Goal: Task Accomplishment & Management: Manage account settings

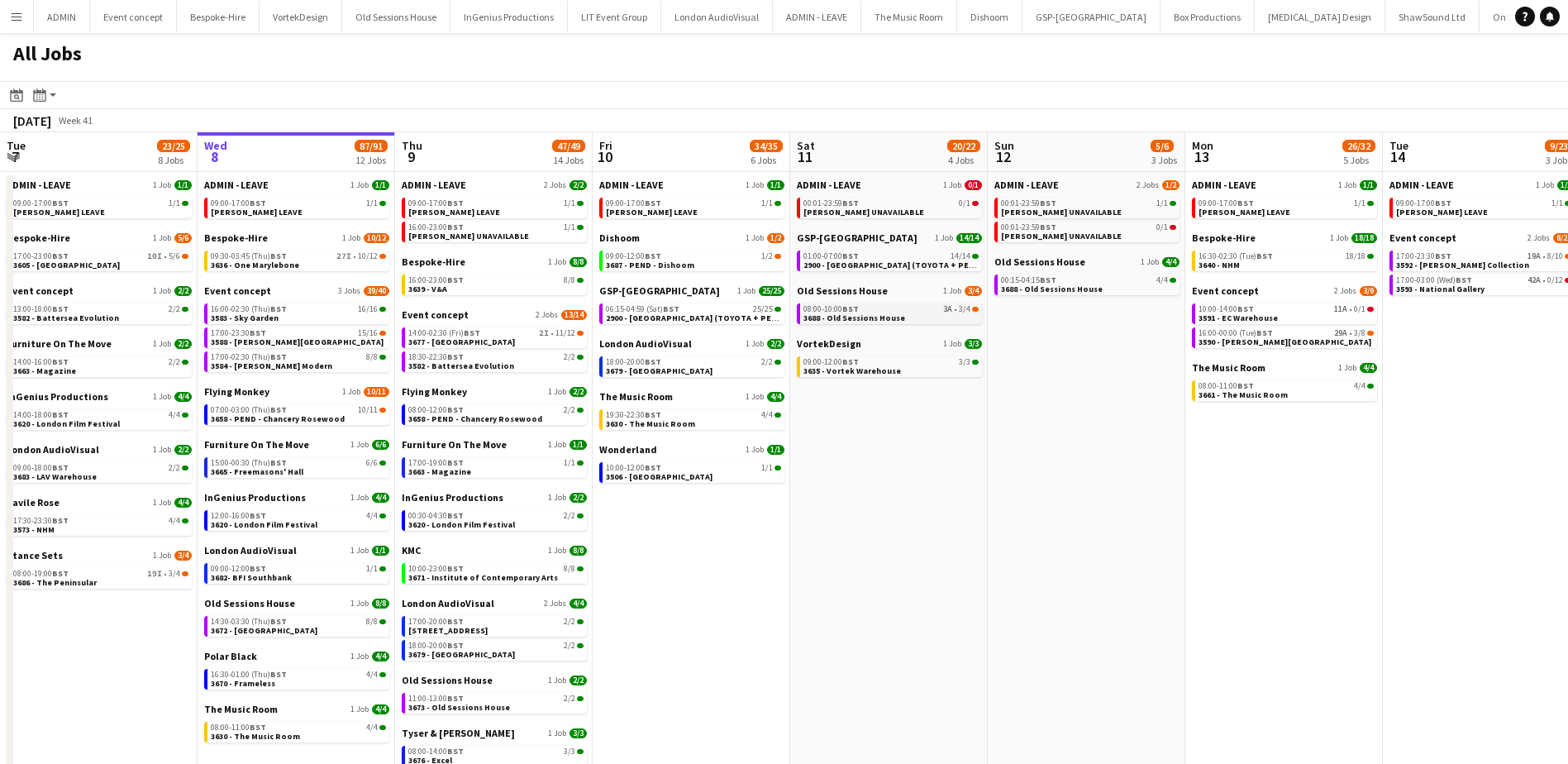
click at [889, 320] on span "3688 - Old Sessions House" at bounding box center [854, 317] width 102 height 11
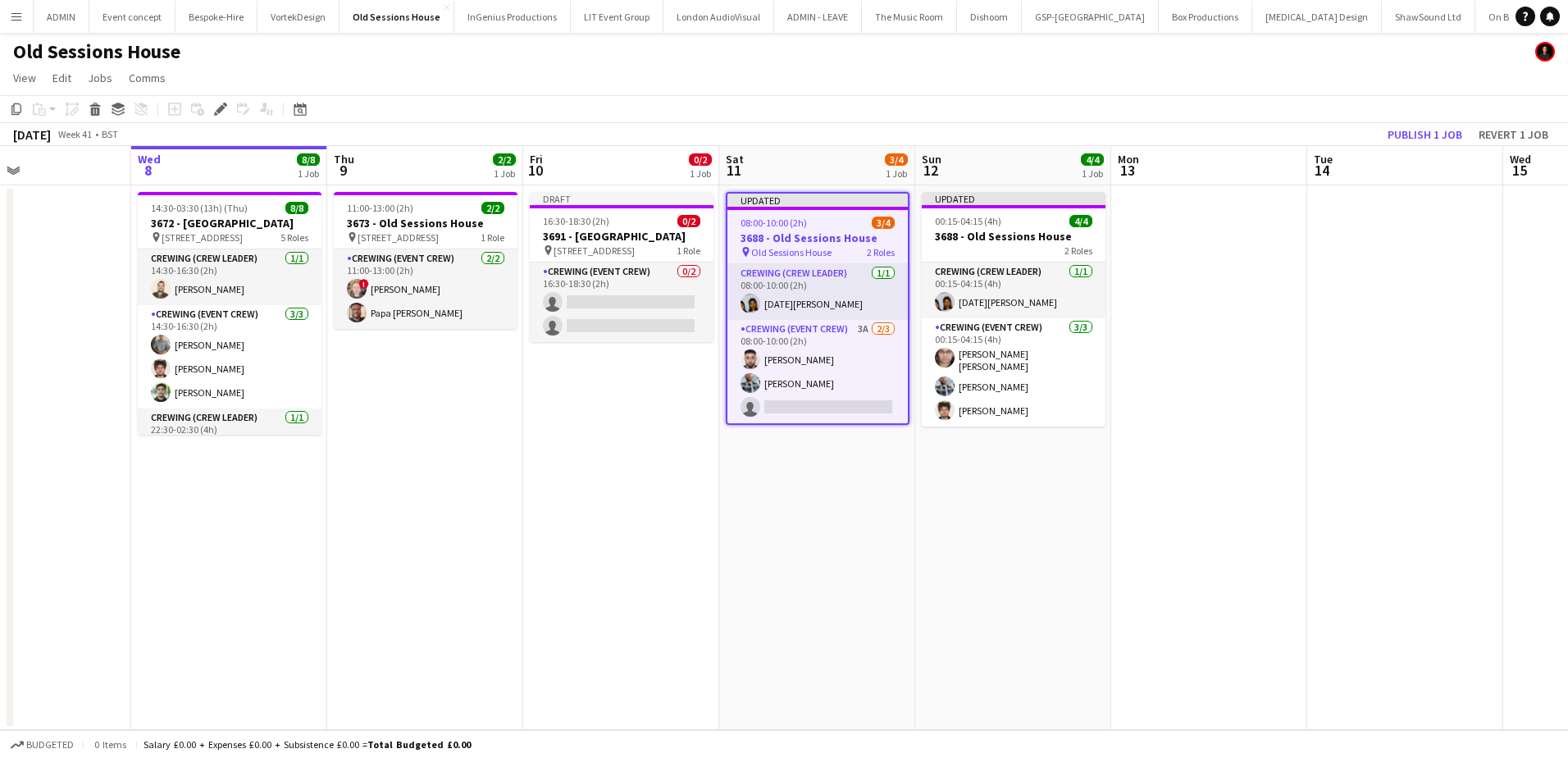
scroll to position [0, 446]
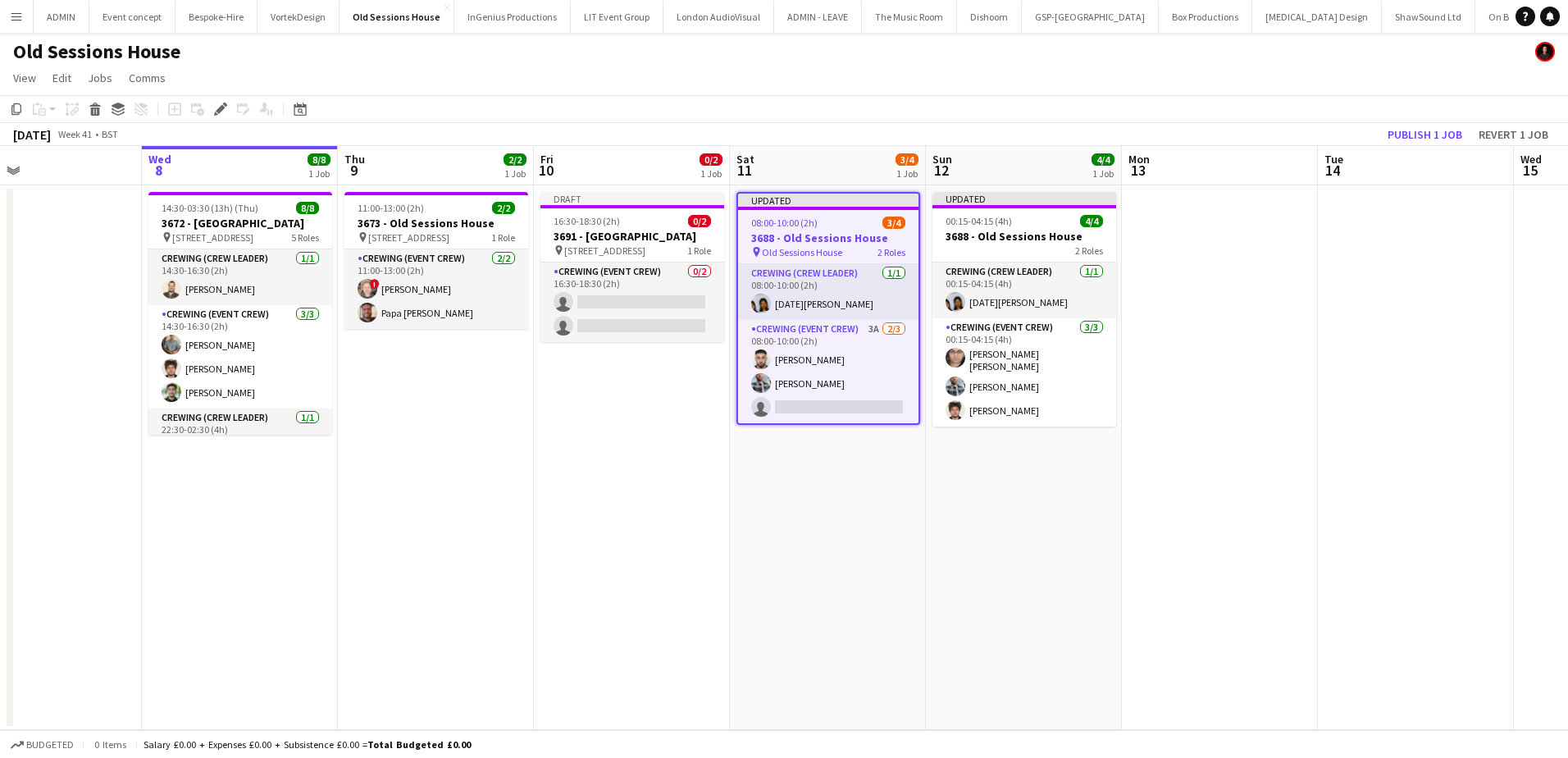
drag, startPoint x: 338, startPoint y: 385, endPoint x: 456, endPoint y: 392, distance: 118.2
click at [456, 392] on app-calendar-viewport "Sun 5 6/6 1 Job Mon 6 Tue 7 Wed 8 8/8 1 Job Thu 9 2/2 1 Job Fri 10 0/2 1 Job Sa…" at bounding box center [784, 437] width 1568 height 583
click at [1278, 258] on app-date-cell at bounding box center [1219, 457] width 196 height 545
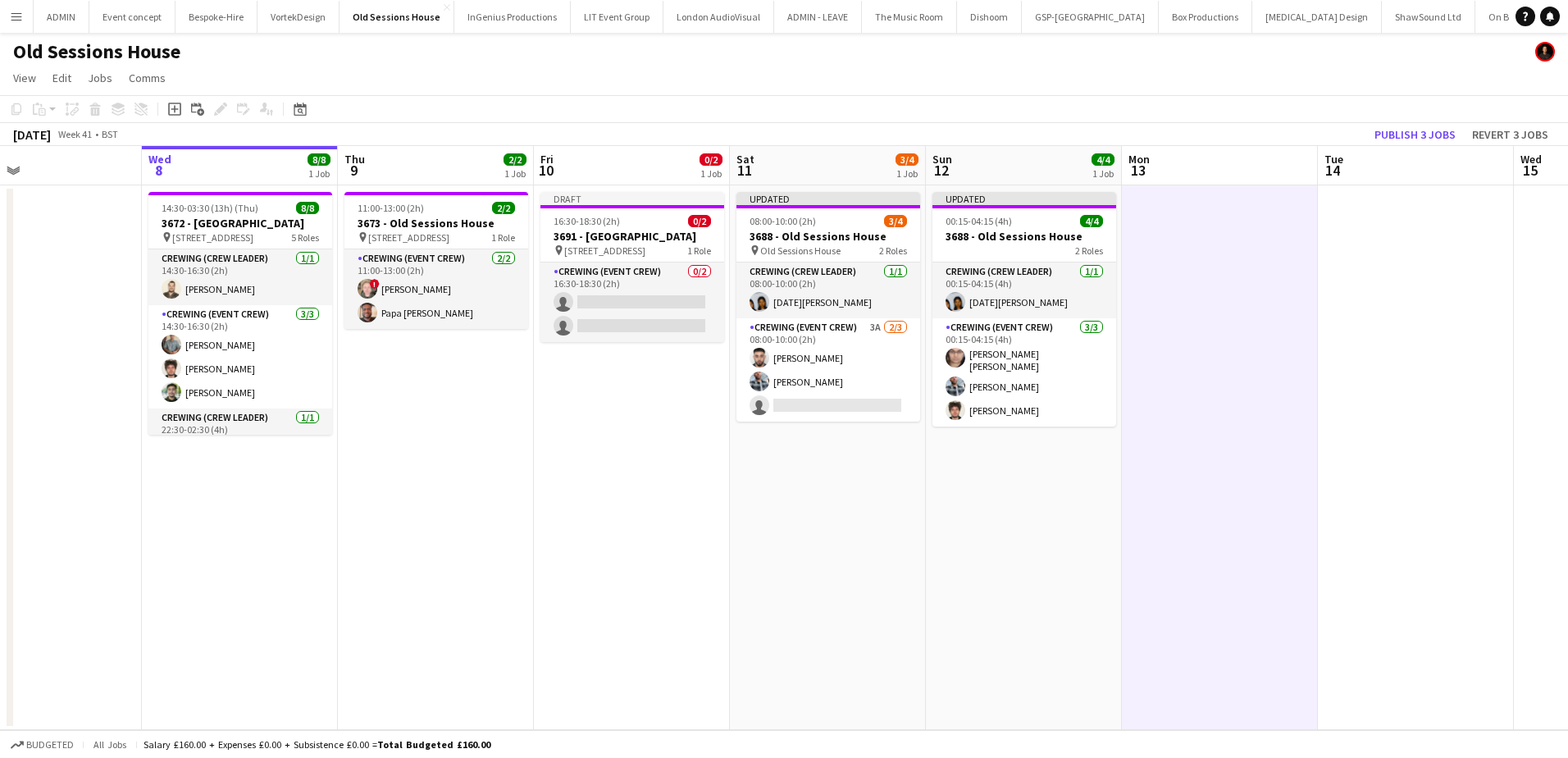
click at [607, 473] on app-date-cell "Draft 16:30-18:30 (2h) 0/2 3691 - Old Sessions House pin Old Sessions House, EC…" at bounding box center [631, 457] width 196 height 545
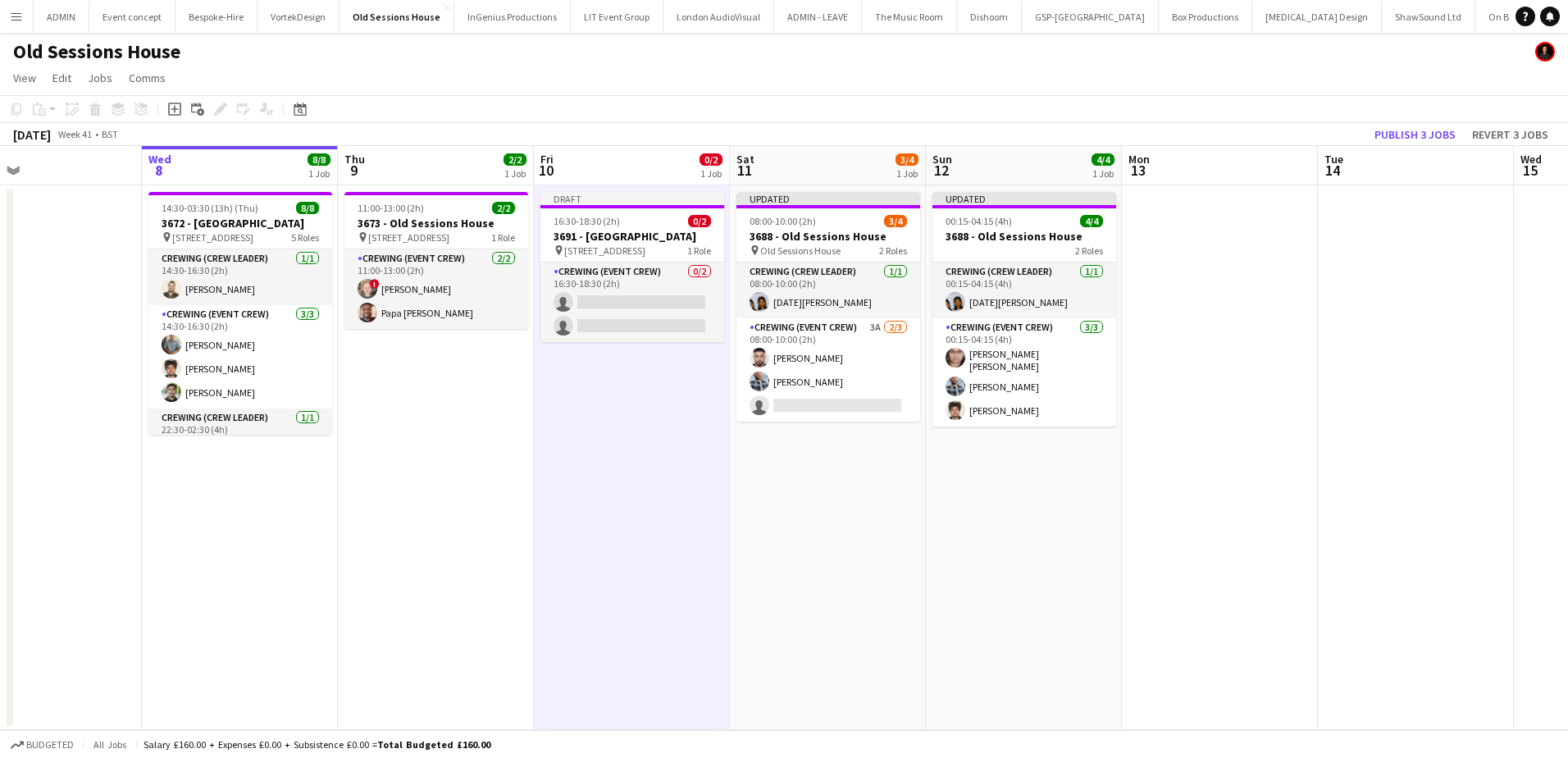
click at [1224, 421] on app-date-cell at bounding box center [1219, 457] width 196 height 545
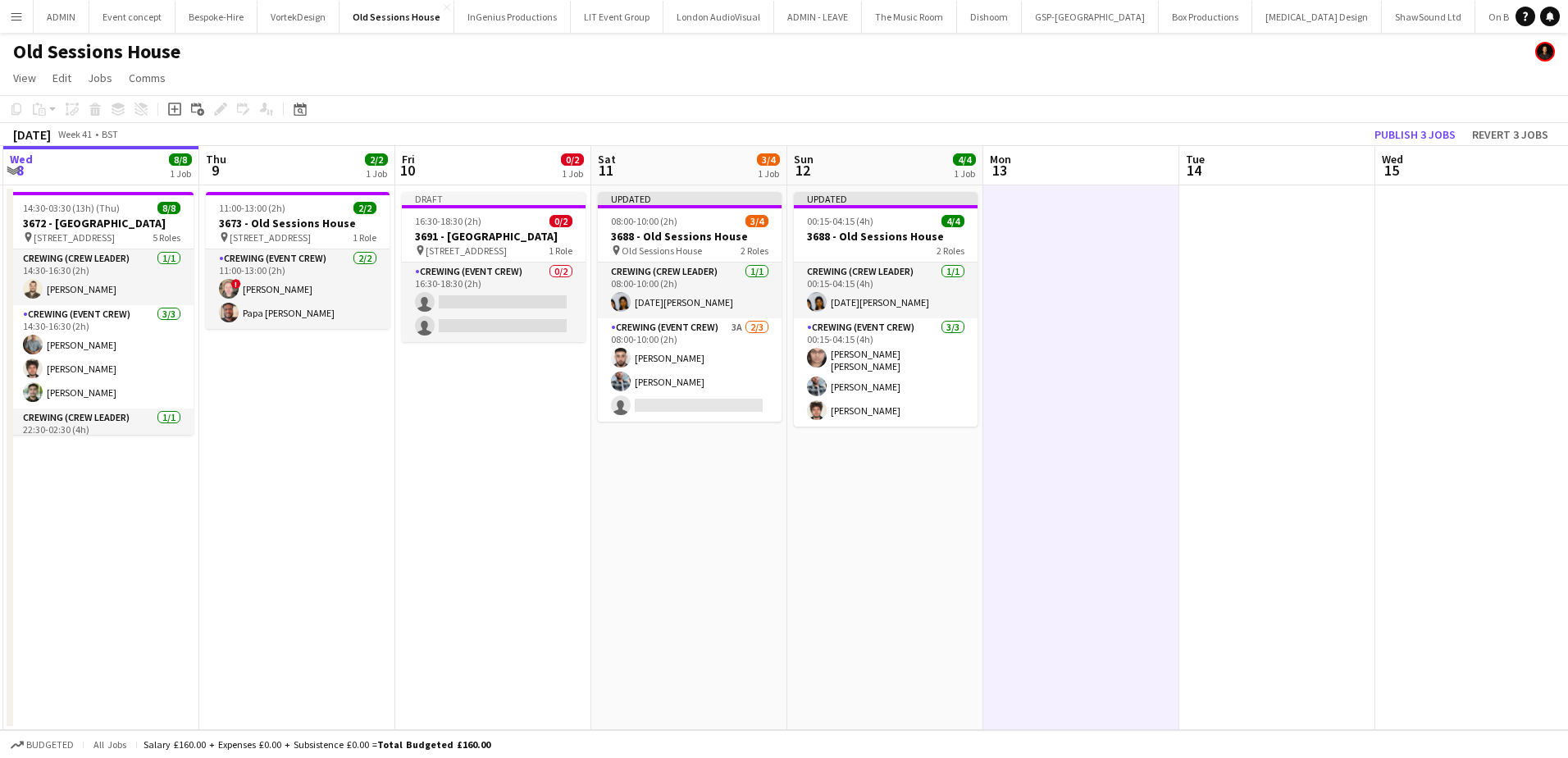
drag, startPoint x: 1229, startPoint y: 342, endPoint x: 1200, endPoint y: 298, distance: 52.7
click at [1114, 337] on app-calendar-viewport "Mon 6 Tue 7 Wed 8 8/8 1 Job Thu 9 2/2 1 Job Fri 10 0/2 1 Job Sat 11 3/4 1 Job S…" at bounding box center [784, 437] width 1568 height 583
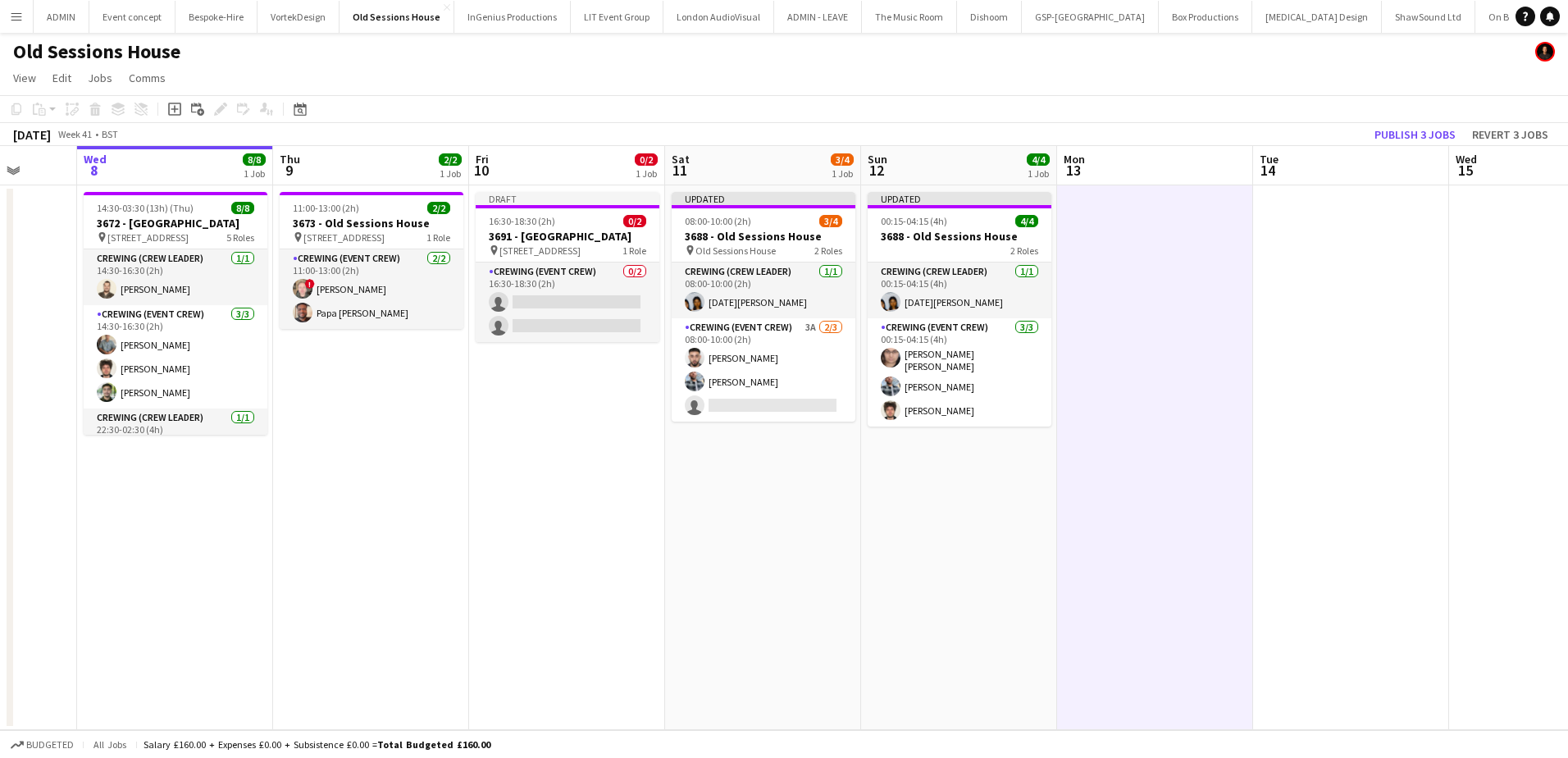
scroll to position [0, 500]
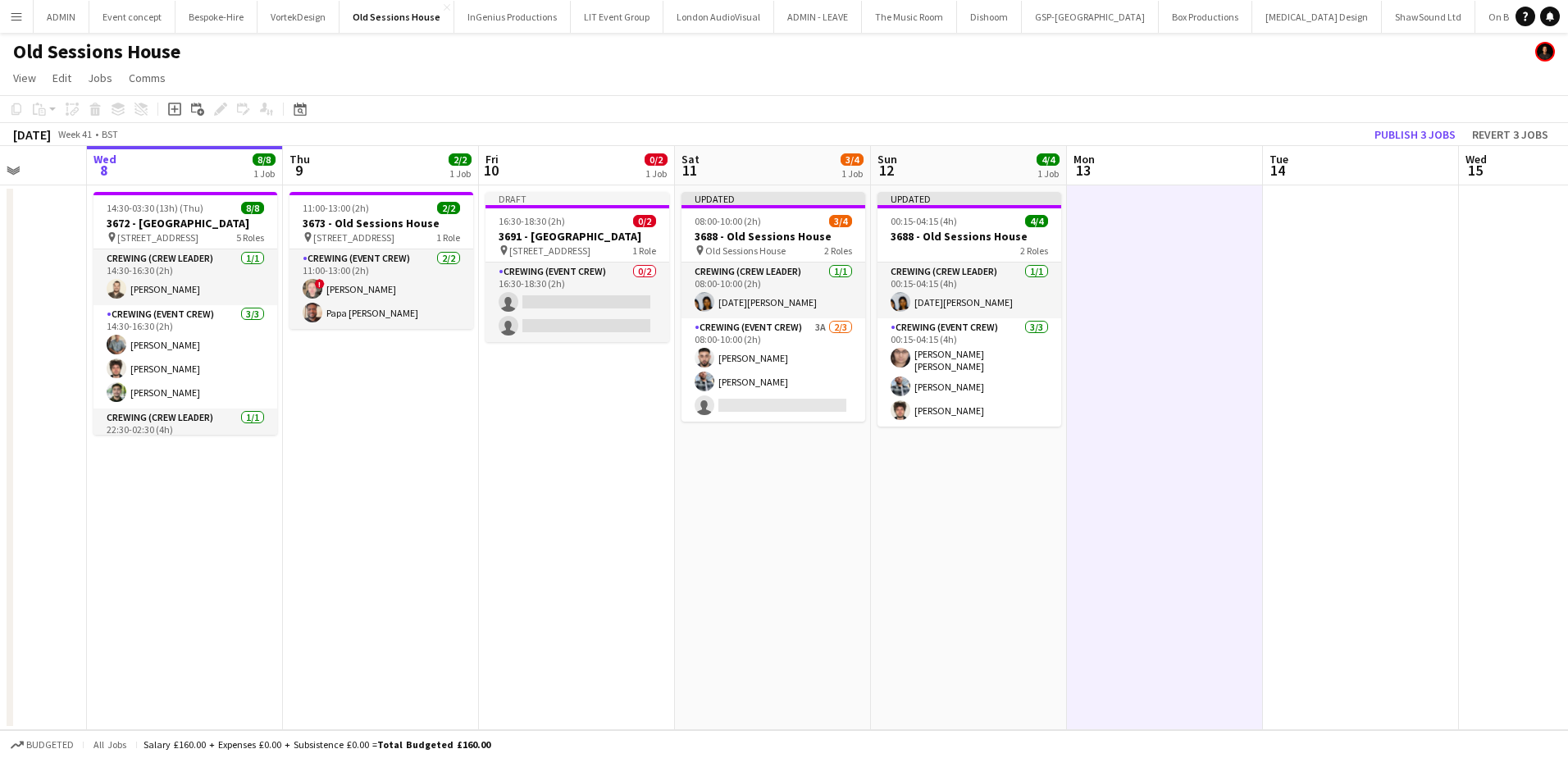
drag, startPoint x: 461, startPoint y: 486, endPoint x: 576, endPoint y: 470, distance: 116.1
click at [521, 486] on app-calendar-viewport "Sun 5 6/6 1 Job Mon 6 Tue 7 Wed 8 8/8 1 Job Thu 9 2/2 1 Job Fri 10 0/2 1 Job Sa…" at bounding box center [784, 437] width 1568 height 583
click at [534, 234] on h3 "3691 - Old Sessions House" at bounding box center [578, 235] width 183 height 14
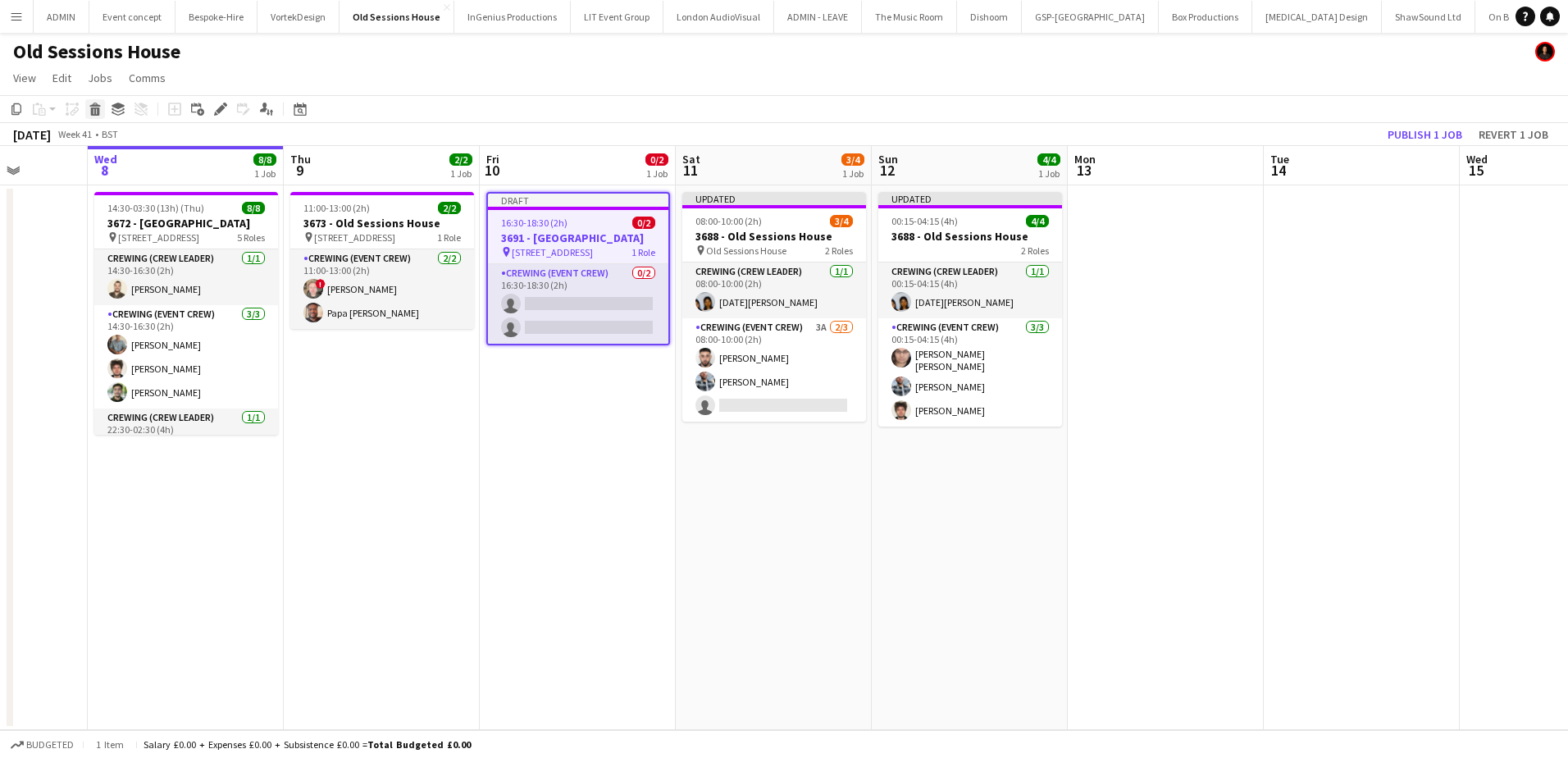
click at [95, 107] on icon at bounding box center [95, 104] width 11 height 4
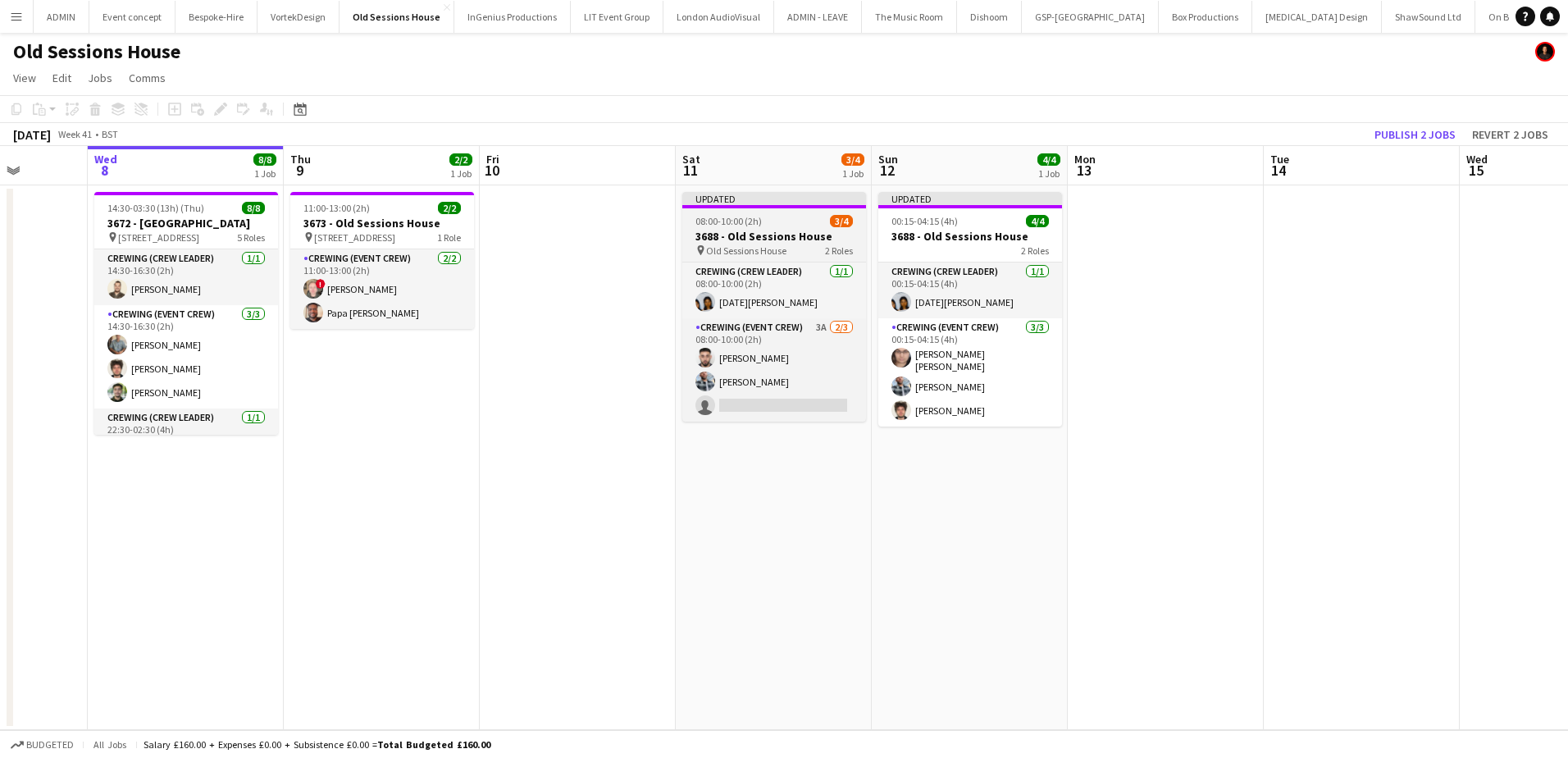
click at [770, 237] on h3 "3688 - Old Sessions House" at bounding box center [773, 235] width 183 height 14
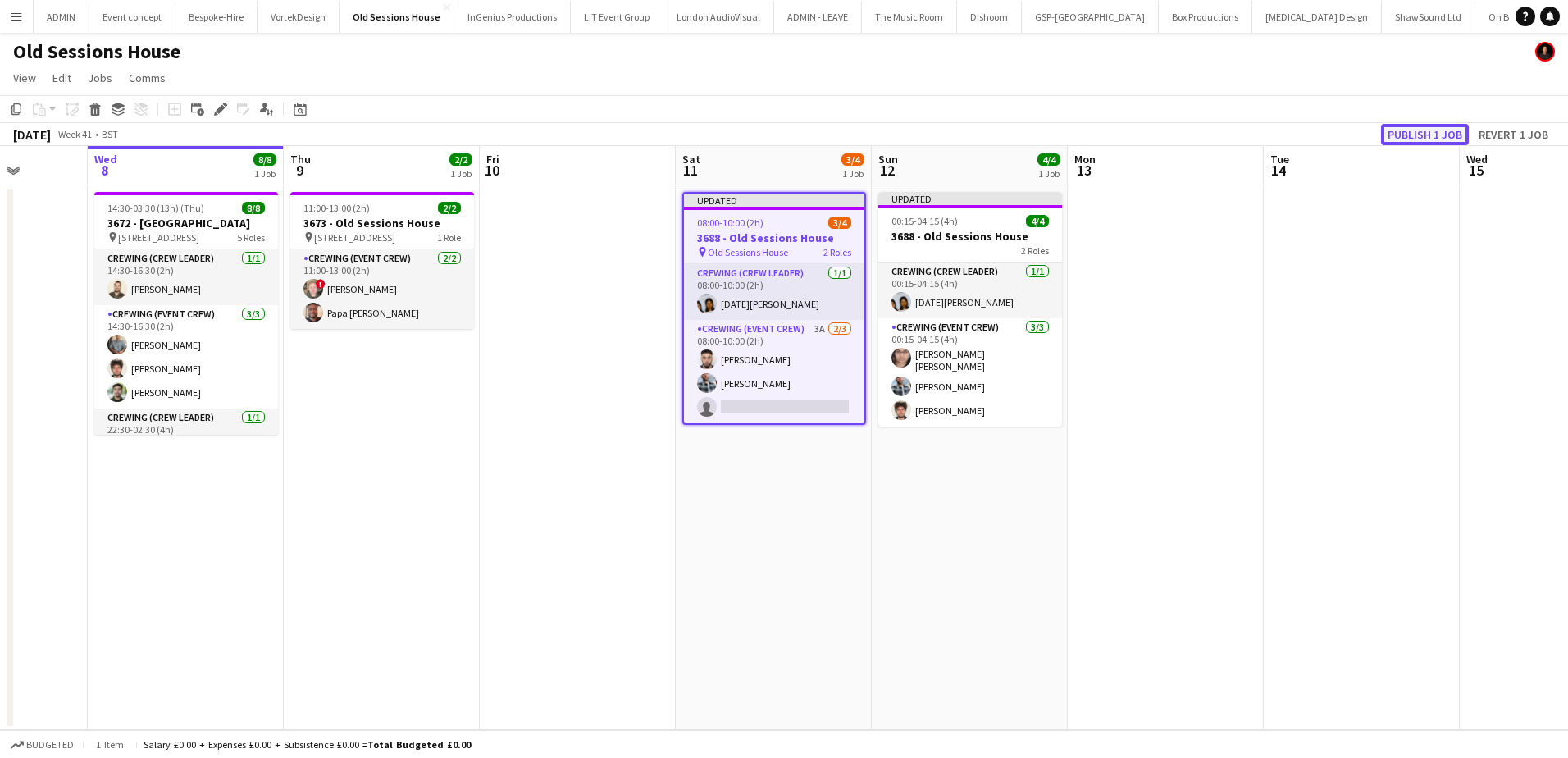
click at [1423, 130] on button "Publish 1 job" at bounding box center [1424, 134] width 88 height 21
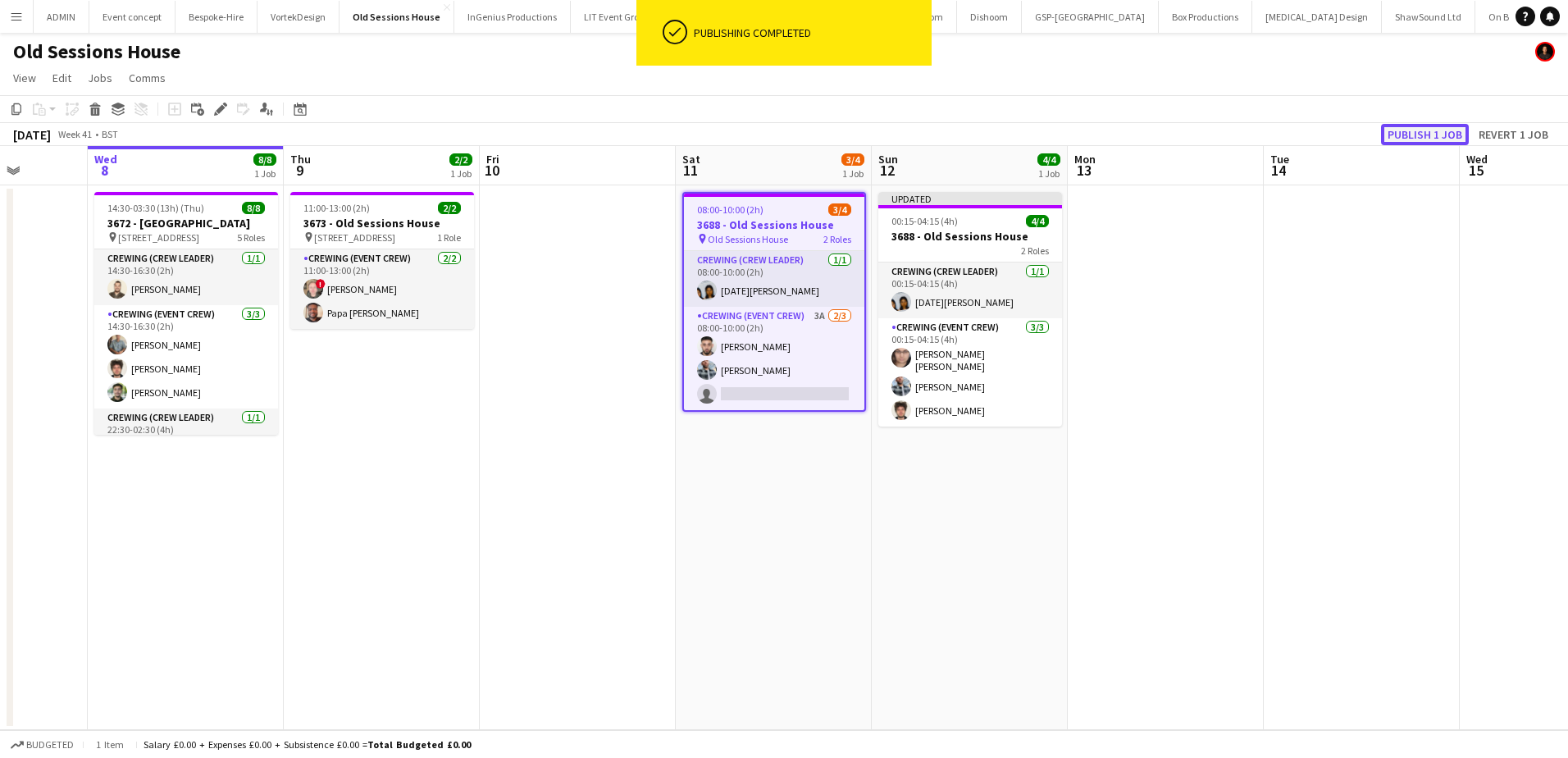
click at [1423, 130] on button "Publish 1 job" at bounding box center [1424, 134] width 88 height 21
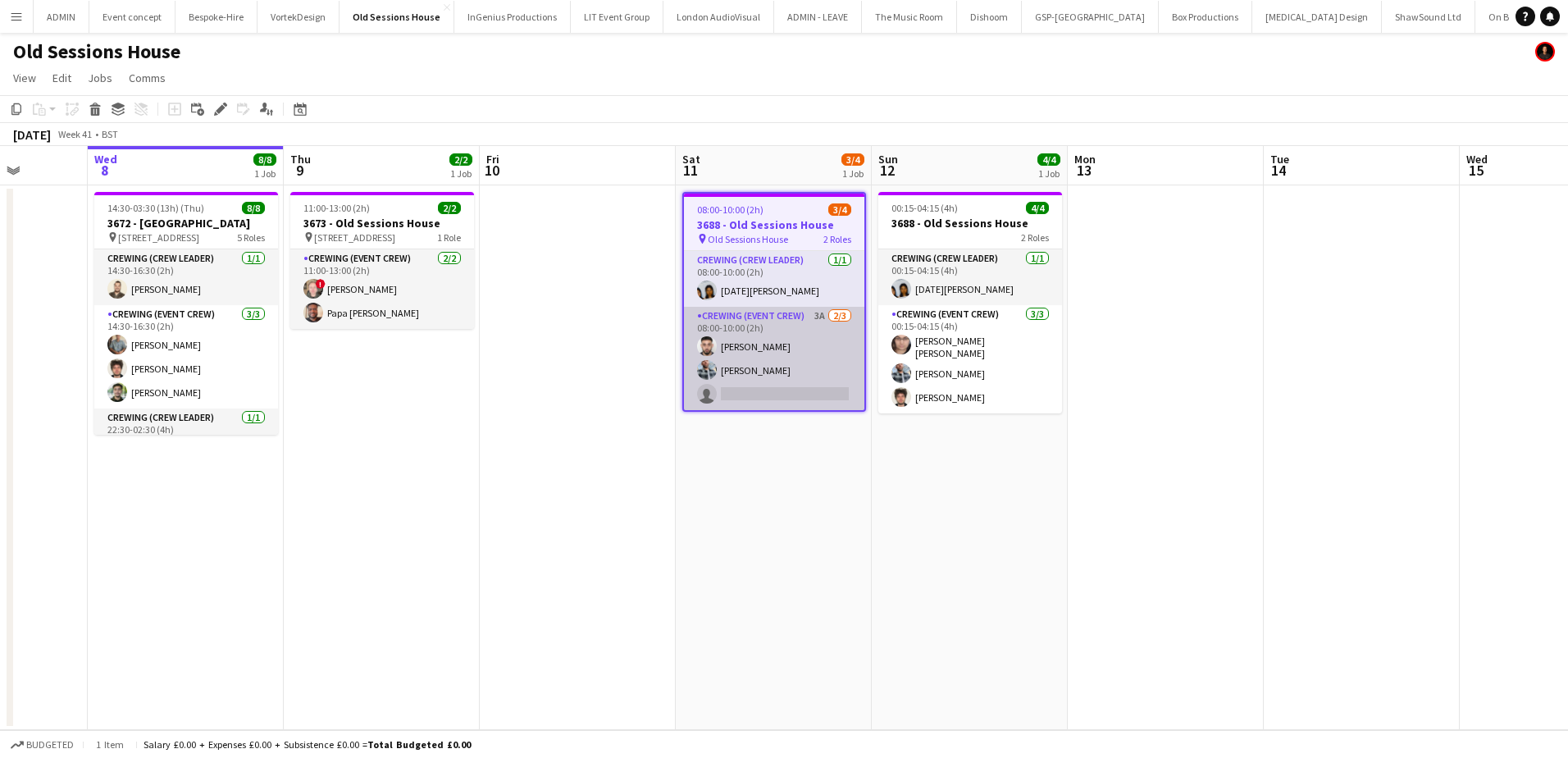
click at [820, 377] on app-card-role "Crewing (Event Crew) 3A 2/3 08:00-10:00 (2h) Caleb Caffoor Kieran Brooks single…" at bounding box center [773, 358] width 180 height 103
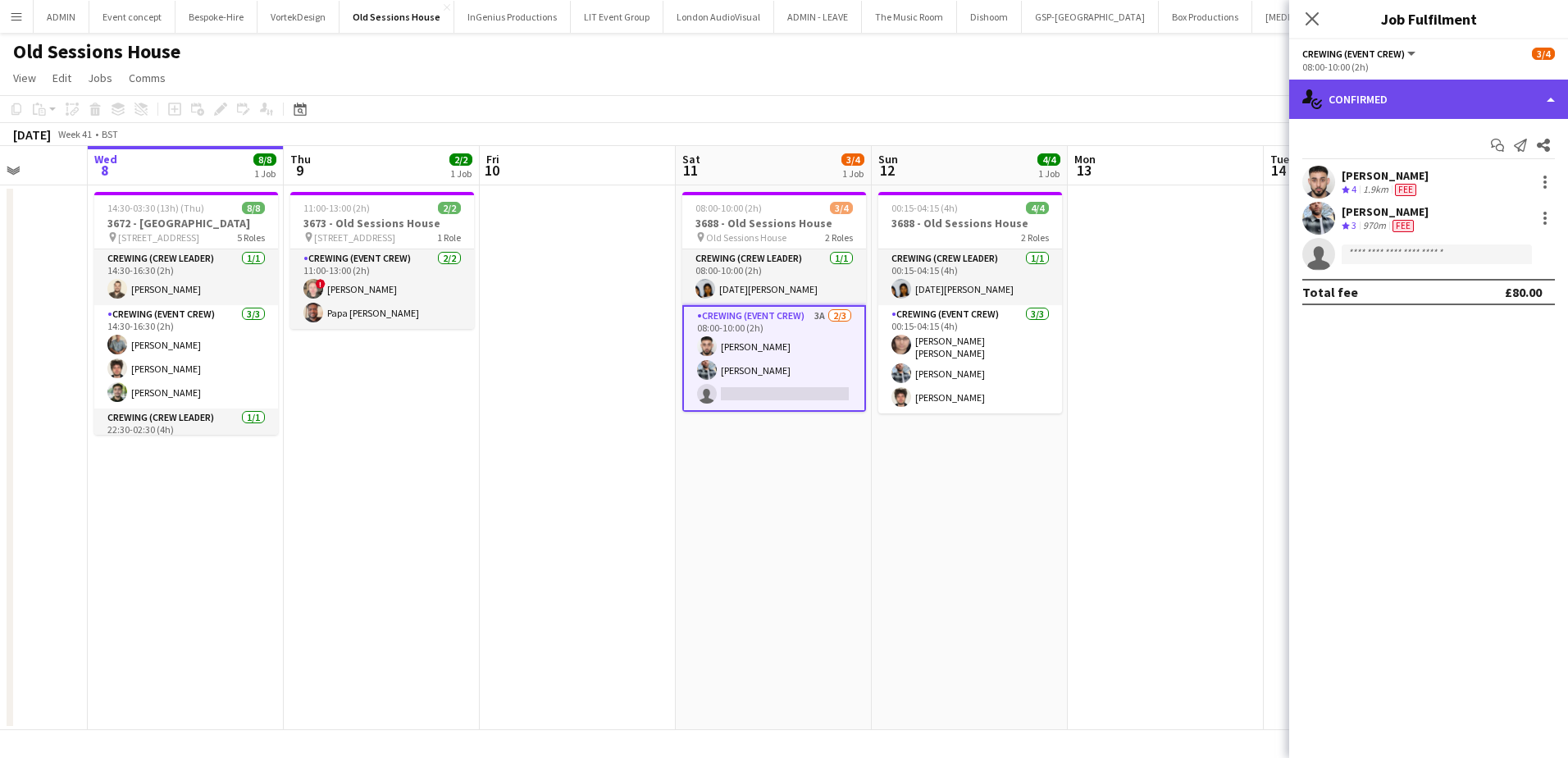
click at [1444, 116] on div "single-neutral-actions-check-2 Confirmed" at bounding box center [1427, 98] width 279 height 40
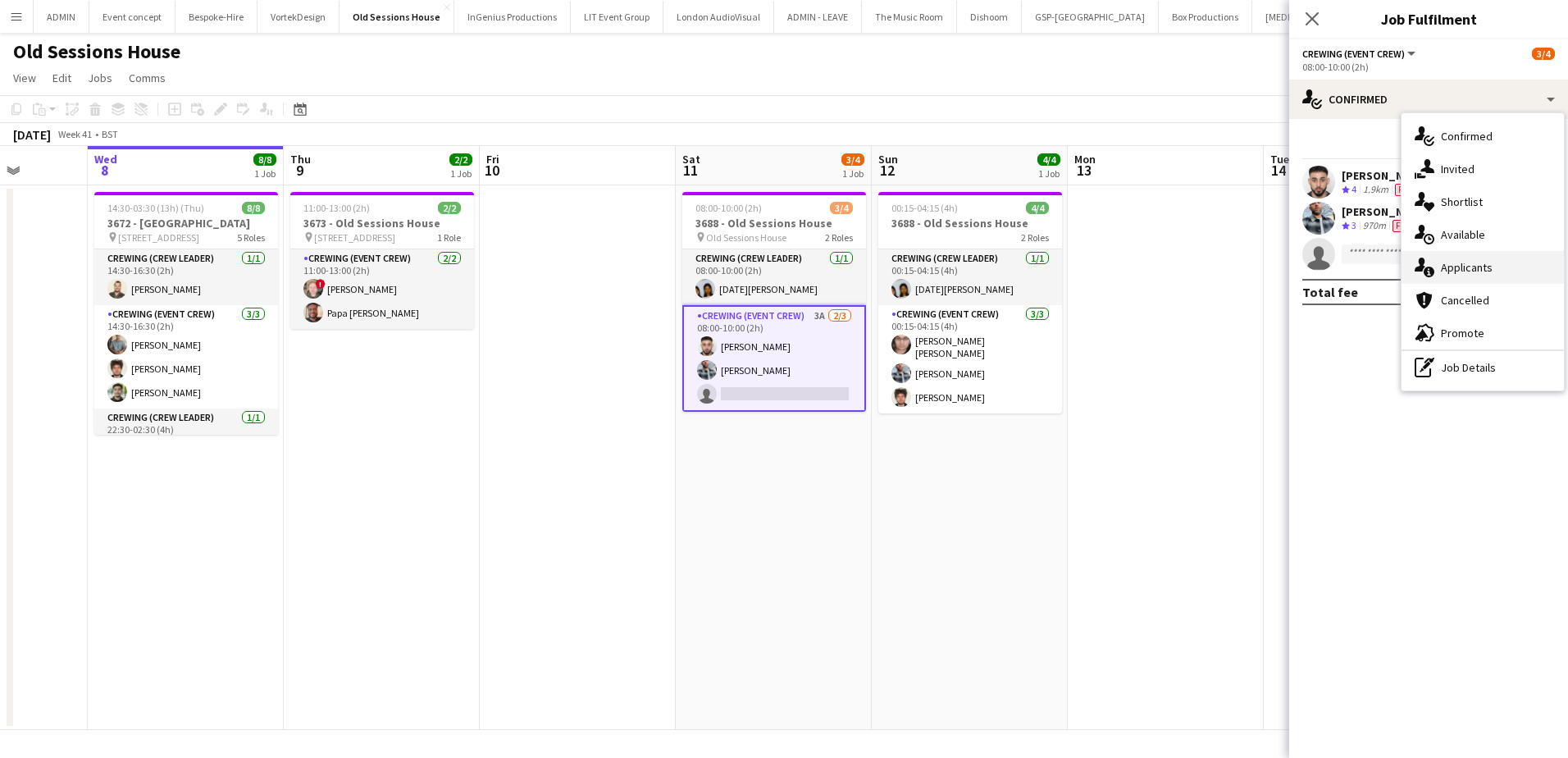
click at [1469, 272] on span "Applicants" at bounding box center [1467, 267] width 52 height 14
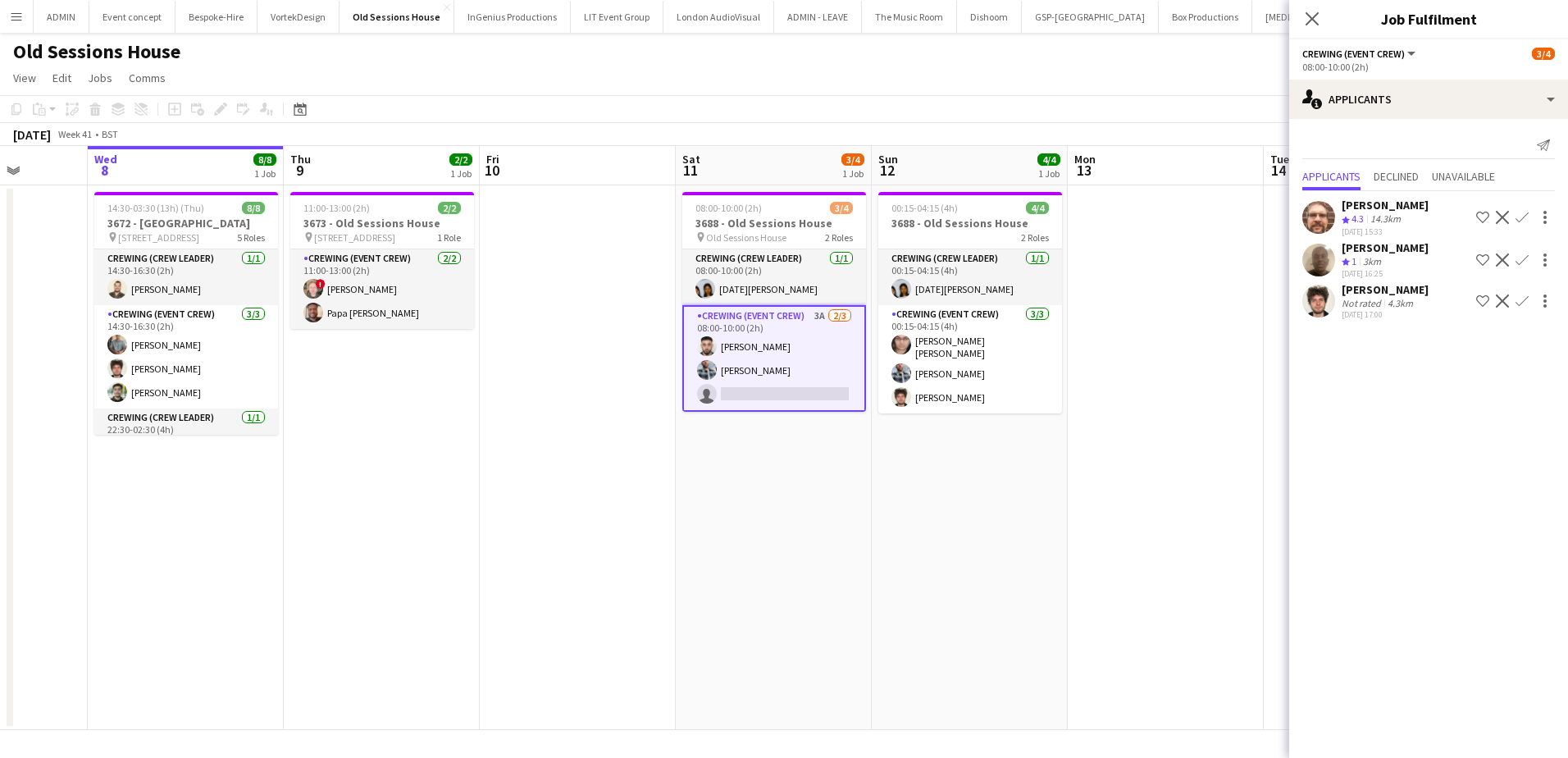
click at [1524, 216] on app-icon "Confirm" at bounding box center [1522, 217] width 14 height 14
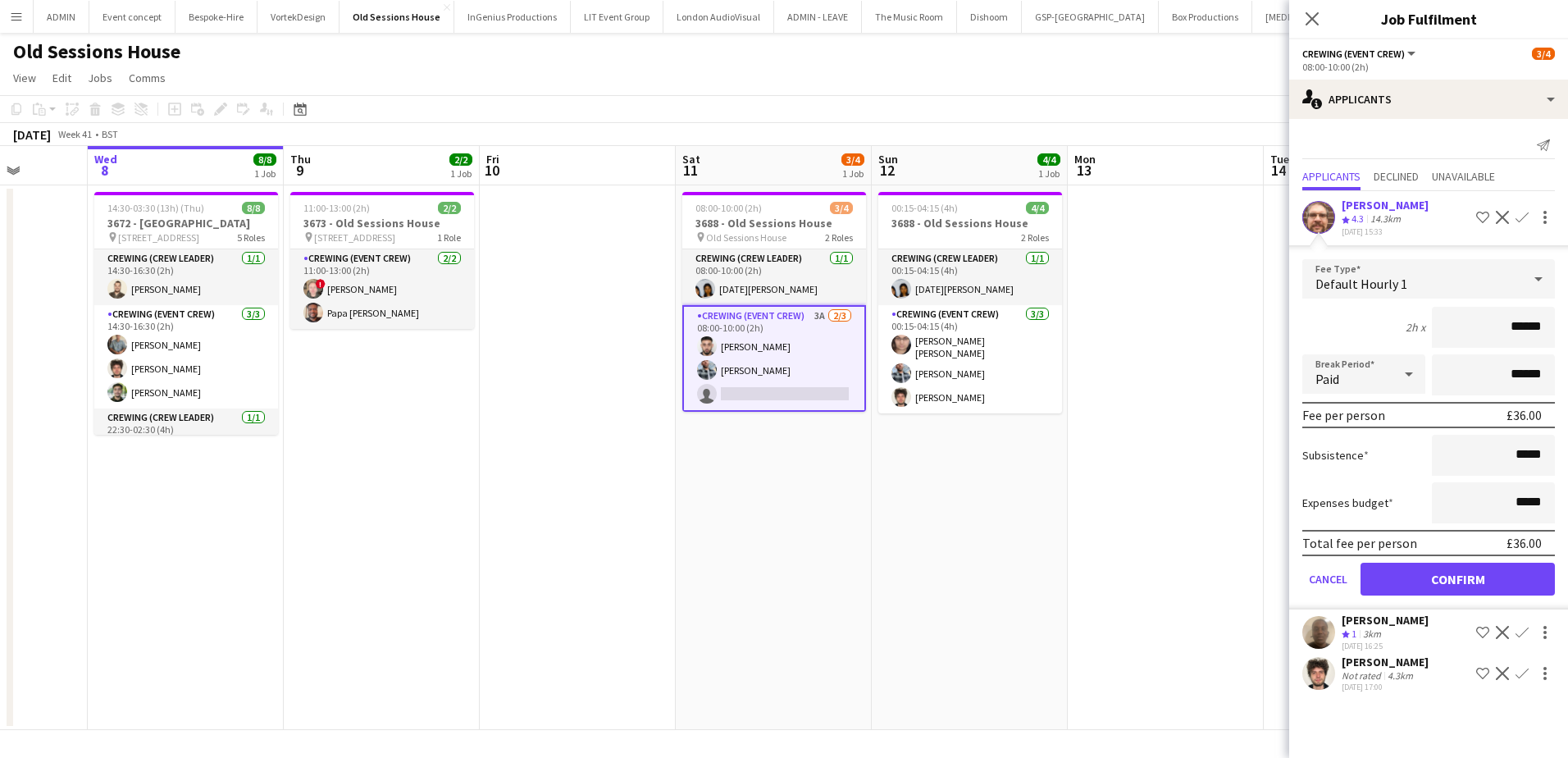
click at [1567, 325] on html "Menu Boards Boards Boards All jobs Status Workforce Workforce My Workforce Recr…" at bounding box center [784, 379] width 1568 height 758
type input "***"
click at [1438, 583] on button "Confirm" at bounding box center [1456, 579] width 194 height 33
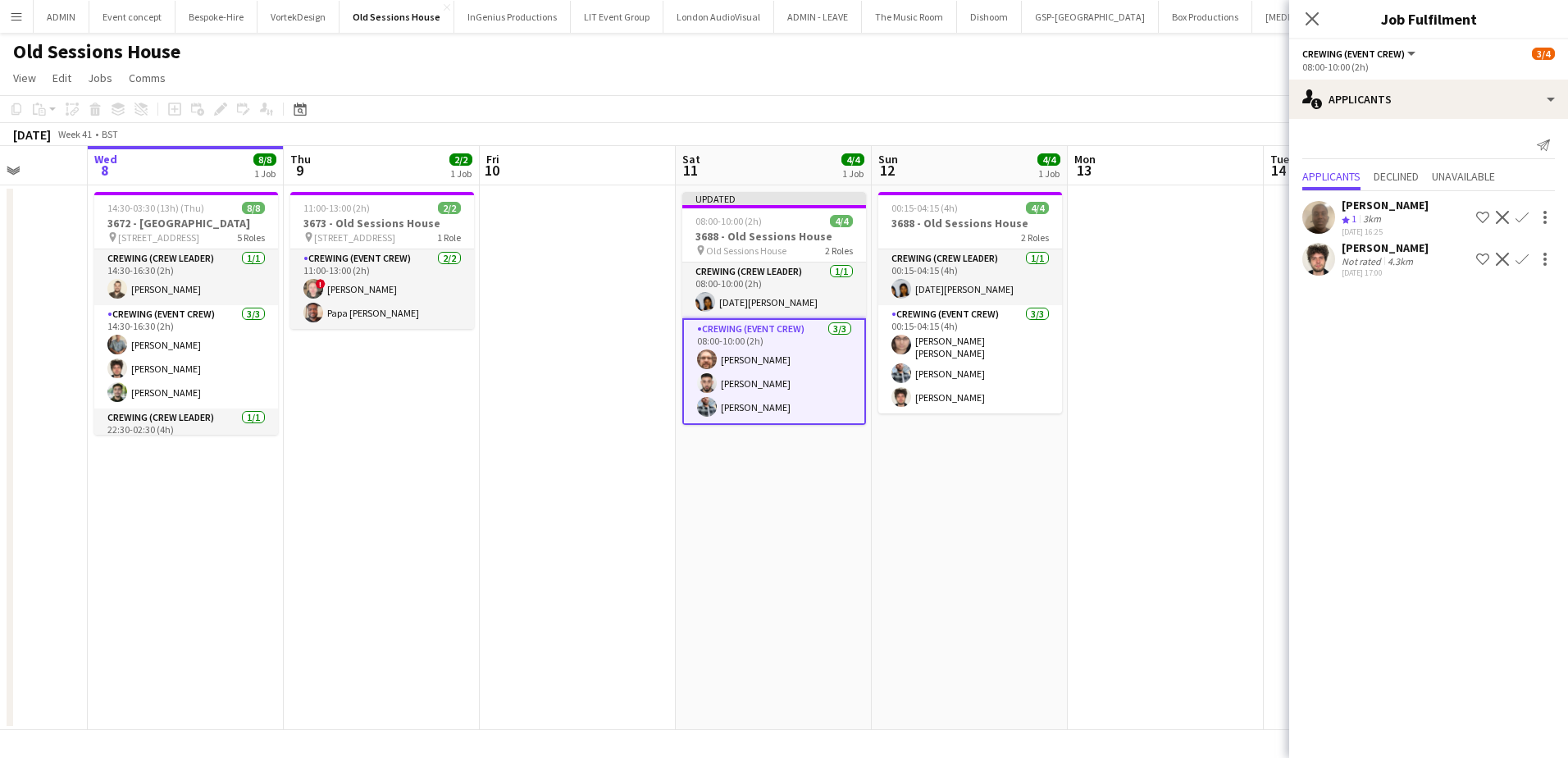
click at [1133, 501] on app-date-cell at bounding box center [1165, 457] width 196 height 545
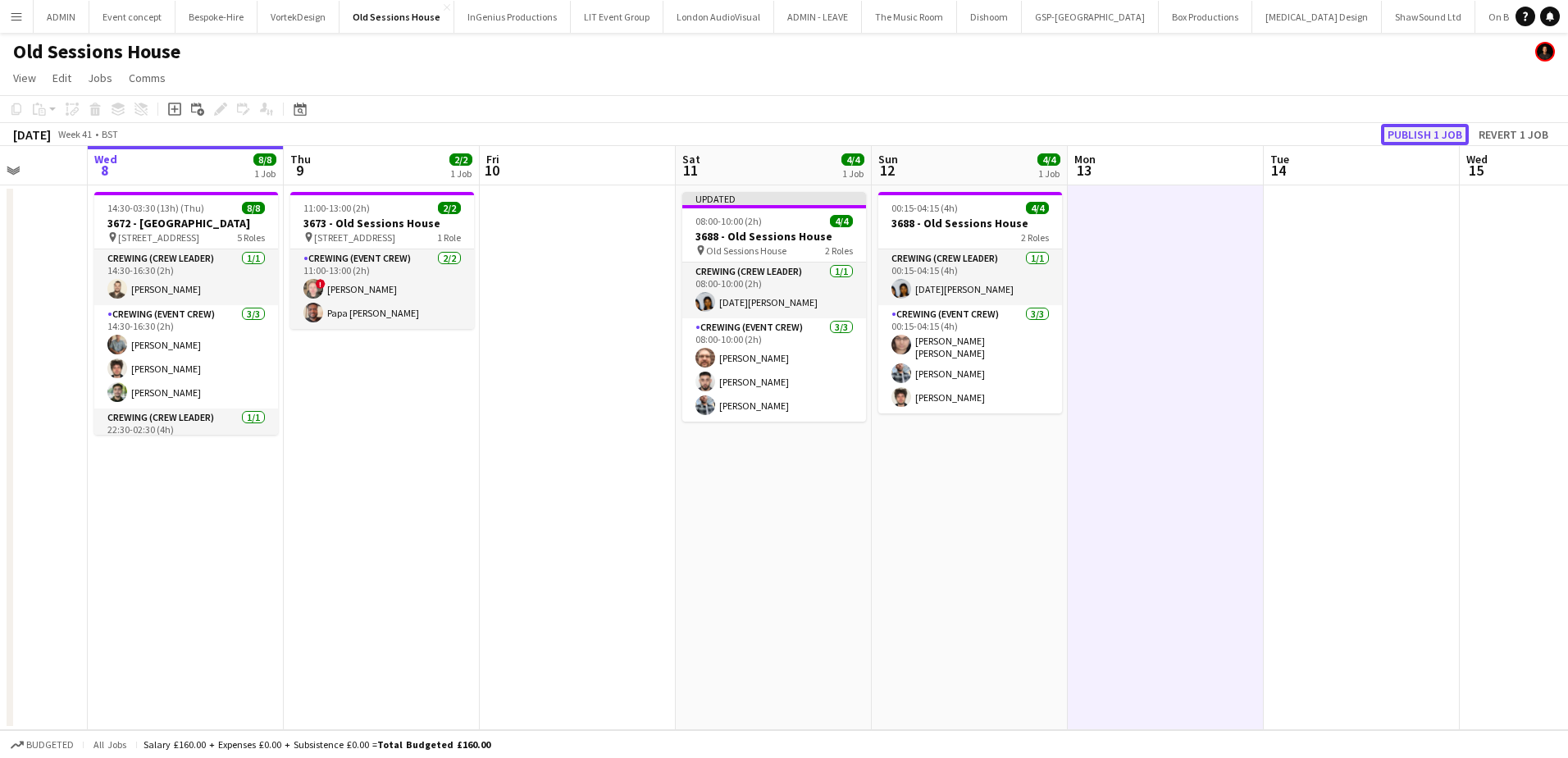
click at [1425, 134] on button "Publish 1 job" at bounding box center [1424, 134] width 88 height 21
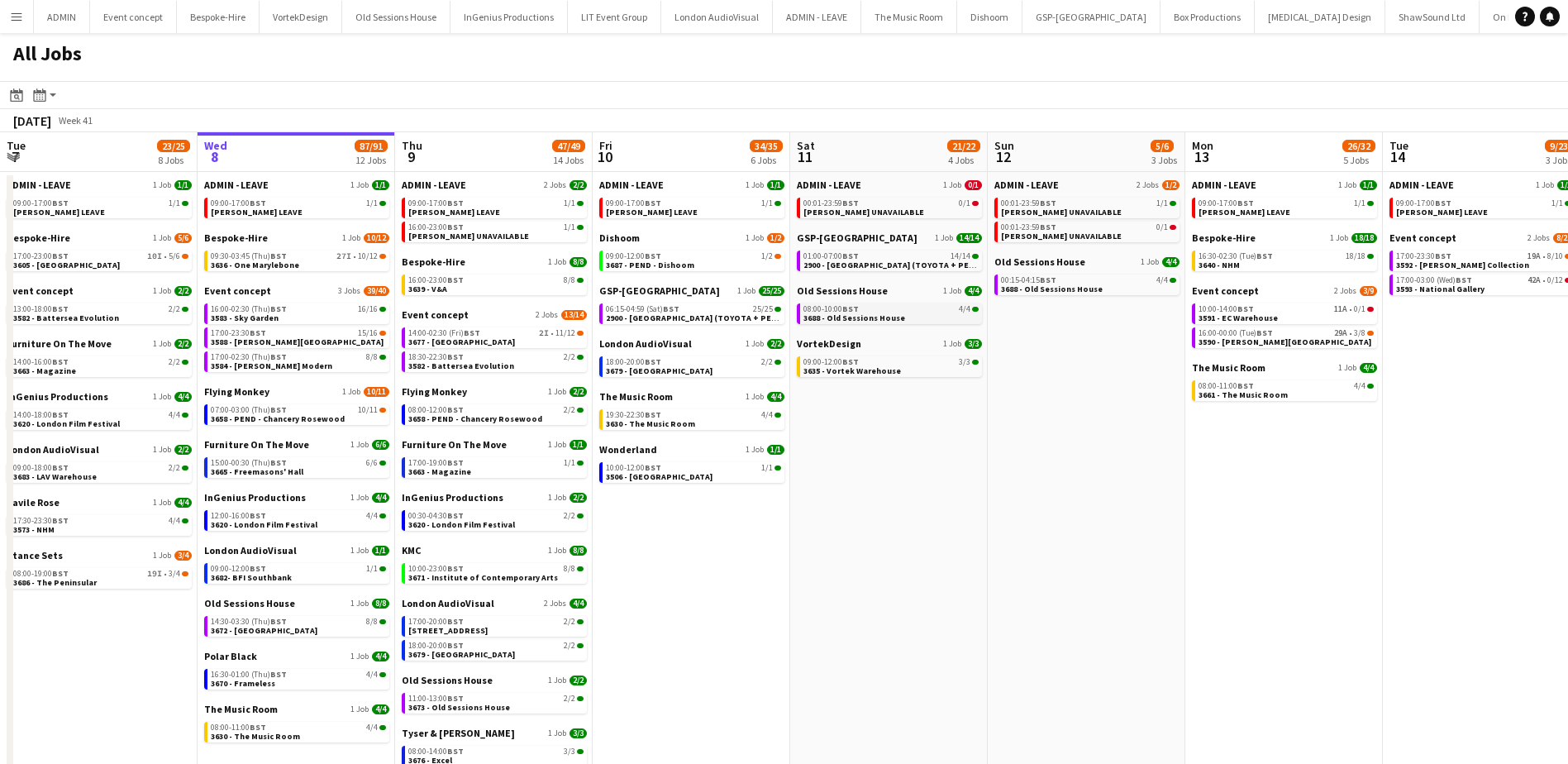
click at [874, 312] on span "3688 - Old Sessions House" at bounding box center [854, 317] width 102 height 11
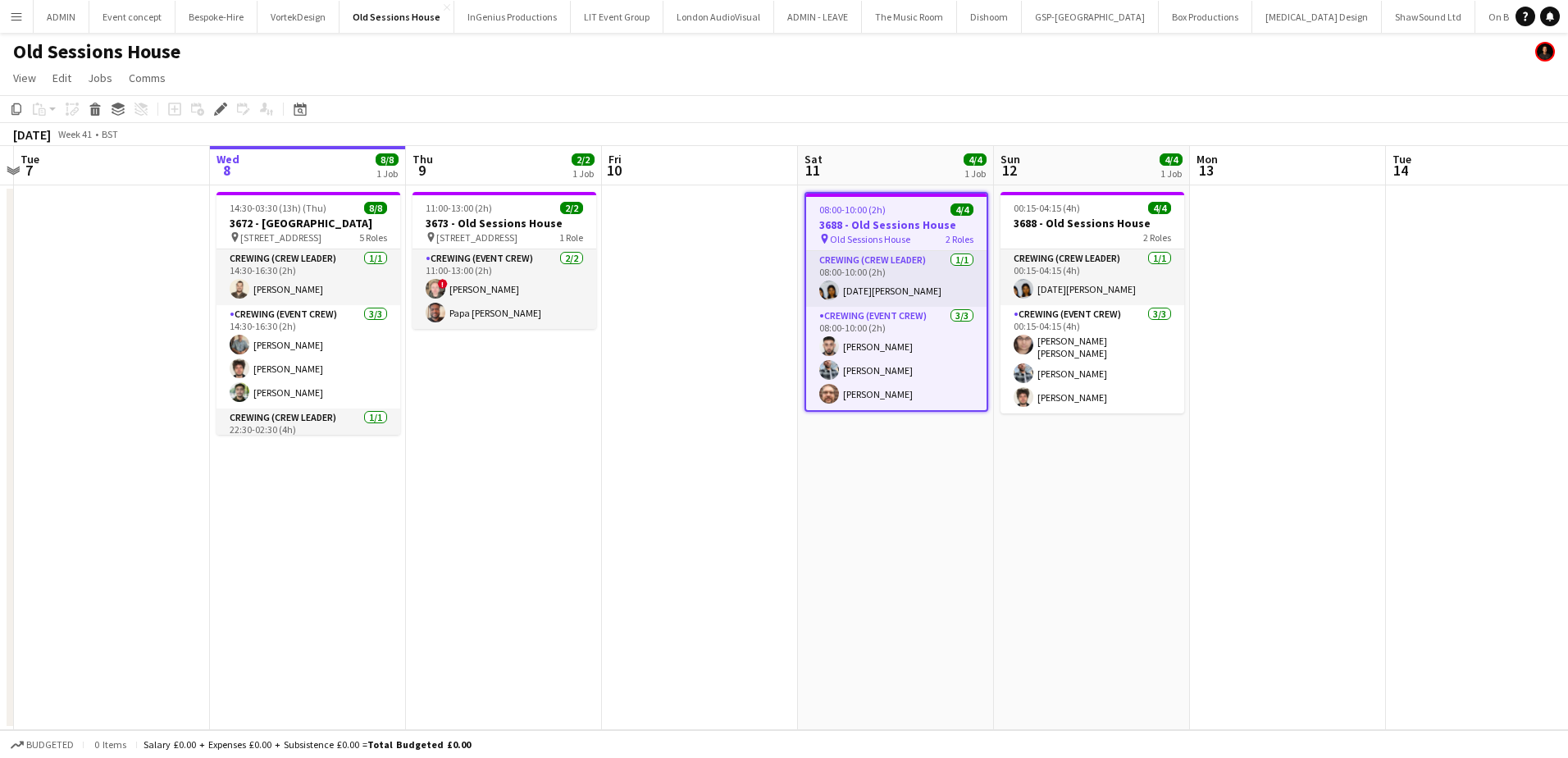
scroll to position [0, 363]
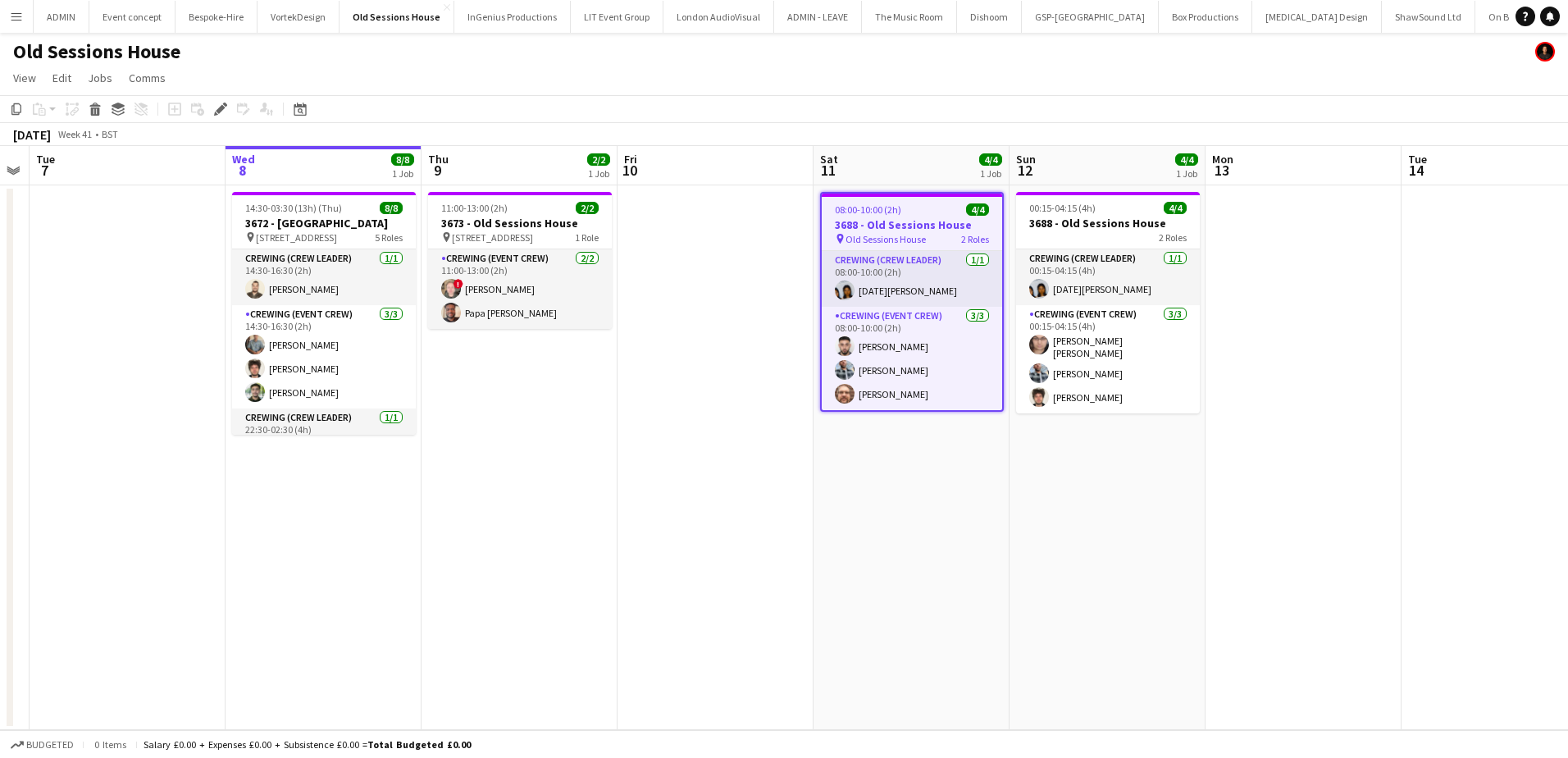
drag, startPoint x: 445, startPoint y: 413, endPoint x: 572, endPoint y: 420, distance: 127.2
click at [572, 420] on app-calendar-viewport "Sun 5 6/6 1 Job Mon 6 Tue 7 Wed 8 8/8 1 Job Thu 9 2/2 1 Job Fri 10 Sat 11 4/4 1…" at bounding box center [784, 437] width 1568 height 583
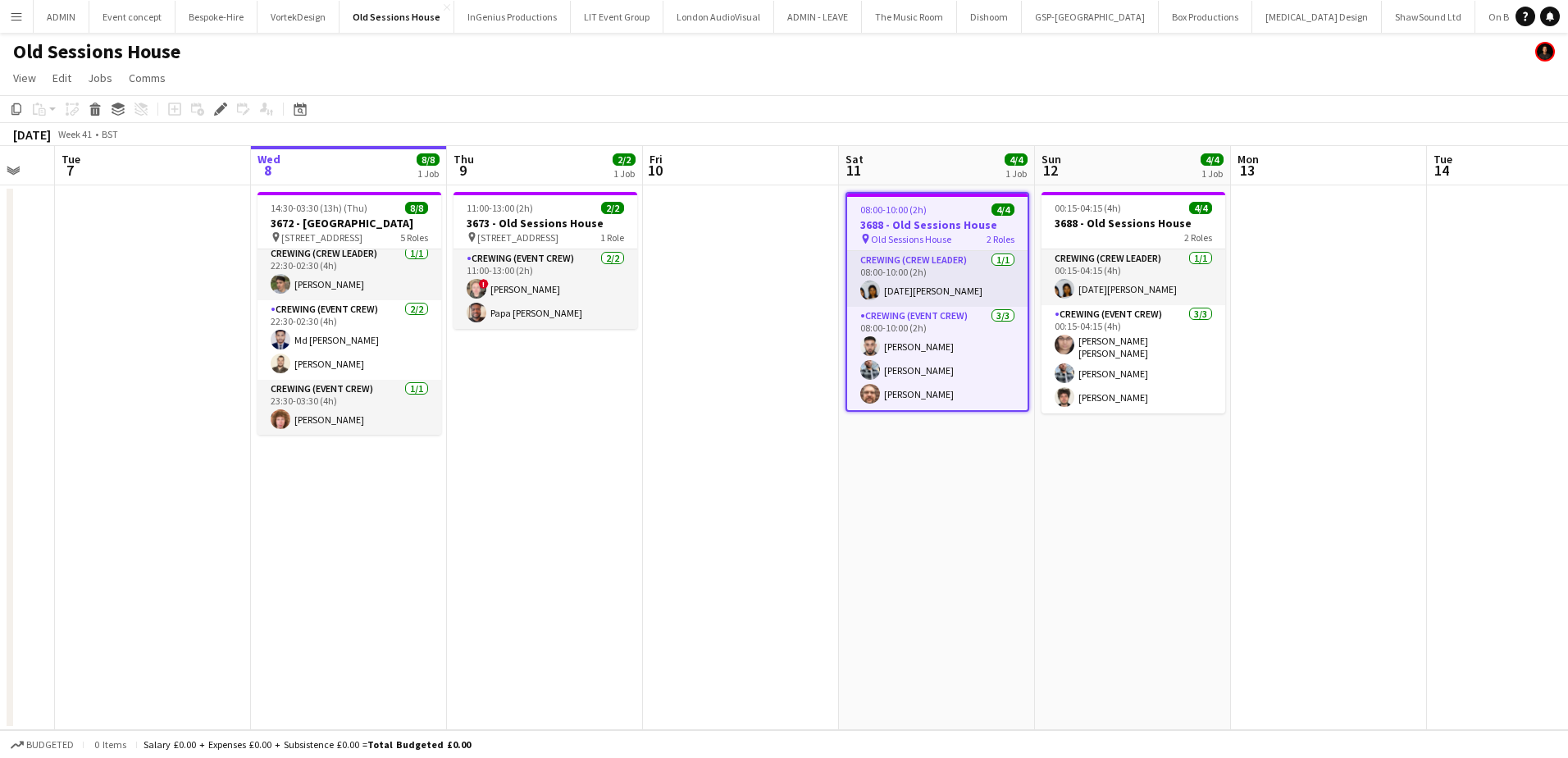
scroll to position [0, 515]
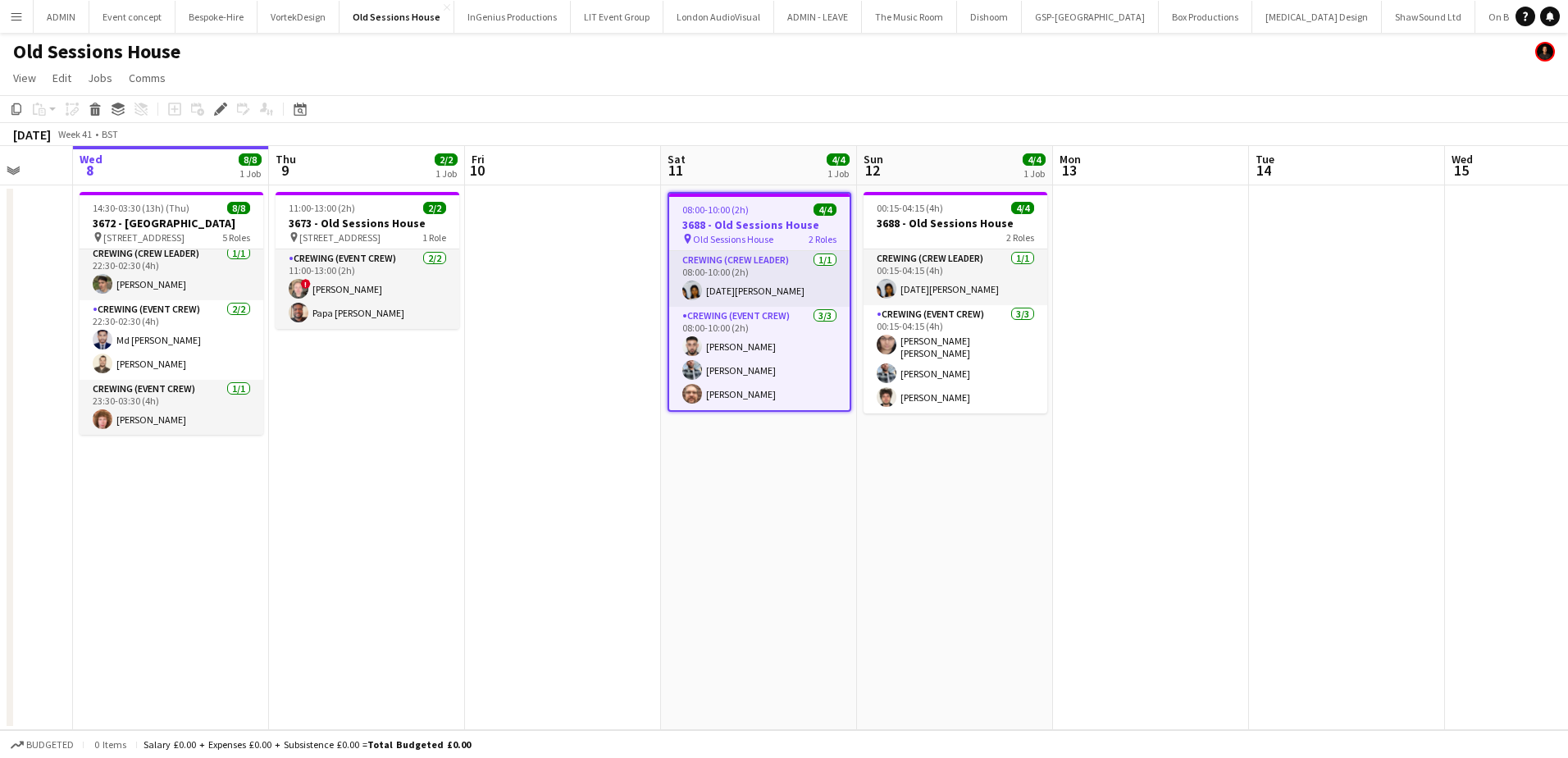
drag, startPoint x: 1023, startPoint y: 523, endPoint x: 867, endPoint y: 501, distance: 157.5
click at [905, 499] on app-calendar-viewport "Sun 5 6/6 1 Job Mon 6 Tue 7 Wed 8 8/8 1 Job Thu 9 2/2 1 Job Fri 10 Sat 11 4/4 1…" at bounding box center [784, 437] width 1568 height 583
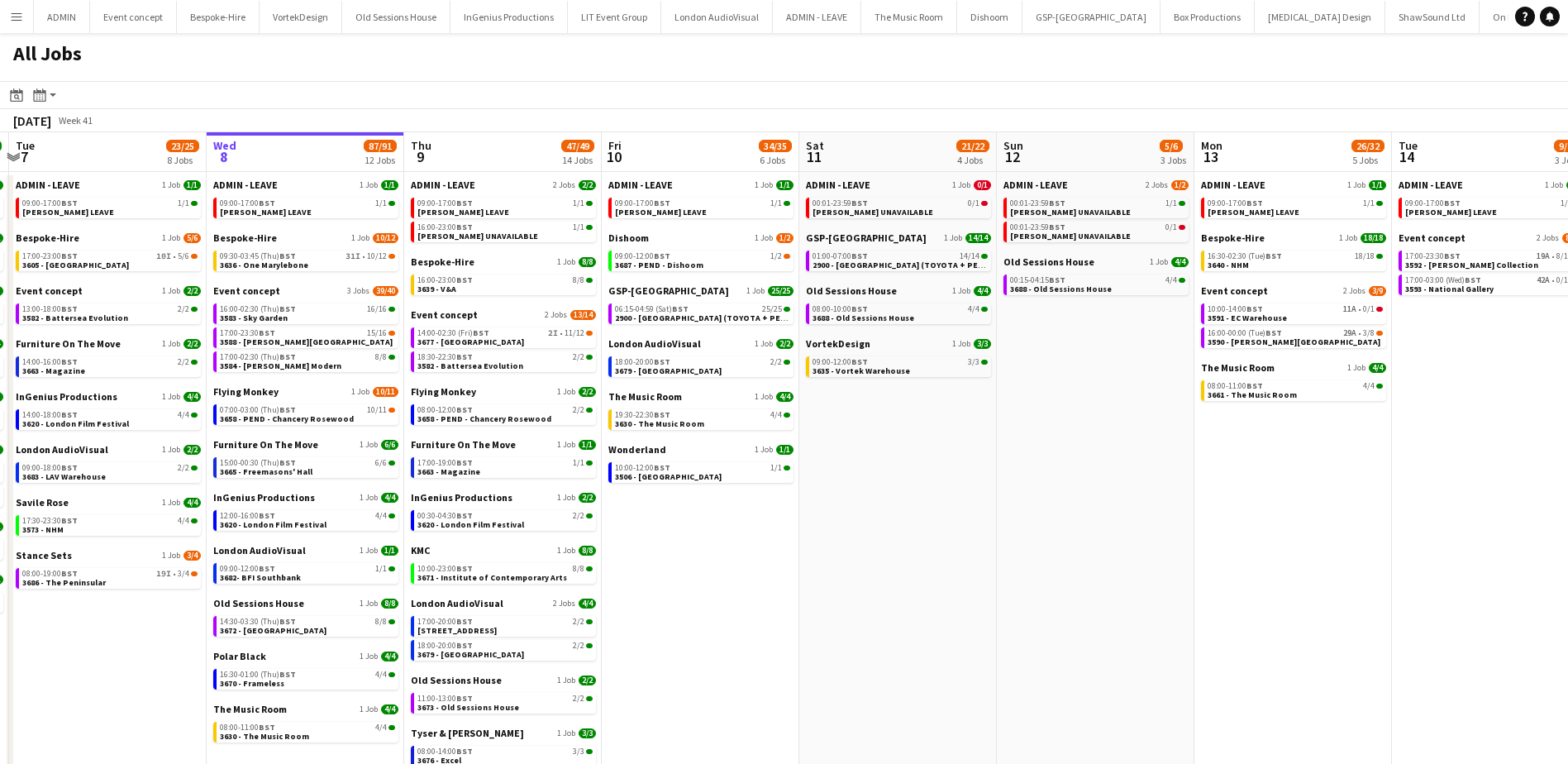
scroll to position [0, 383]
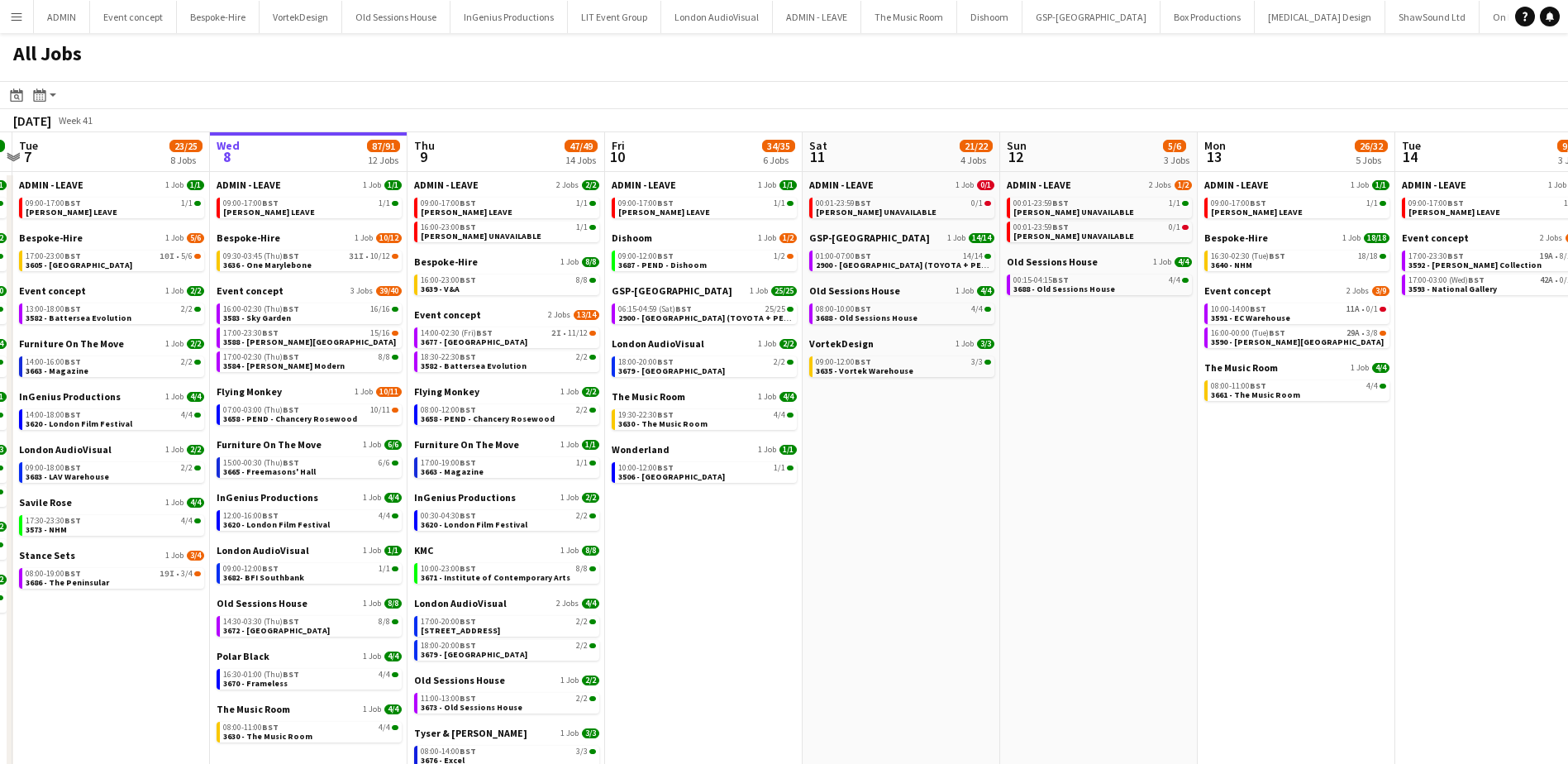
drag, startPoint x: 656, startPoint y: 586, endPoint x: 669, endPoint y: 533, distance: 54.6
click at [669, 533] on app-calendar-viewport "Sun 5 26/26 7 Jobs Mon 6 25/25 9 Jobs Tue 7 23/25 8 Jobs Wed 8 87/91 12 Jobs Th…" at bounding box center [784, 501] width 1568 height 737
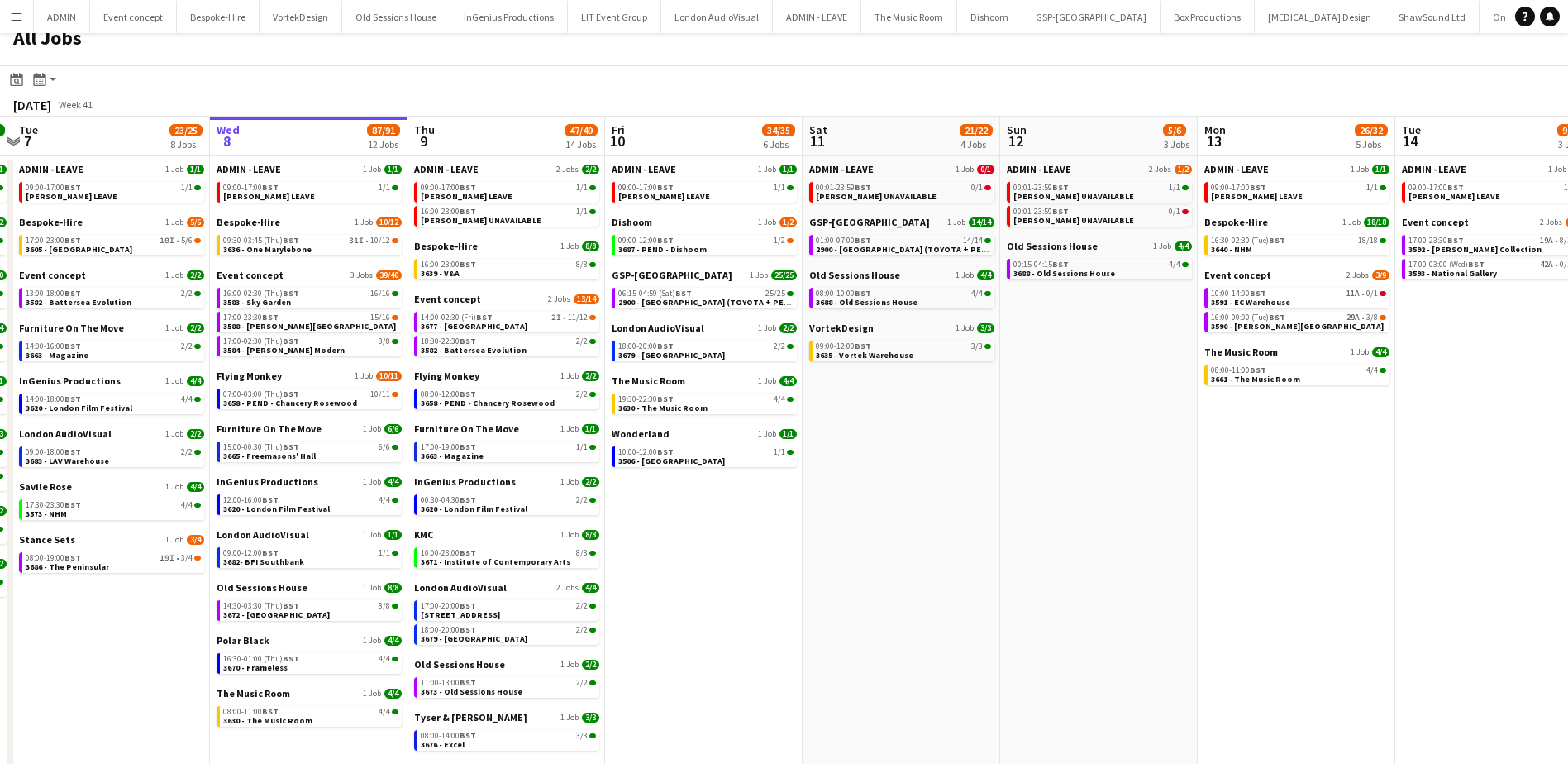
scroll to position [0, 0]
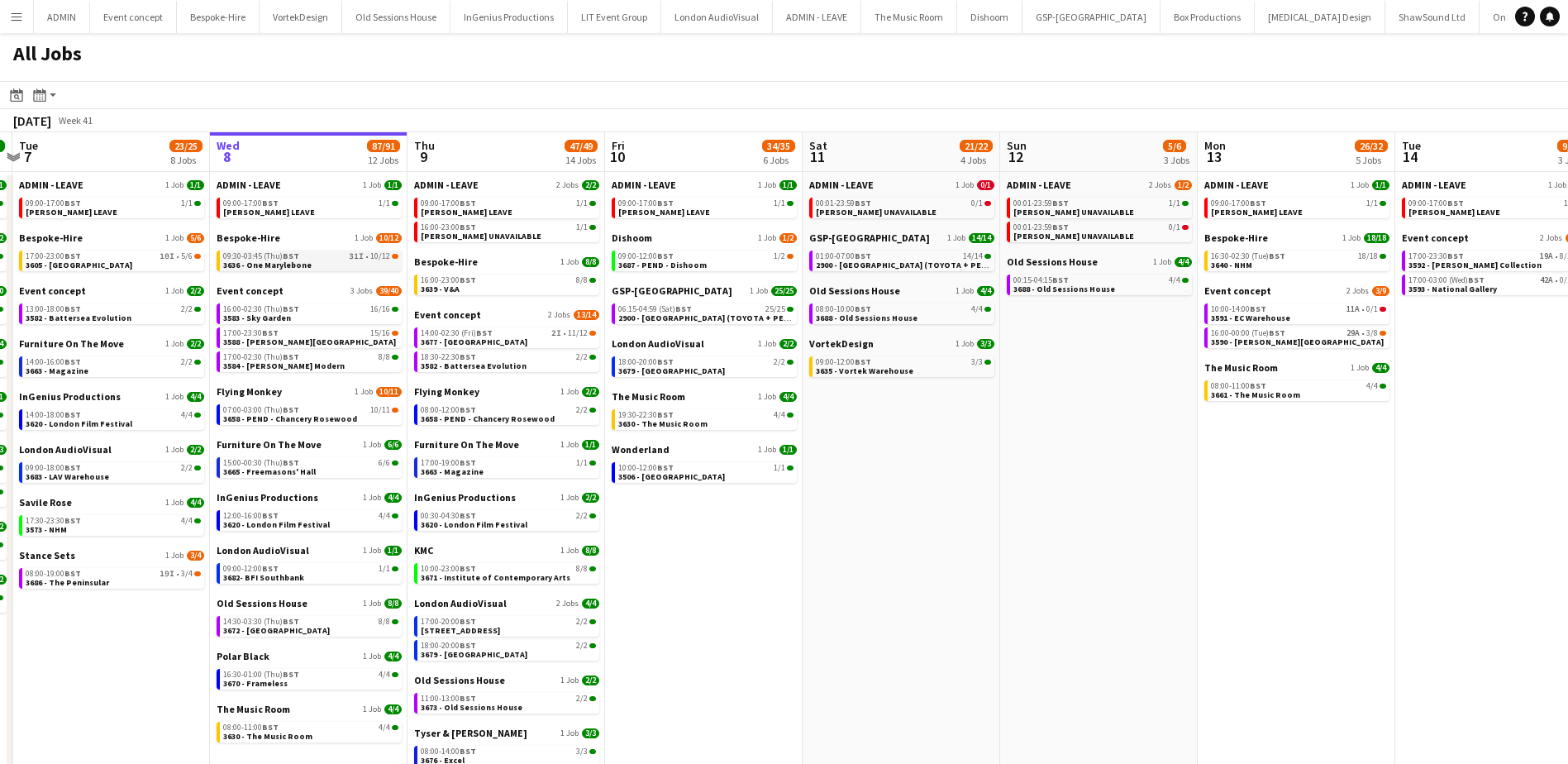
click at [319, 262] on link "09:30-03:45 (Thu) BST 31I • 10/12 3636 - One Marylebone" at bounding box center [311, 260] width 175 height 19
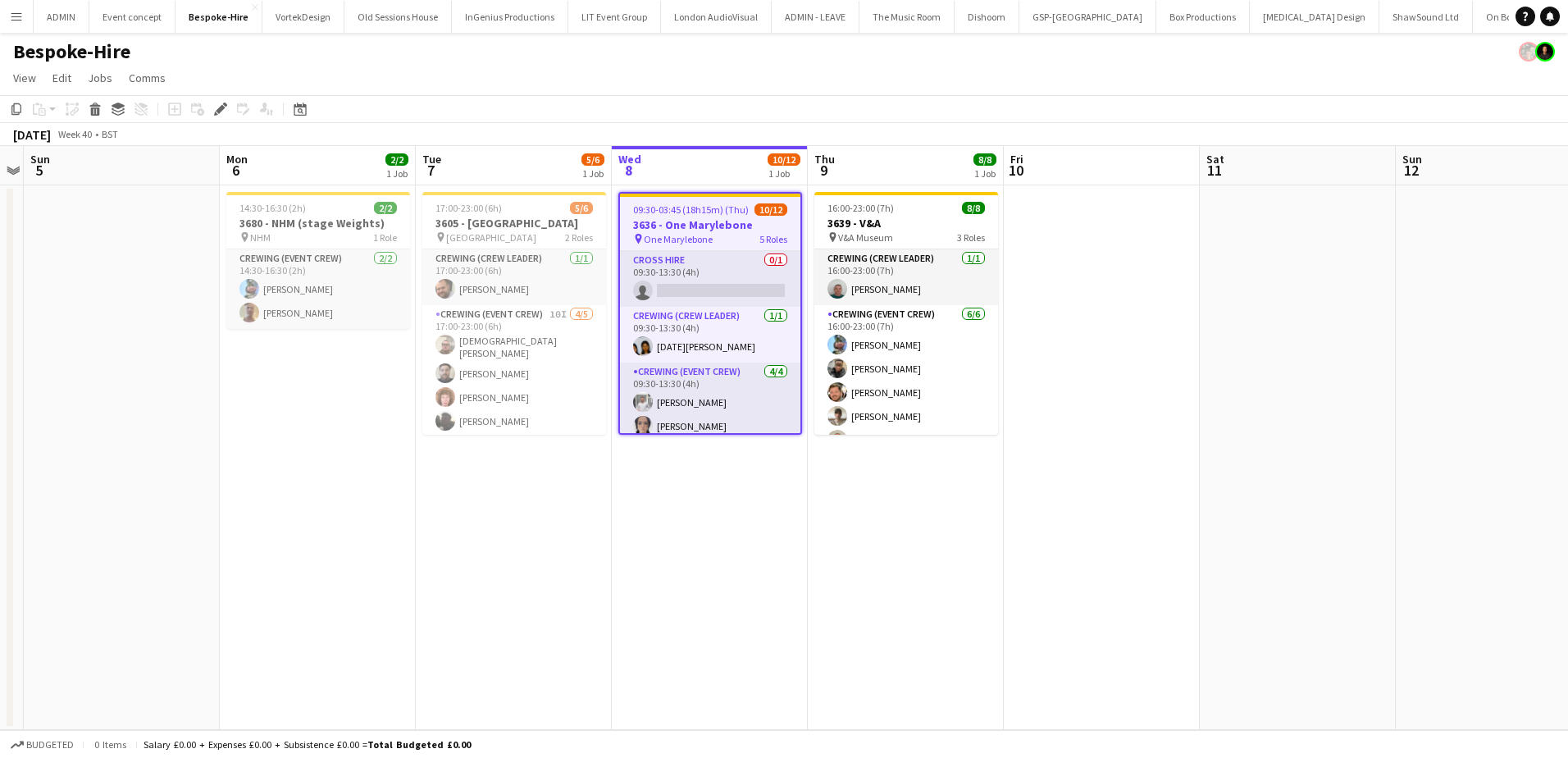
click at [665, 222] on h3 "3636 - One Marylebone" at bounding box center [710, 224] width 180 height 14
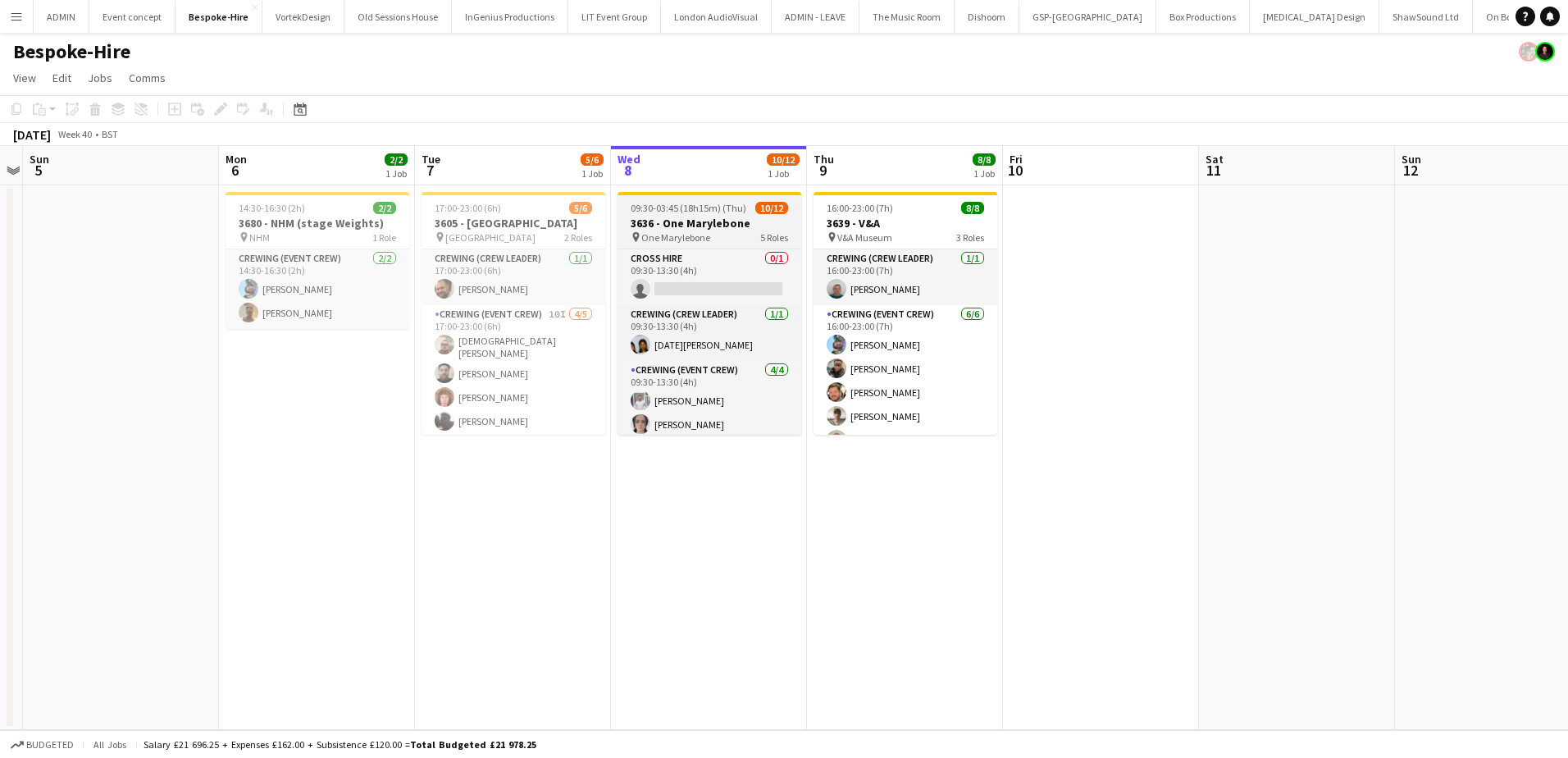
click at [698, 213] on span "09:30-03:45 (18h15m) (Thu)" at bounding box center [689, 207] width 116 height 13
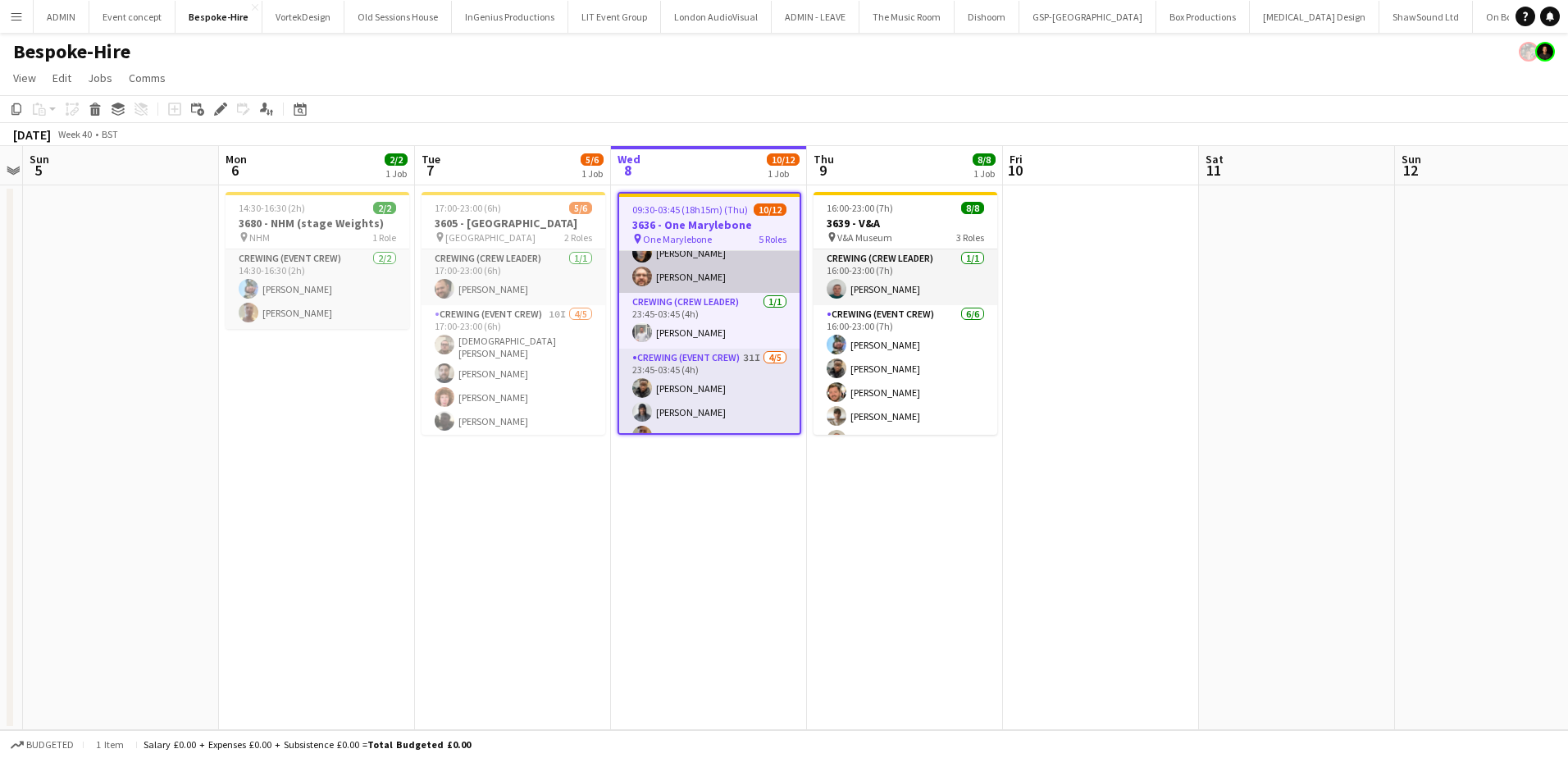
scroll to position [263, 0]
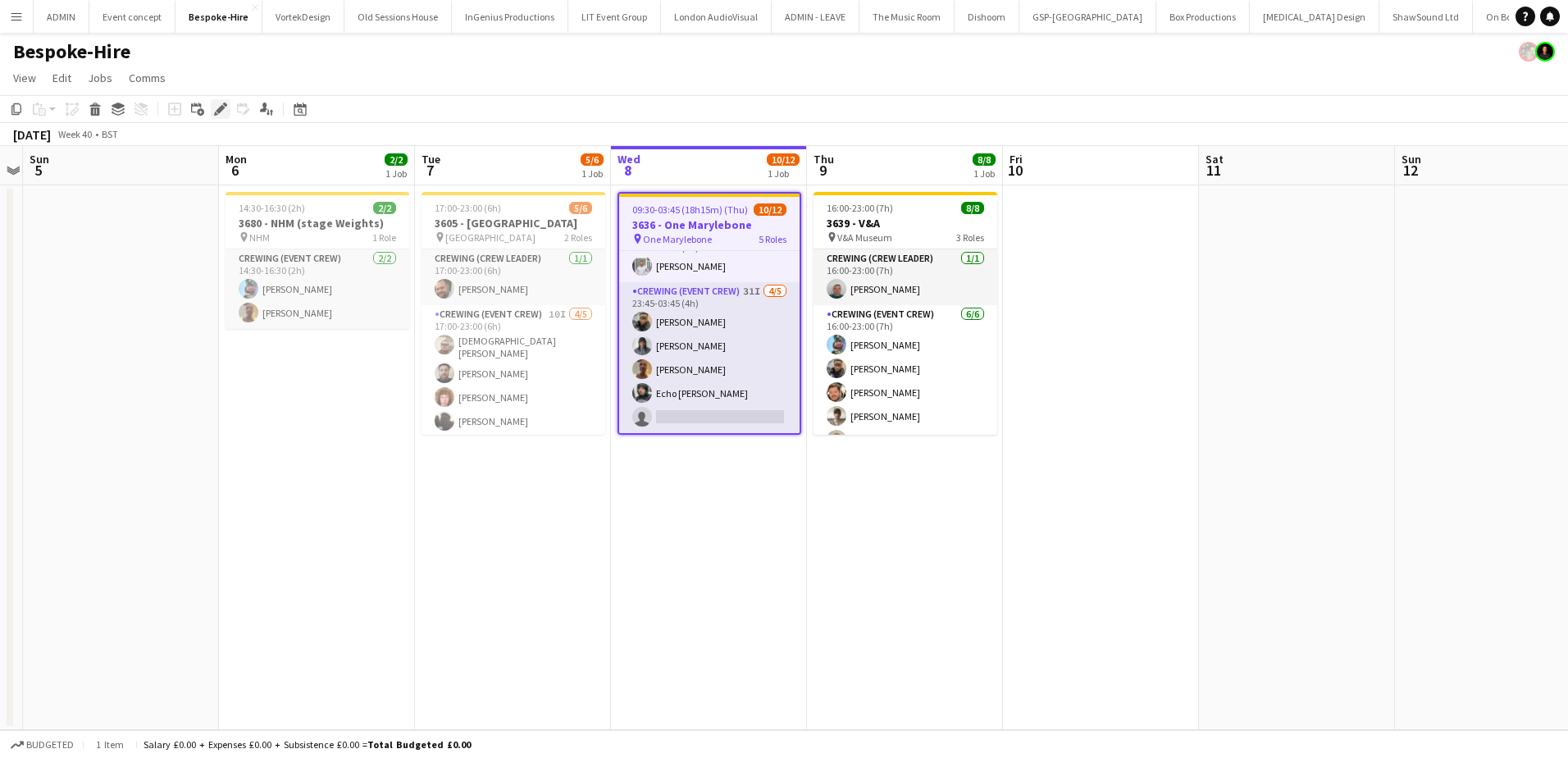
click at [222, 109] on icon at bounding box center [220, 109] width 9 height 9
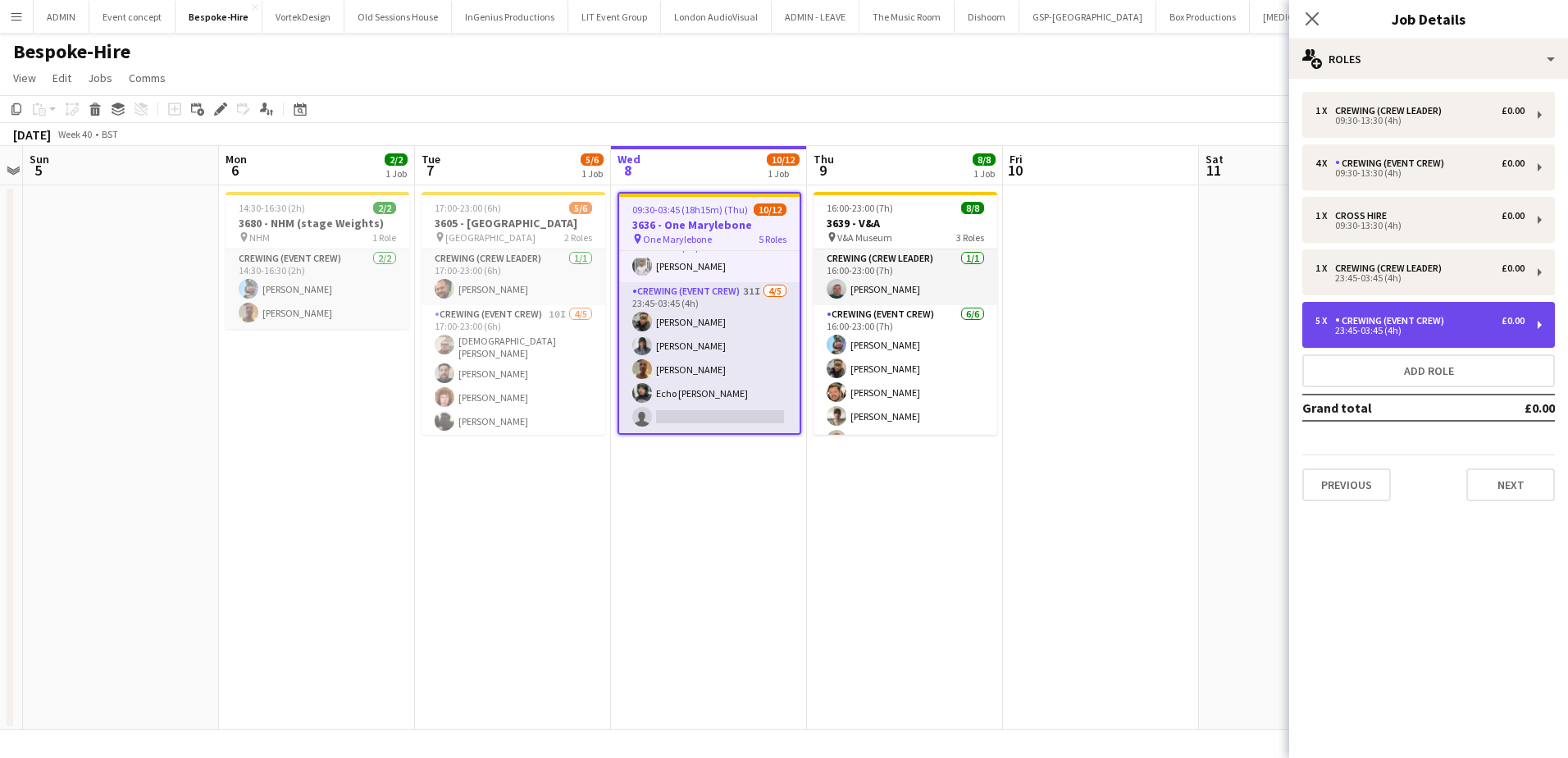
click at [1393, 325] on div "Crewing (Event Crew)" at bounding box center [1392, 320] width 116 height 12
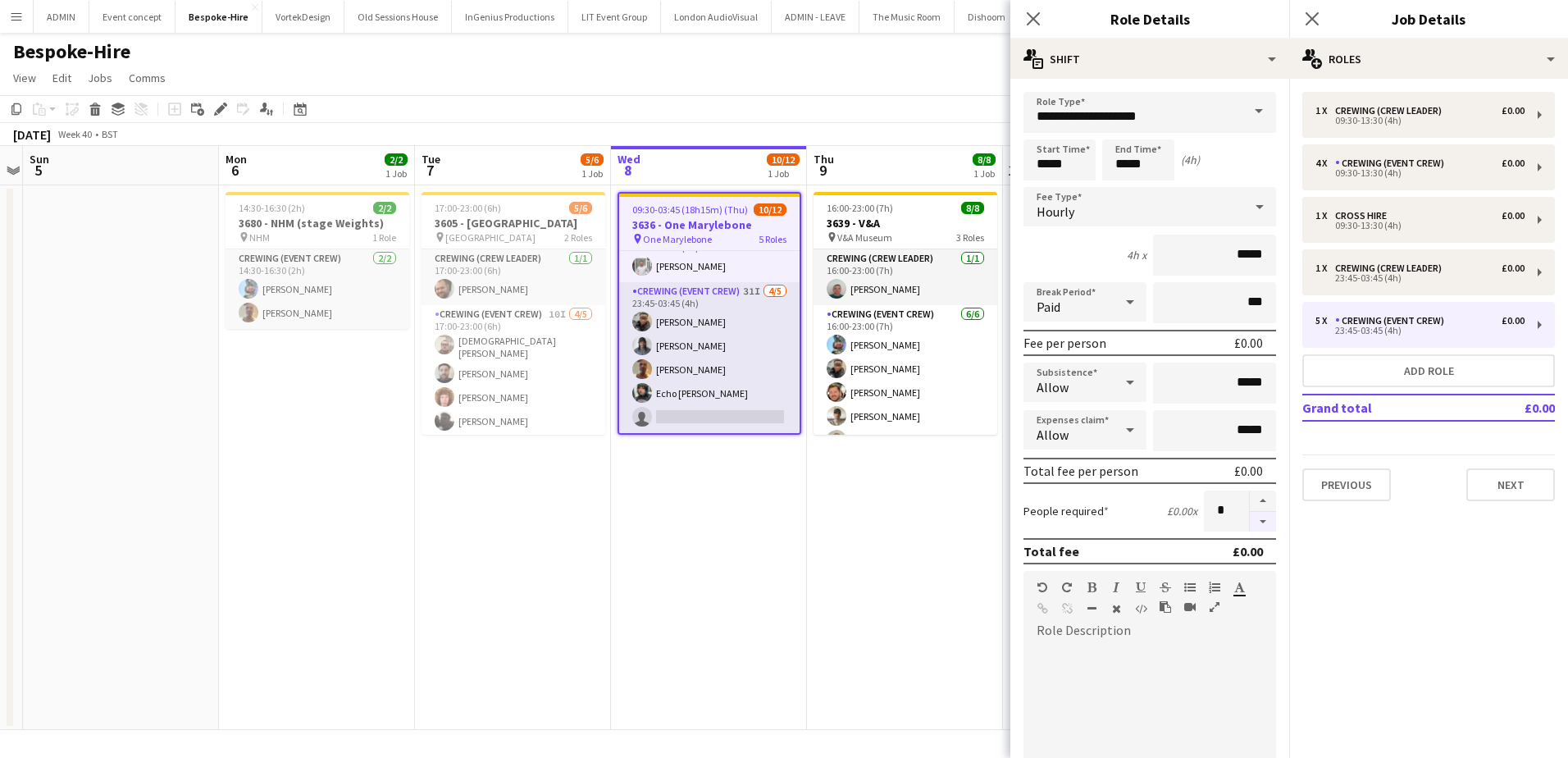
click at [1250, 524] on button "button" at bounding box center [1262, 522] width 26 height 20
type input "*"
click at [931, 498] on app-date-cell "16:00-23:00 (7h) 8/8 3639 - V&A pin V&A Museum 3 Roles Crewing (Crew Leader) 1/…" at bounding box center [905, 457] width 196 height 545
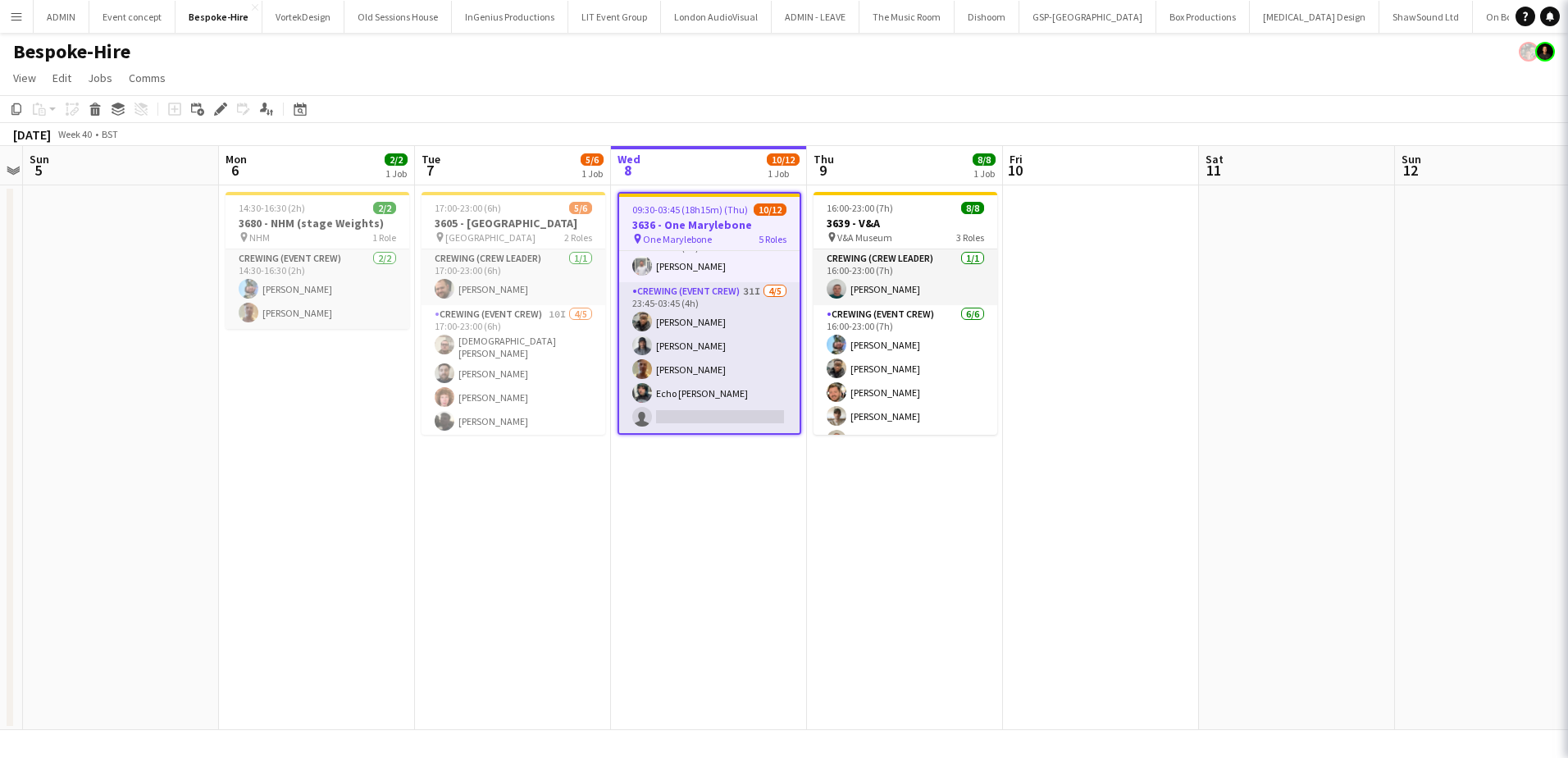
scroll to position [249, 0]
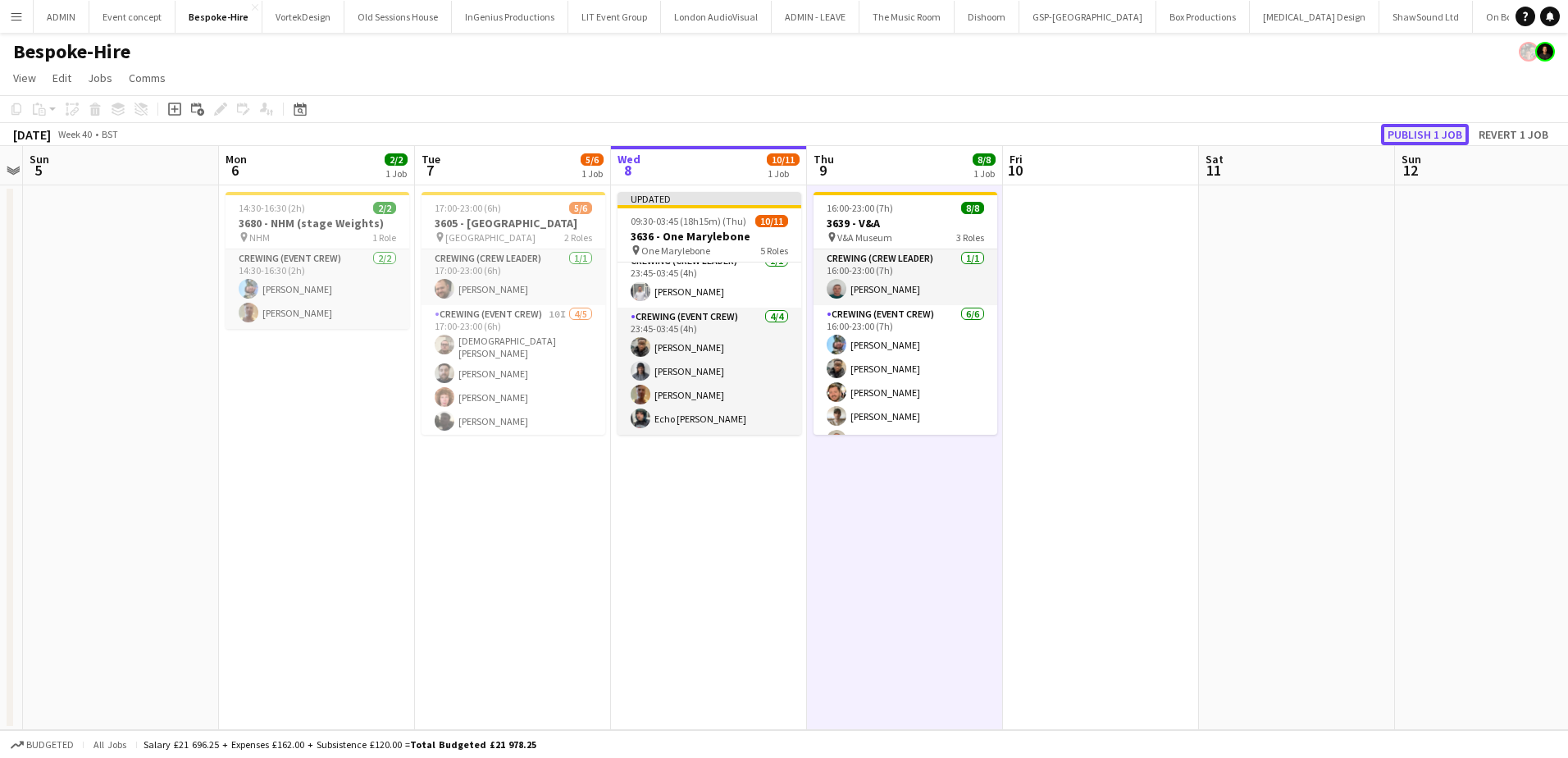
click at [1399, 137] on button "Publish 1 job" at bounding box center [1424, 134] width 88 height 21
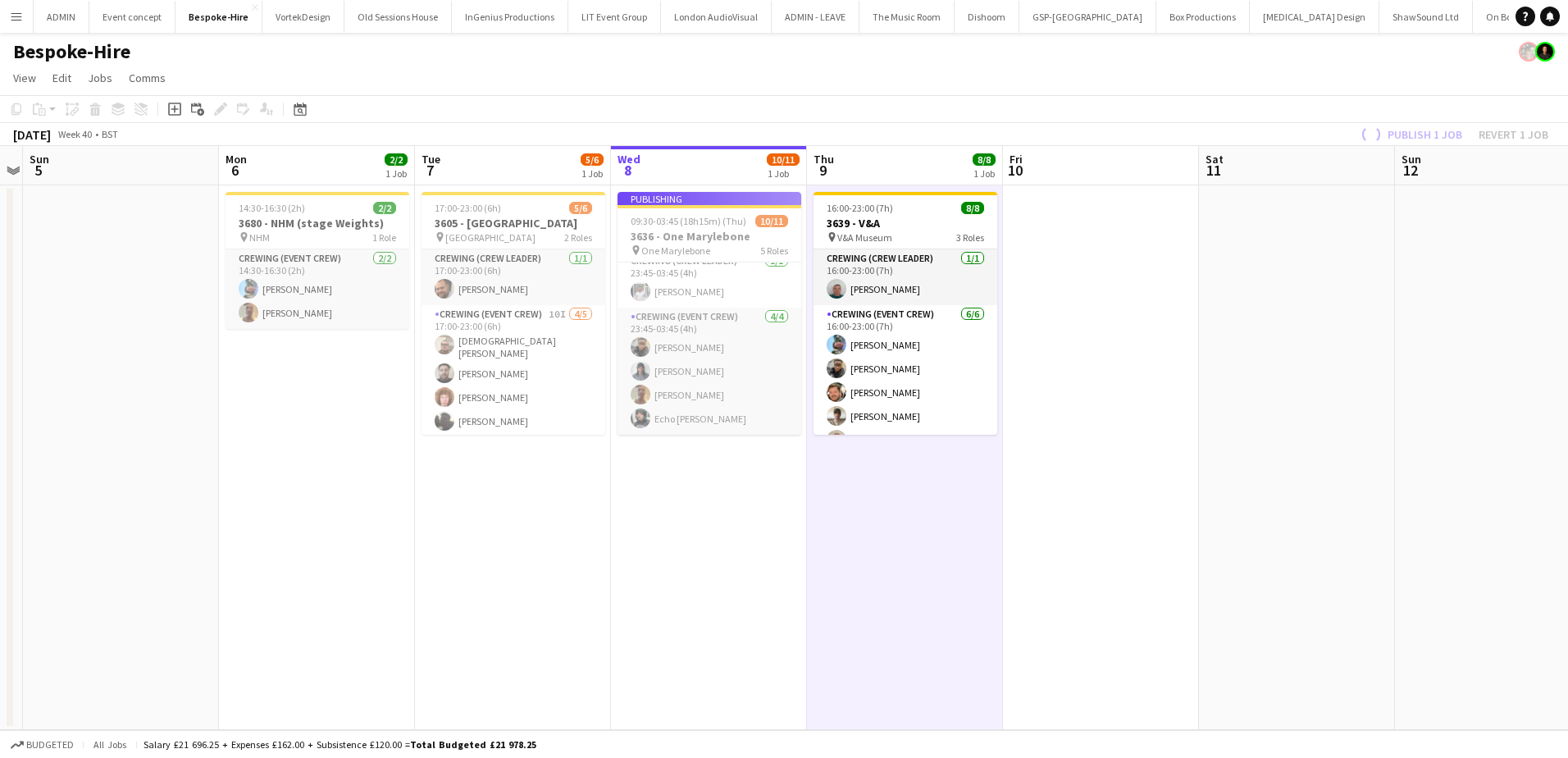
scroll to position [236, 0]
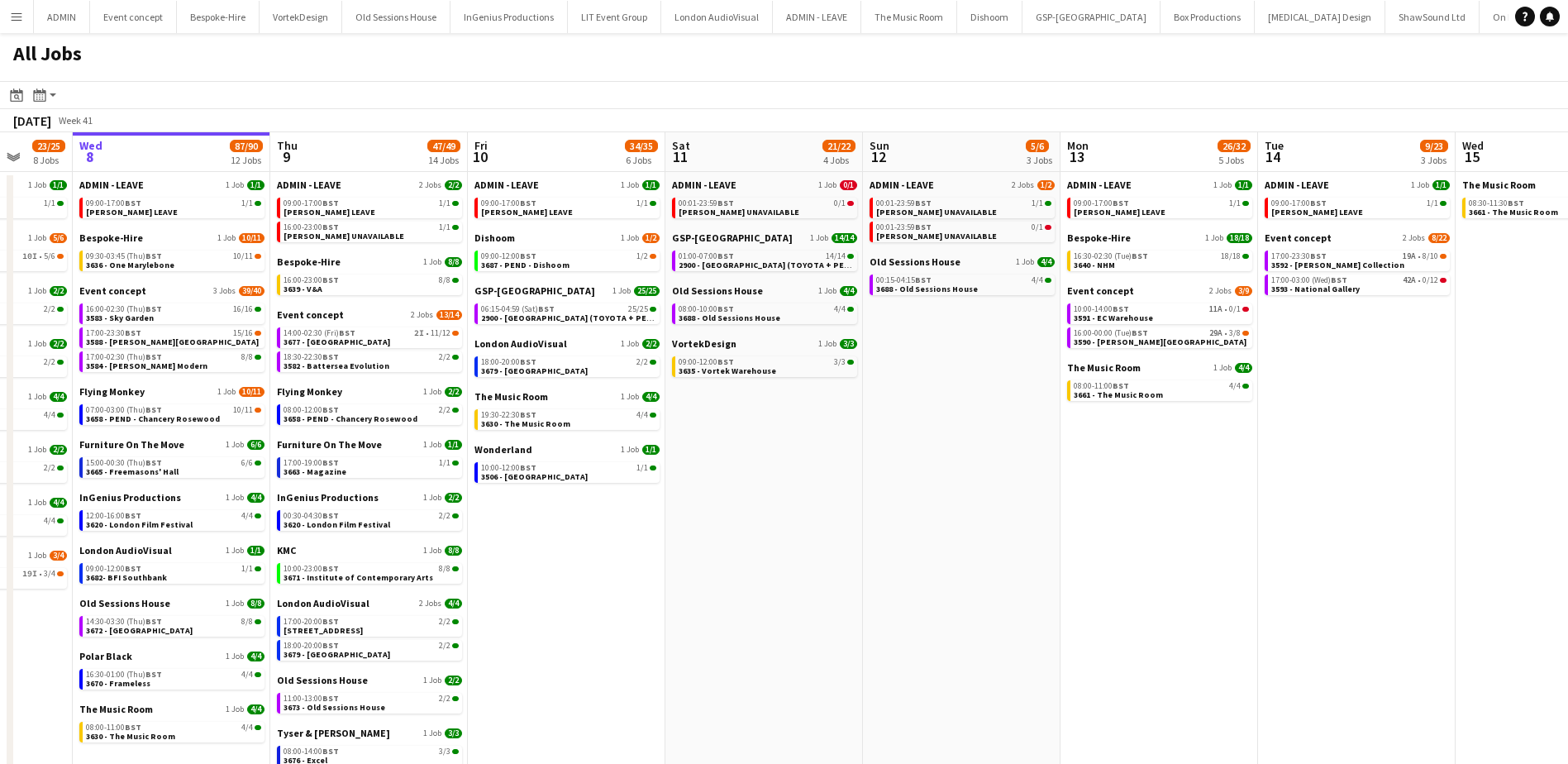
drag, startPoint x: 749, startPoint y: 558, endPoint x: 823, endPoint y: 551, distance: 74.3
click at [823, 551] on app-calendar-viewport "Sun 5 26/26 7 Jobs Mon 6 25/25 9 Jobs Tue 7 23/25 8 Jobs Wed 8 87/90 12 Jobs Th…" at bounding box center [784, 501] width 1568 height 737
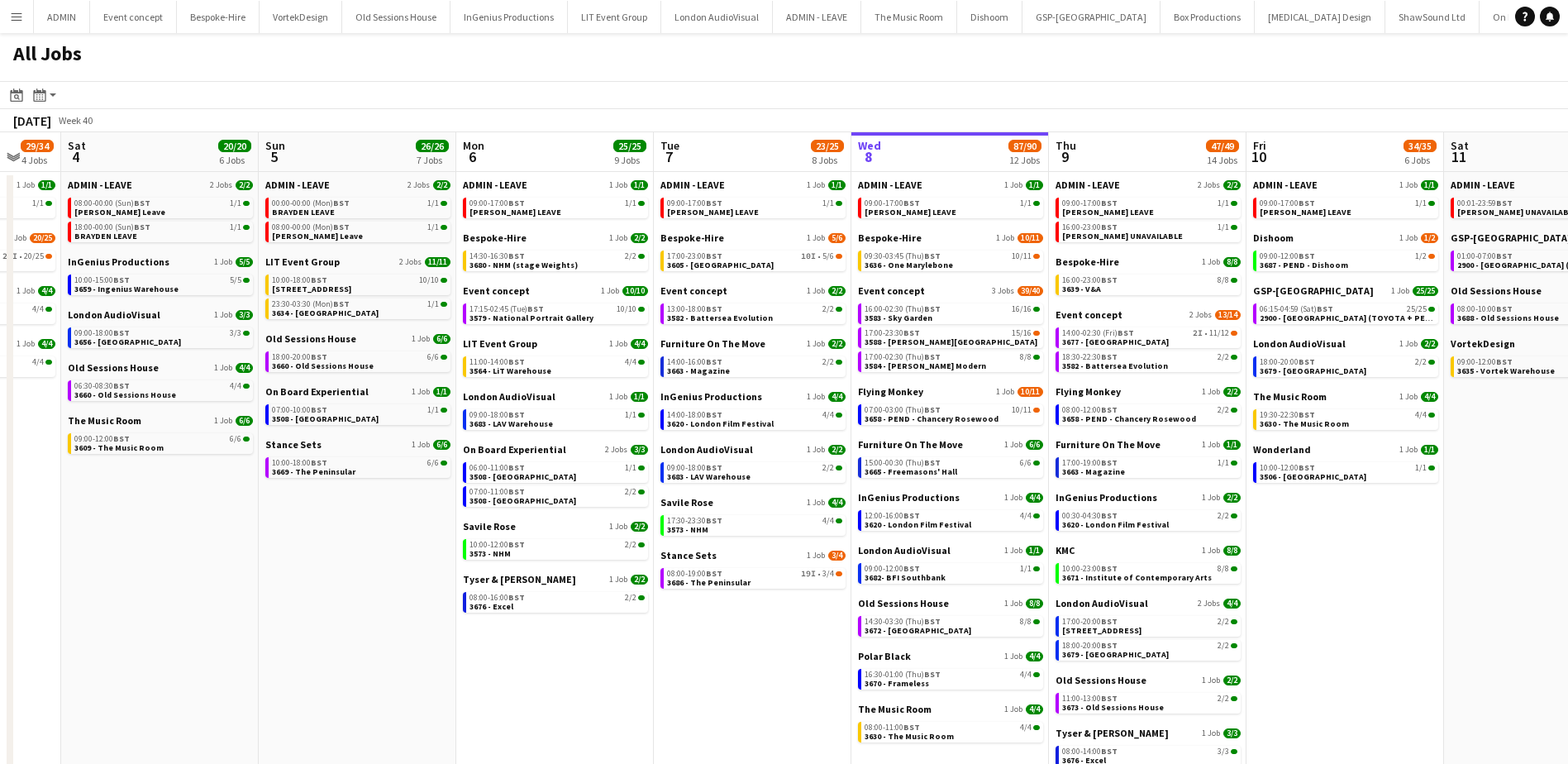
scroll to position [0, 331]
drag, startPoint x: 849, startPoint y: 565, endPoint x: 1379, endPoint y: 558, distance: 530.0
click at [1379, 558] on app-calendar-viewport "Thu 2 45/46 10 Jobs Fri 3 29/34 4 Jobs Sat 4 20/20 6 Jobs Sun 5 26/26 7 Jobs Mo…" at bounding box center [784, 501] width 1568 height 737
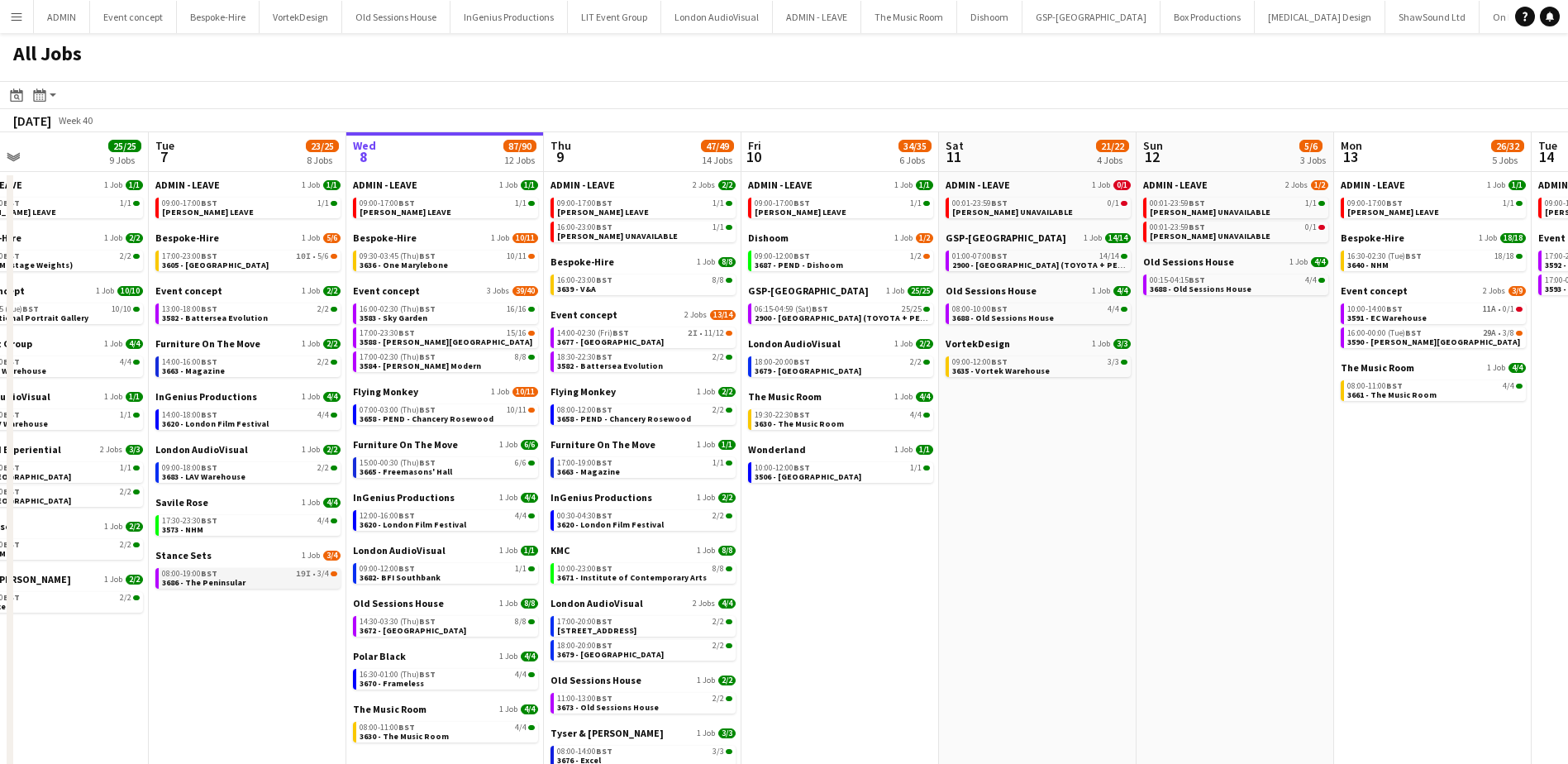
drag, startPoint x: 655, startPoint y: 654, endPoint x: 195, endPoint y: 569, distance: 467.8
click at [152, 575] on app-calendar-viewport "Fri 3 29/34 4 Jobs Sat 4 20/20 6 Jobs Sun 5 26/26 7 Jobs Mon 6 25/25 9 Jobs Tue…" at bounding box center [784, 501] width 1568 height 737
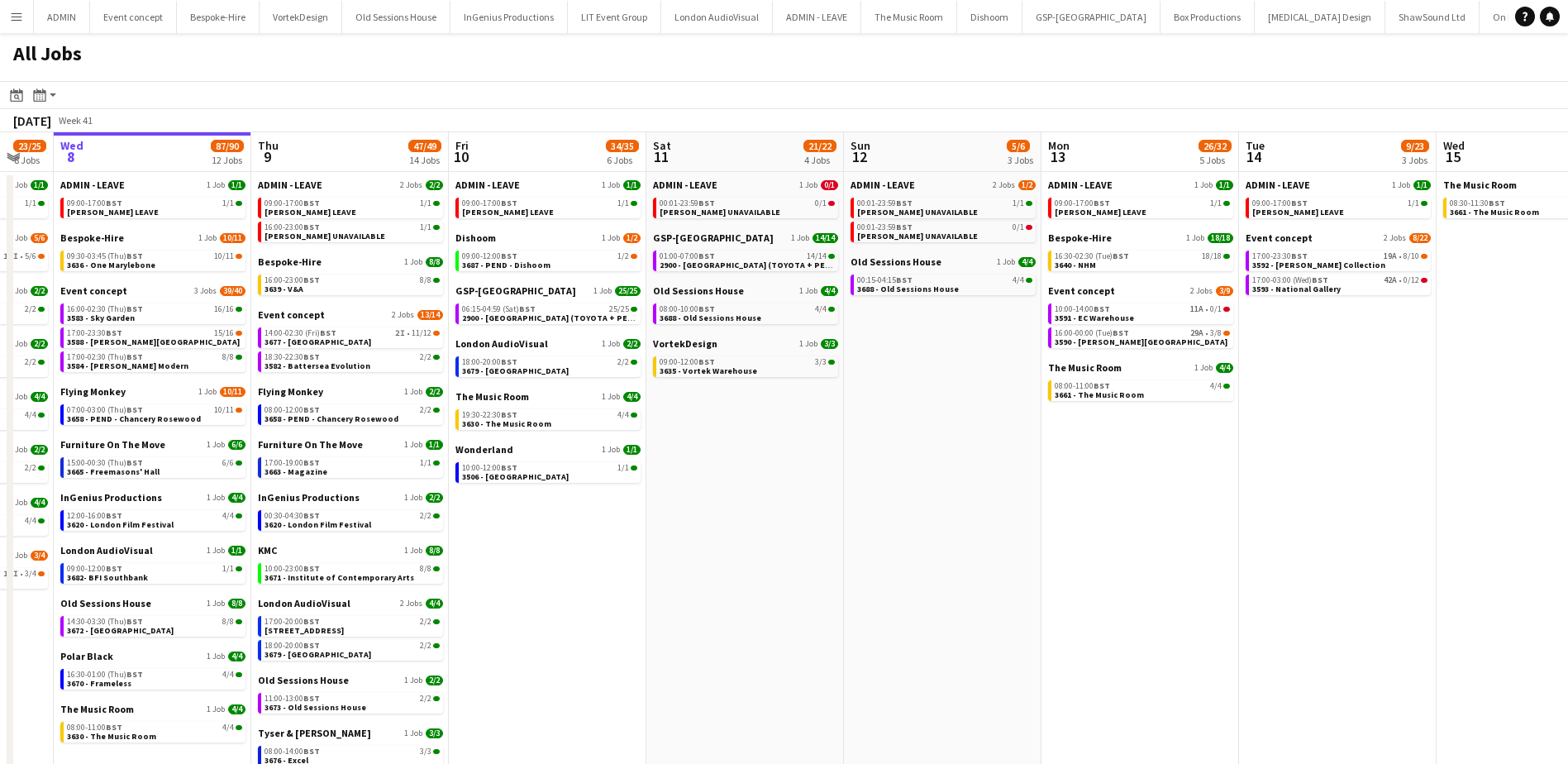
scroll to position [0, 544]
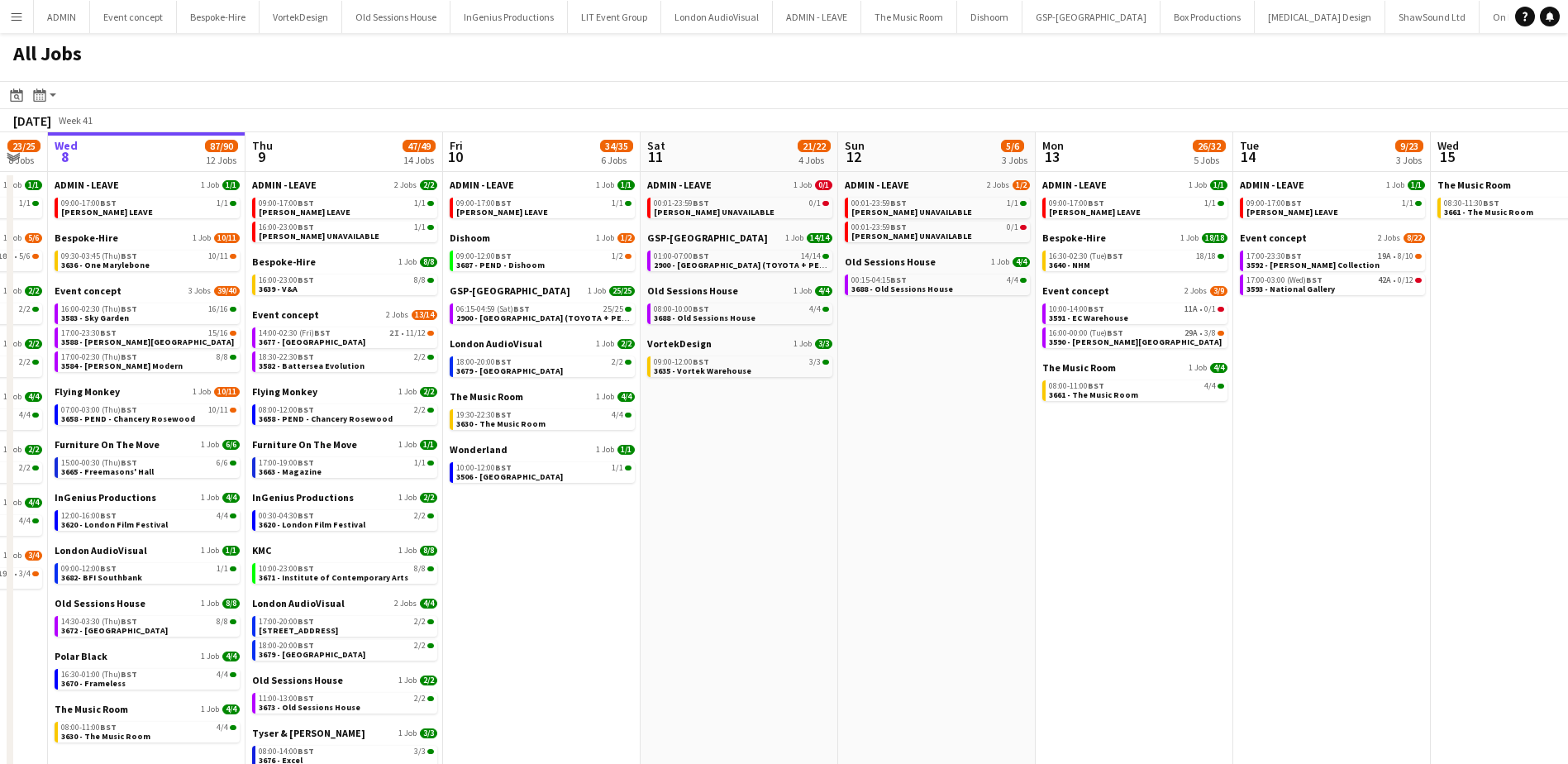
drag, startPoint x: 927, startPoint y: 581, endPoint x: 629, endPoint y: 560, distance: 298.7
click at [629, 560] on app-calendar-viewport "Sun 5 26/26 7 Jobs Mon 6 25/25 9 Jobs Tue 7 23/25 8 Jobs Wed 8 87/90 12 Jobs Th…" at bounding box center [784, 501] width 1568 height 737
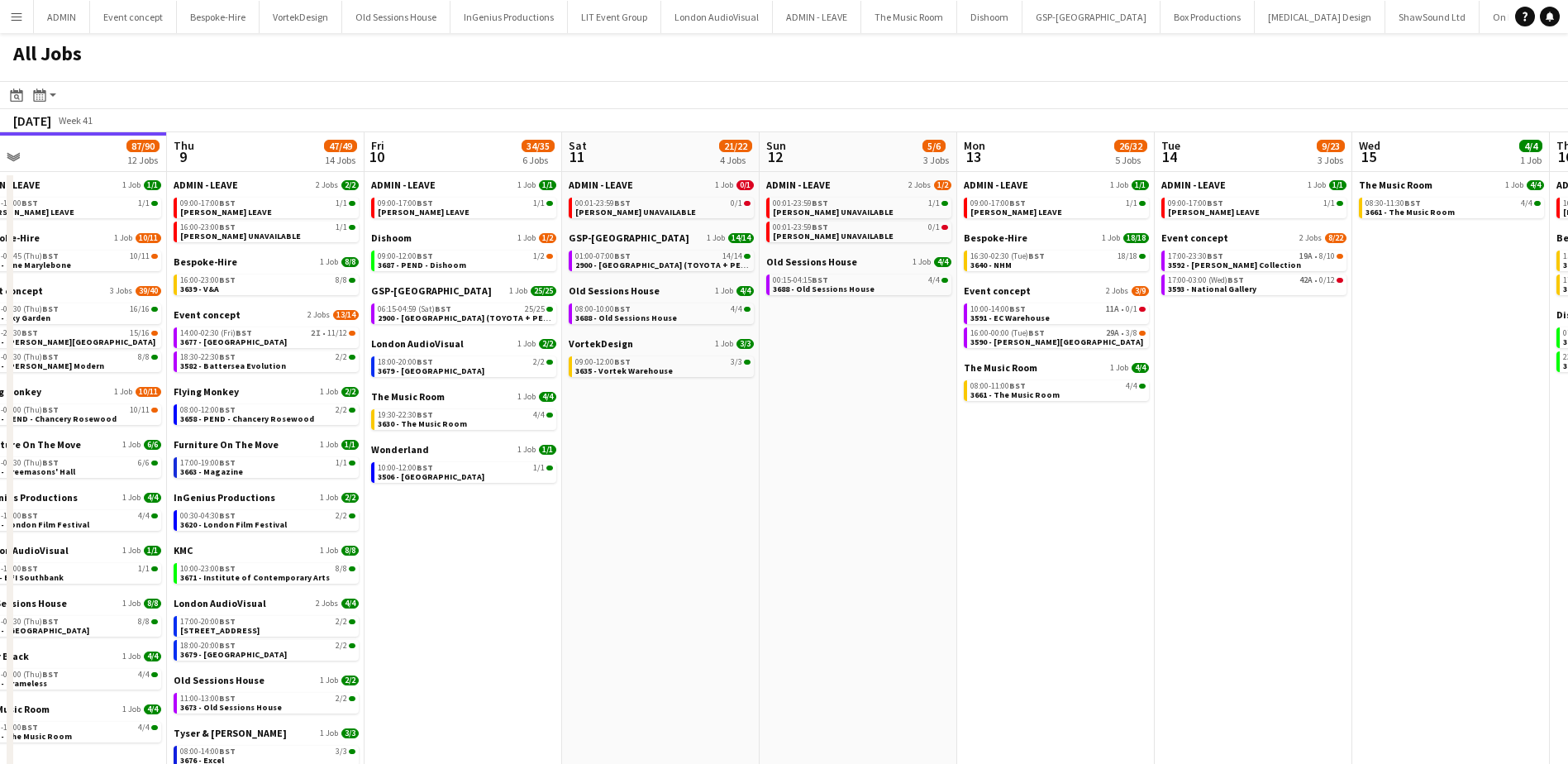
drag, startPoint x: 745, startPoint y: 414, endPoint x: 642, endPoint y: 411, distance: 103.0
click at [659, 414] on app-calendar-viewport "Sun 5 26/26 7 Jobs Mon 6 25/25 9 Jobs Tue 7 23/25 8 Jobs Wed 8 87/90 12 Jobs Th…" at bounding box center [784, 501] width 1568 height 737
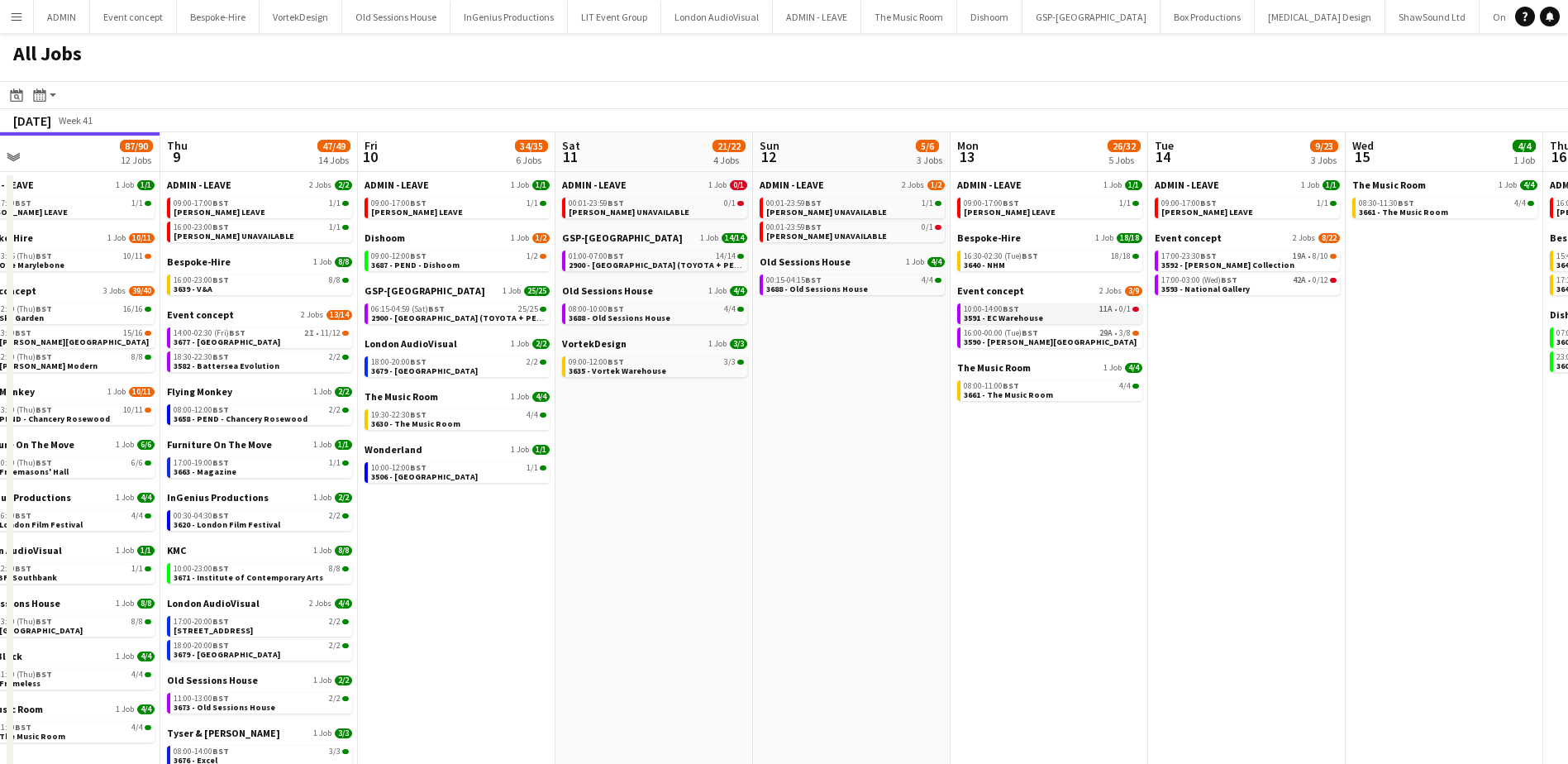
click at [1019, 313] on span "3591 - EC Warehouse" at bounding box center [1003, 317] width 80 height 11
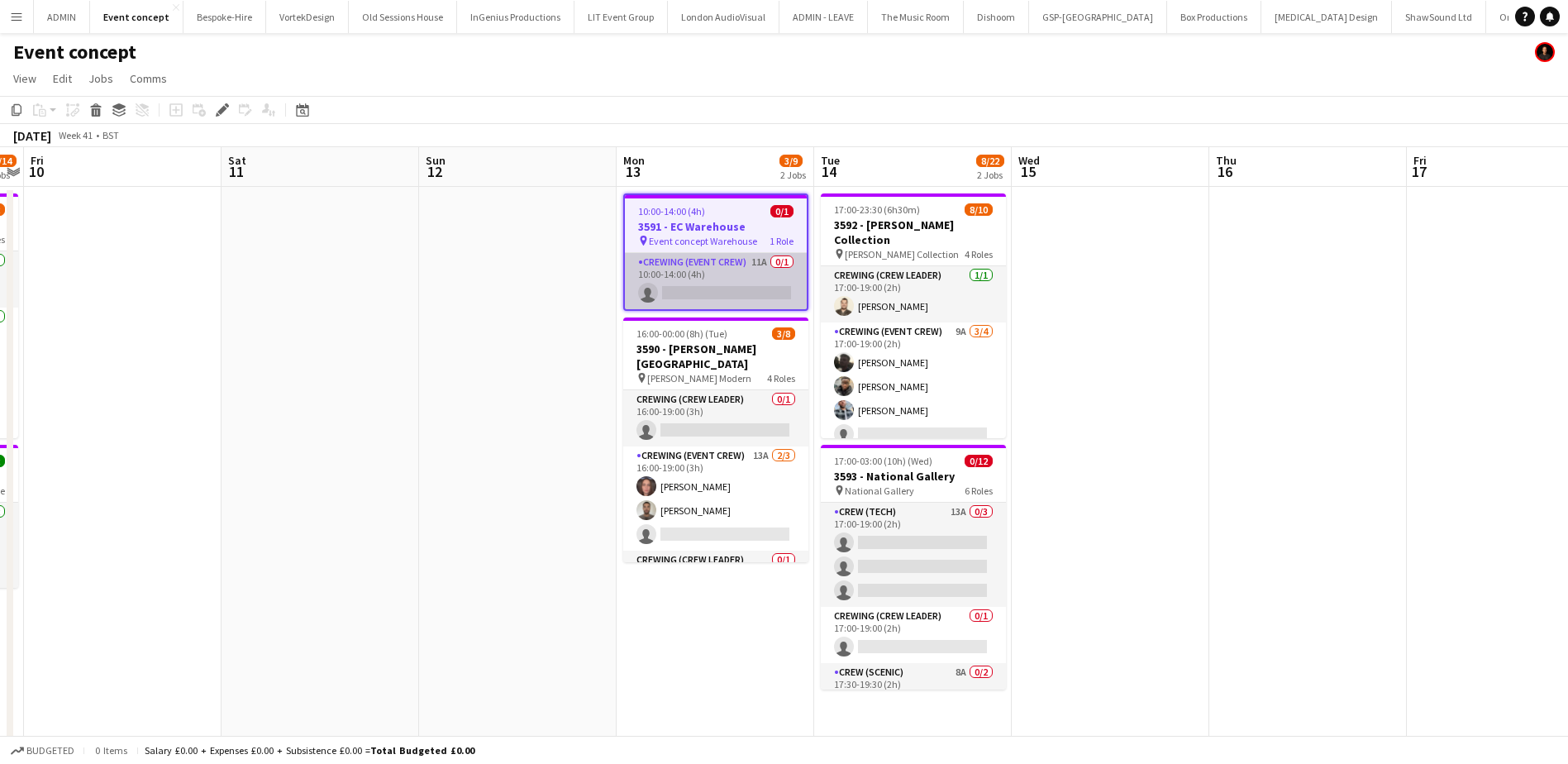
click at [753, 288] on app-card-role "Crewing (Event Crew) 11A 0/1 10:00-14:00 (4h) single-neutral-actions" at bounding box center [715, 281] width 182 height 56
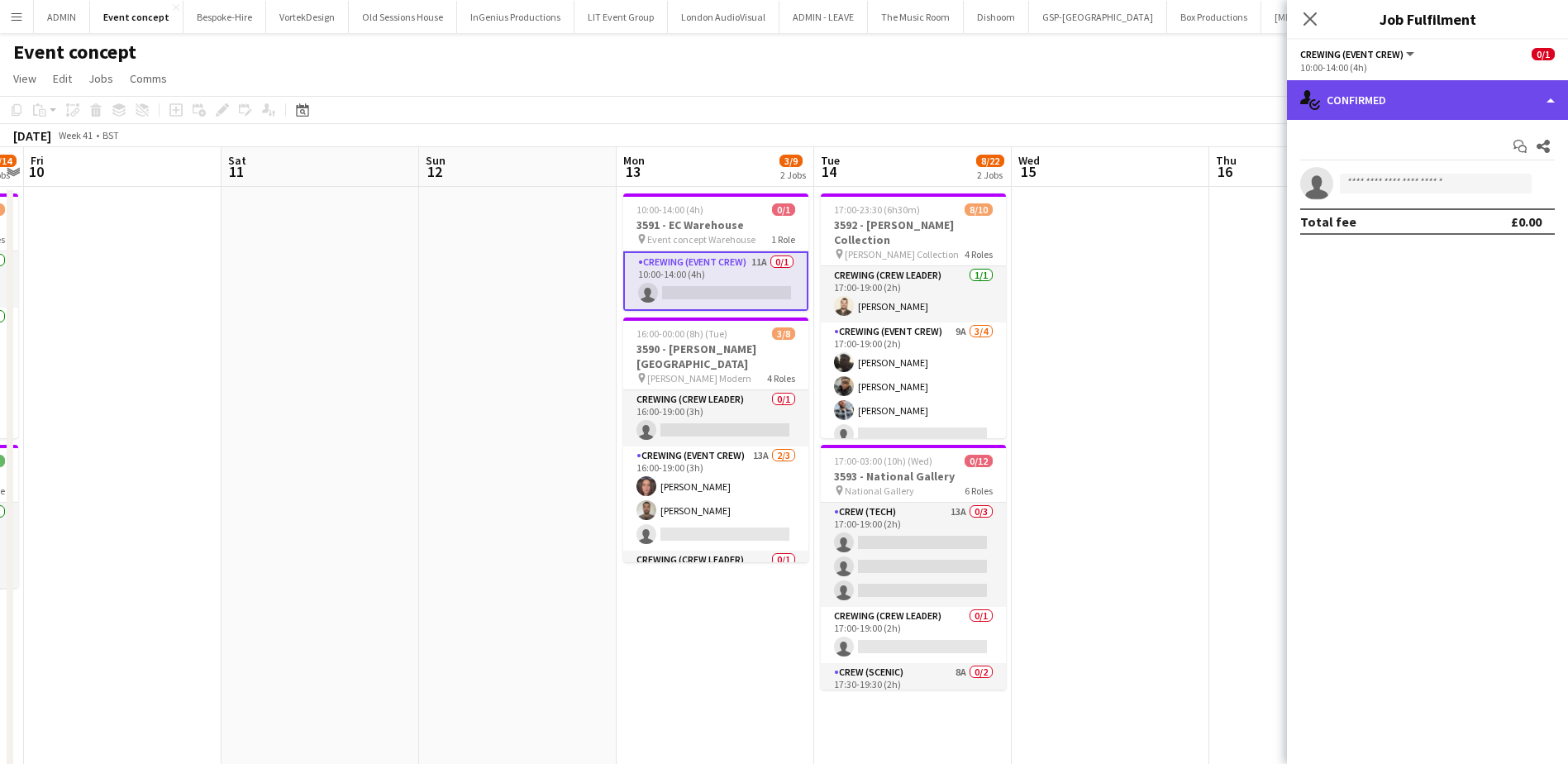
click at [1425, 103] on div "single-neutral-actions-check-2 Confirmed" at bounding box center [1427, 99] width 281 height 40
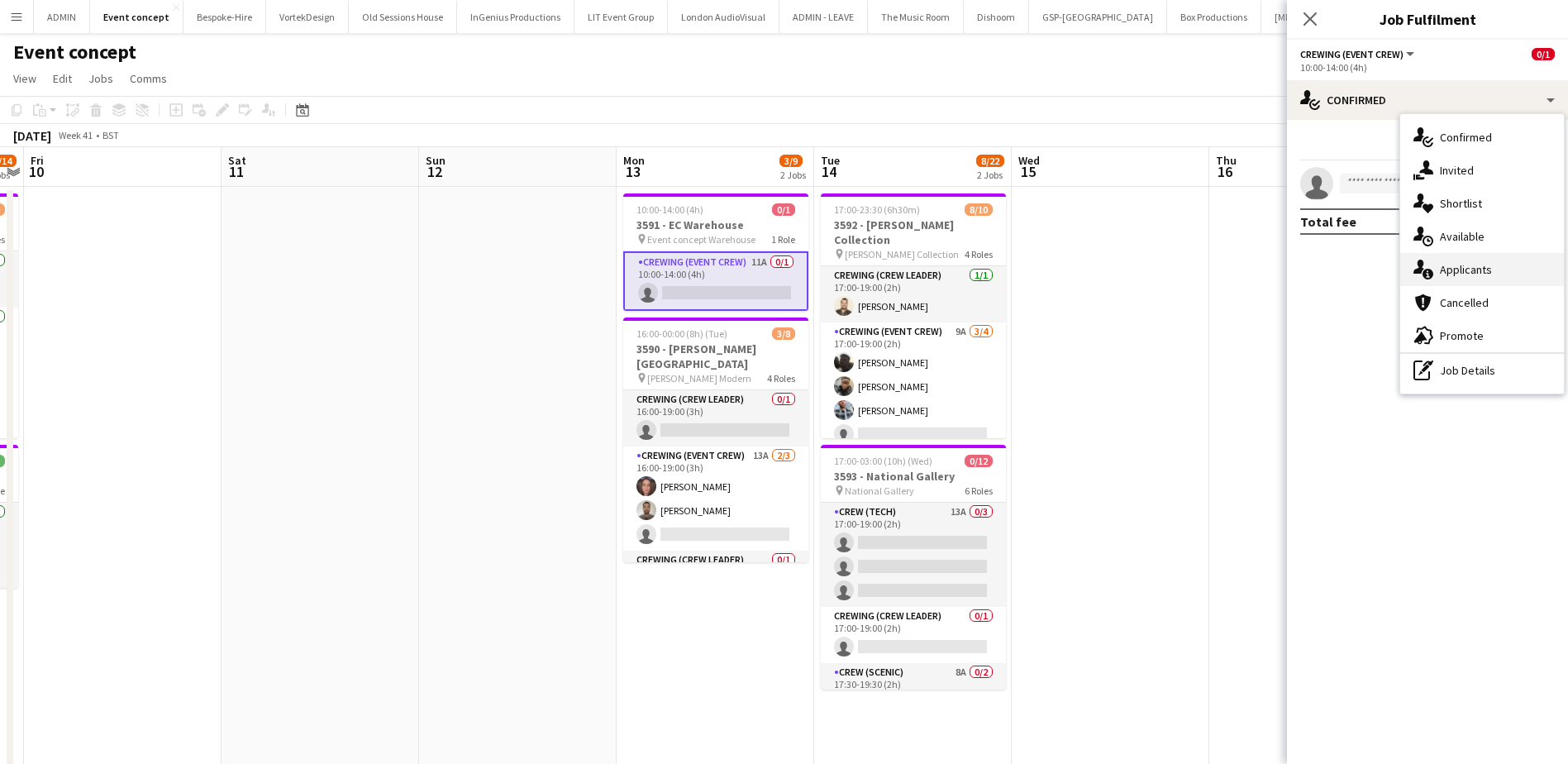
click at [1466, 273] on span "Applicants" at bounding box center [1466, 269] width 52 height 15
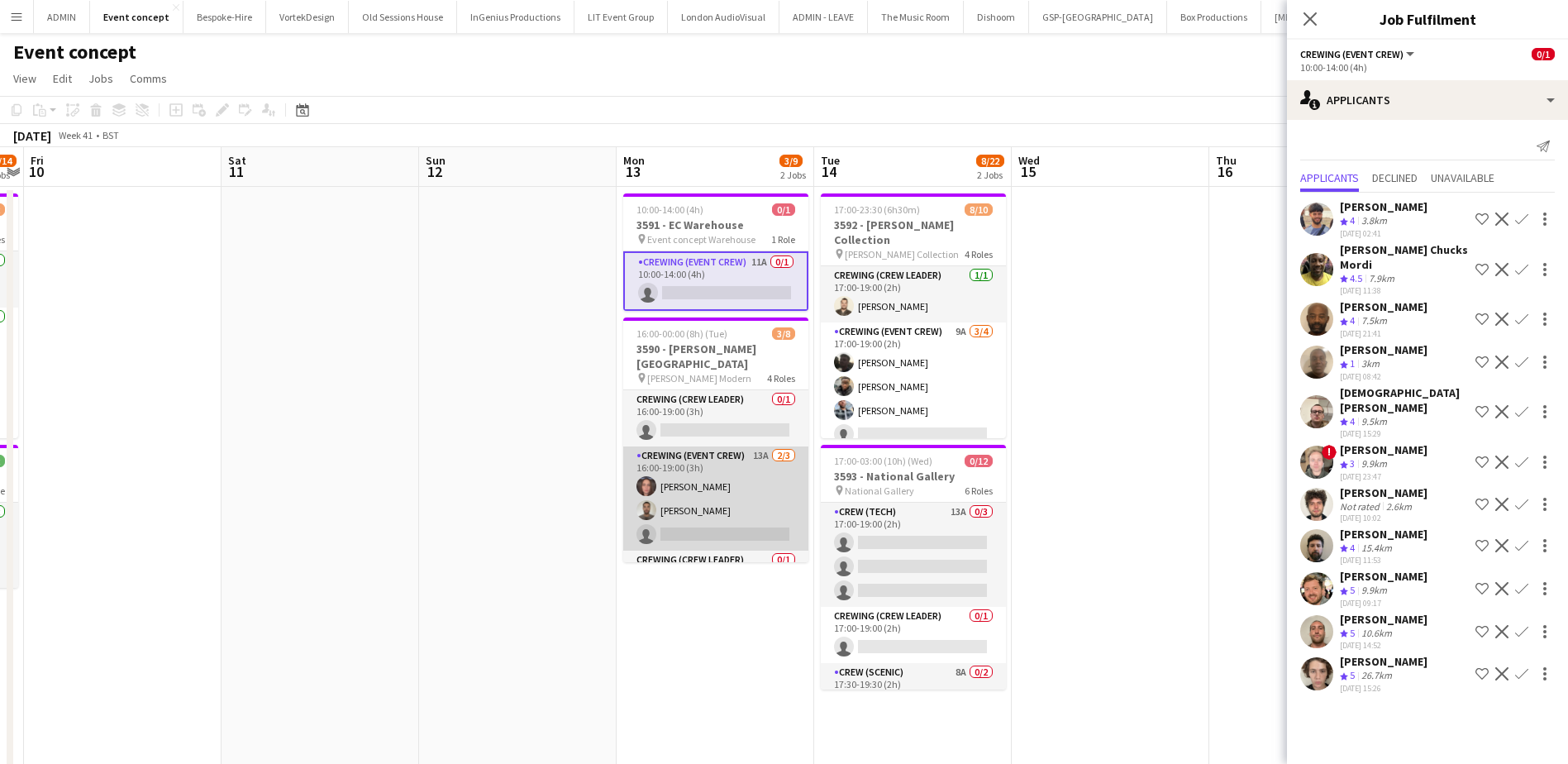
click at [724, 513] on app-card-role "Crewing (Event Crew) 13A 2/3 16:00-19:00 (3h) Jekaterina Berezina Jordan Dunkle…" at bounding box center [715, 498] width 185 height 104
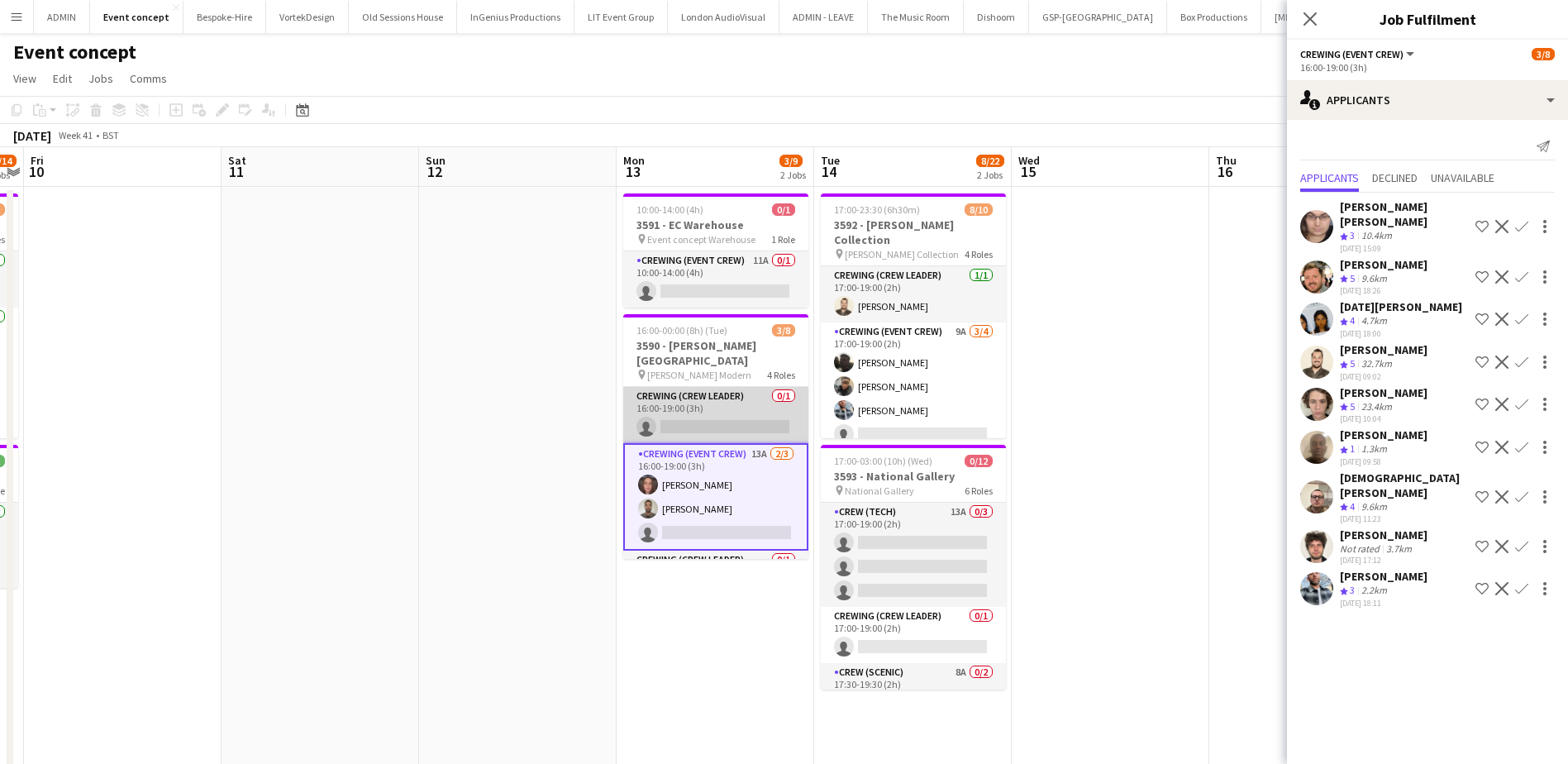
click at [648, 416] on app-card-role "Crewing (Crew Leader) 0/1 16:00-19:00 (3h) single-neutral-actions" at bounding box center [715, 415] width 185 height 56
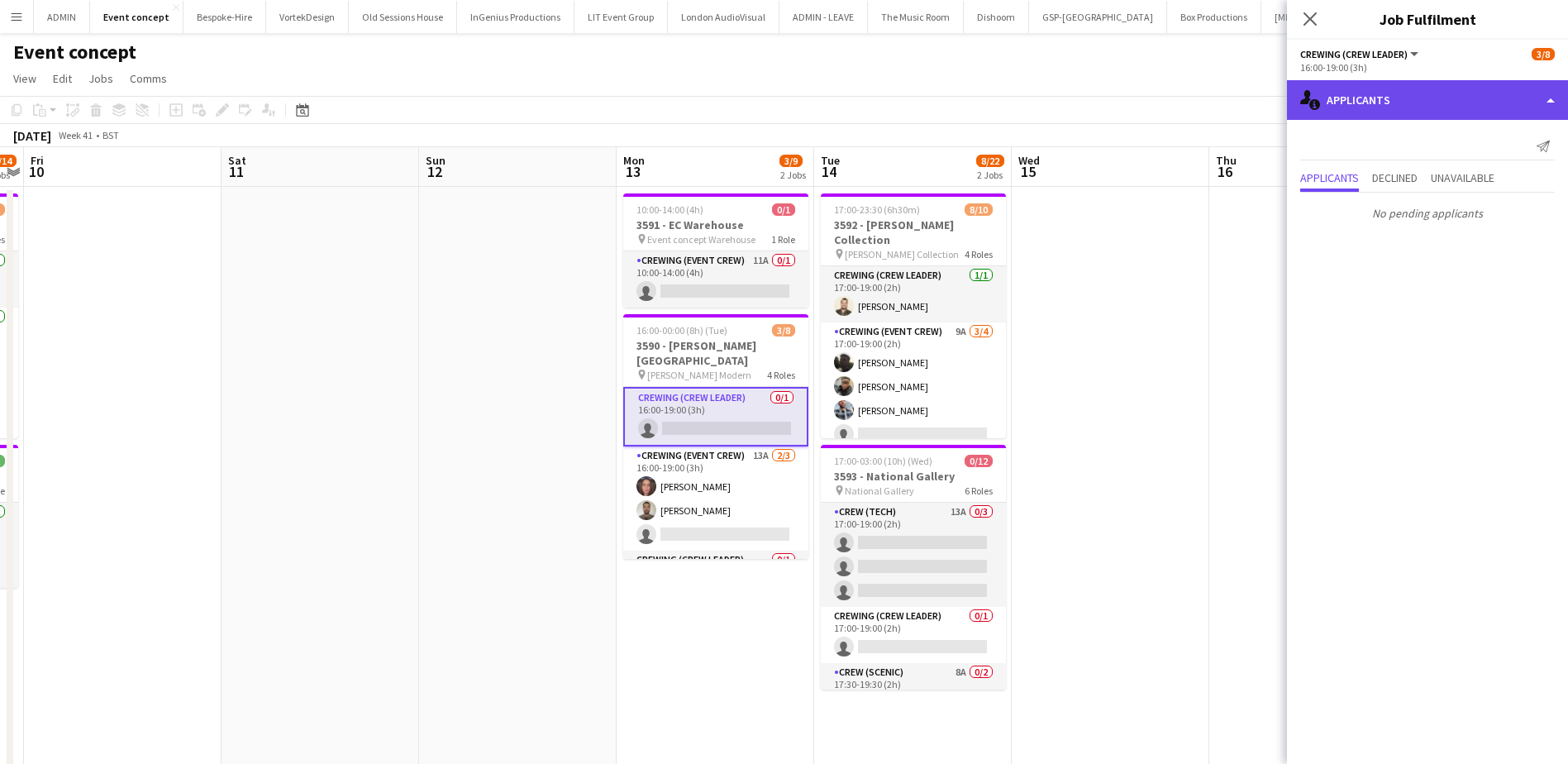
click at [1476, 95] on div "single-neutral-actions-information Applicants" at bounding box center [1427, 99] width 281 height 40
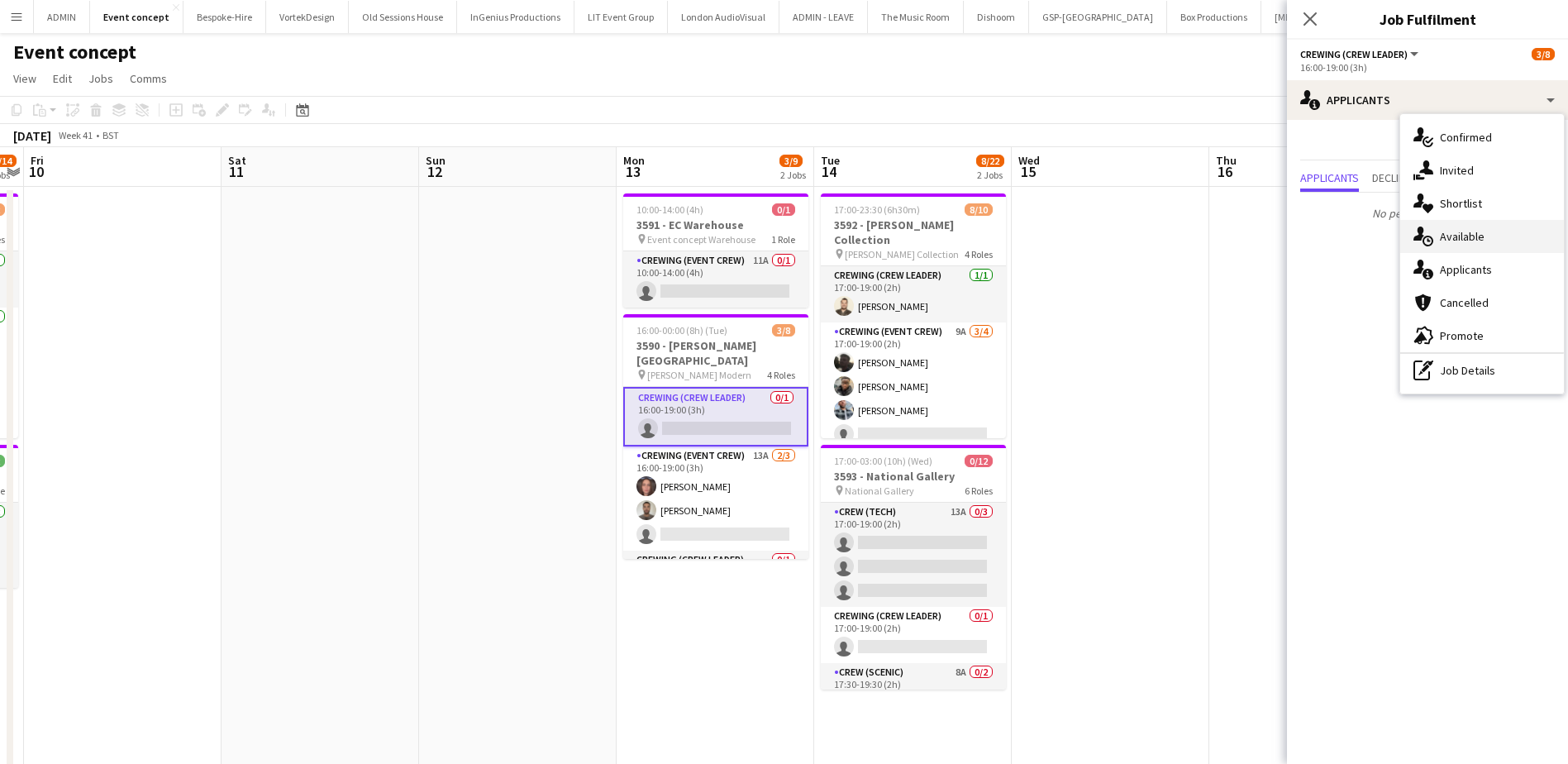
click at [1465, 236] on span "Available" at bounding box center [1462, 235] width 45 height 15
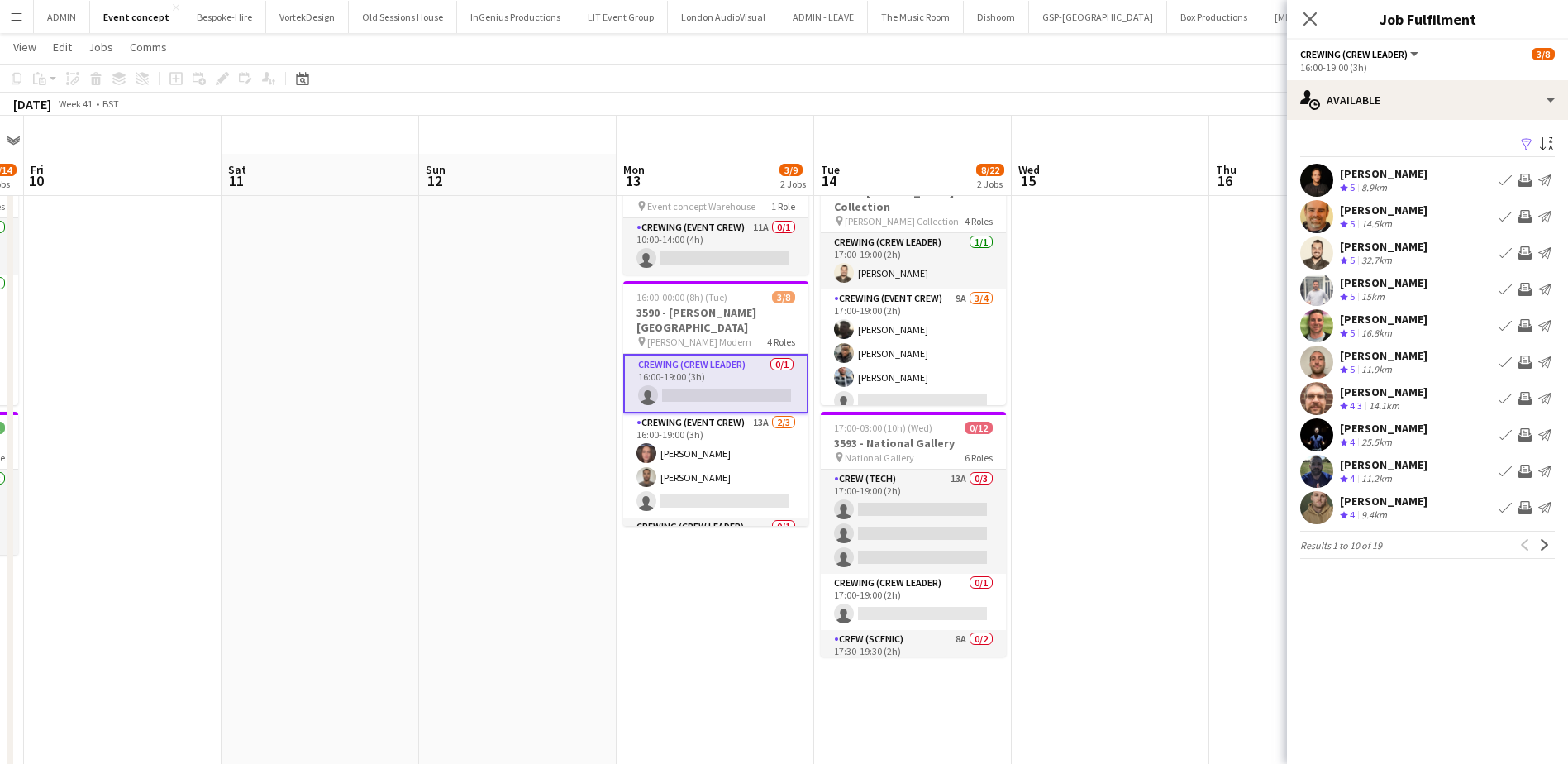
scroll to position [83, 0]
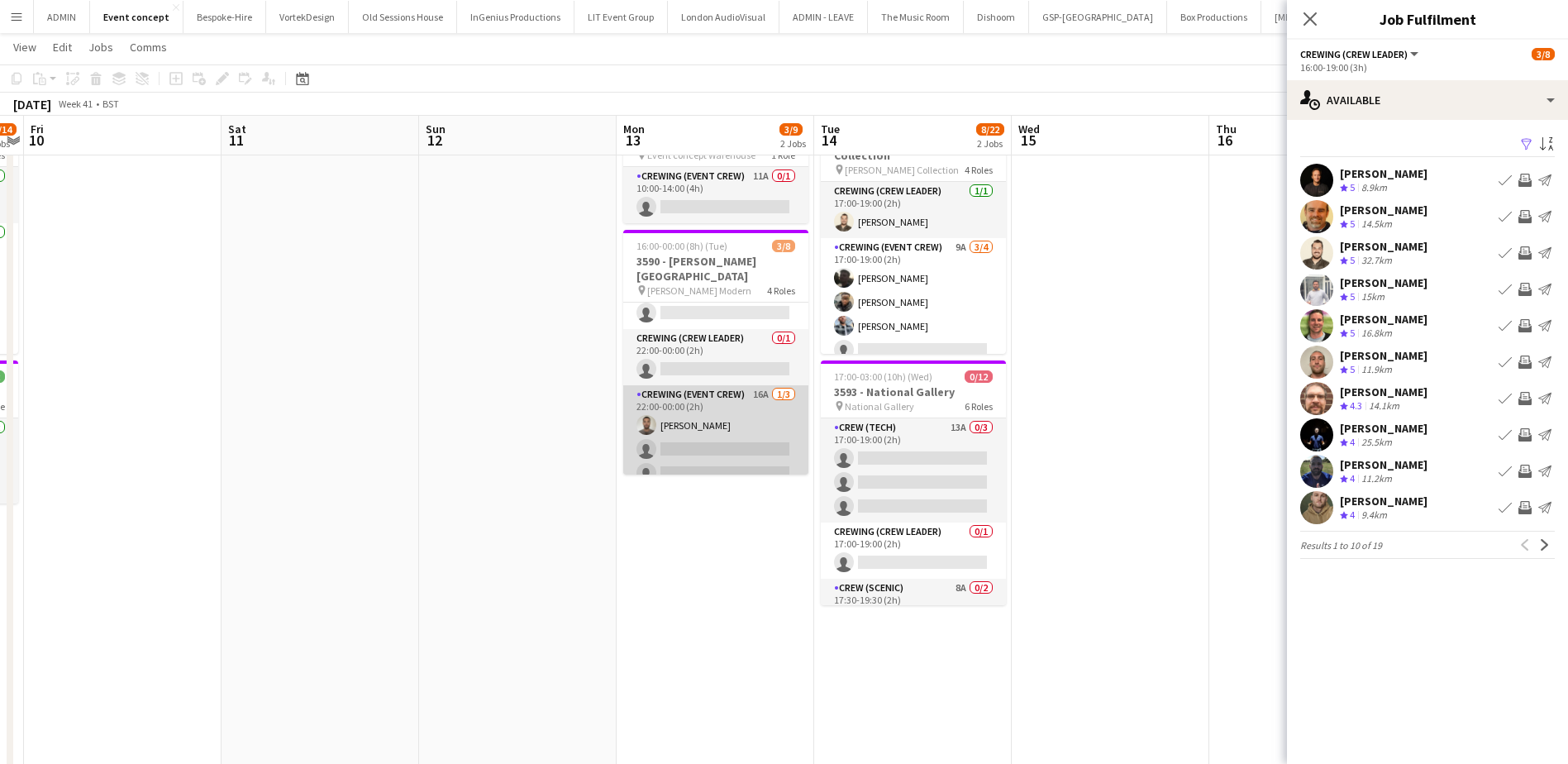
click at [720, 421] on app-card-role "Crewing (Event Crew) 16A 1/3 22:00-00:00 (2h) Jordan Dunkley single-neutral-act…" at bounding box center [715, 436] width 185 height 104
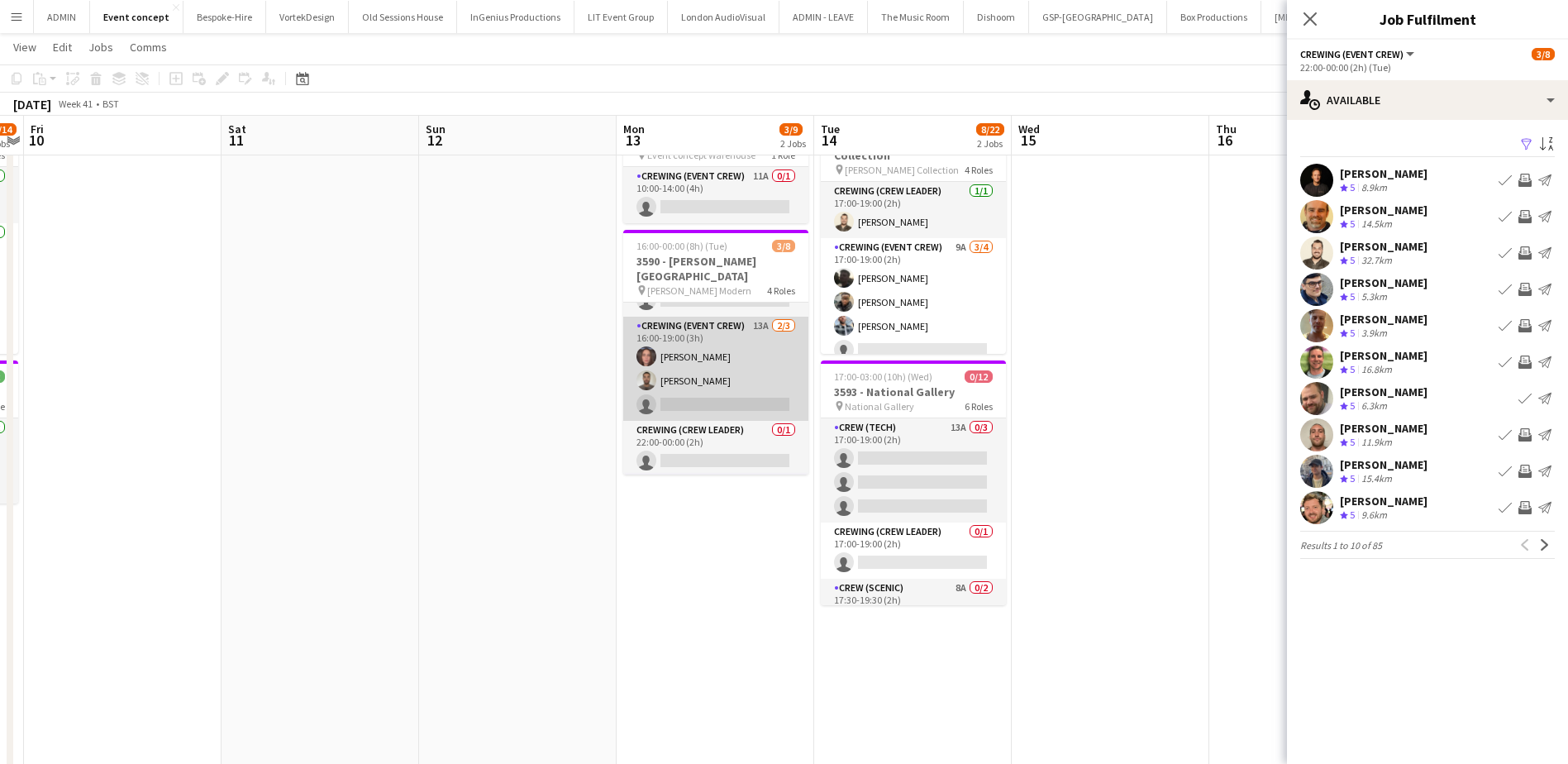
scroll to position [0, 0]
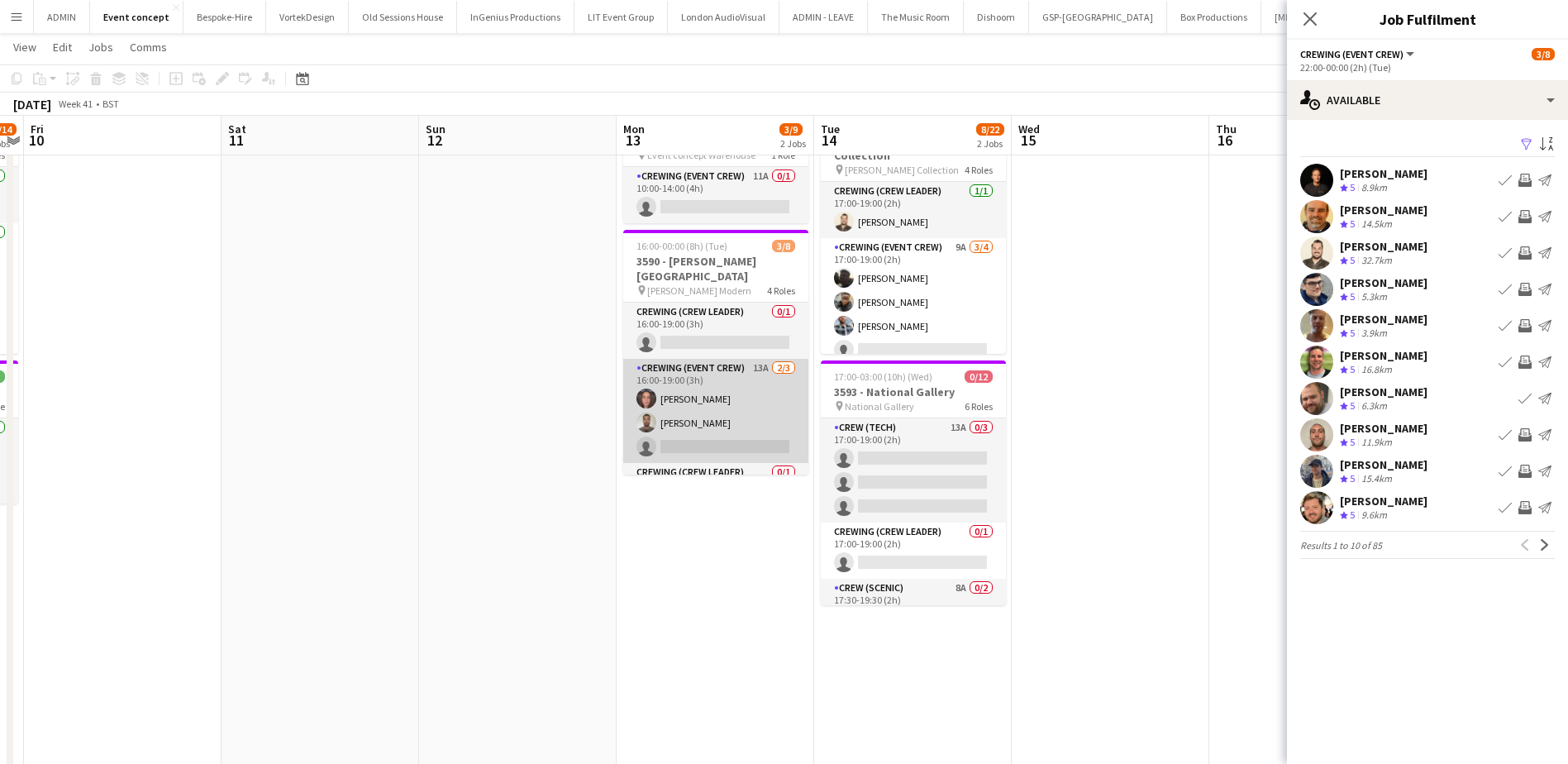
click at [738, 384] on app-card-role "Crewing (Event Crew) 13A 2/3 16:00-19:00 (3h) Jekaterina Berezina Jordan Dunkle…" at bounding box center [715, 410] width 185 height 104
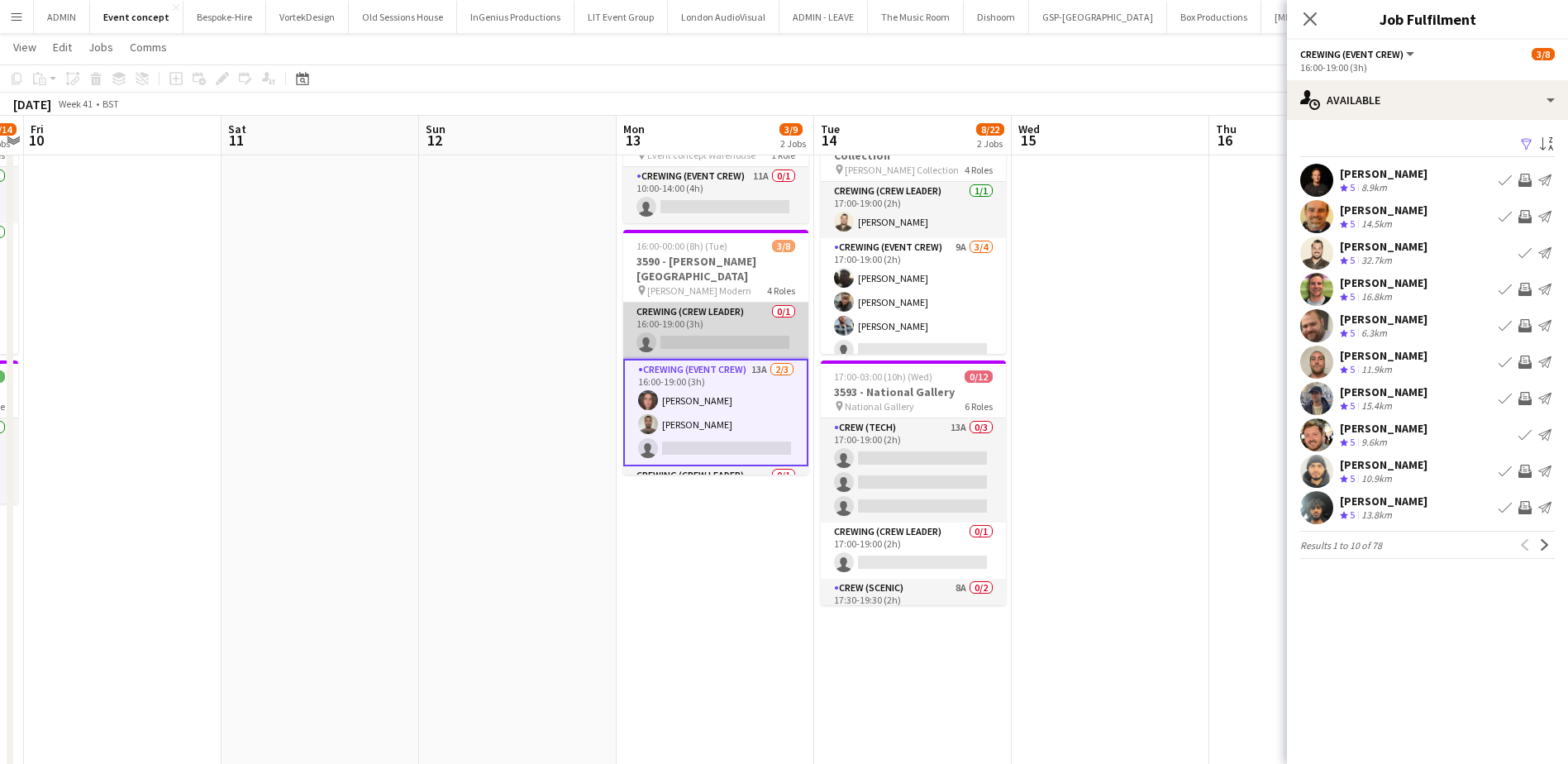
click at [740, 323] on app-card-role "Crewing (Crew Leader) 0/1 16:00-19:00 (3h) single-neutral-actions" at bounding box center [715, 330] width 185 height 56
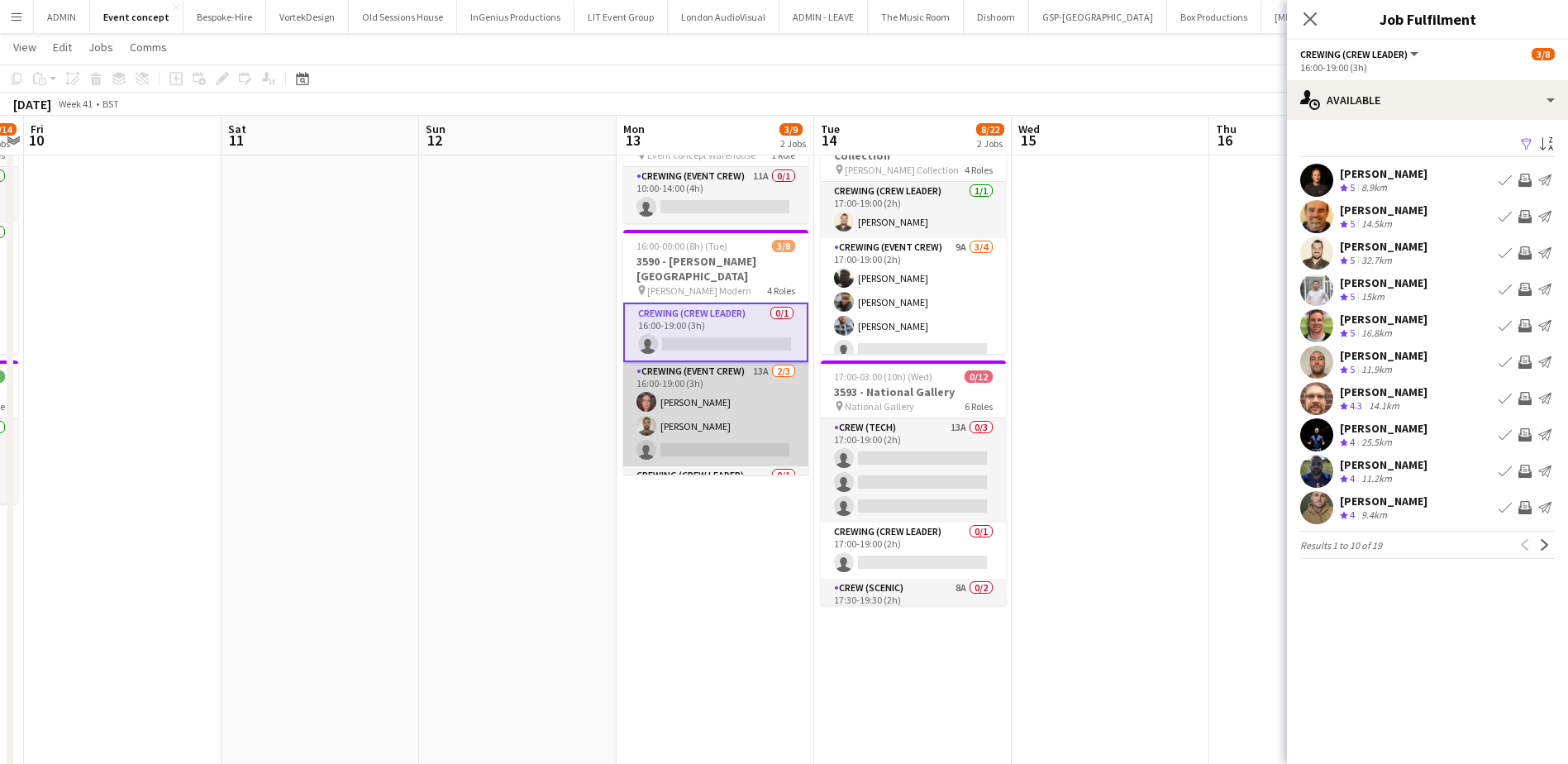
click at [762, 395] on app-card-role "Crewing (Event Crew) 13A 2/3 16:00-19:00 (3h) Jekaterina Berezina Jordan Dunkle…" at bounding box center [715, 413] width 185 height 104
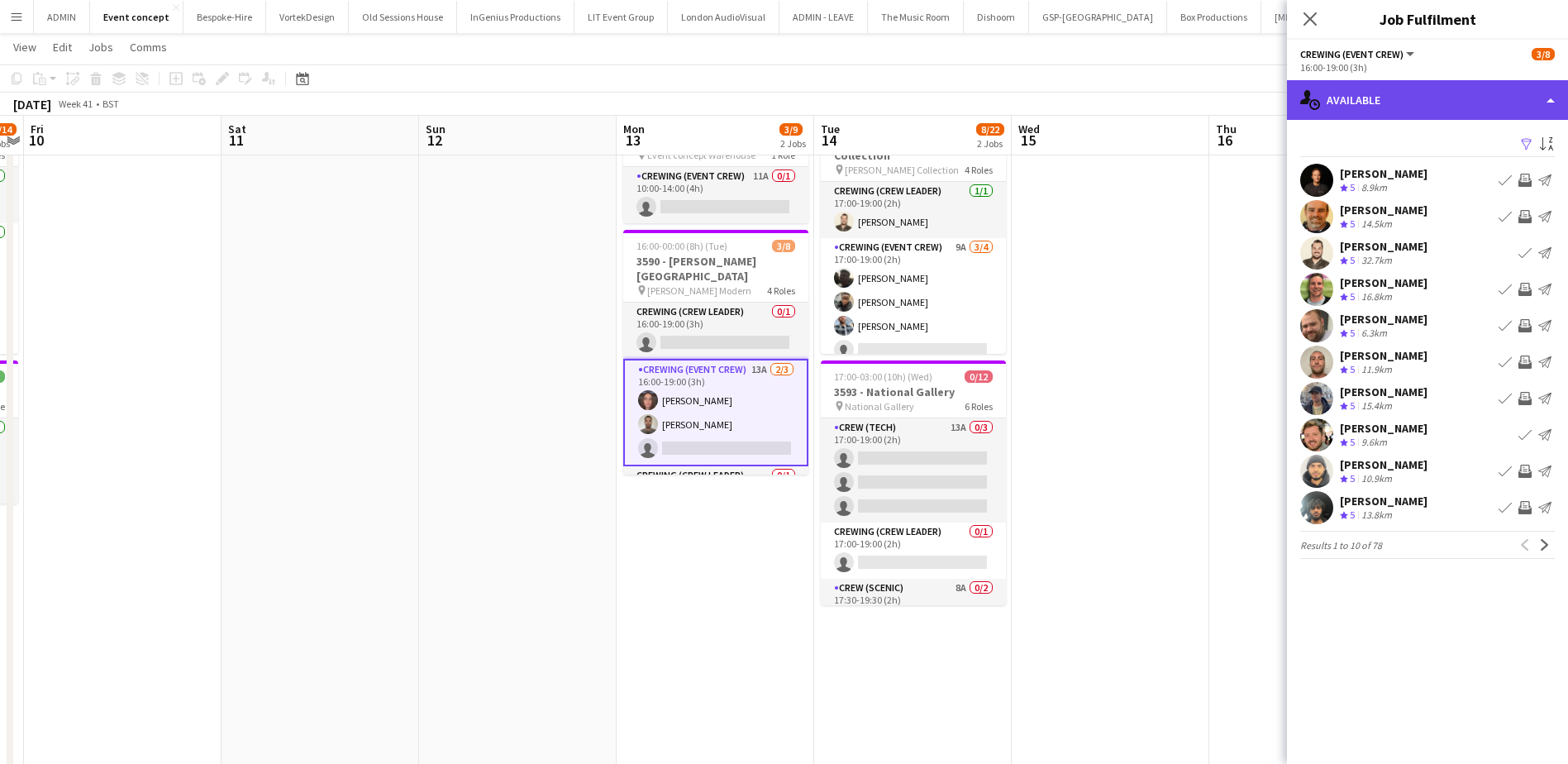
click at [1461, 88] on div "single-neutral-actions-upload Available" at bounding box center [1427, 99] width 281 height 40
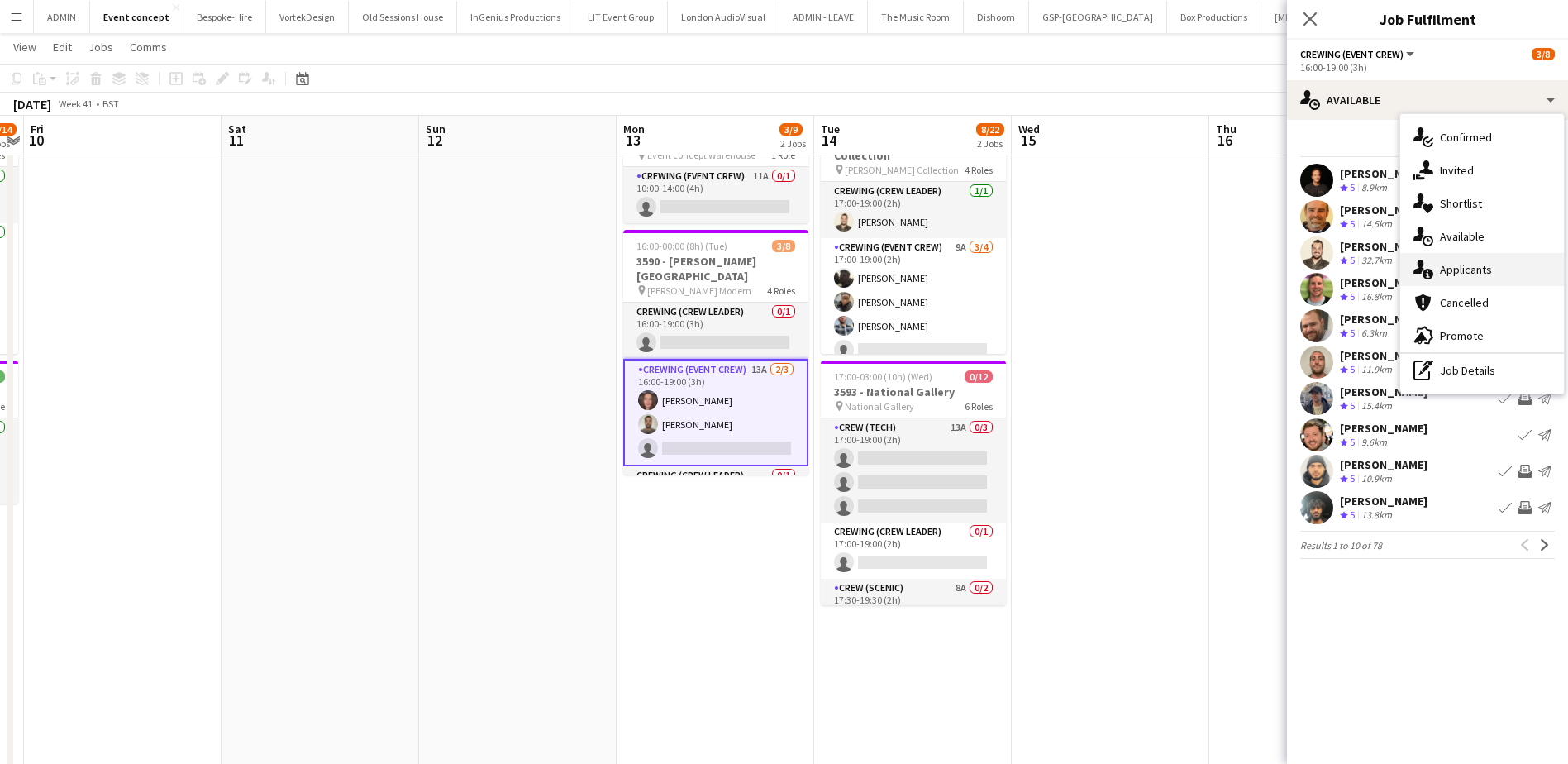
click at [1505, 266] on div "single-neutral-actions-information Applicants" at bounding box center [1481, 269] width 163 height 33
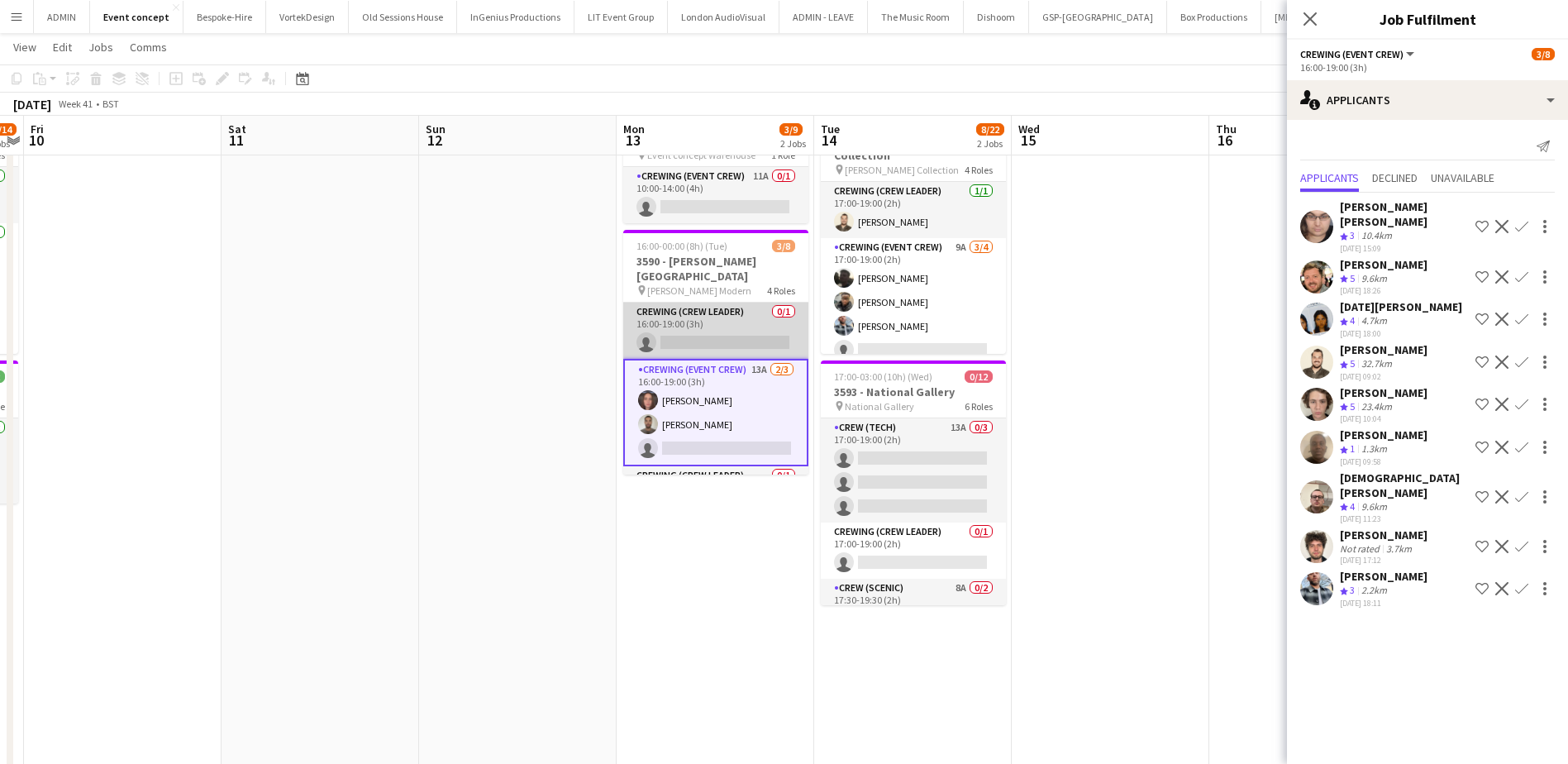
click at [735, 317] on app-card-role "Crewing (Crew Leader) 0/1 16:00-19:00 (3h) single-neutral-actions" at bounding box center [715, 330] width 185 height 56
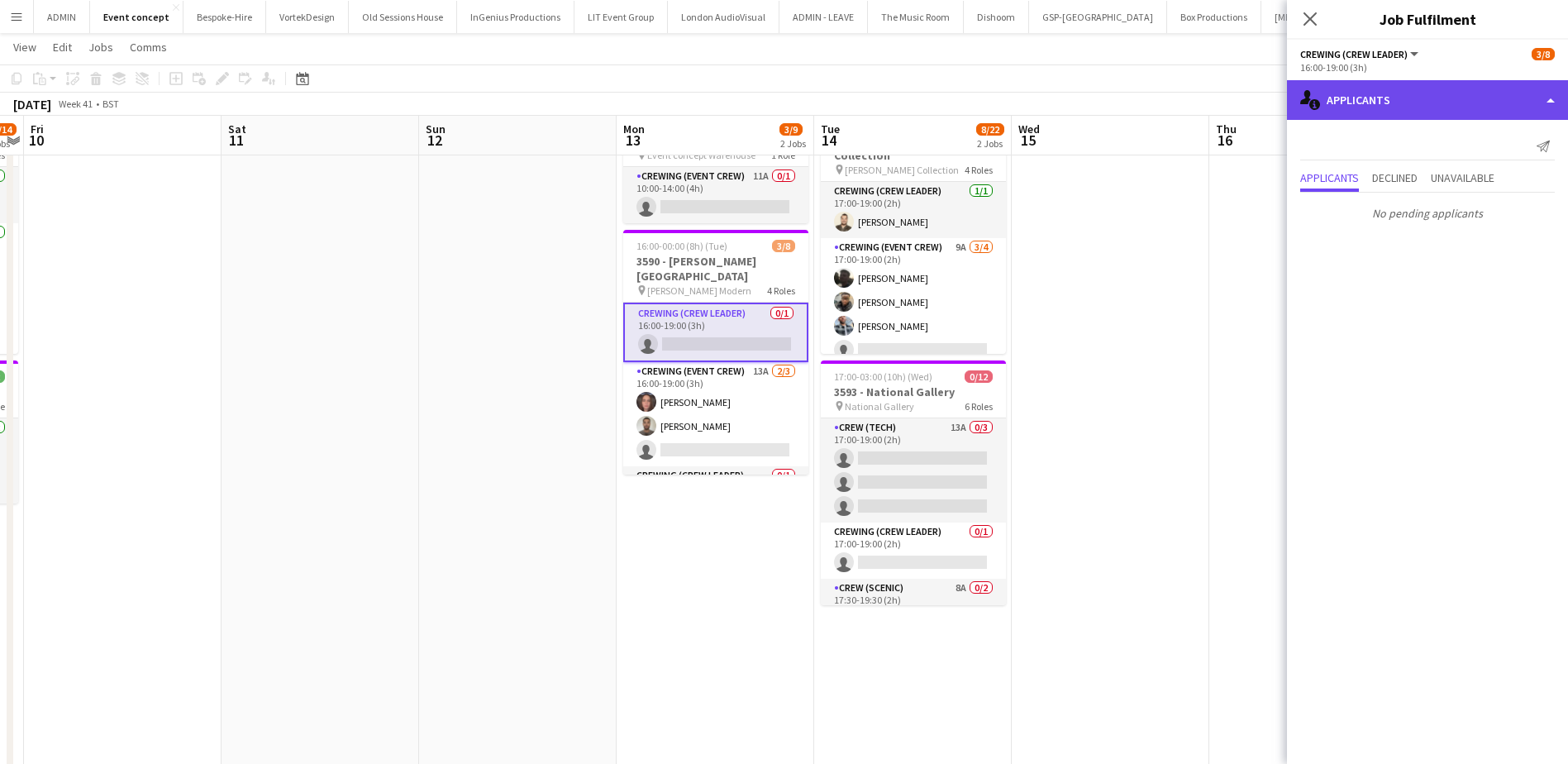
click at [1417, 117] on div "single-neutral-actions-information Applicants" at bounding box center [1427, 99] width 281 height 40
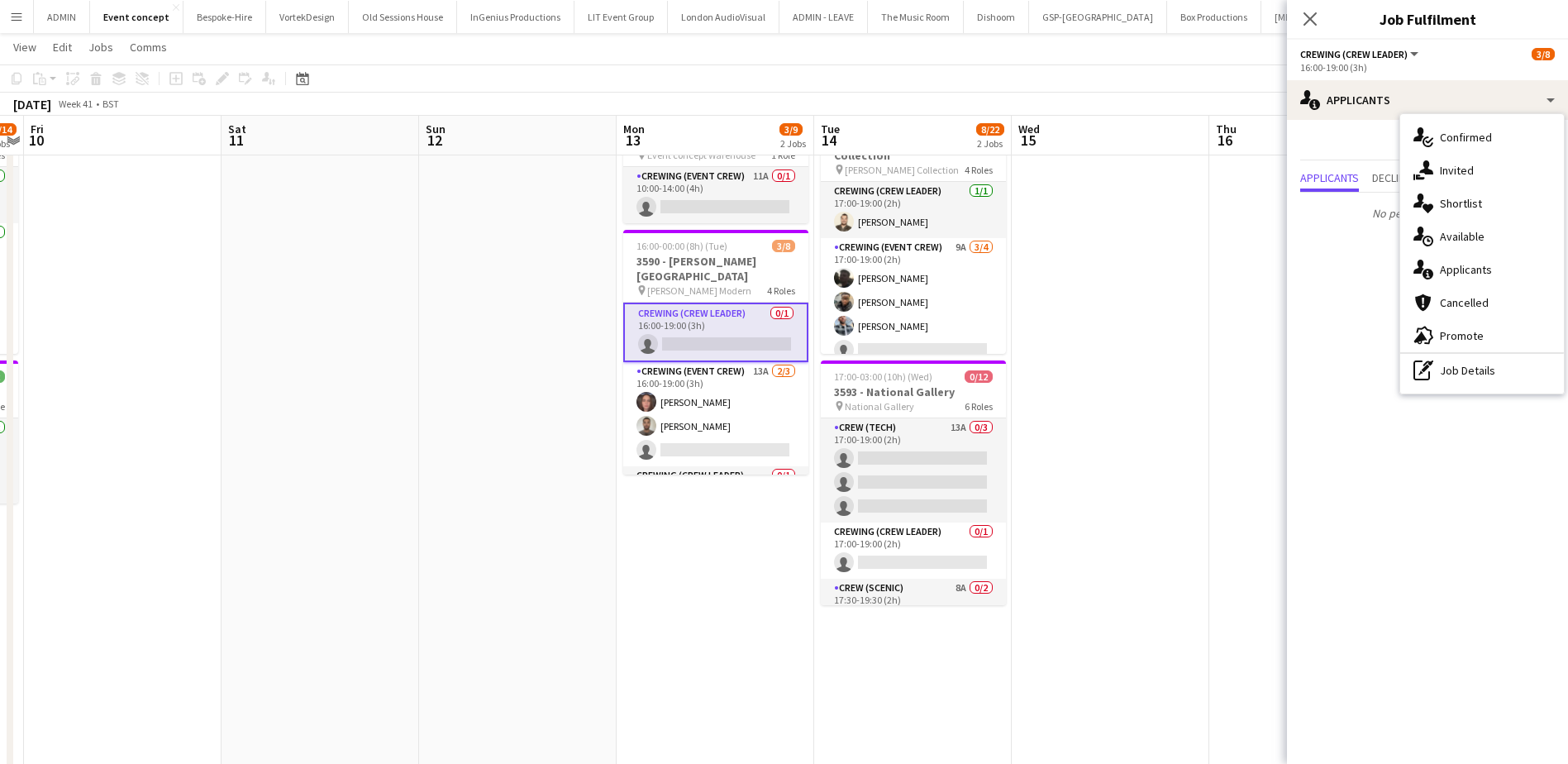
click at [1453, 140] on span "Confirmed" at bounding box center [1466, 136] width 52 height 15
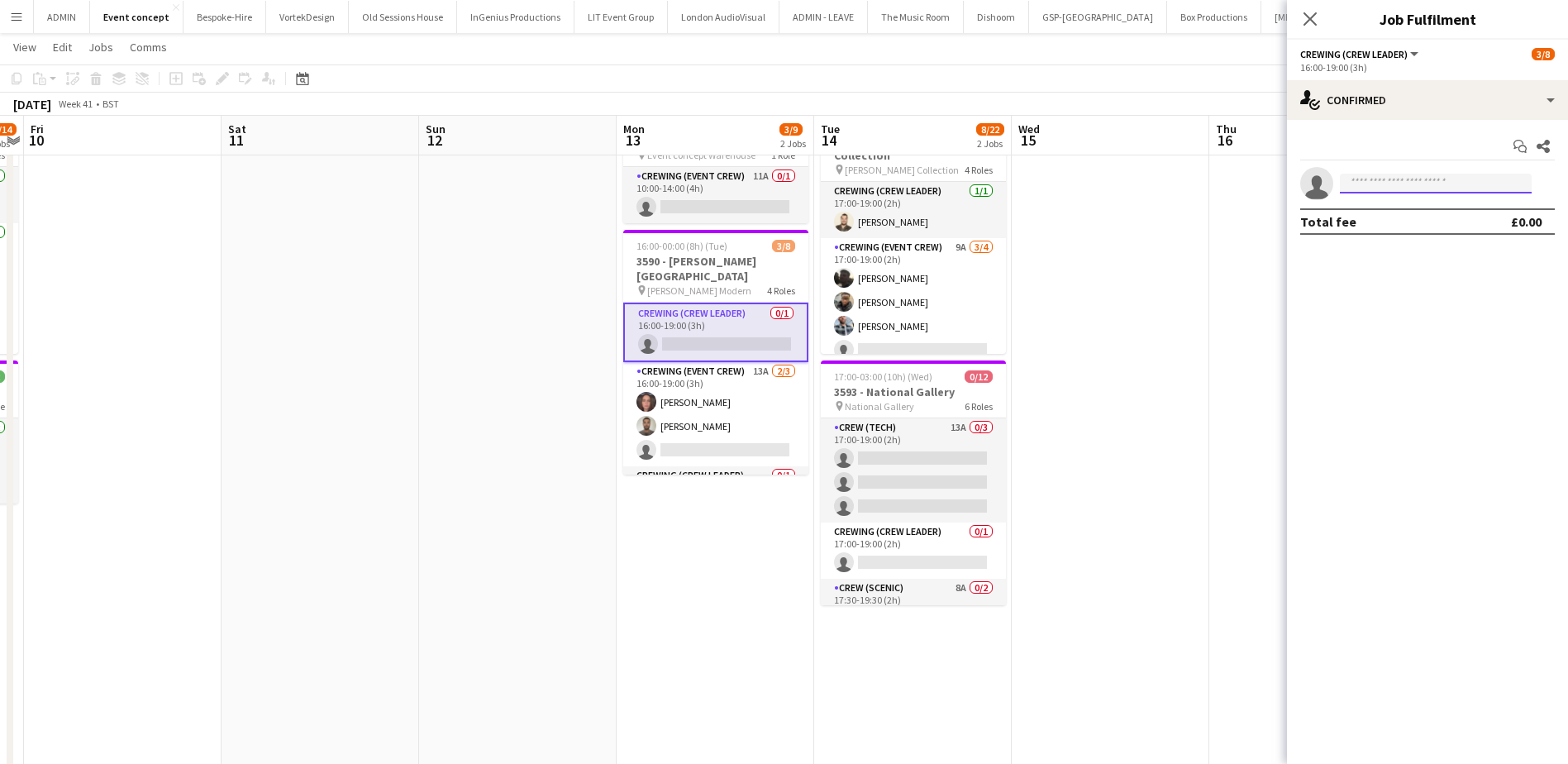
click at [1361, 185] on input at bounding box center [1435, 184] width 192 height 19
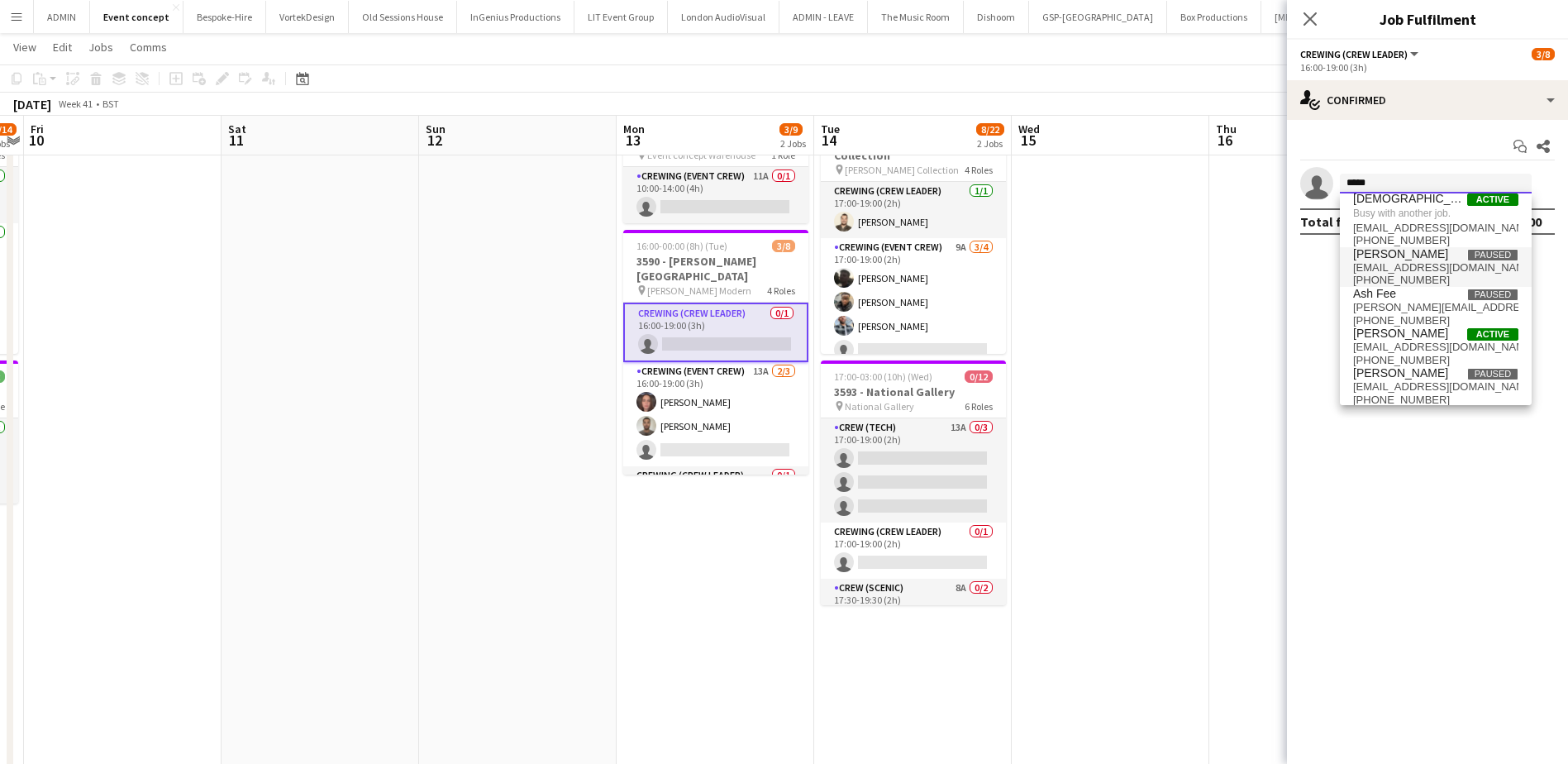
scroll to position [16, 0]
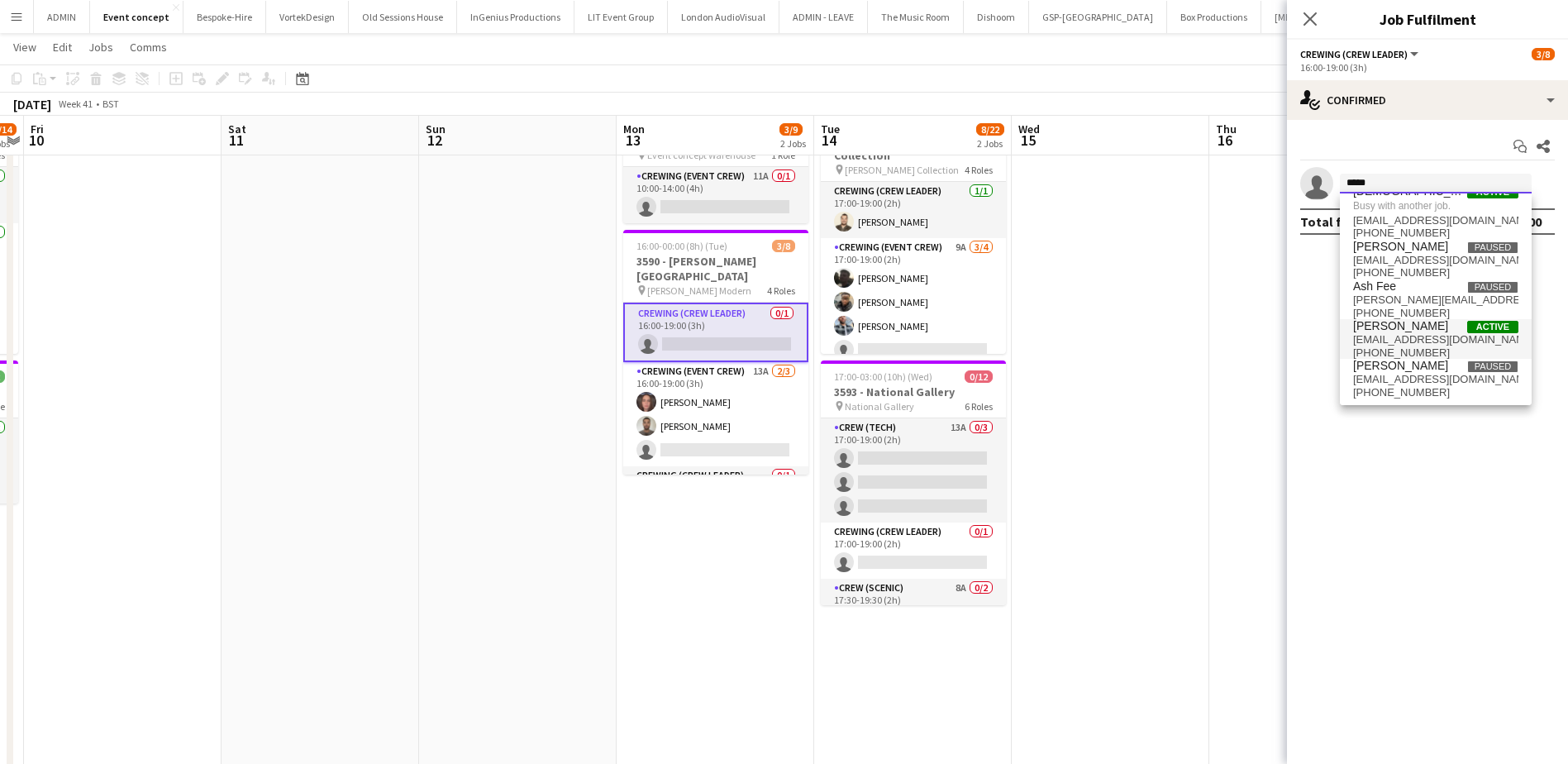
type input "*****"
click at [1420, 339] on span "chrislane.93@hotmail.com" at bounding box center [1436, 340] width 165 height 14
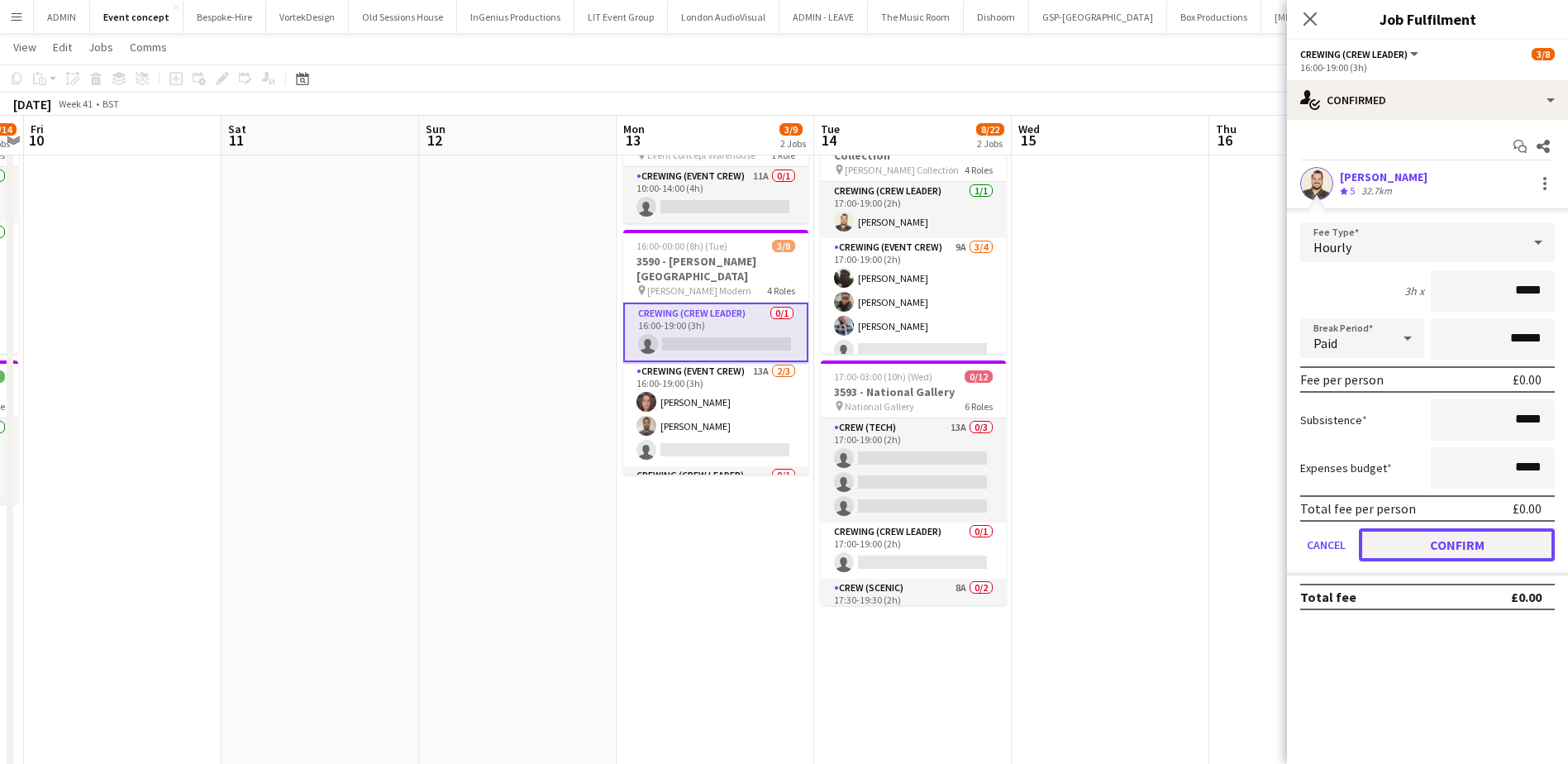
click at [1435, 541] on button "Confirm" at bounding box center [1456, 544] width 195 height 33
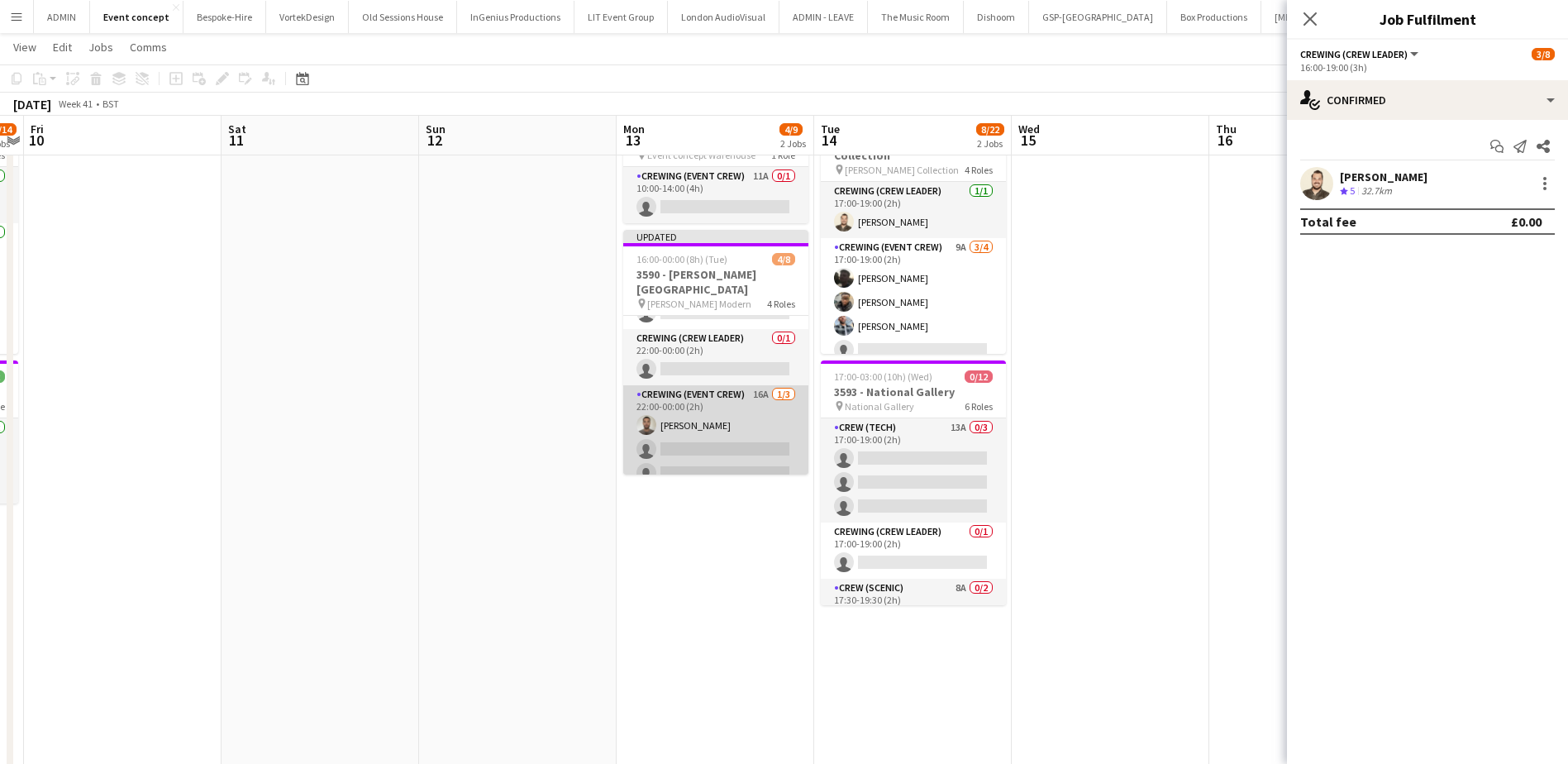
click at [727, 430] on app-card-role "Crewing (Event Crew) 16A 1/3 22:00-00:00 (2h) Jordan Dunkley single-neutral-act…" at bounding box center [715, 436] width 185 height 104
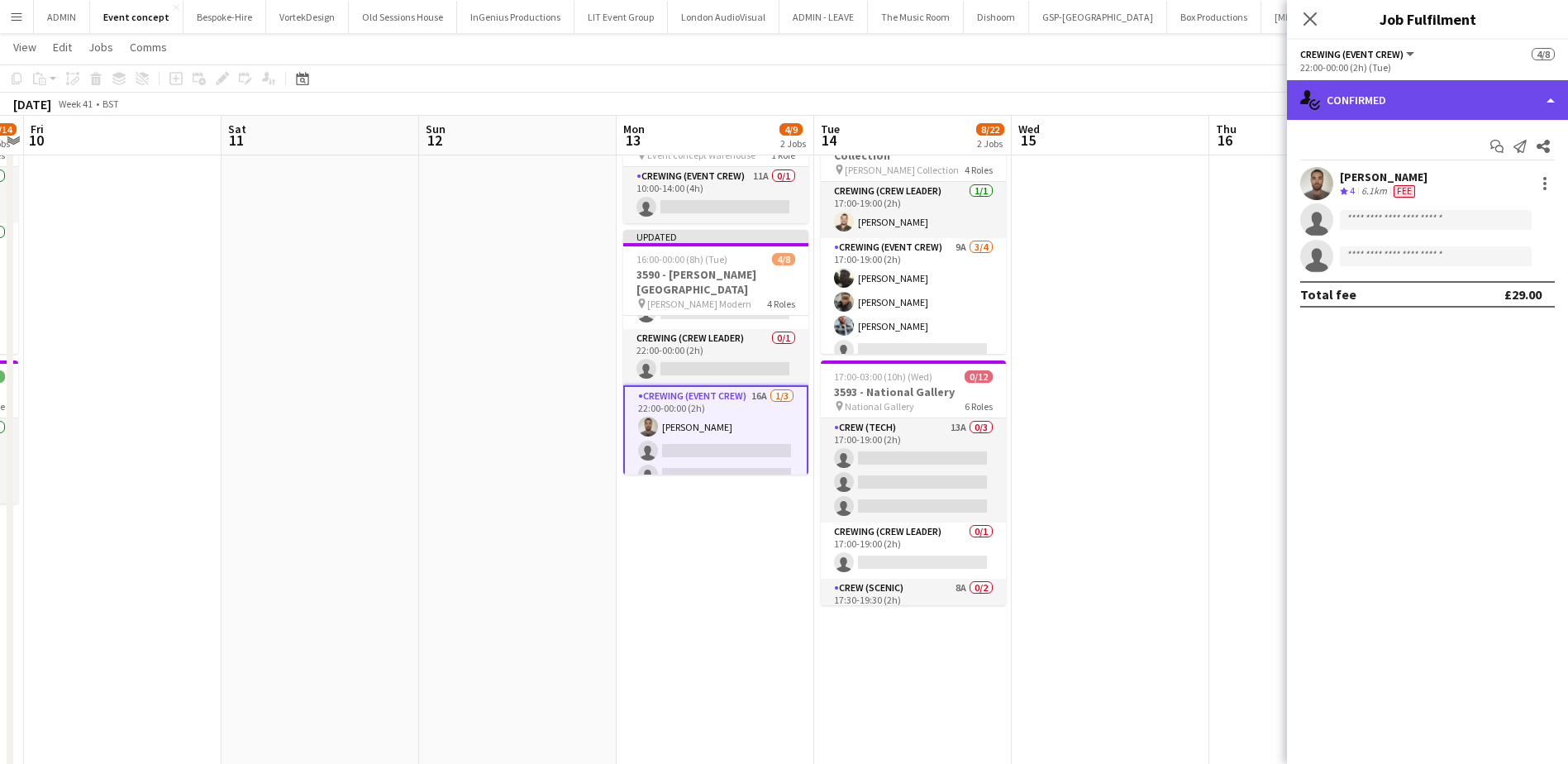
click at [1442, 114] on div "single-neutral-actions-check-2 Confirmed" at bounding box center [1427, 99] width 281 height 40
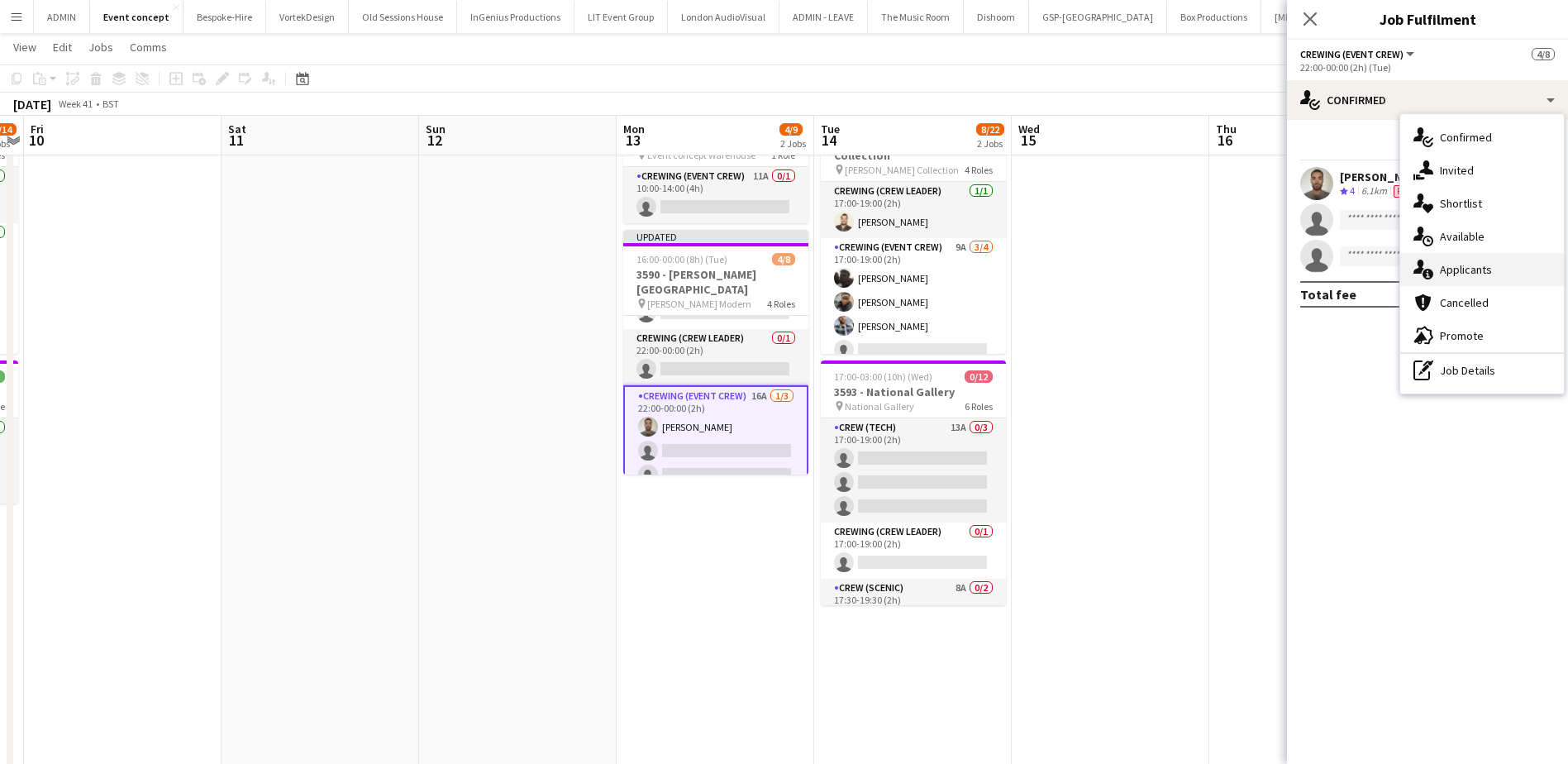
click at [1464, 272] on span "Applicants" at bounding box center [1466, 269] width 52 height 15
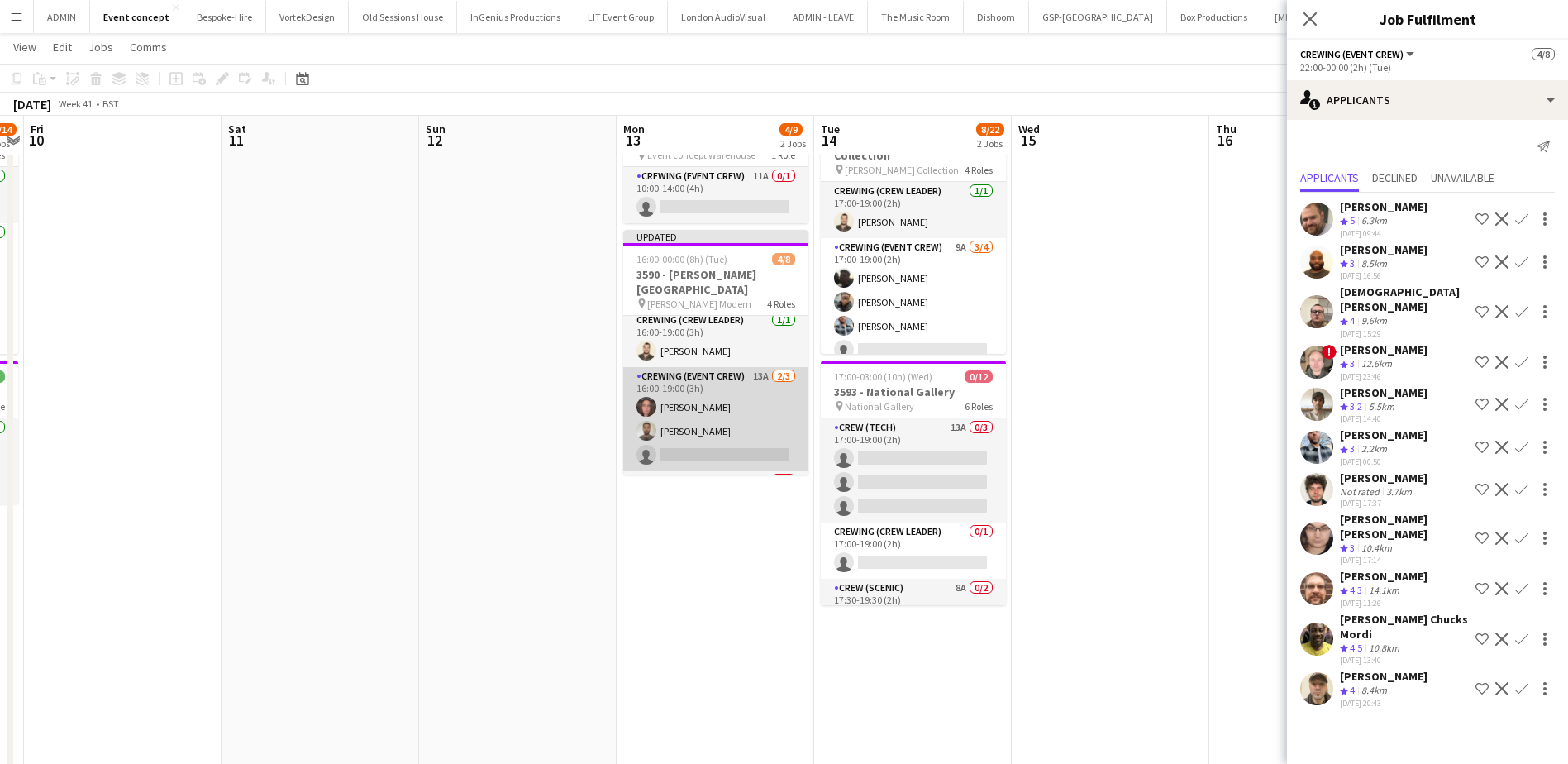
scroll to position [0, 0]
click at [729, 415] on app-card-role "Crewing (Event Crew) 13A 2/3 16:00-19:00 (3h) Jekaterina Berezina Jordan Dunkle…" at bounding box center [715, 424] width 185 height 104
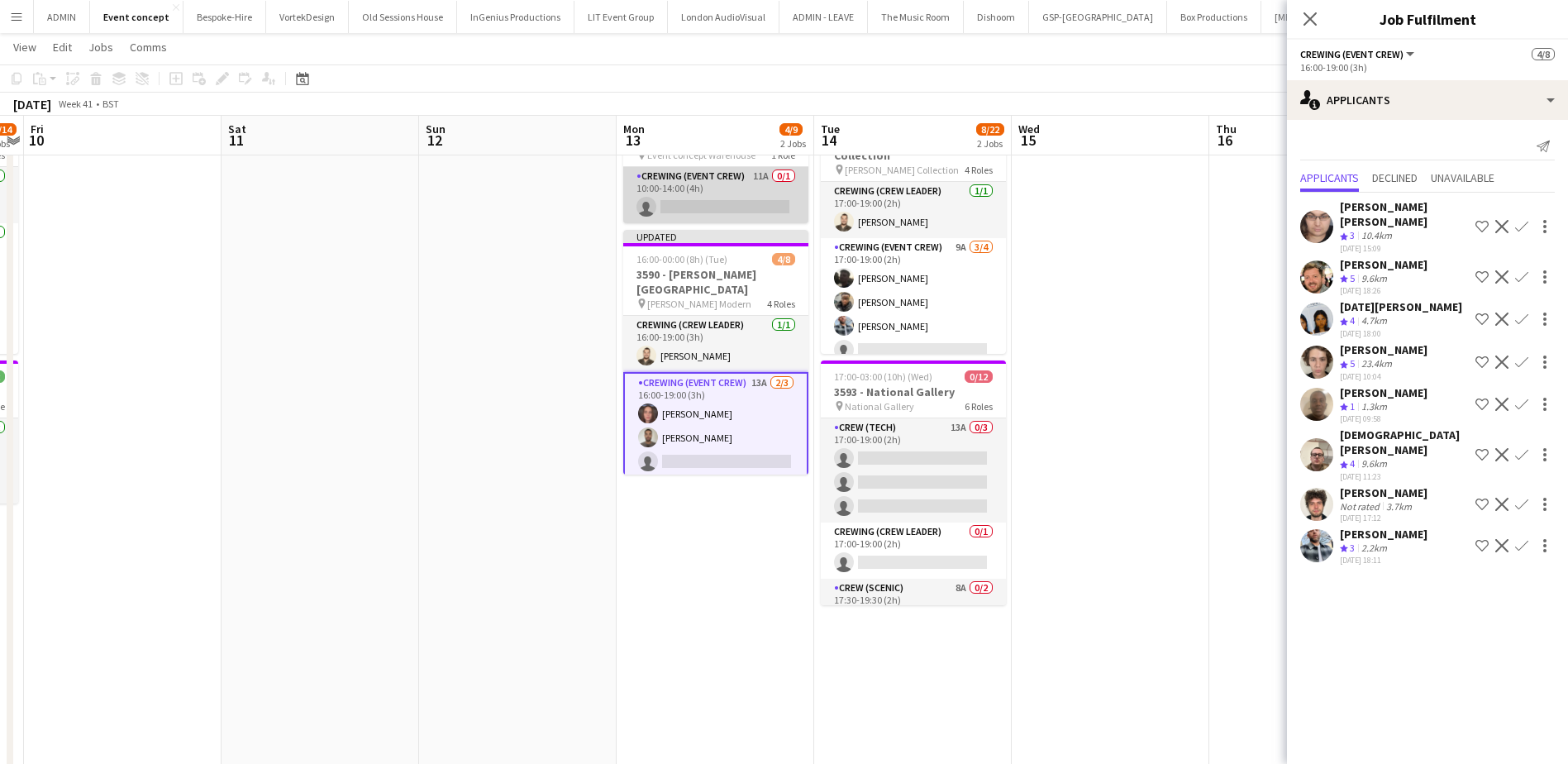
click at [753, 191] on app-card-role "Crewing (Event Crew) 11A 0/1 10:00-14:00 (4h) single-neutral-actions" at bounding box center [715, 195] width 185 height 56
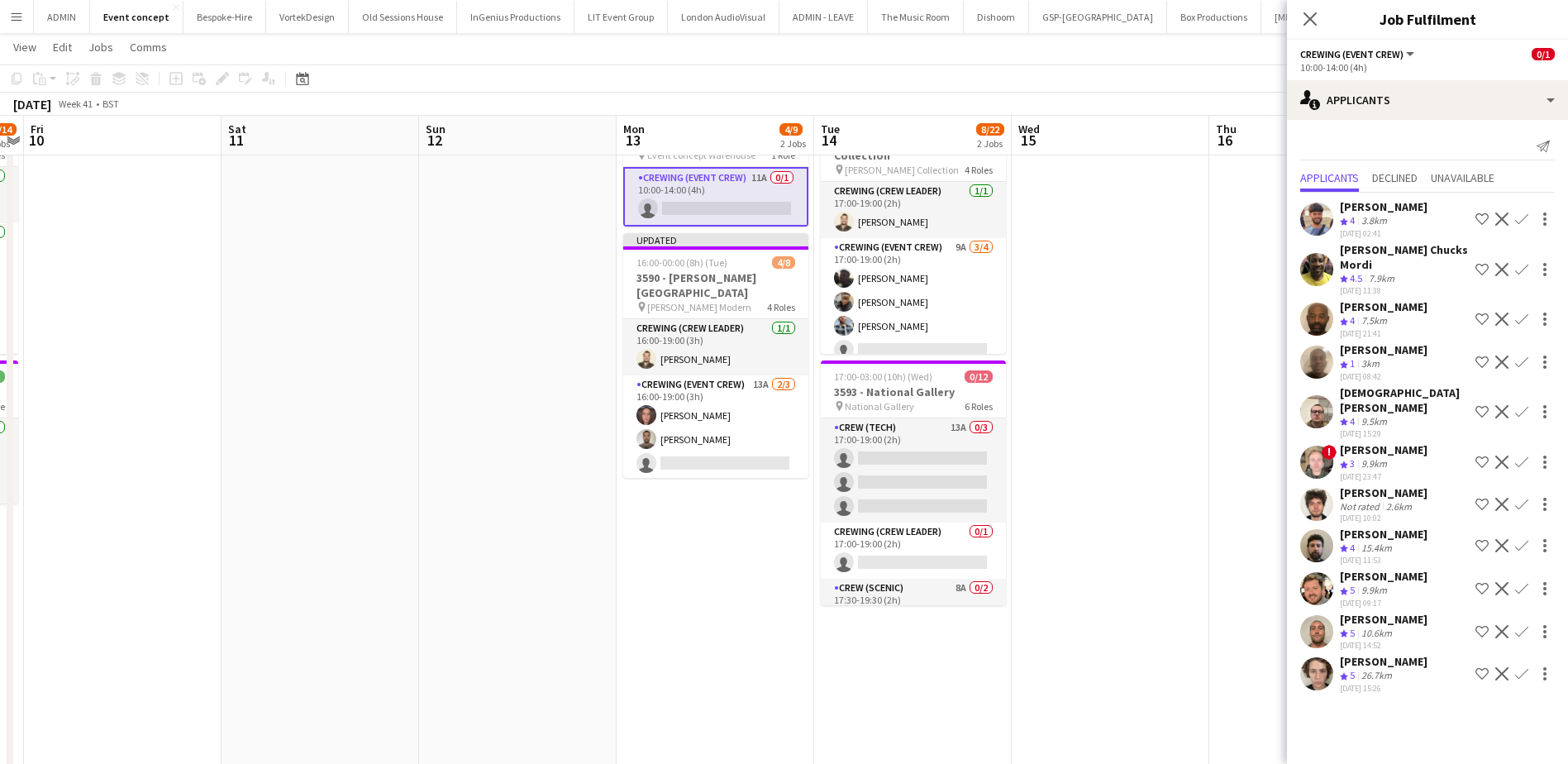
click at [1519, 625] on app-icon "Confirm" at bounding box center [1521, 632] width 14 height 14
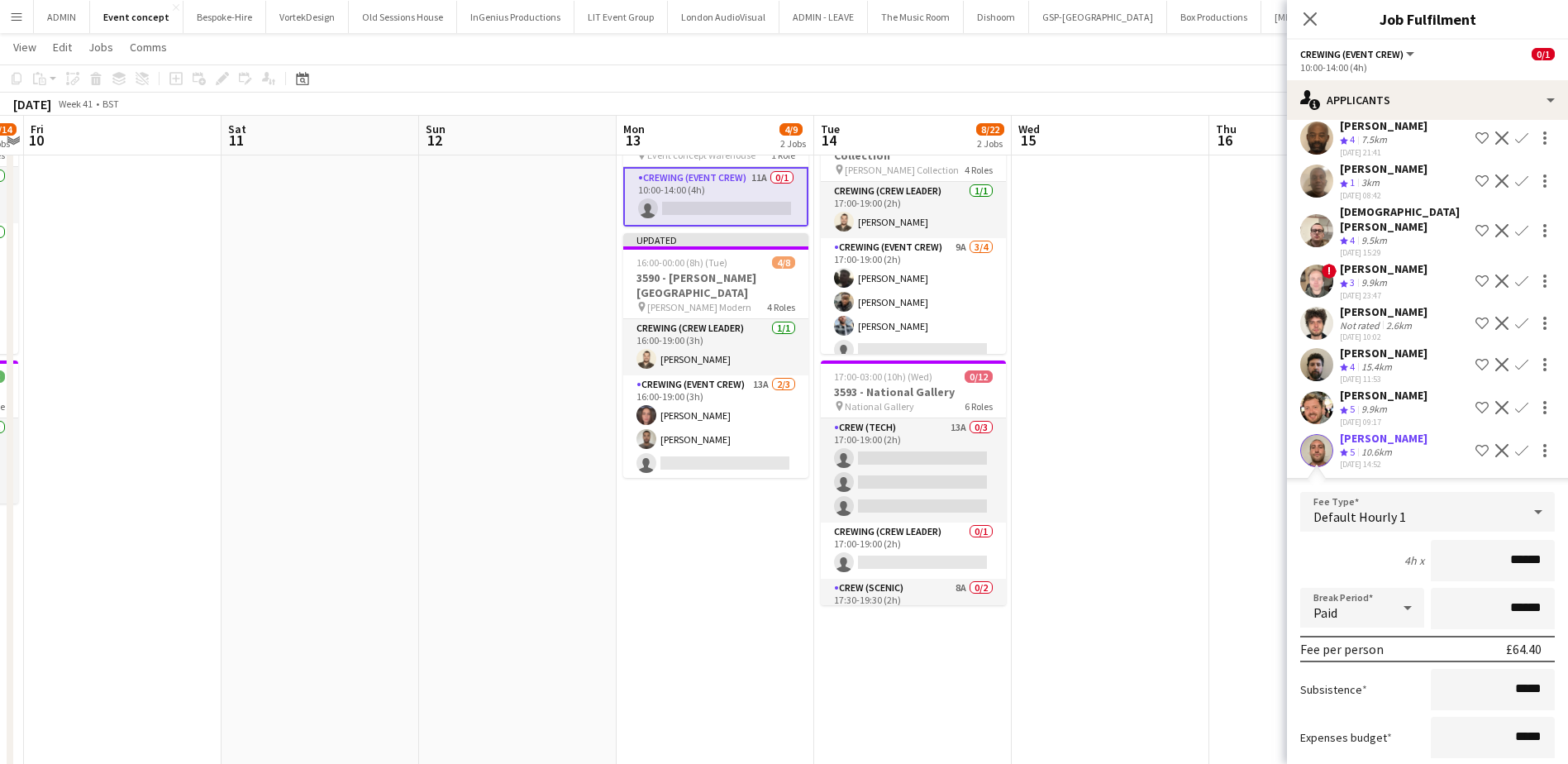
scroll to position [322, 0]
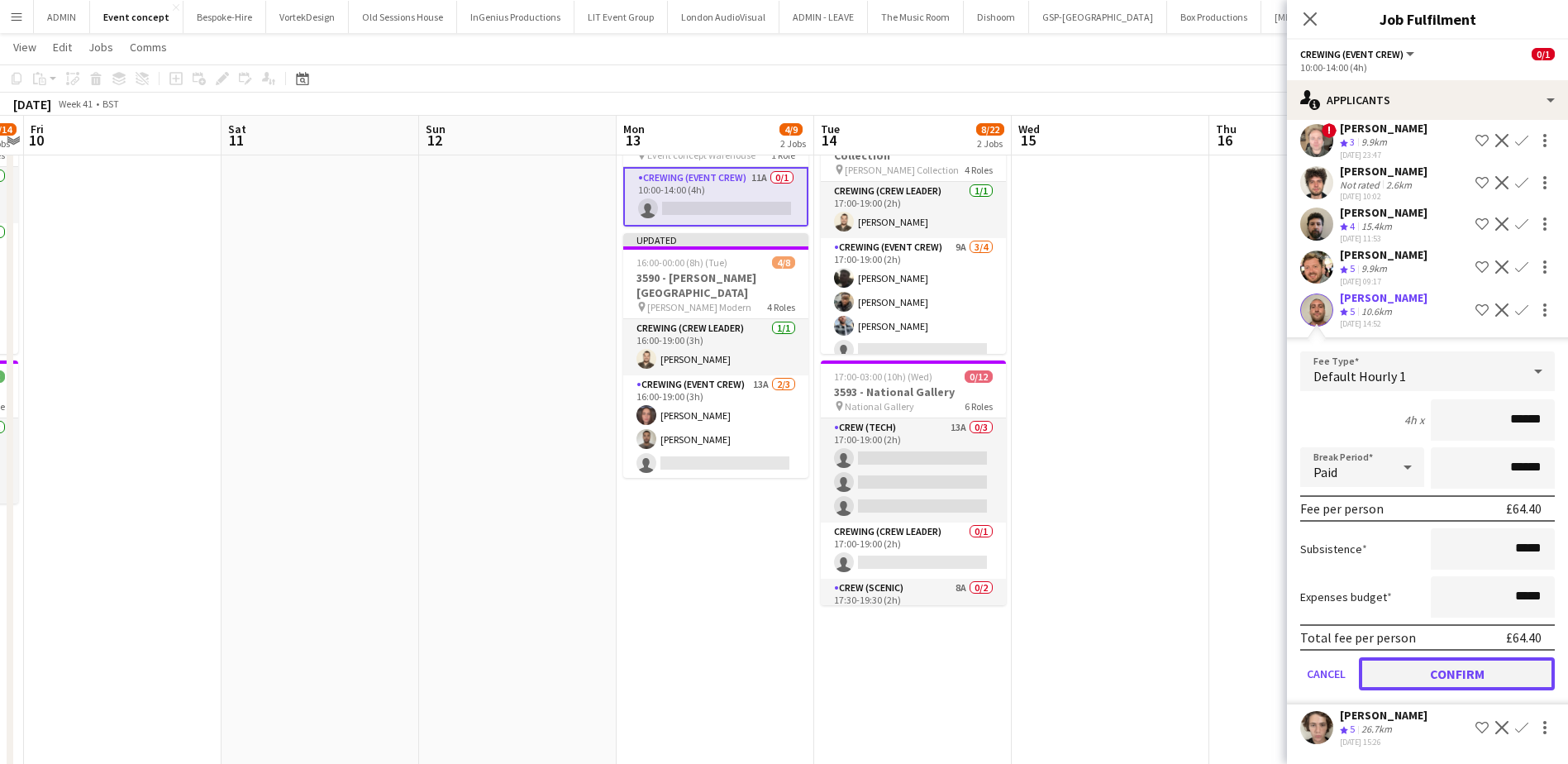
click at [1473, 669] on button "Confirm" at bounding box center [1456, 674] width 195 height 33
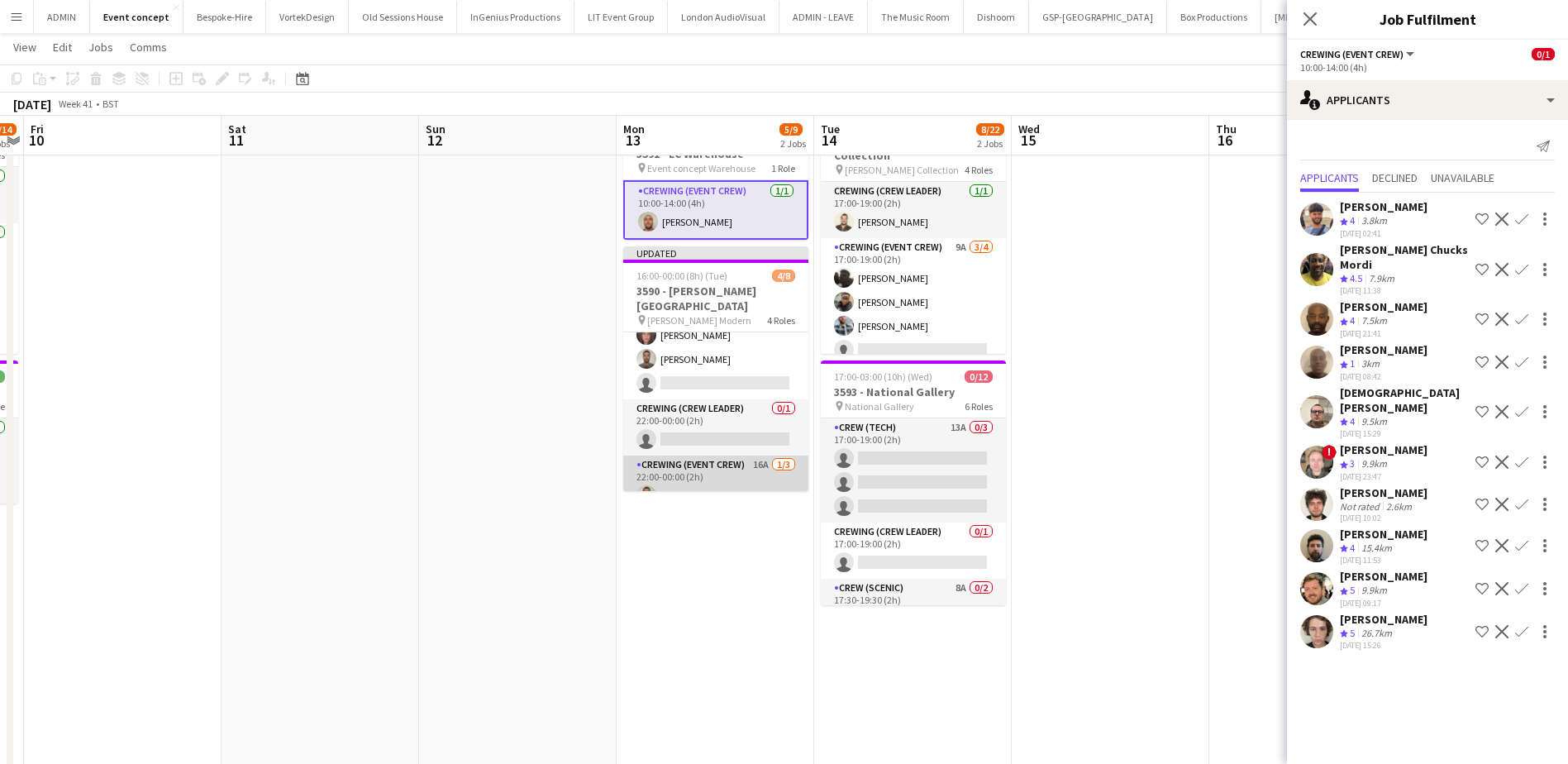
scroll to position [147, 0]
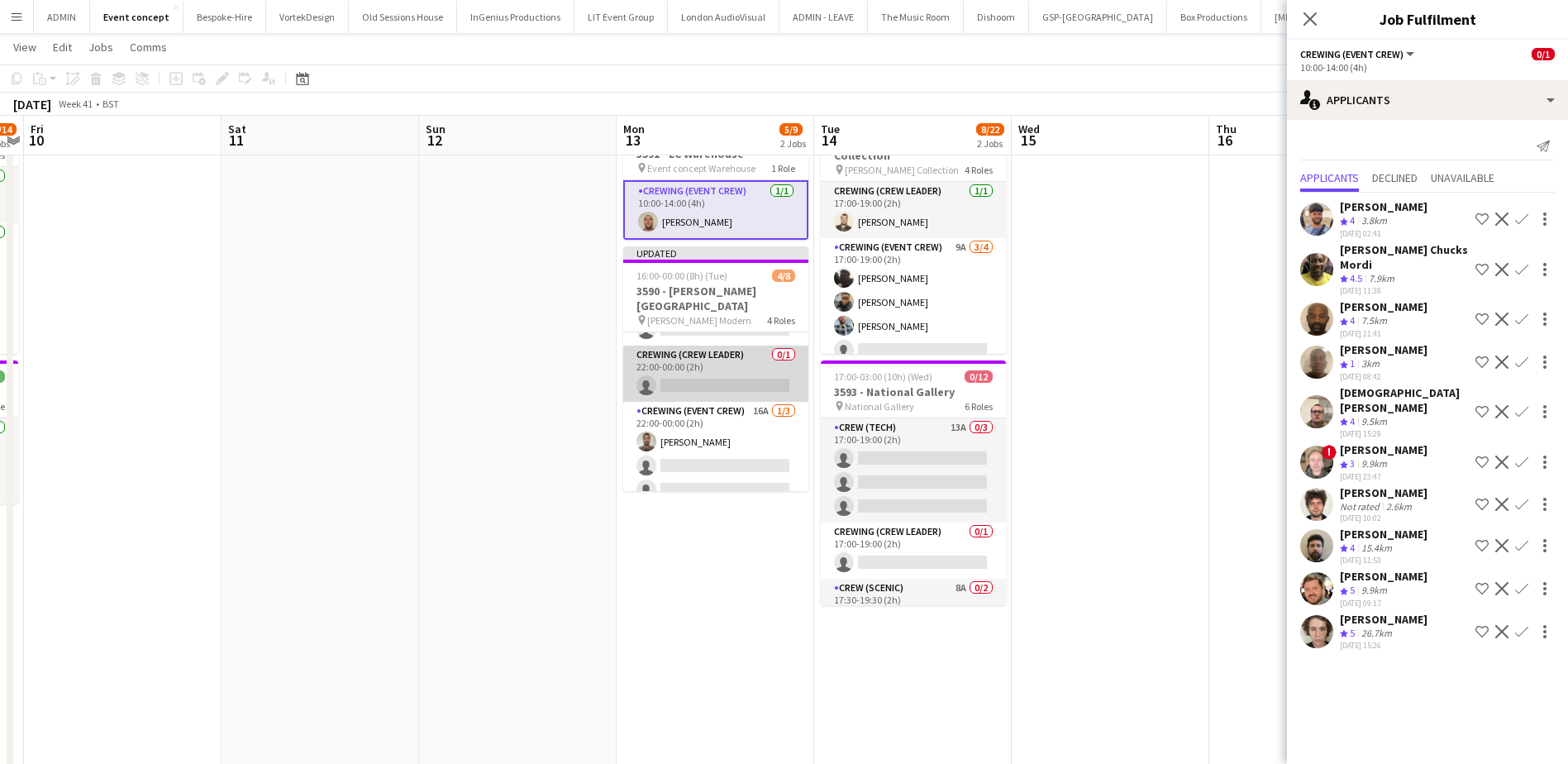
click at [735, 366] on app-card-role "Crewing (Crew Leader) 0/1 22:00-00:00 (2h) single-neutral-actions" at bounding box center [715, 373] width 185 height 56
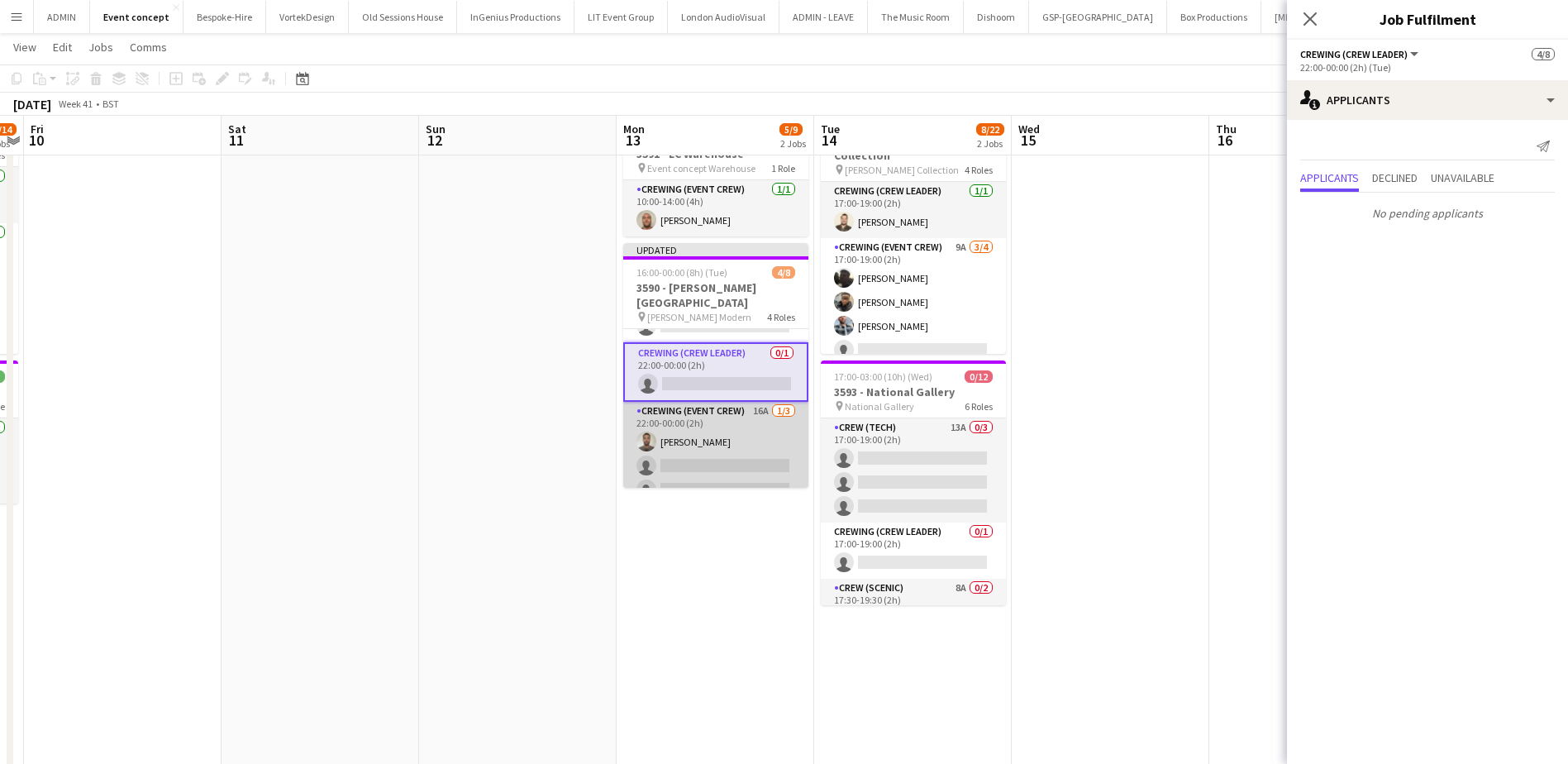
click at [709, 453] on app-card-role "Crewing (Event Crew) 16A 1/3 22:00-00:00 (2h) Jordan Dunkley single-neutral-act…" at bounding box center [715, 453] width 185 height 104
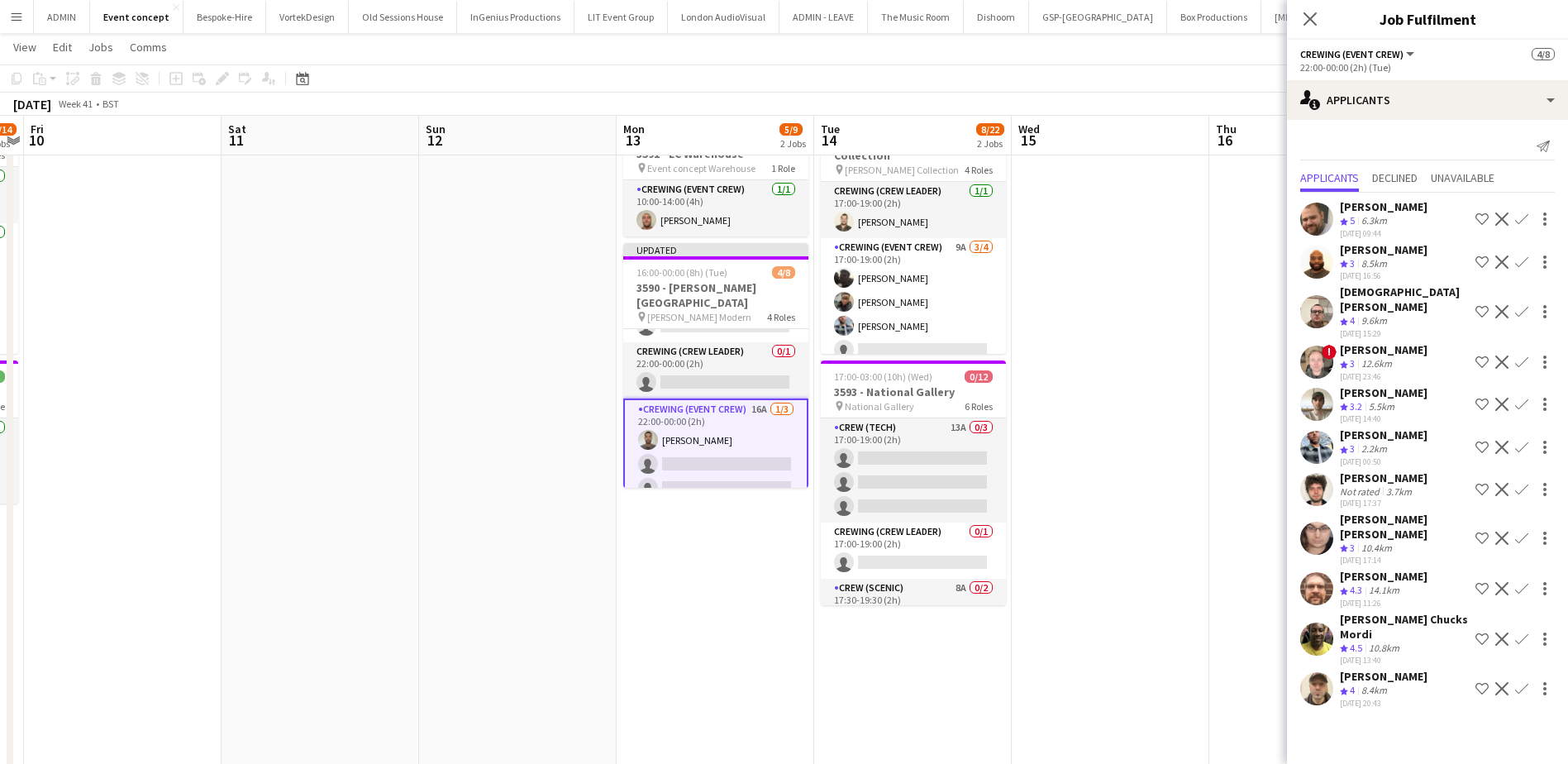
click at [1522, 217] on app-icon "Confirm" at bounding box center [1521, 219] width 14 height 14
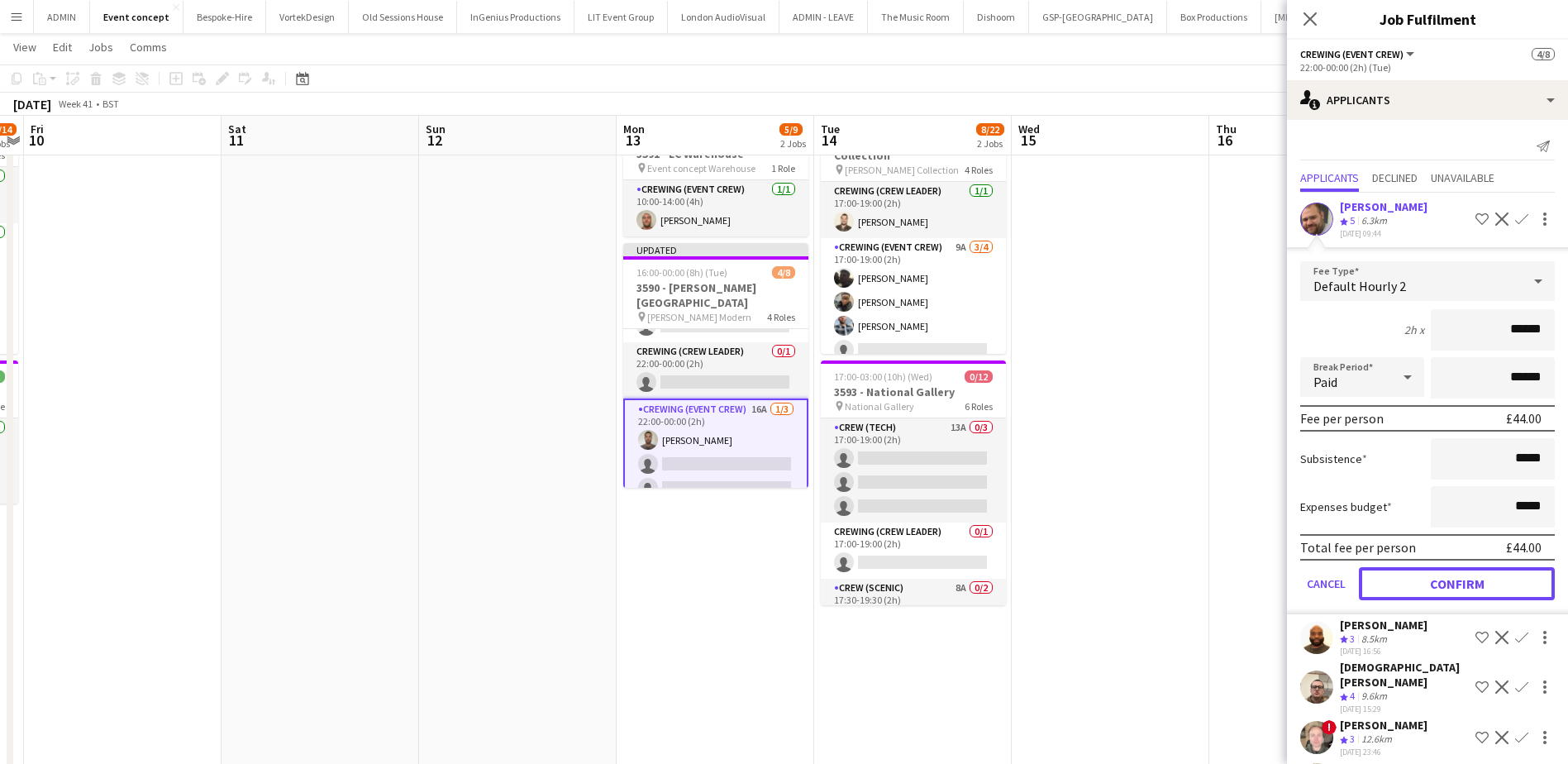
click at [1448, 585] on button "Confirm" at bounding box center [1456, 583] width 195 height 33
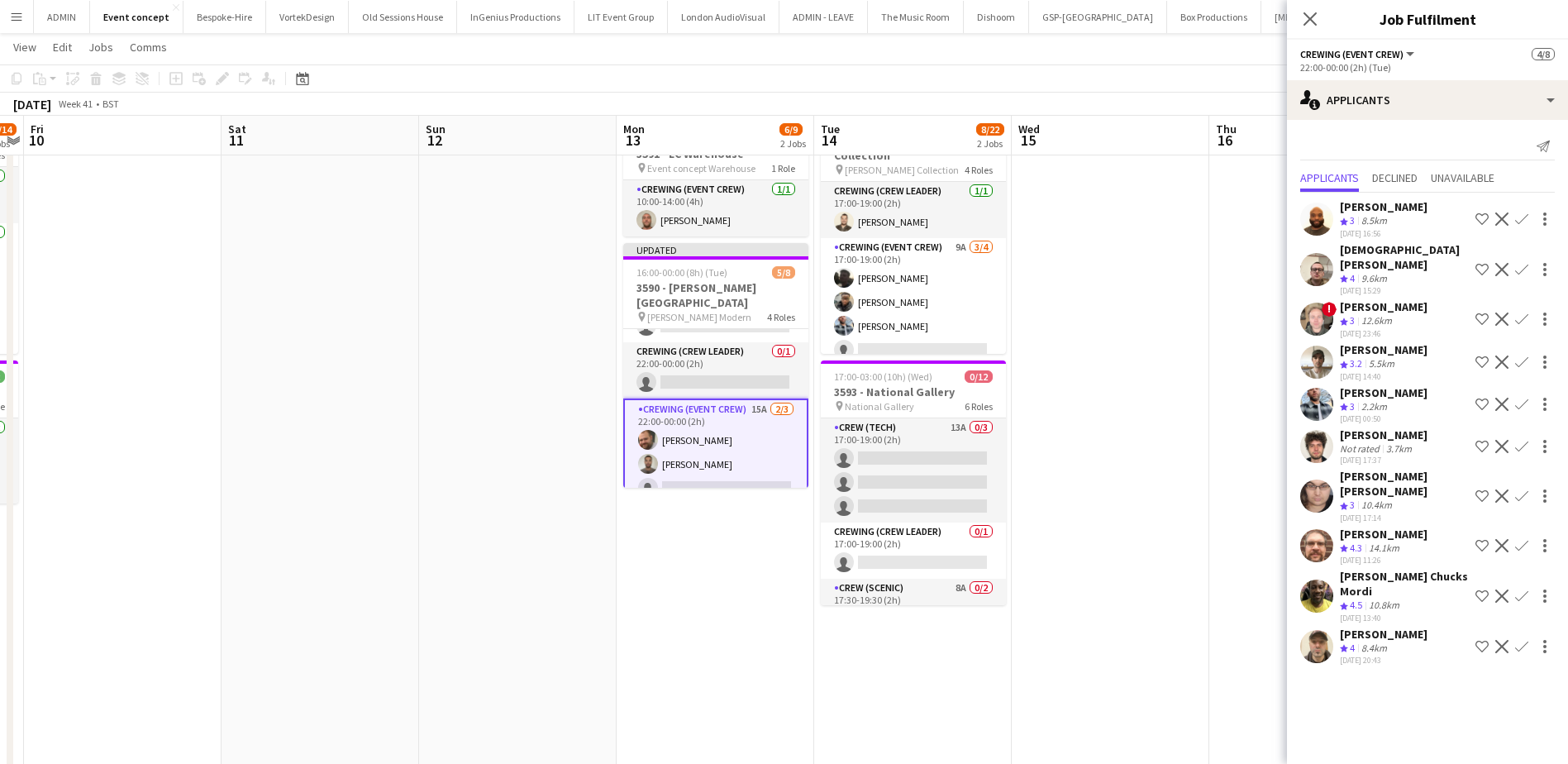
click at [741, 455] on app-card-role "Crewing (Event Crew) 15A 2/3 22:00-00:00 (2h) Ben Turner Jordan Dunkley single-…" at bounding box center [715, 452] width 185 height 108
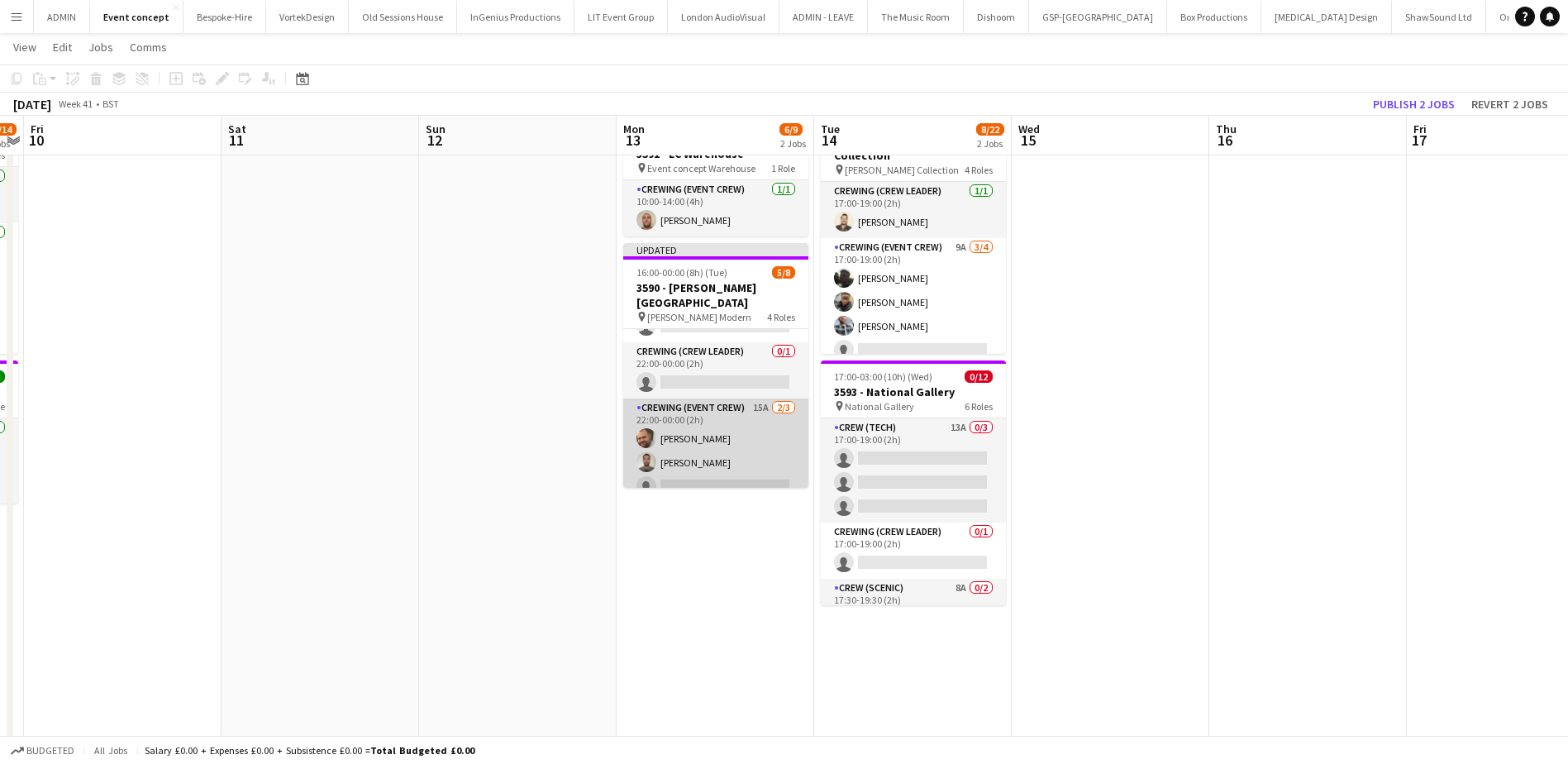
click at [749, 438] on app-card-role "Crewing (Event Crew) 15A 2/3 22:00-00:00 (2h) Ben Turner Jordan Dunkley single-…" at bounding box center [715, 450] width 185 height 104
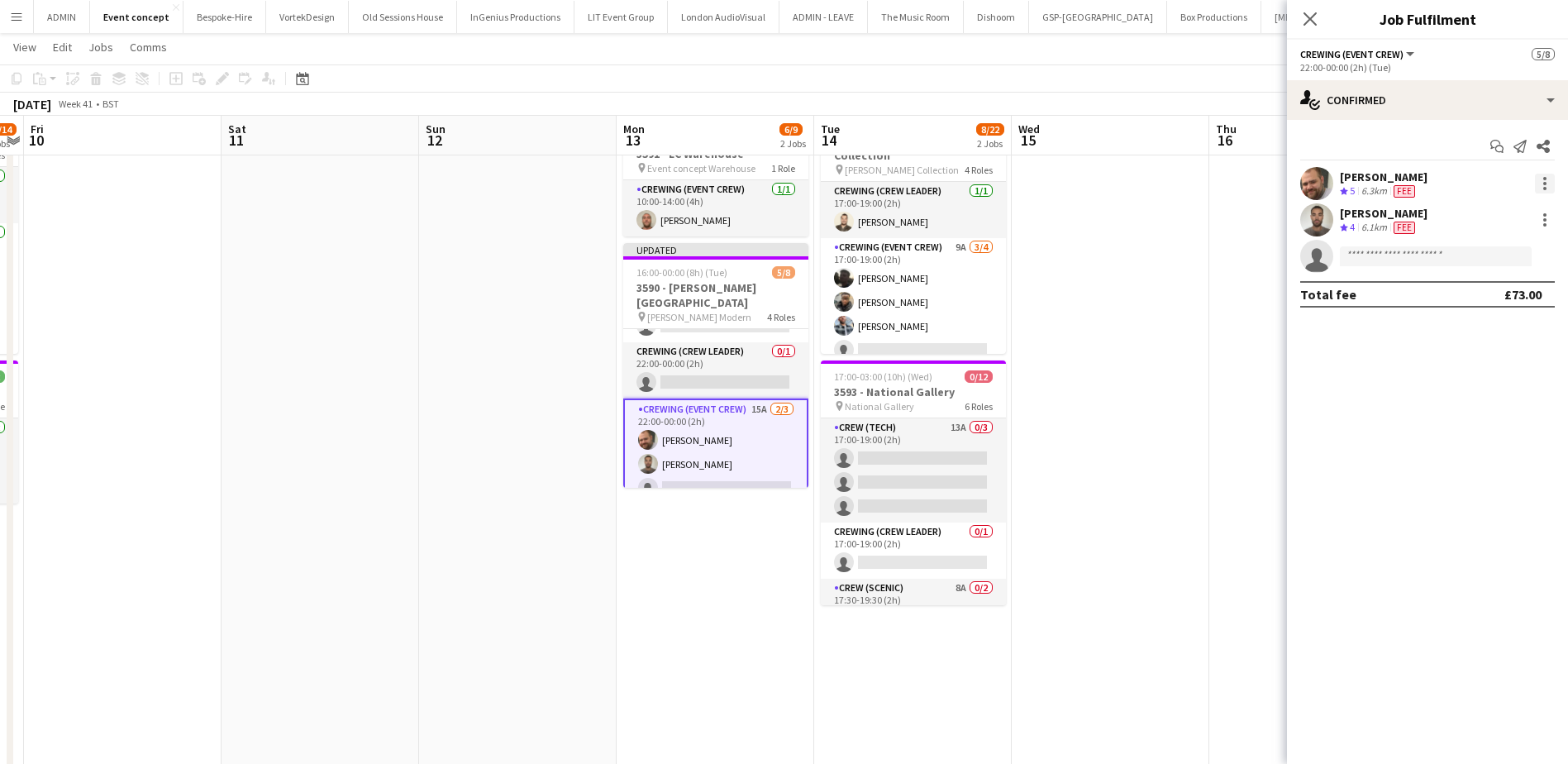
click at [1542, 179] on div at bounding box center [1545, 184] width 19 height 19
click at [1477, 370] on span "Remove" at bounding box center [1463, 372] width 50 height 14
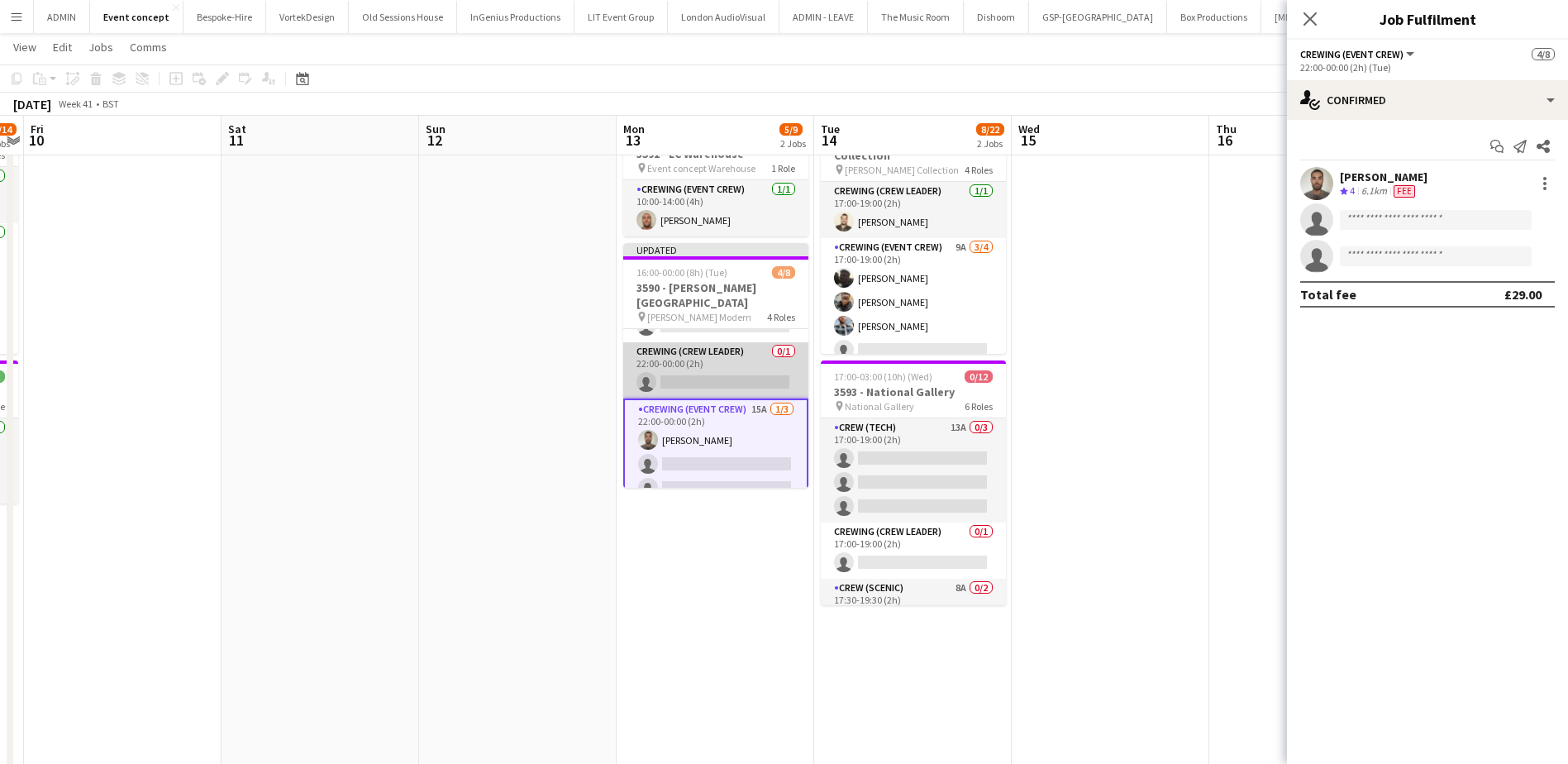
click at [719, 352] on app-card-role "Crewing (Crew Leader) 0/1 22:00-00:00 (2h) single-neutral-actions" at bounding box center [715, 370] width 185 height 56
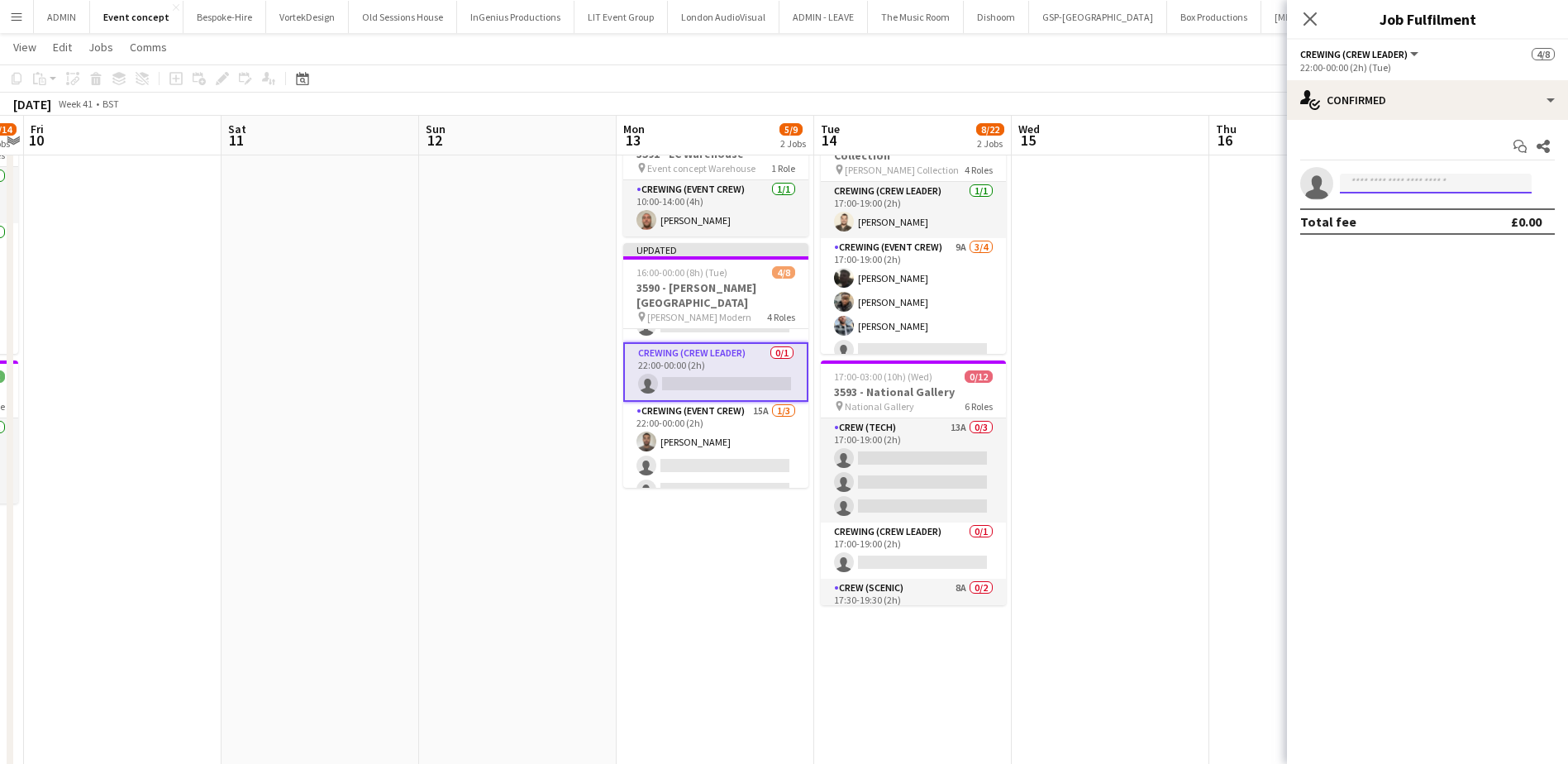
click at [1383, 187] on input at bounding box center [1435, 184] width 192 height 19
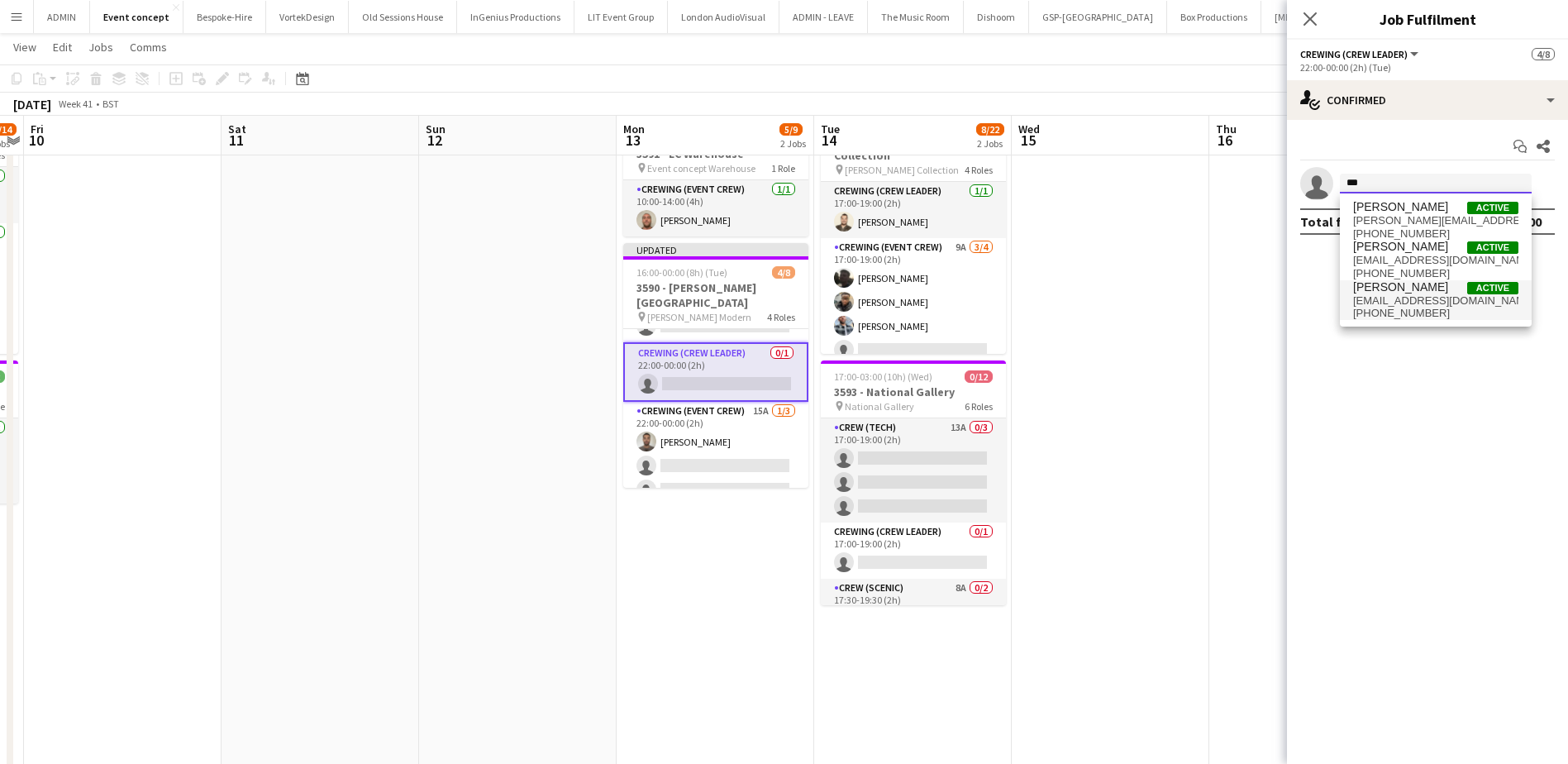
type input "***"
click at [1398, 310] on span "+447907802000" at bounding box center [1436, 313] width 165 height 14
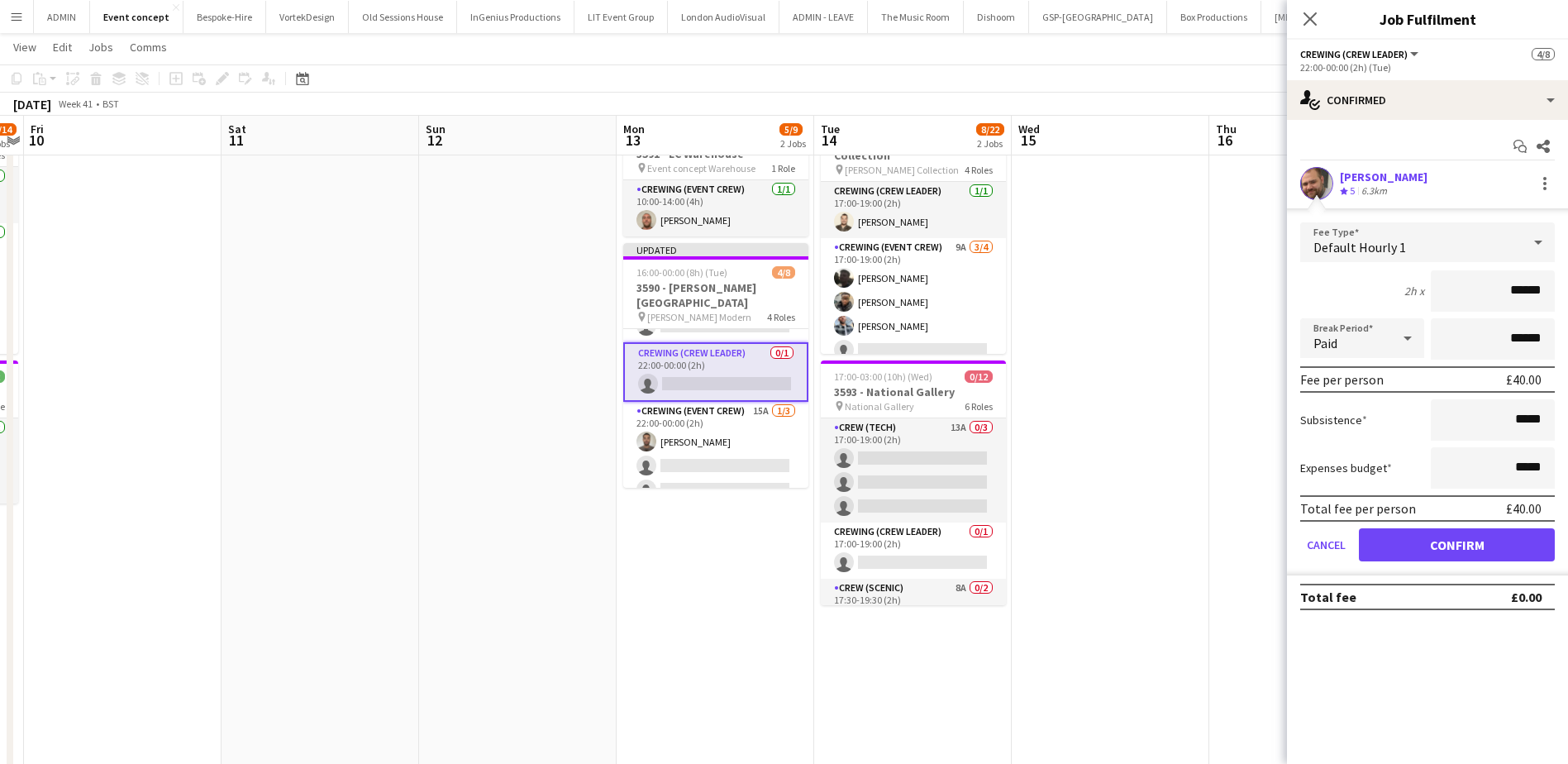
drag, startPoint x: 1504, startPoint y: 293, endPoint x: 1558, endPoint y: 294, distance: 54.0
click at [1558, 294] on form "Fee Type Default Hourly 1 2h x ****** Break Period Paid ****** Fee per person £…" at bounding box center [1427, 399] width 281 height 353
type input "***"
click at [1450, 543] on button "Confirm" at bounding box center [1456, 544] width 195 height 33
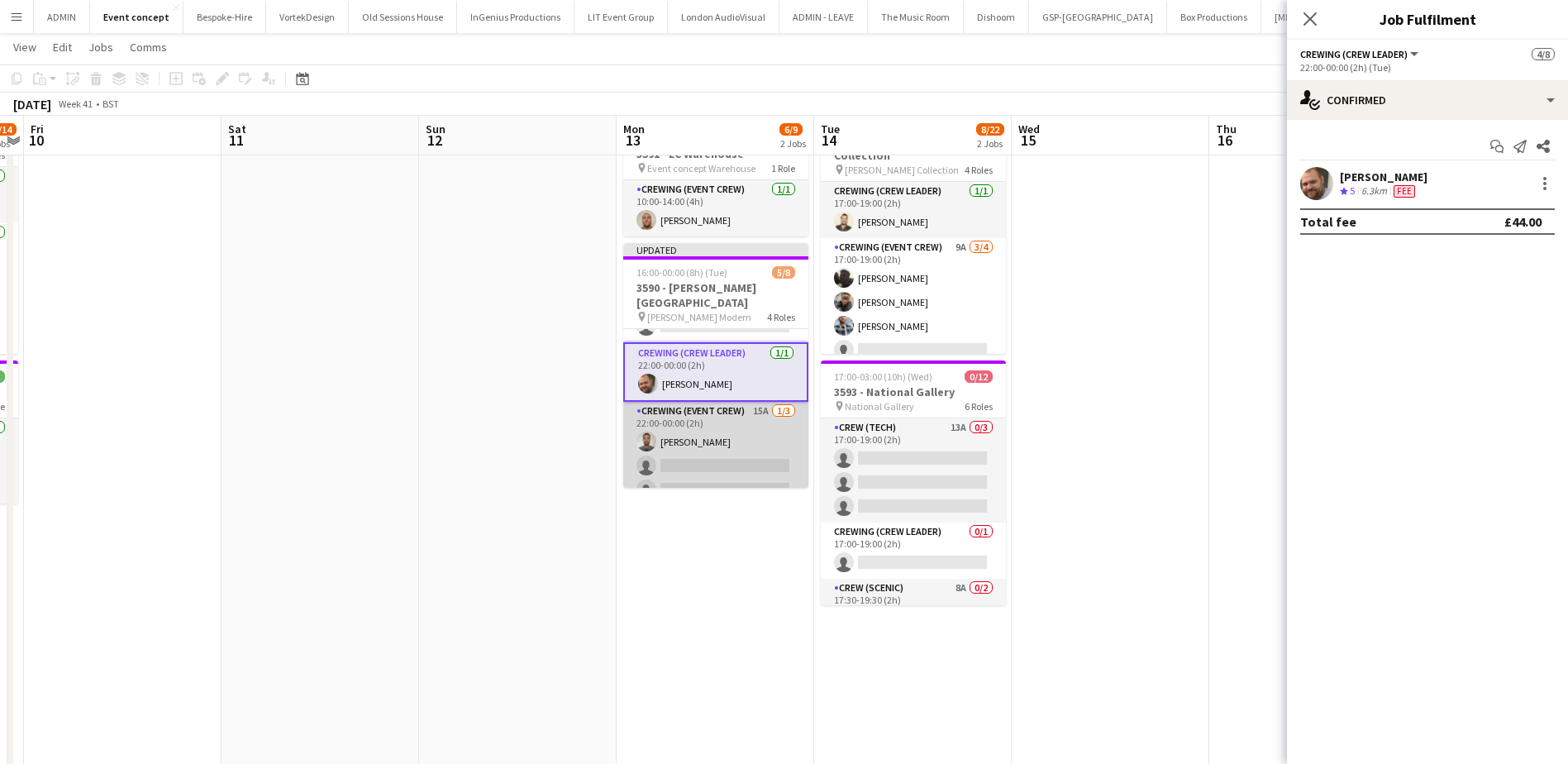
click at [720, 469] on app-card-role "Crewing (Event Crew) 15A 1/3 22:00-00:00 (2h) Jordan Dunkley single-neutral-act…" at bounding box center [715, 453] width 185 height 104
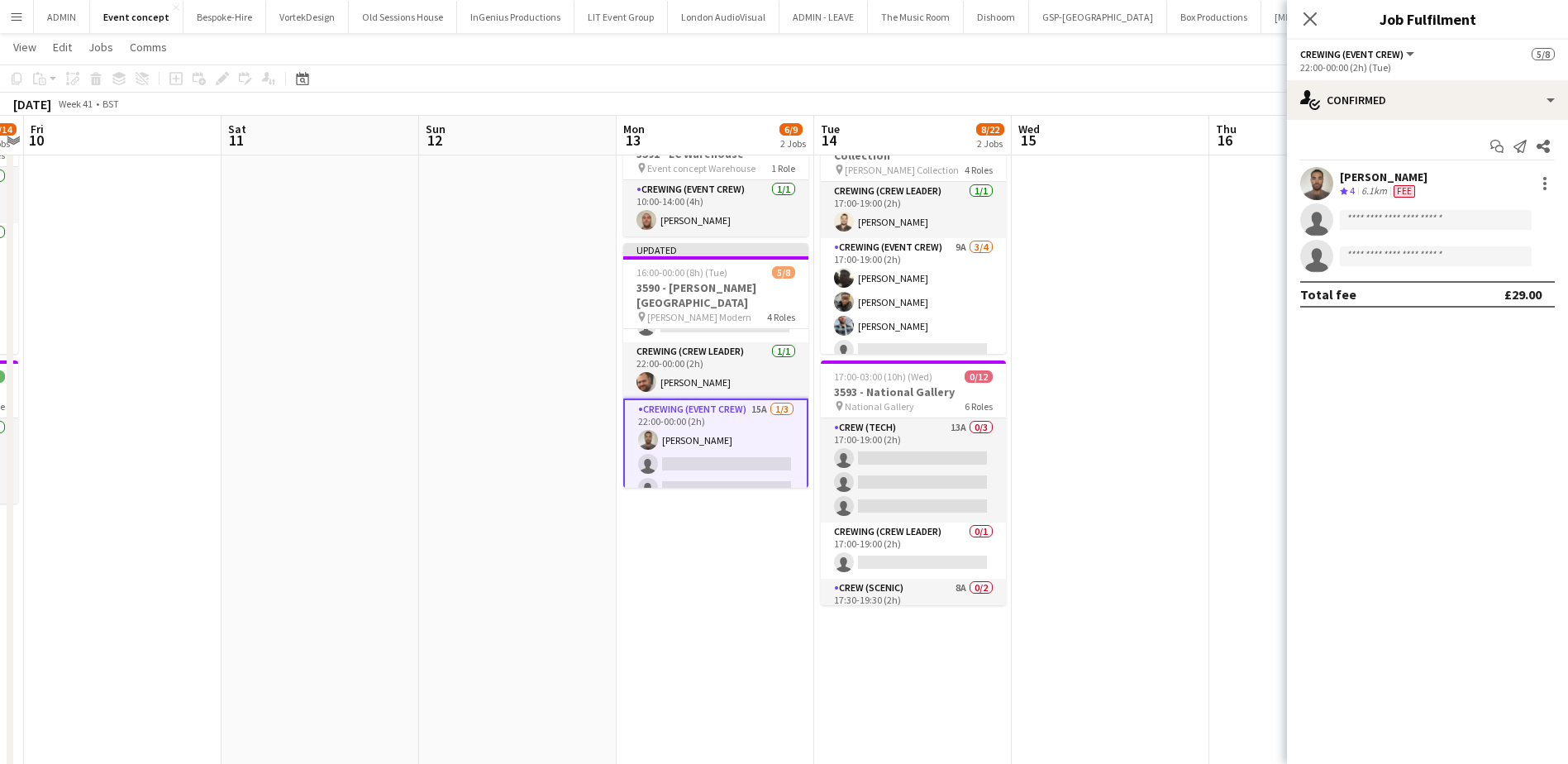
click at [1427, 124] on div "Start chat Send notification Share Jordan Dunkley Crew rating 4 6.1km Fee singl…" at bounding box center [1427, 220] width 281 height 201
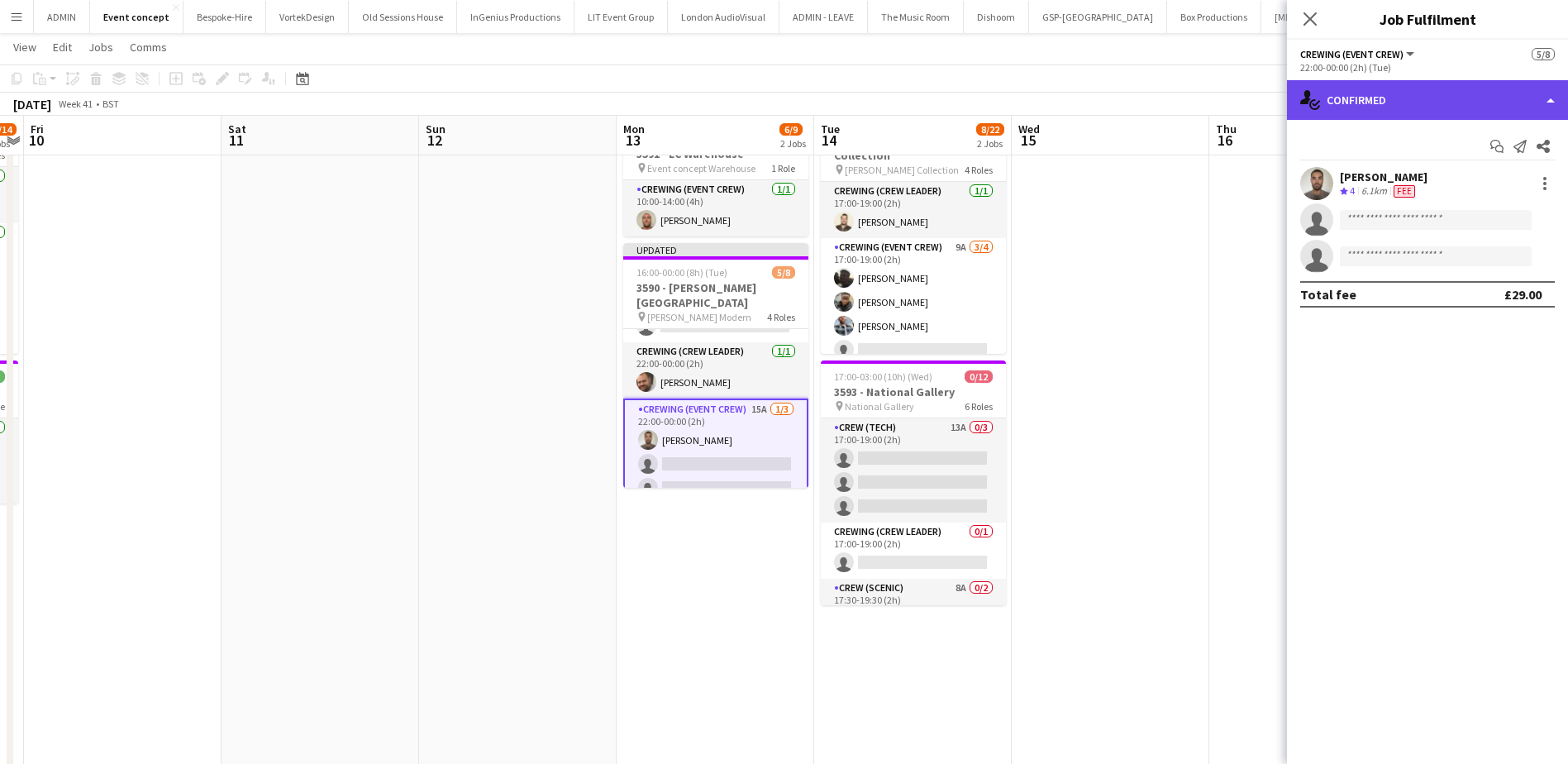
click at [1440, 113] on div "single-neutral-actions-check-2 Confirmed" at bounding box center [1427, 99] width 281 height 40
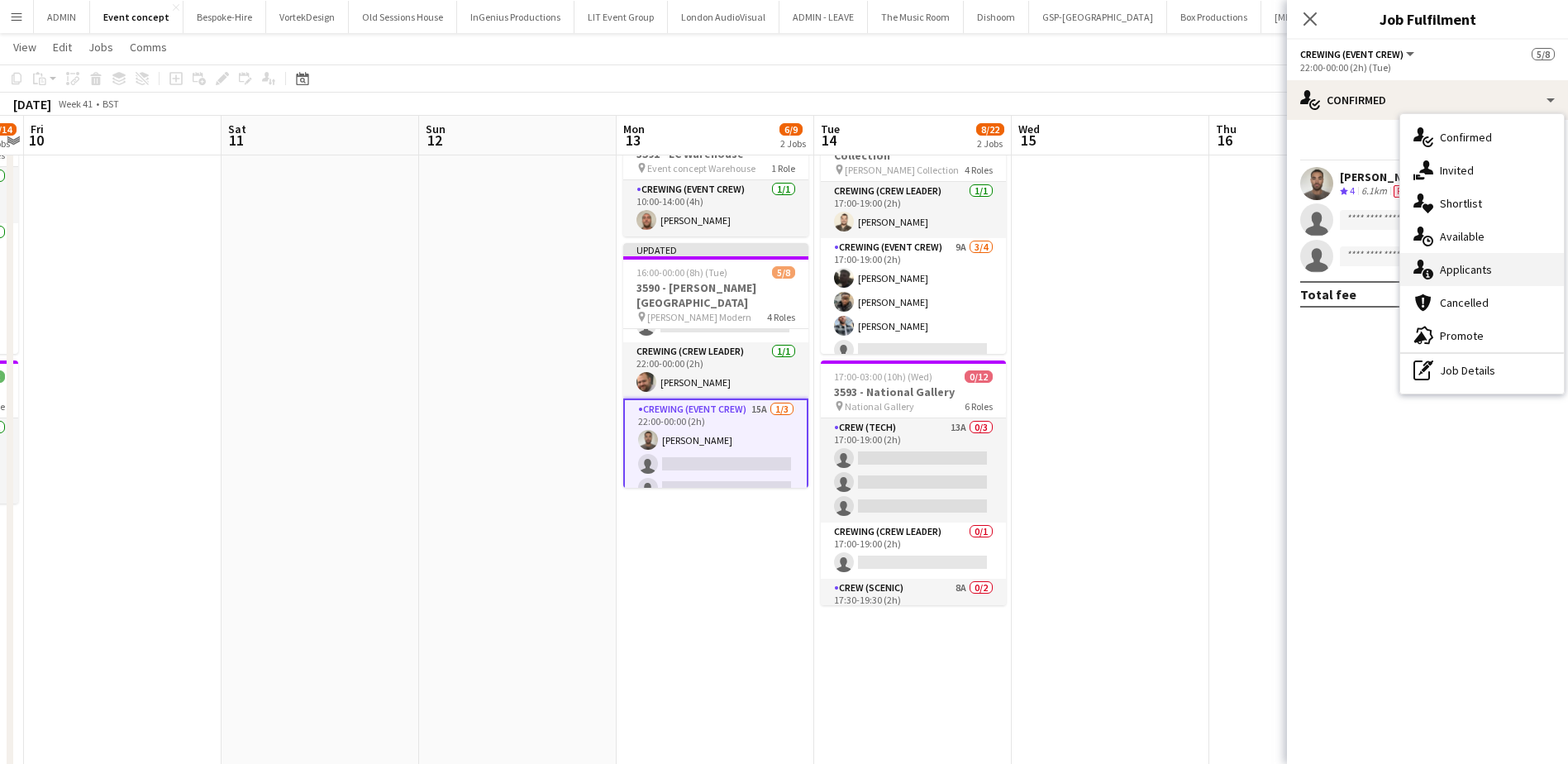
click at [1471, 278] on div "single-neutral-actions-information Applicants" at bounding box center [1481, 269] width 163 height 33
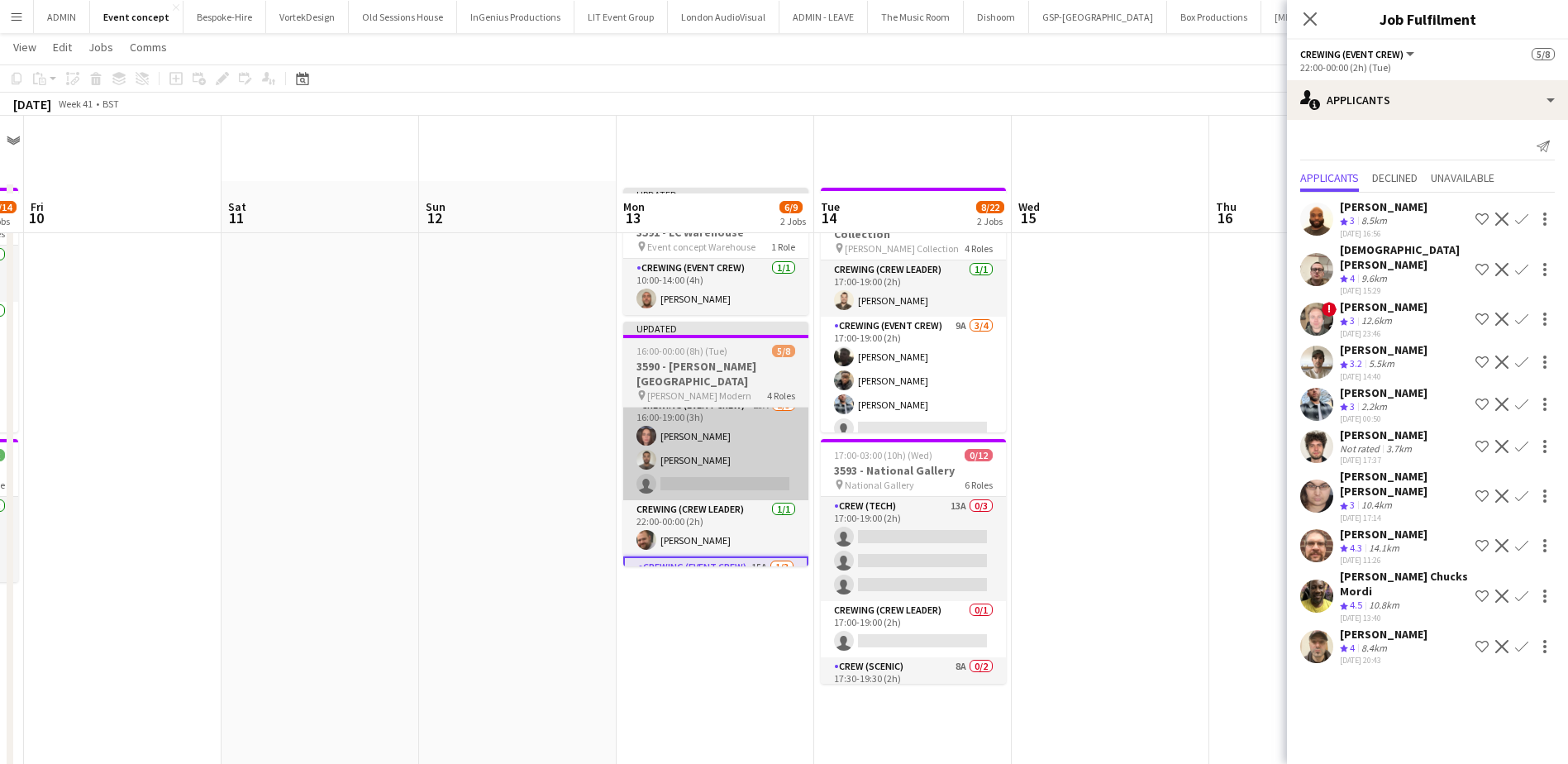
scroll to position [0, 0]
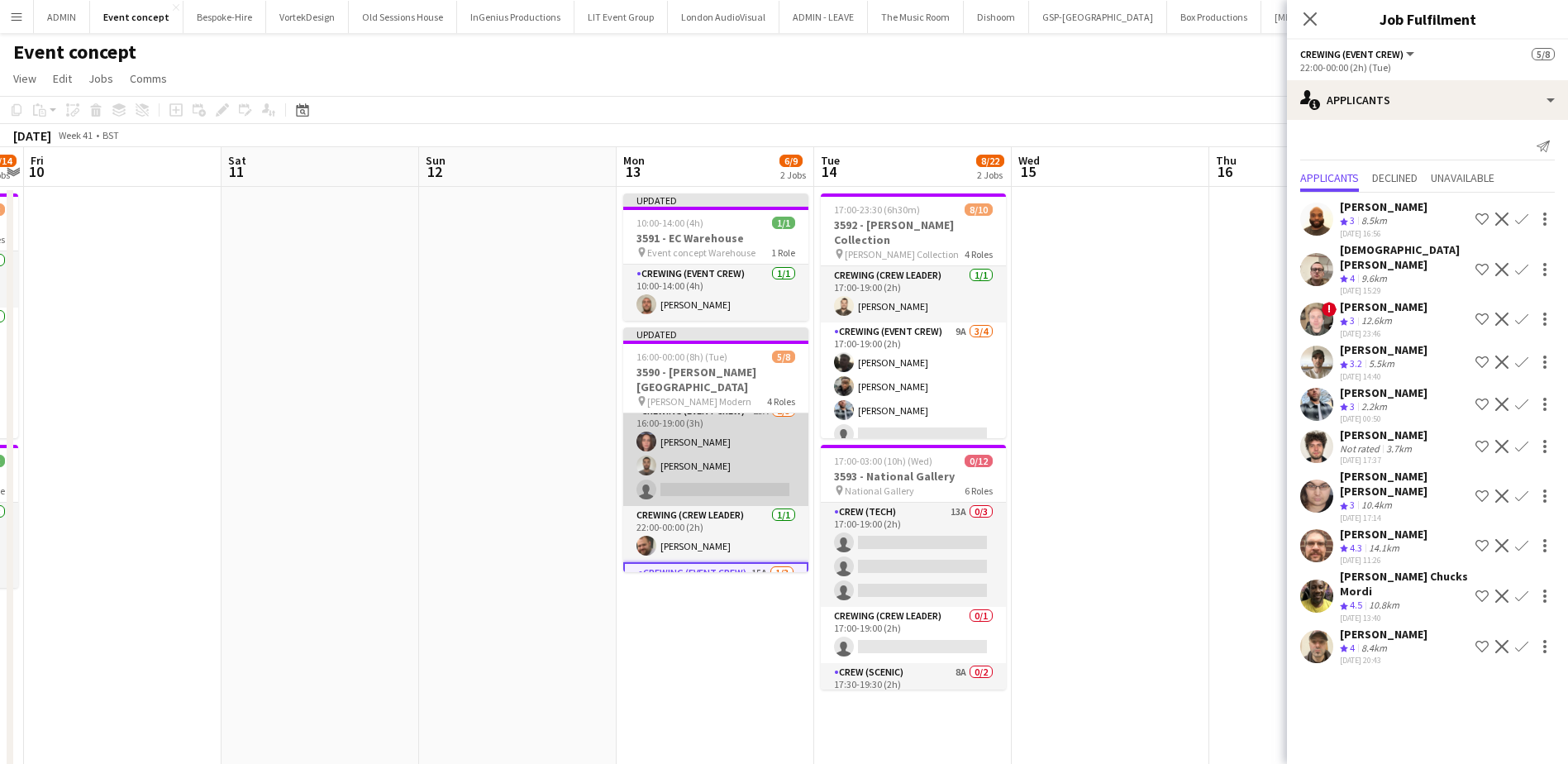
click at [719, 461] on app-card-role "Crewing (Event Crew) 13A 2/3 16:00-19:00 (3h) Jekaterina Berezina Jordan Dunkle…" at bounding box center [715, 453] width 185 height 104
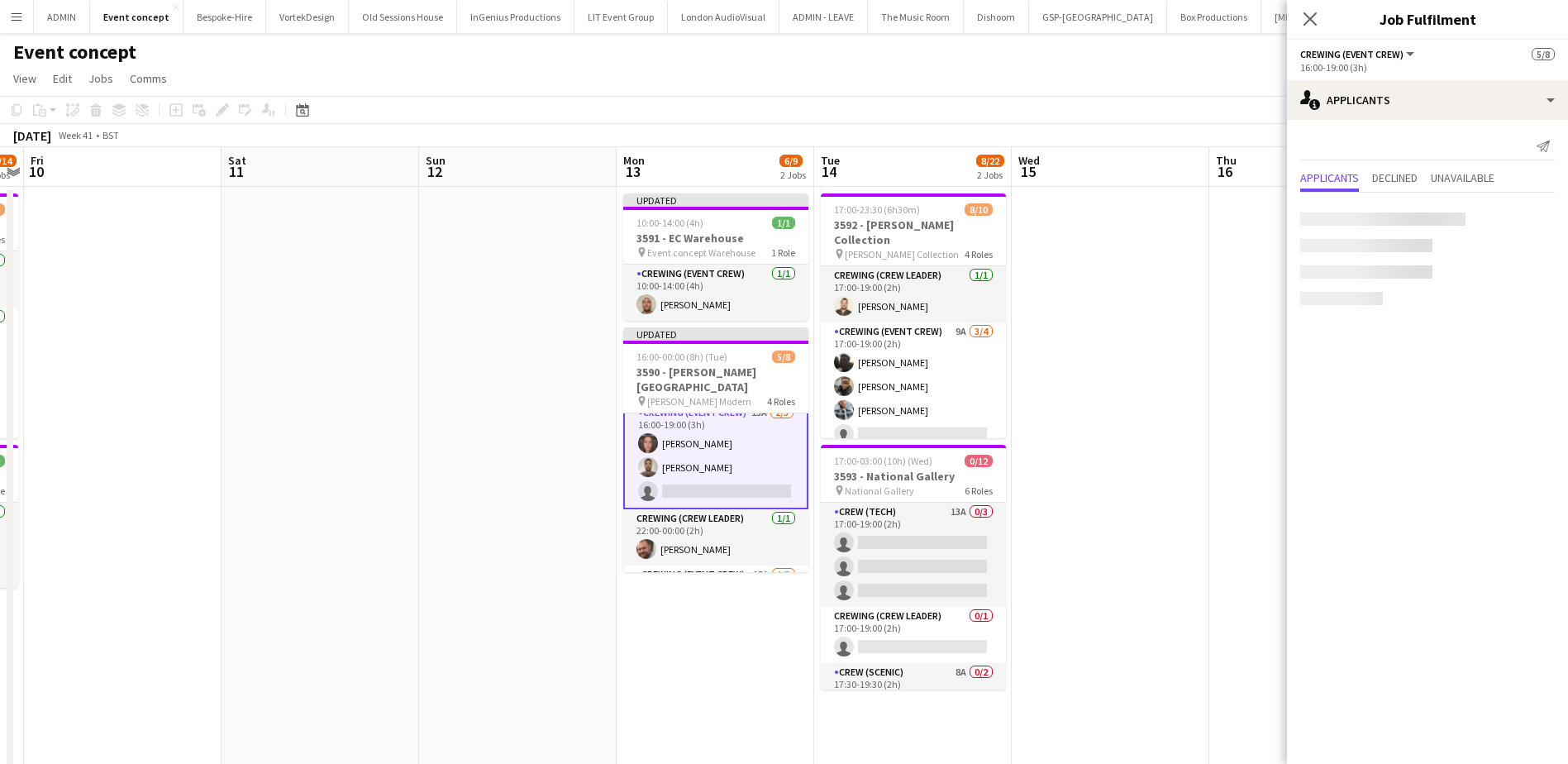
scroll to position [69, 0]
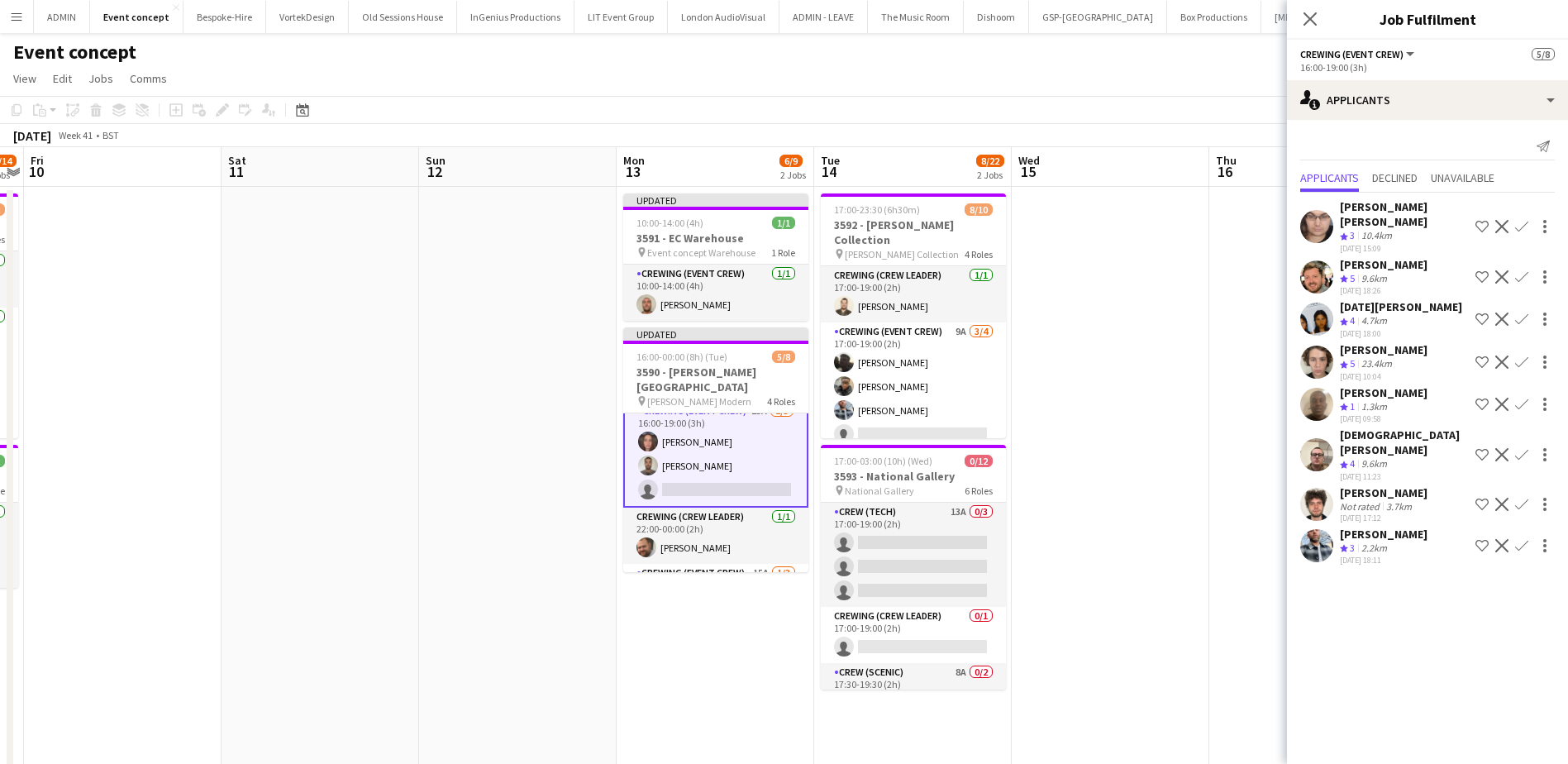
click at [1519, 448] on app-icon "Confirm" at bounding box center [1521, 455] width 14 height 14
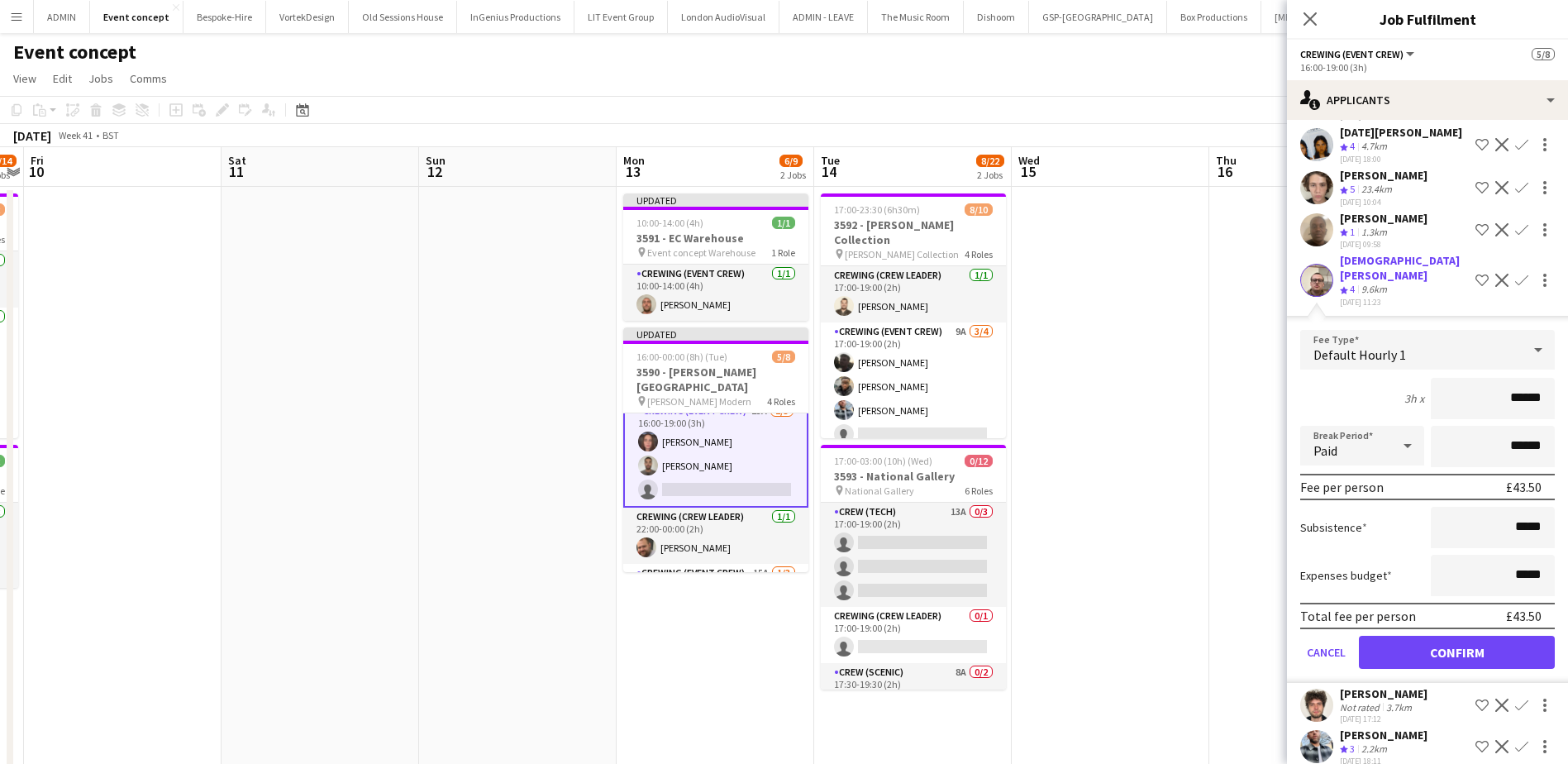
scroll to position [179, 0]
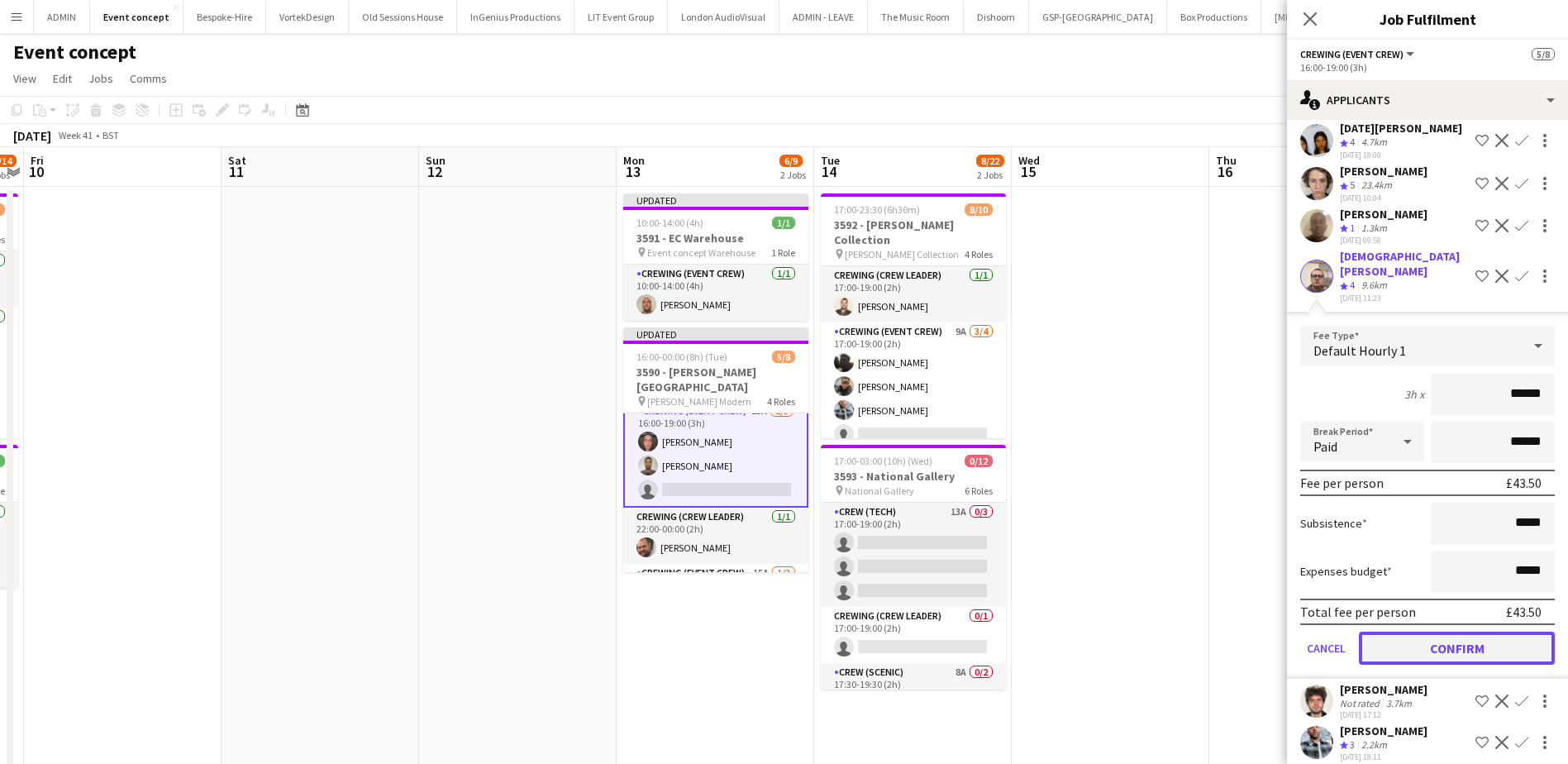
click at [1445, 632] on button "Confirm" at bounding box center [1456, 648] width 195 height 33
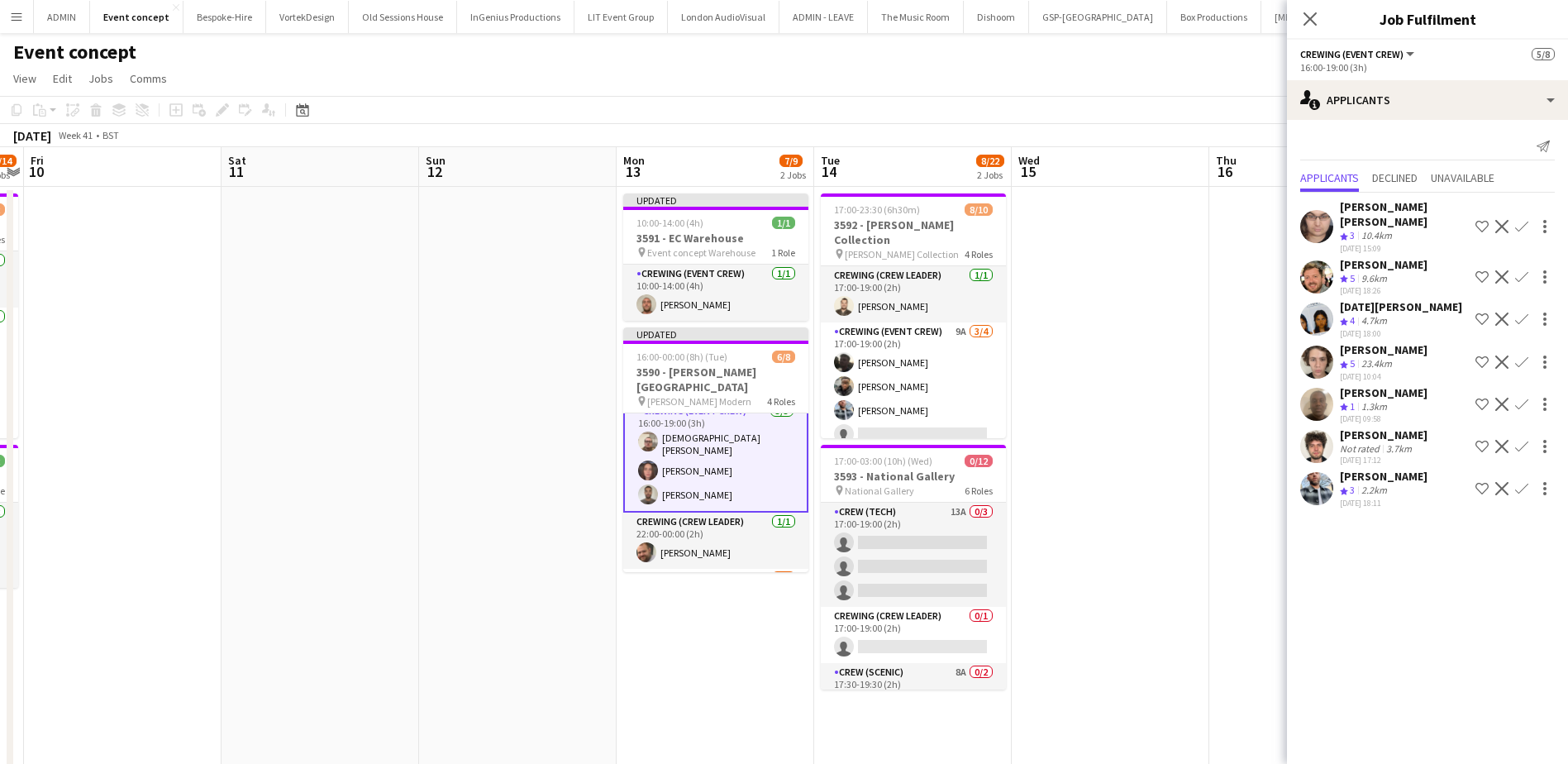
scroll to position [0, 0]
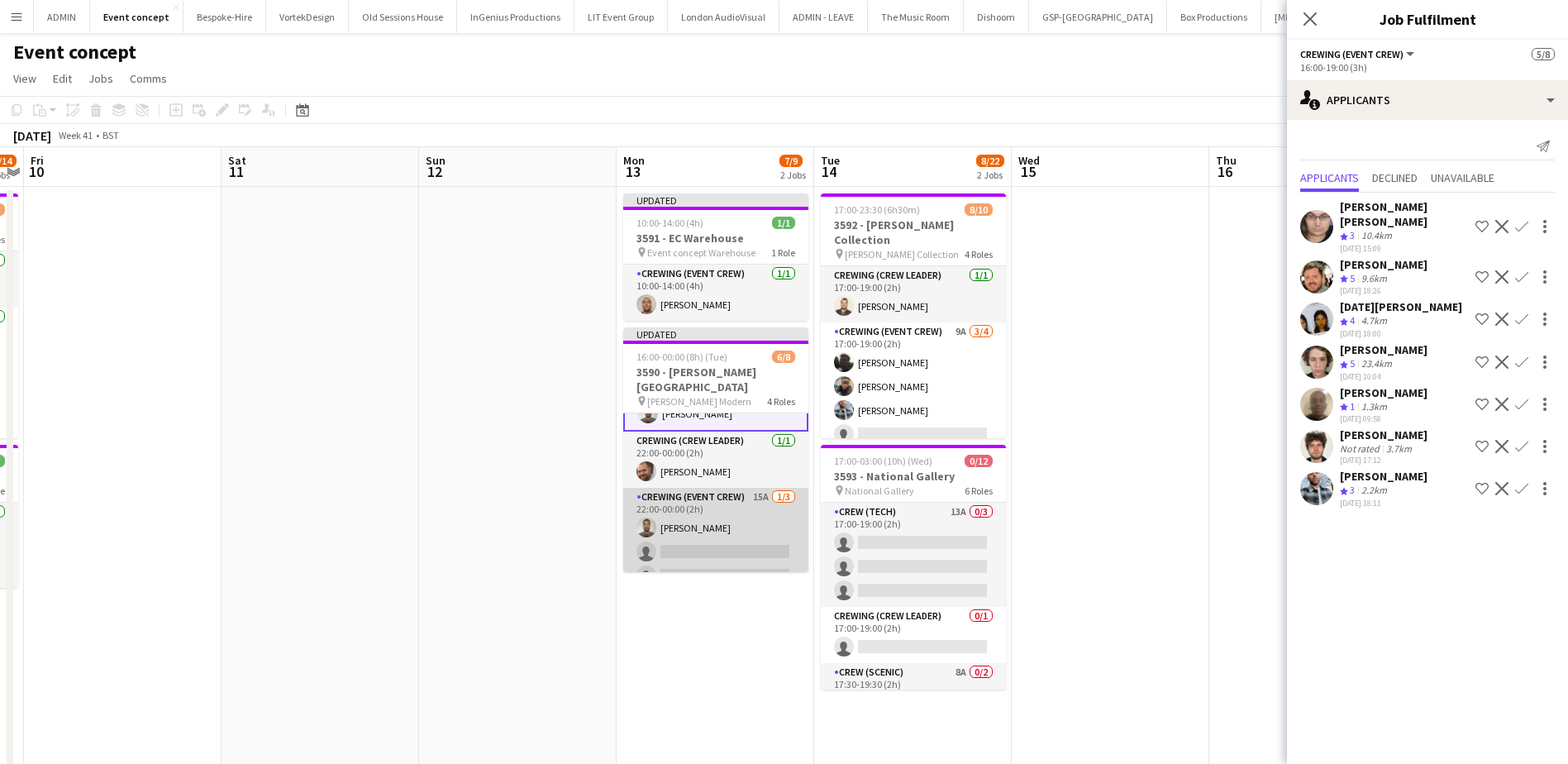
click at [731, 511] on app-card-role "Crewing (Event Crew) 15A 1/3 22:00-00:00 (2h) Jordan Dunkley single-neutral-act…" at bounding box center [715, 539] width 185 height 104
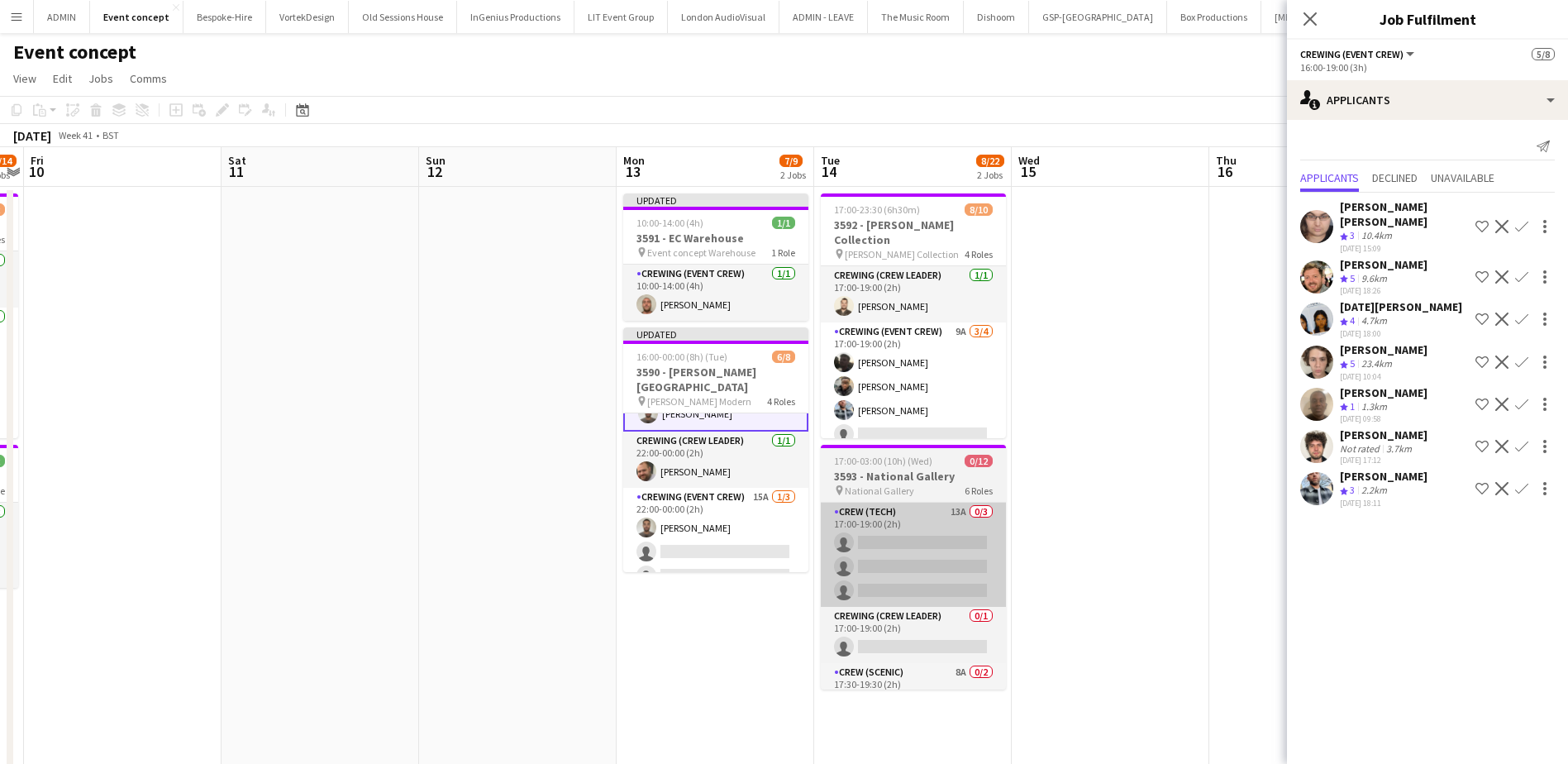
scroll to position [149, 0]
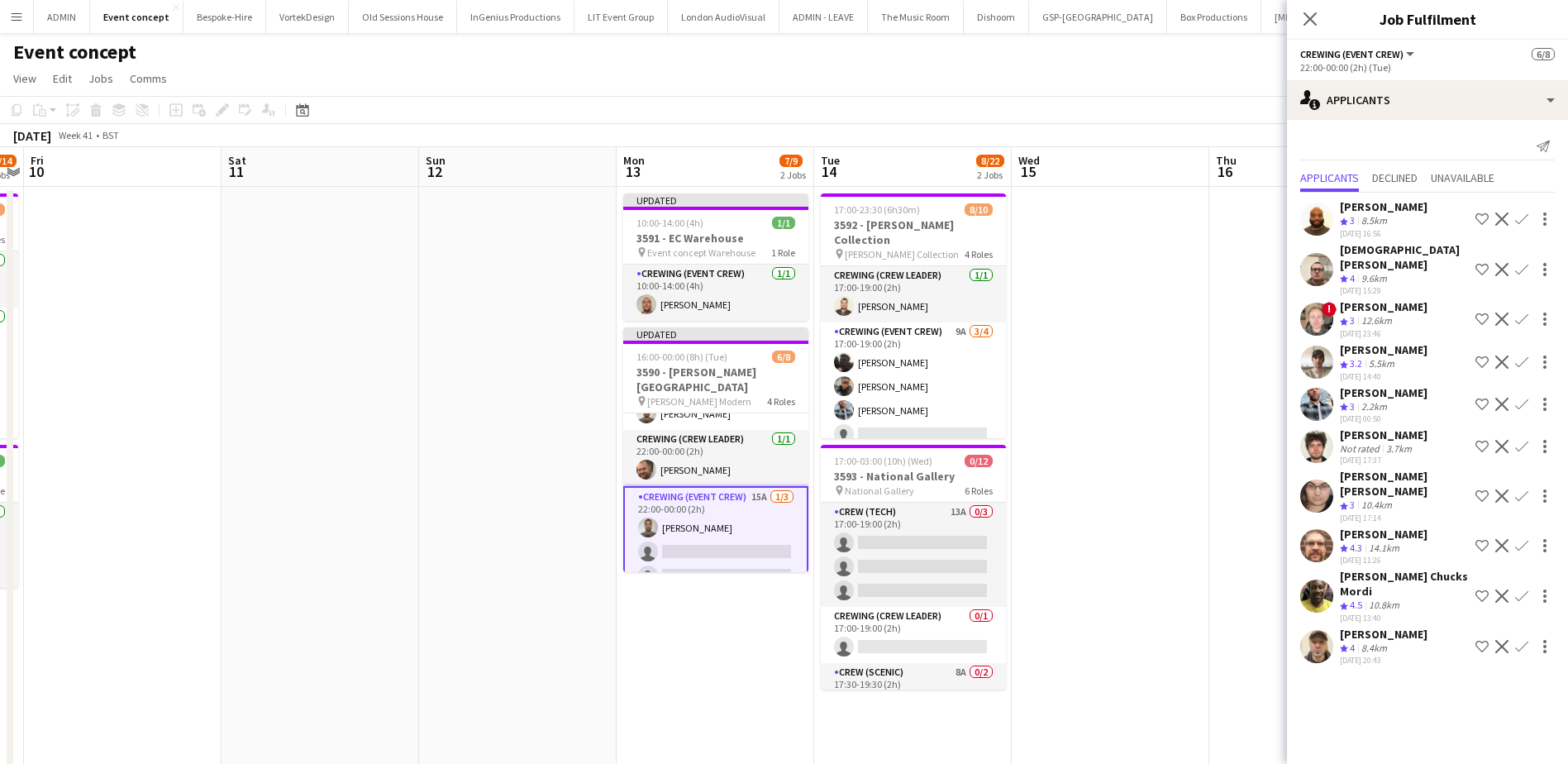
click at [1525, 262] on app-icon "Confirm" at bounding box center [1521, 269] width 14 height 14
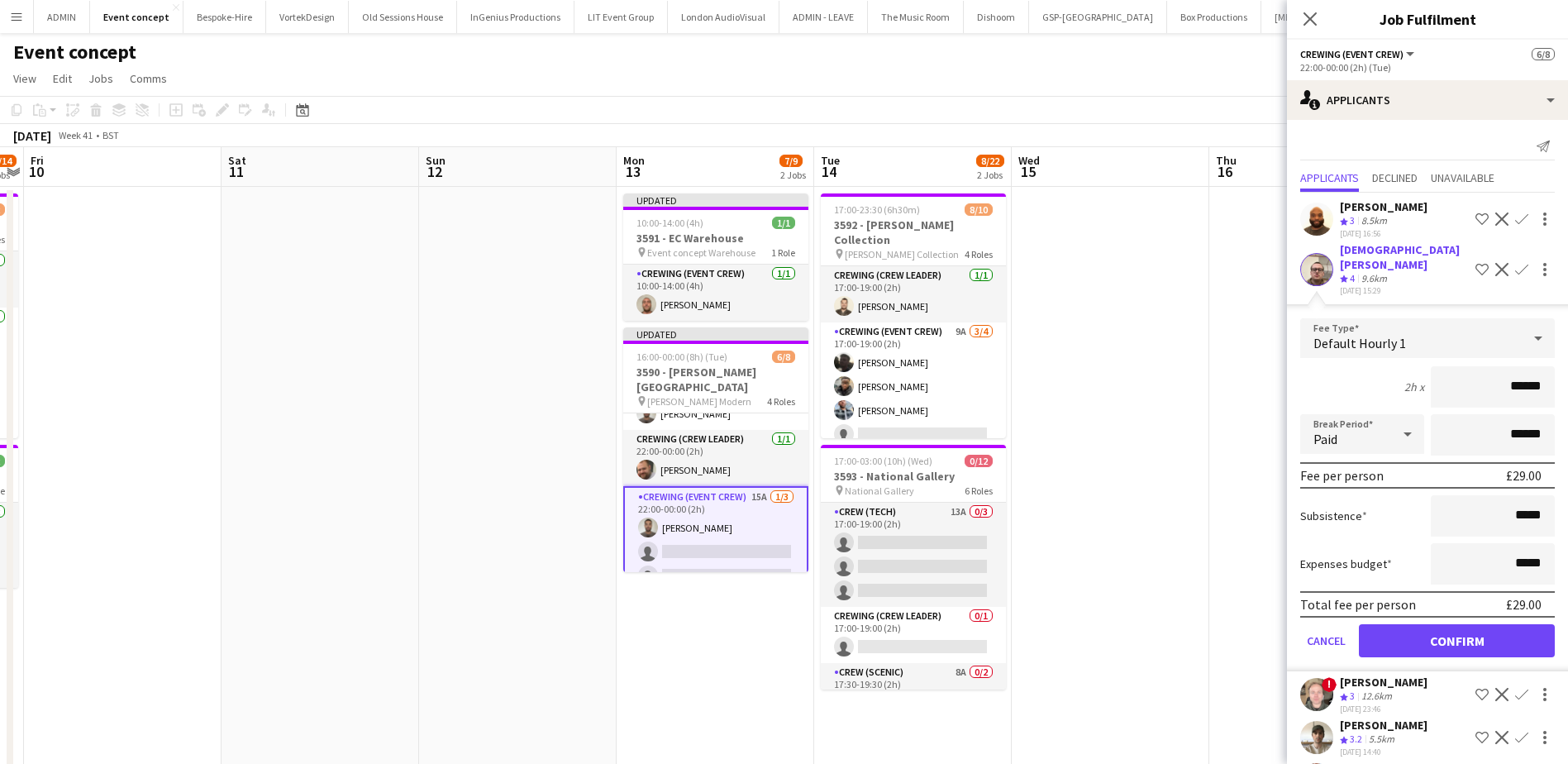
drag, startPoint x: 1476, startPoint y: 376, endPoint x: 1531, endPoint y: 376, distance: 55.0
click at [1531, 376] on input "******" at bounding box center [1493, 387] width 124 height 42
type input "***"
click at [1448, 626] on button "Confirm" at bounding box center [1456, 641] width 195 height 33
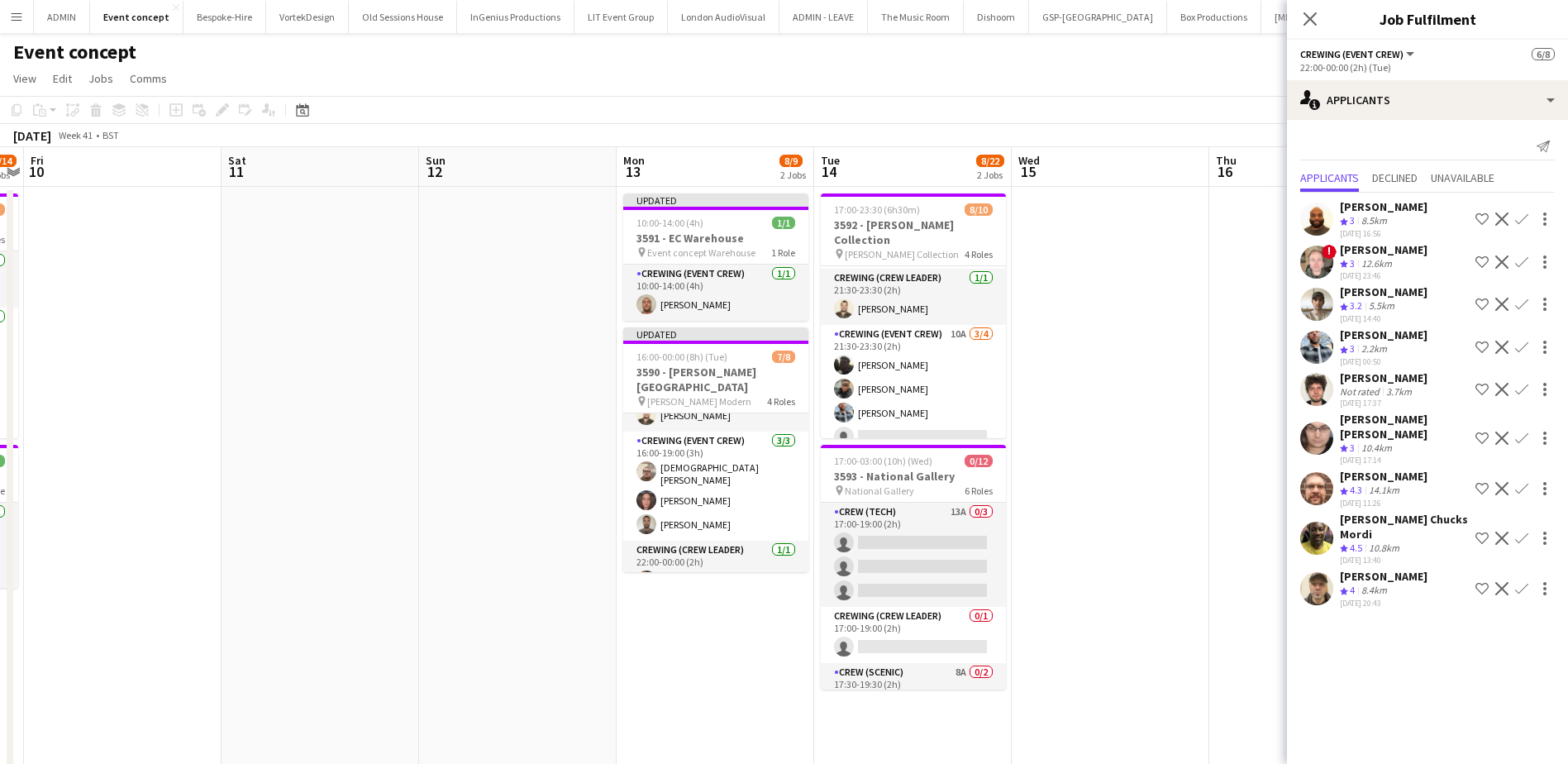
scroll to position [151, 0]
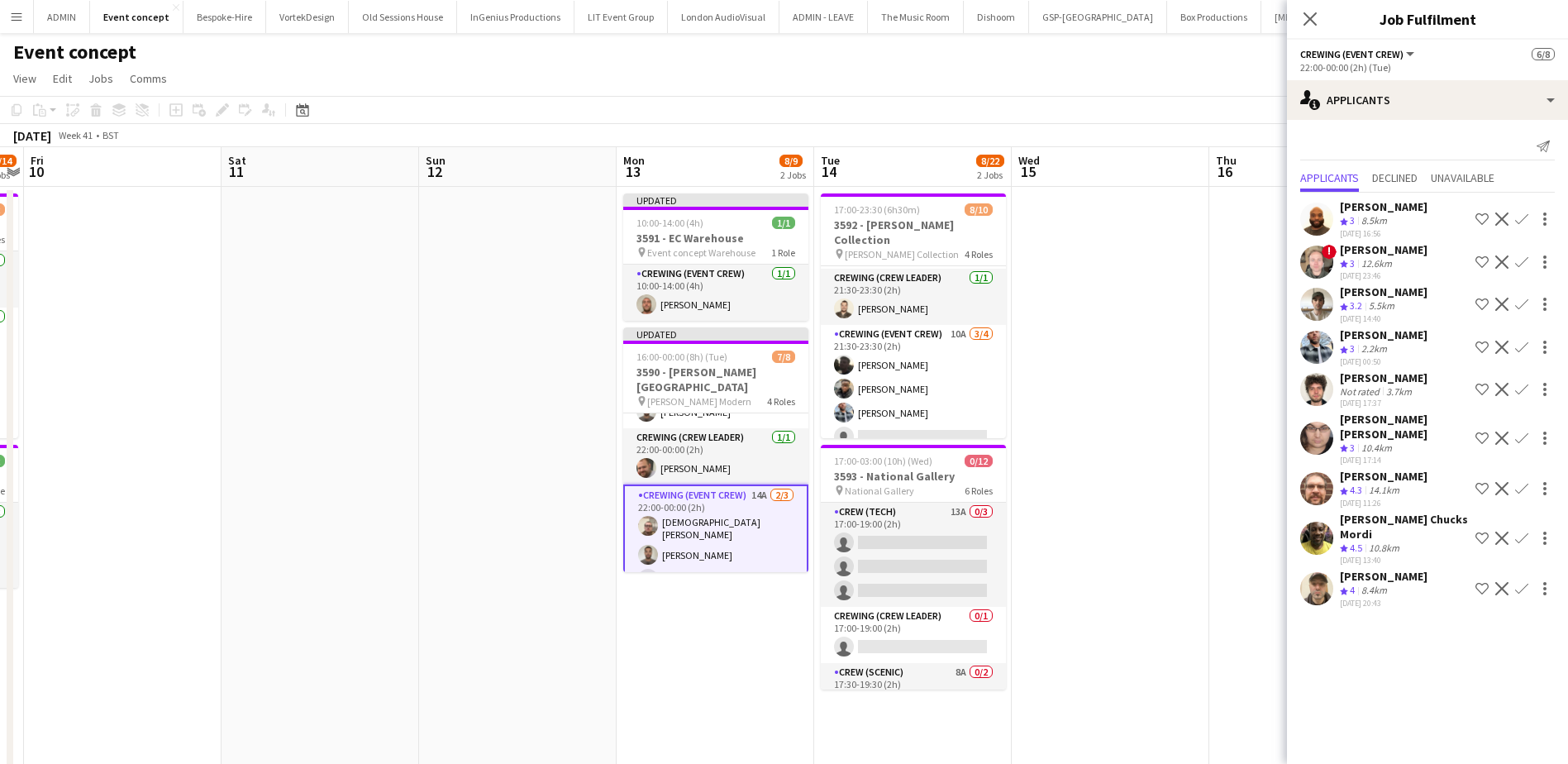
click at [1517, 582] on app-icon "Confirm" at bounding box center [1521, 589] width 14 height 14
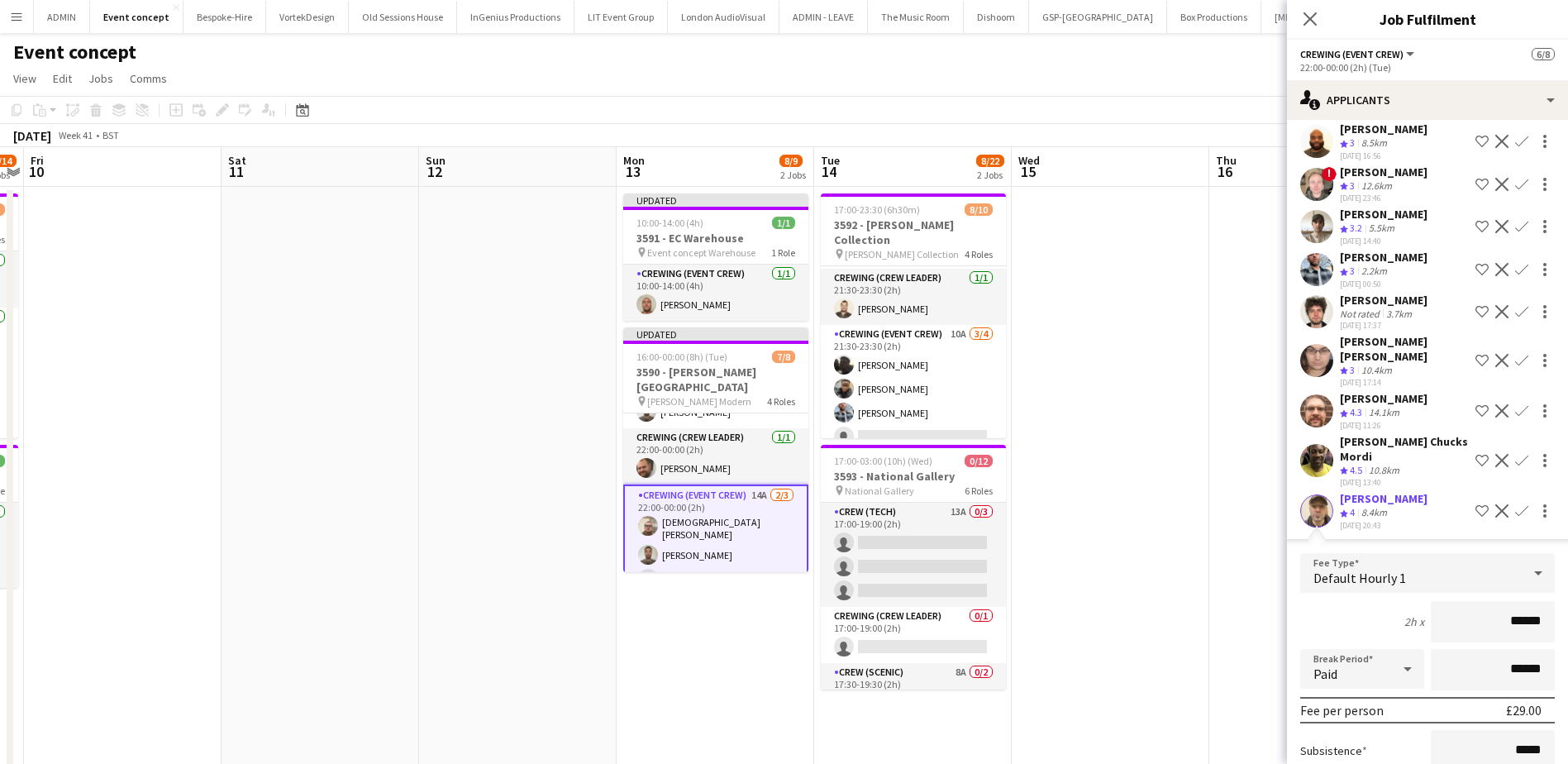
scroll to position [83, 0]
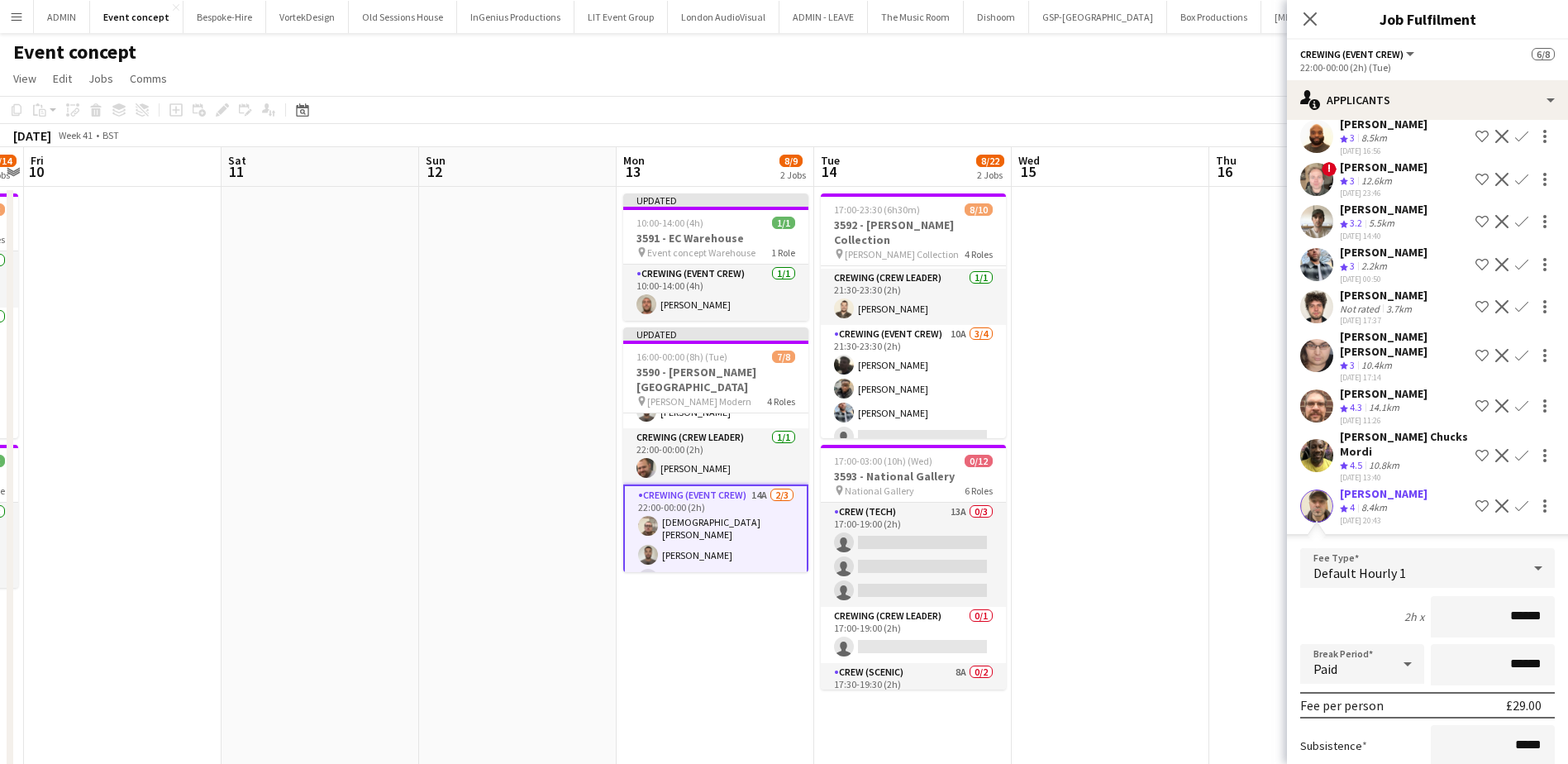
drag, startPoint x: 1484, startPoint y: 623, endPoint x: 1536, endPoint y: 623, distance: 52.0
click at [1536, 623] on input "******" at bounding box center [1493, 616] width 124 height 42
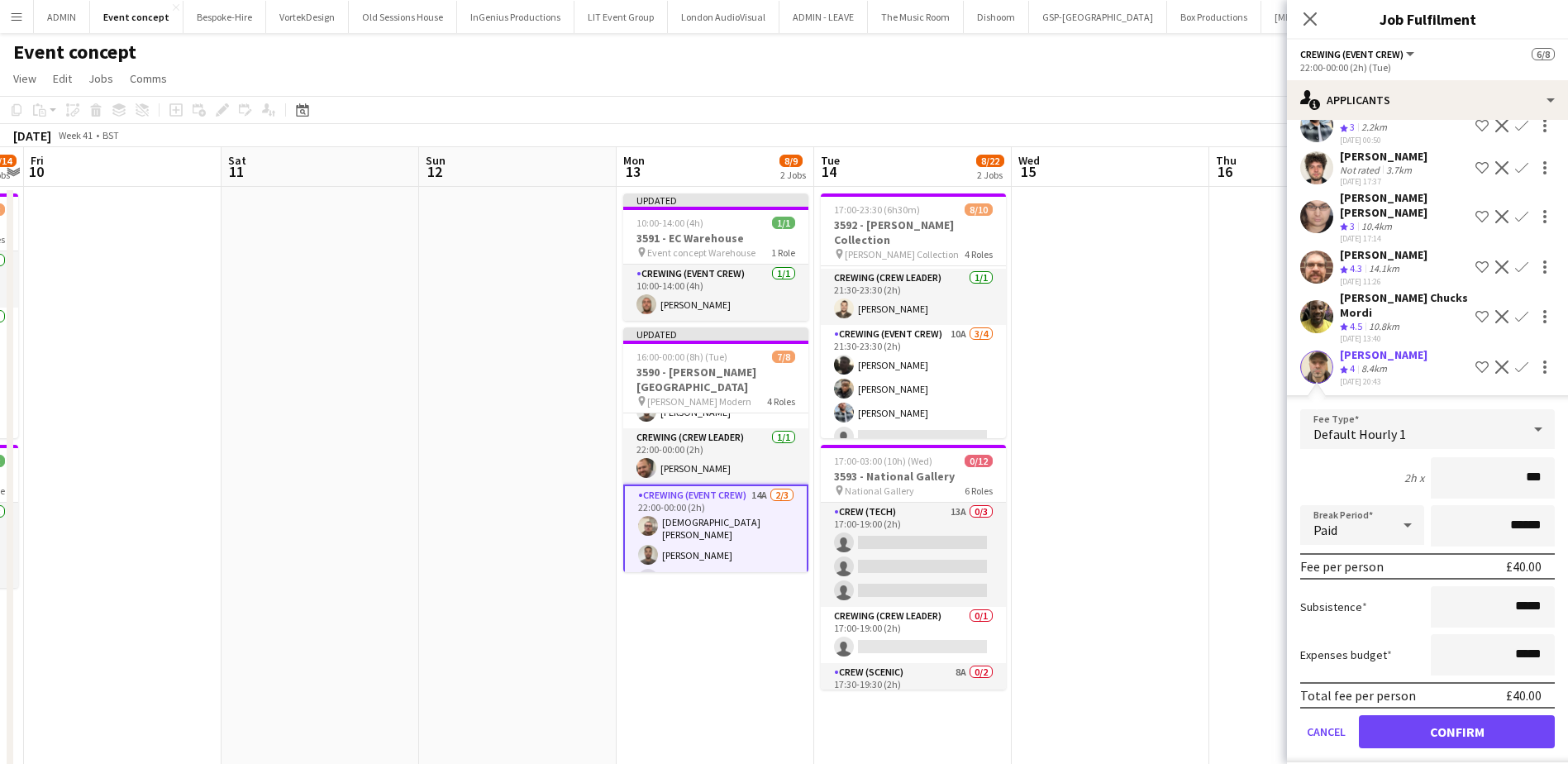
scroll to position [236, 0]
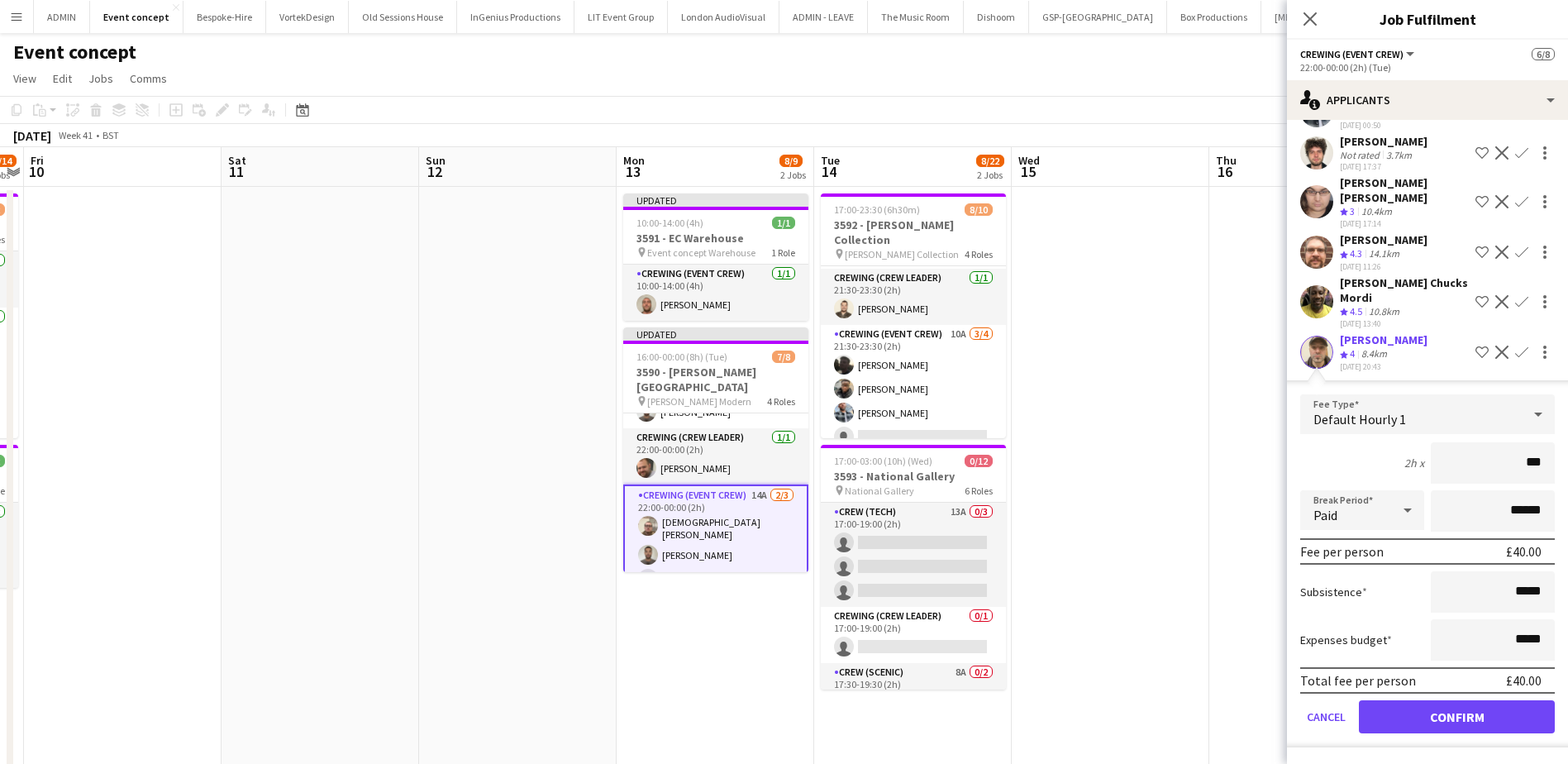
type input "***"
click at [1471, 714] on button "Confirm" at bounding box center [1456, 716] width 195 height 33
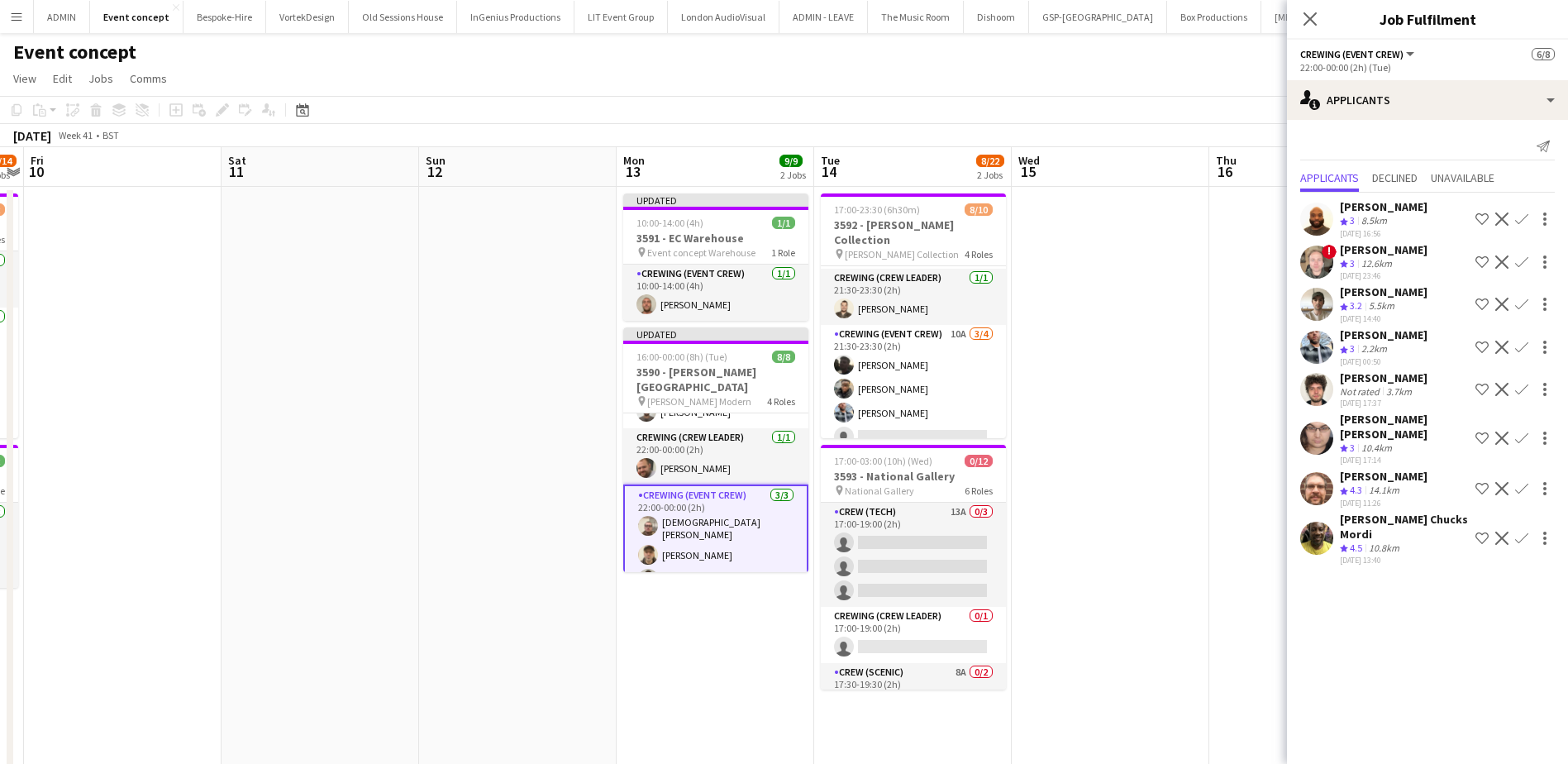
click at [735, 555] on app-card-role "Crewing (Event Crew) 3/3 22:00-00:00 (2h) Christian Skinner Daniel Ben-Haim Jor…" at bounding box center [715, 540] width 185 height 113
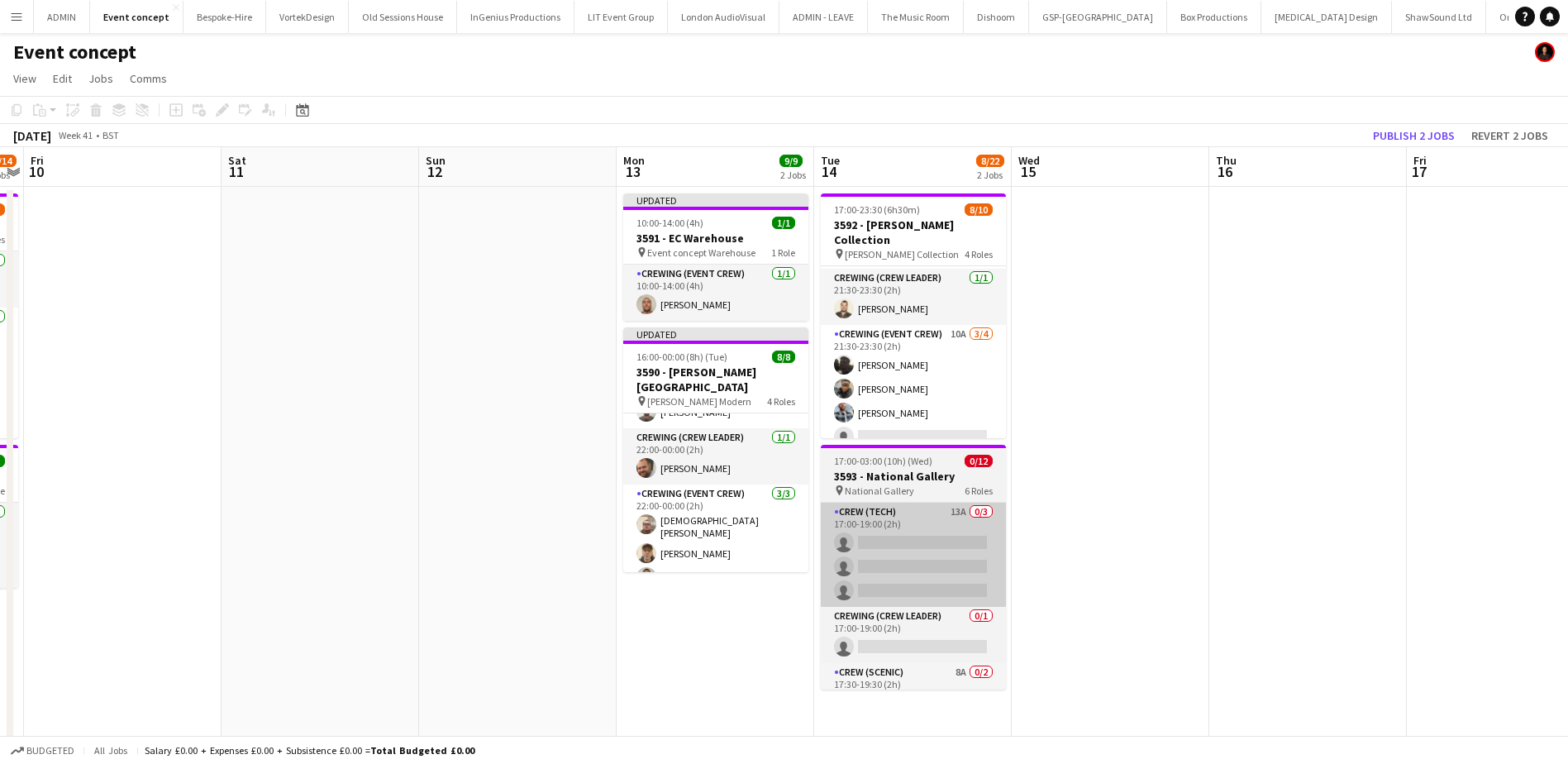
scroll to position [147, 0]
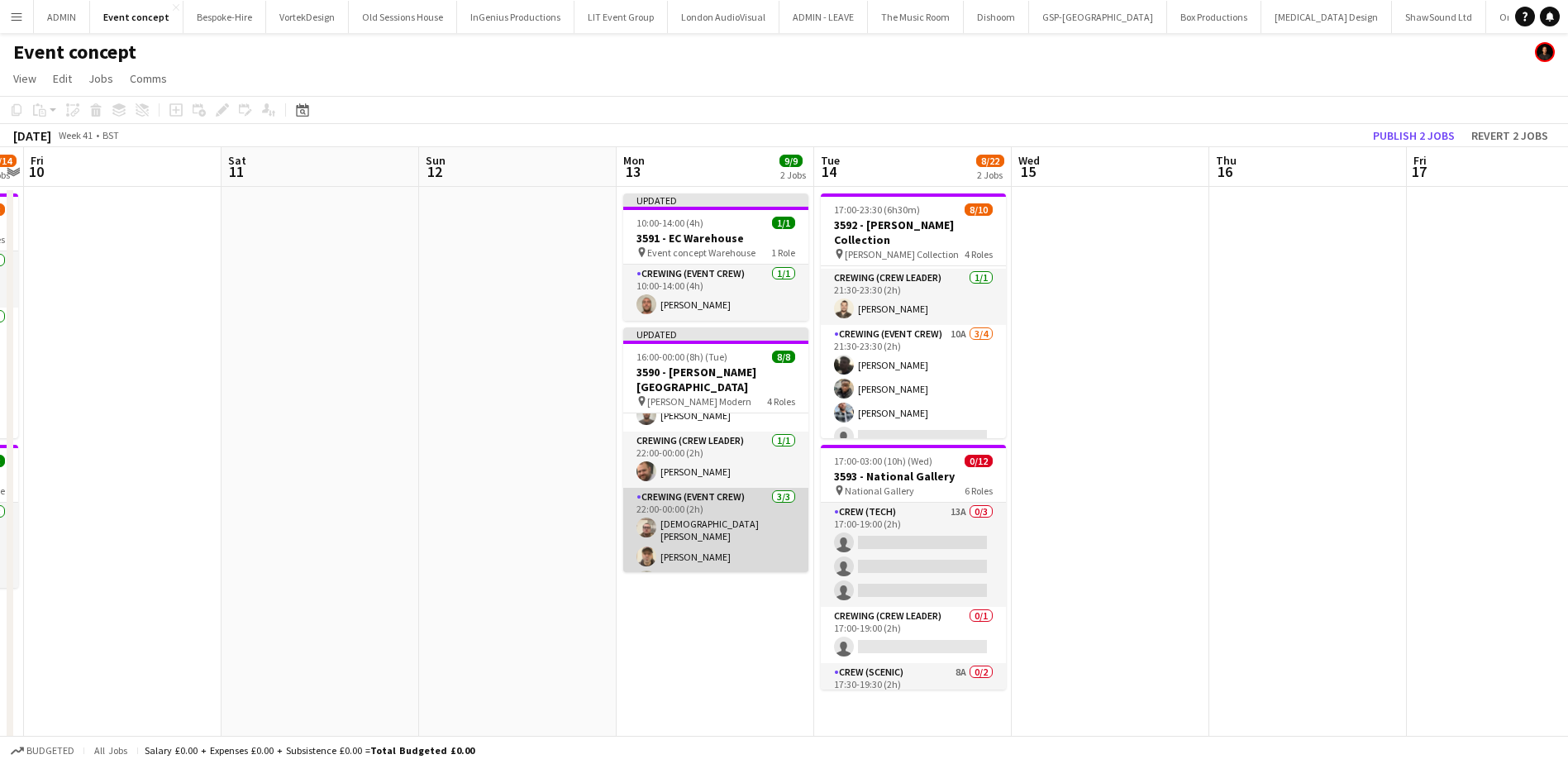
click at [728, 541] on app-card-role "Crewing (Event Crew) 3/3 22:00-00:00 (2h) Christian Skinner Daniel Ben-Haim Jor…" at bounding box center [715, 542] width 185 height 109
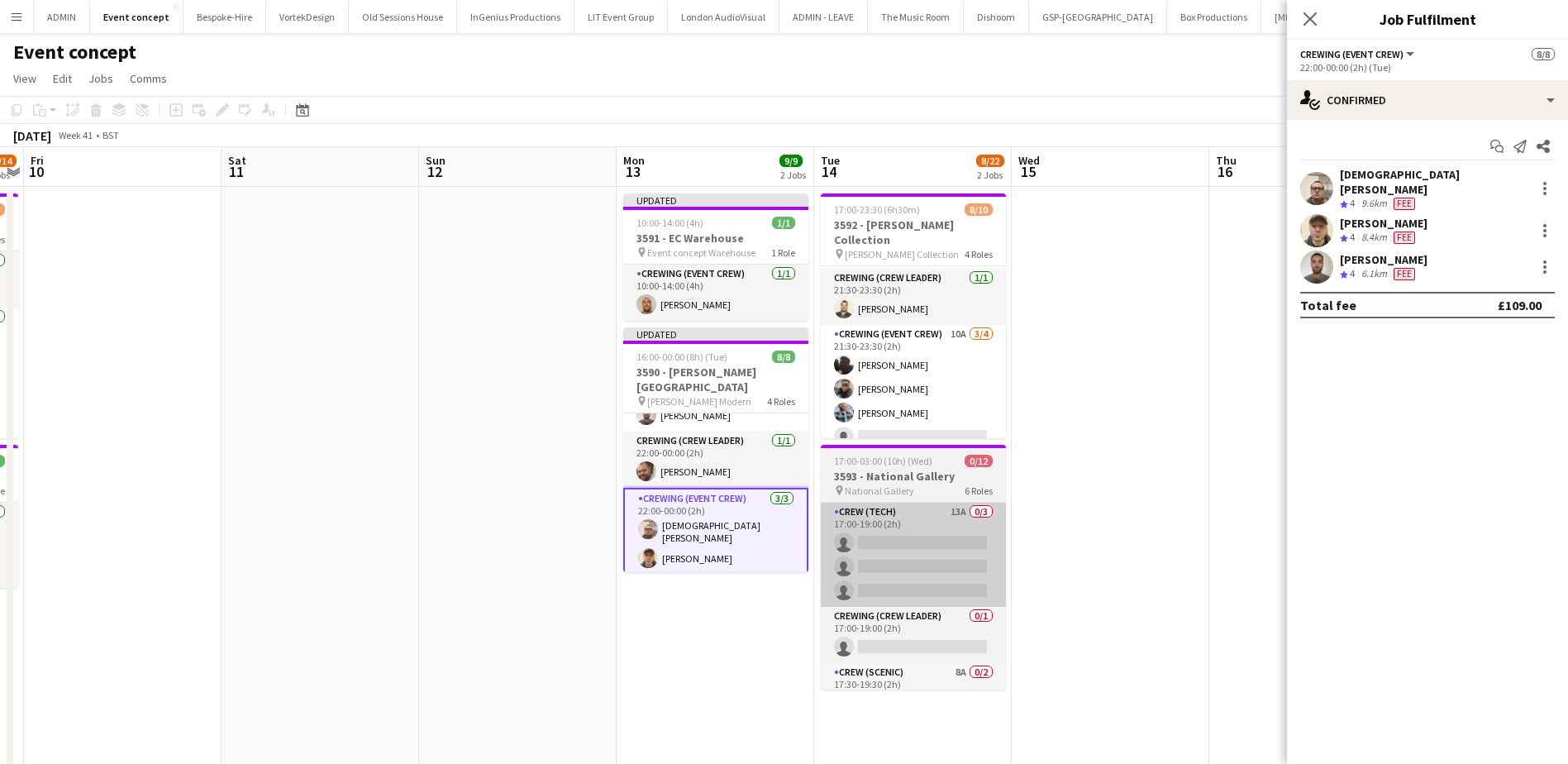
scroll to position [151, 0]
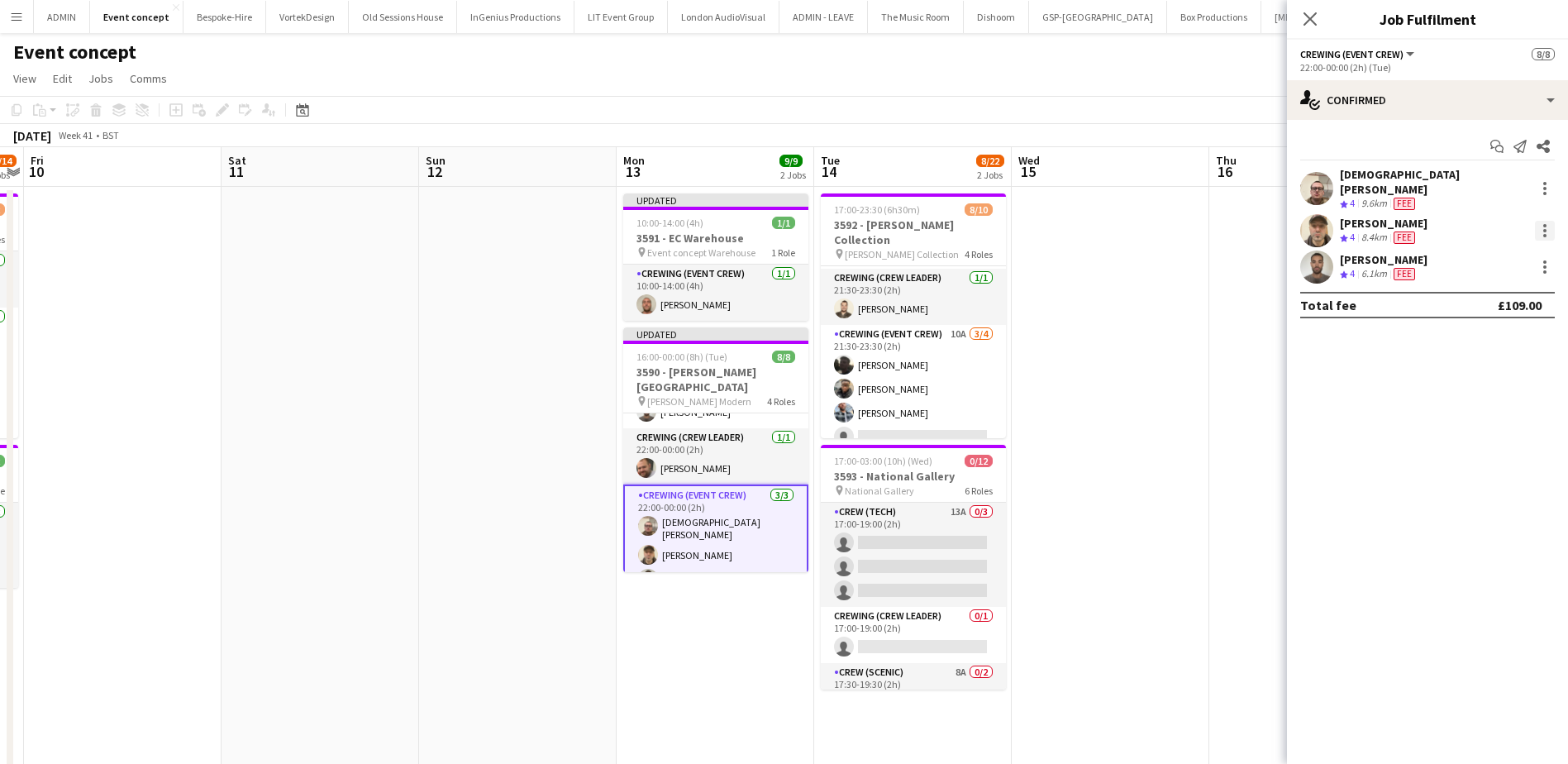
click at [1544, 228] on div at bounding box center [1545, 230] width 19 height 19
click at [1496, 405] on span "Remove" at bounding box center [1489, 408] width 102 height 15
click at [1446, 260] on input at bounding box center [1435, 266] width 192 height 19
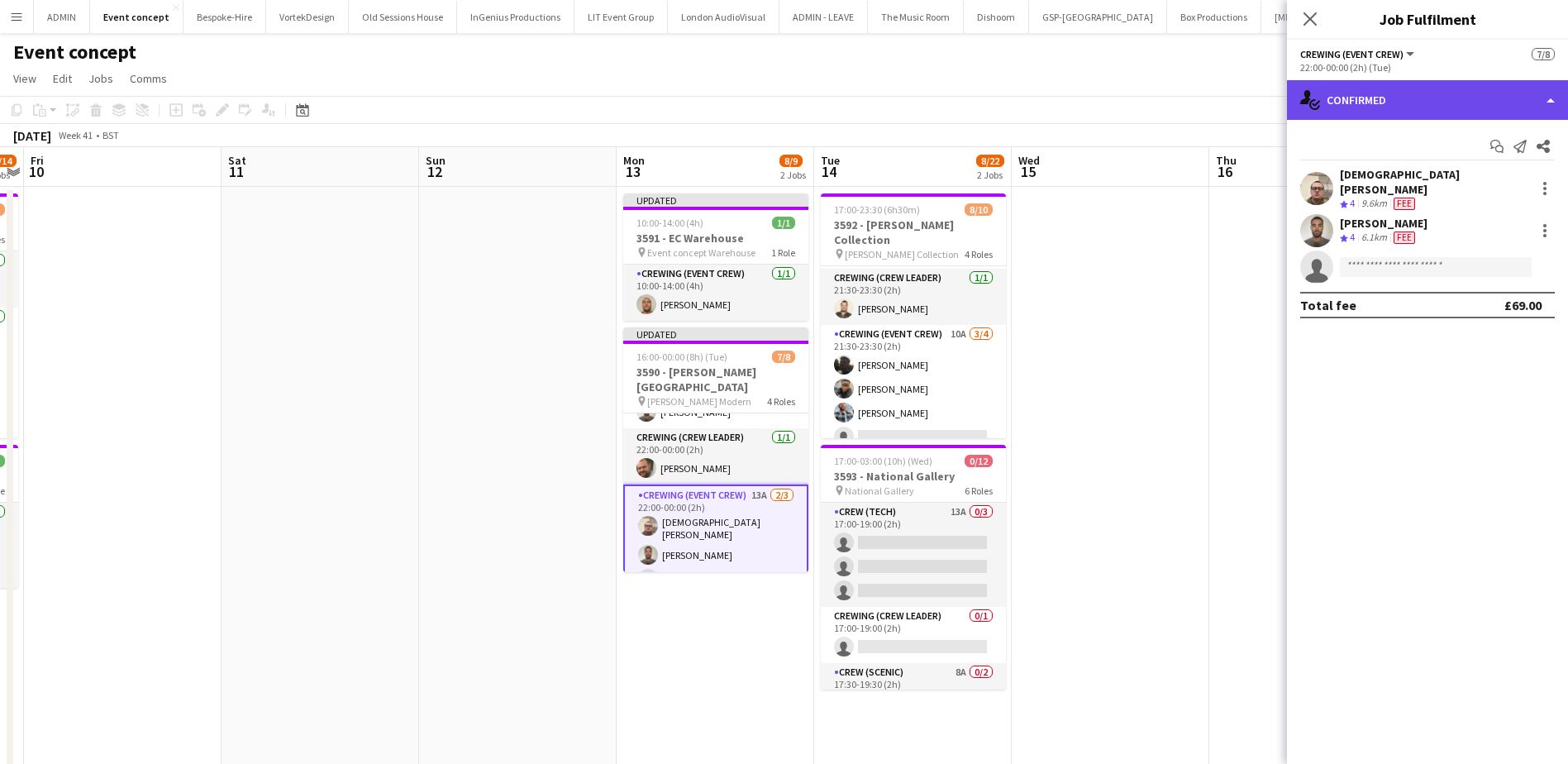
click at [1494, 109] on div "single-neutral-actions-check-2 Confirmed" at bounding box center [1427, 99] width 281 height 40
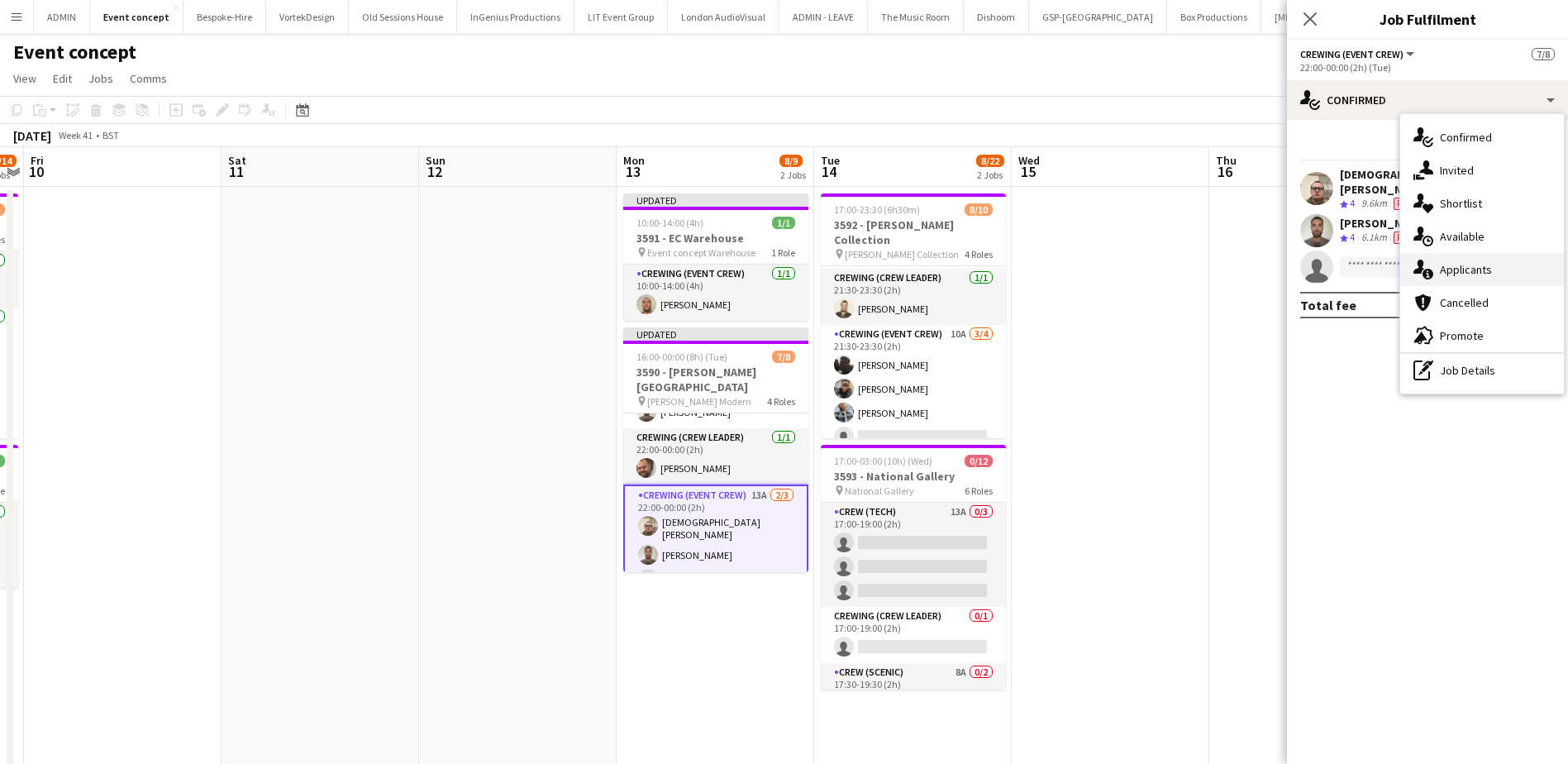
click at [1500, 271] on div "single-neutral-actions-information Applicants" at bounding box center [1481, 269] width 163 height 33
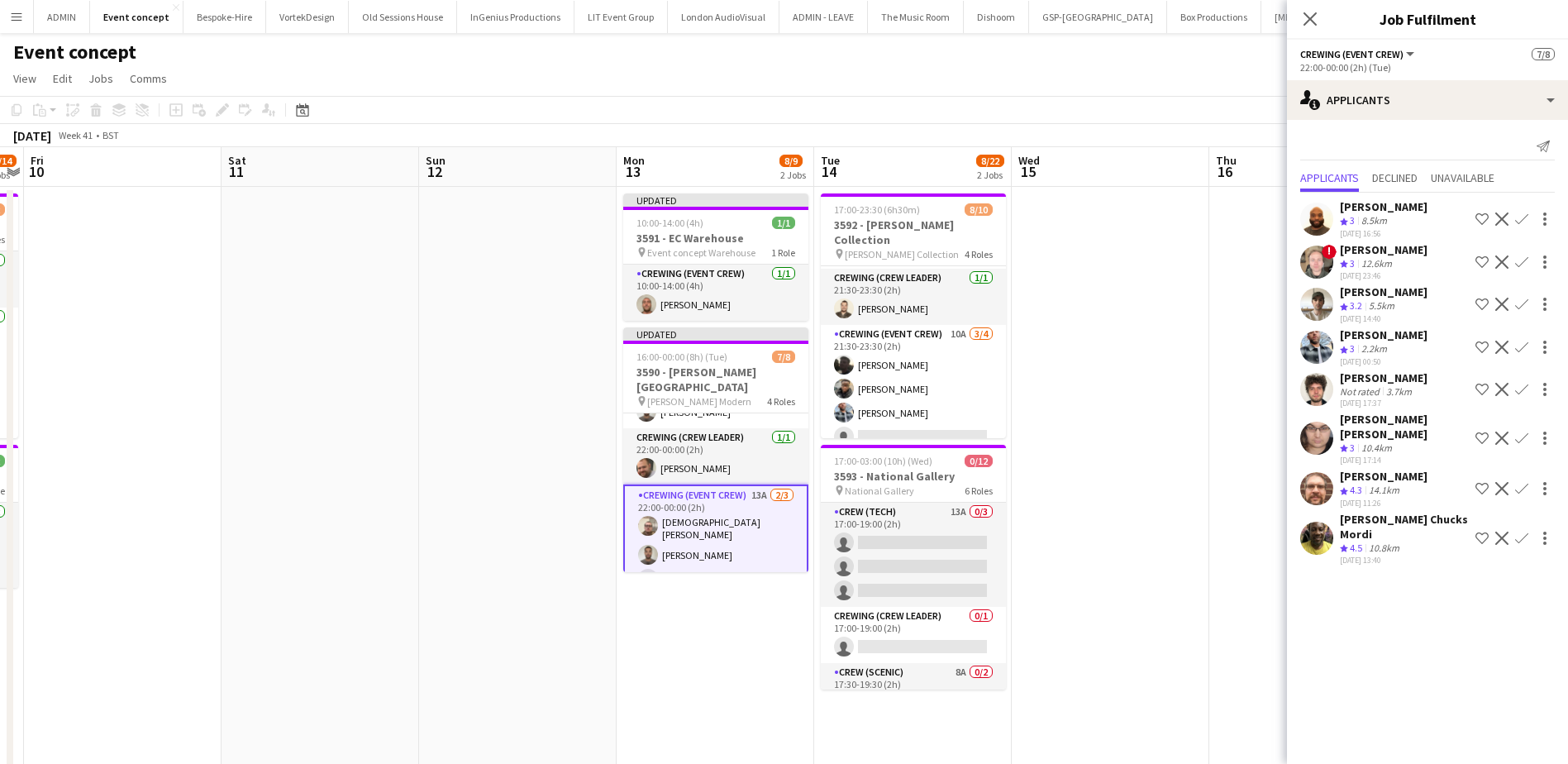
click at [1524, 535] on app-icon "Confirm" at bounding box center [1521, 538] width 14 height 14
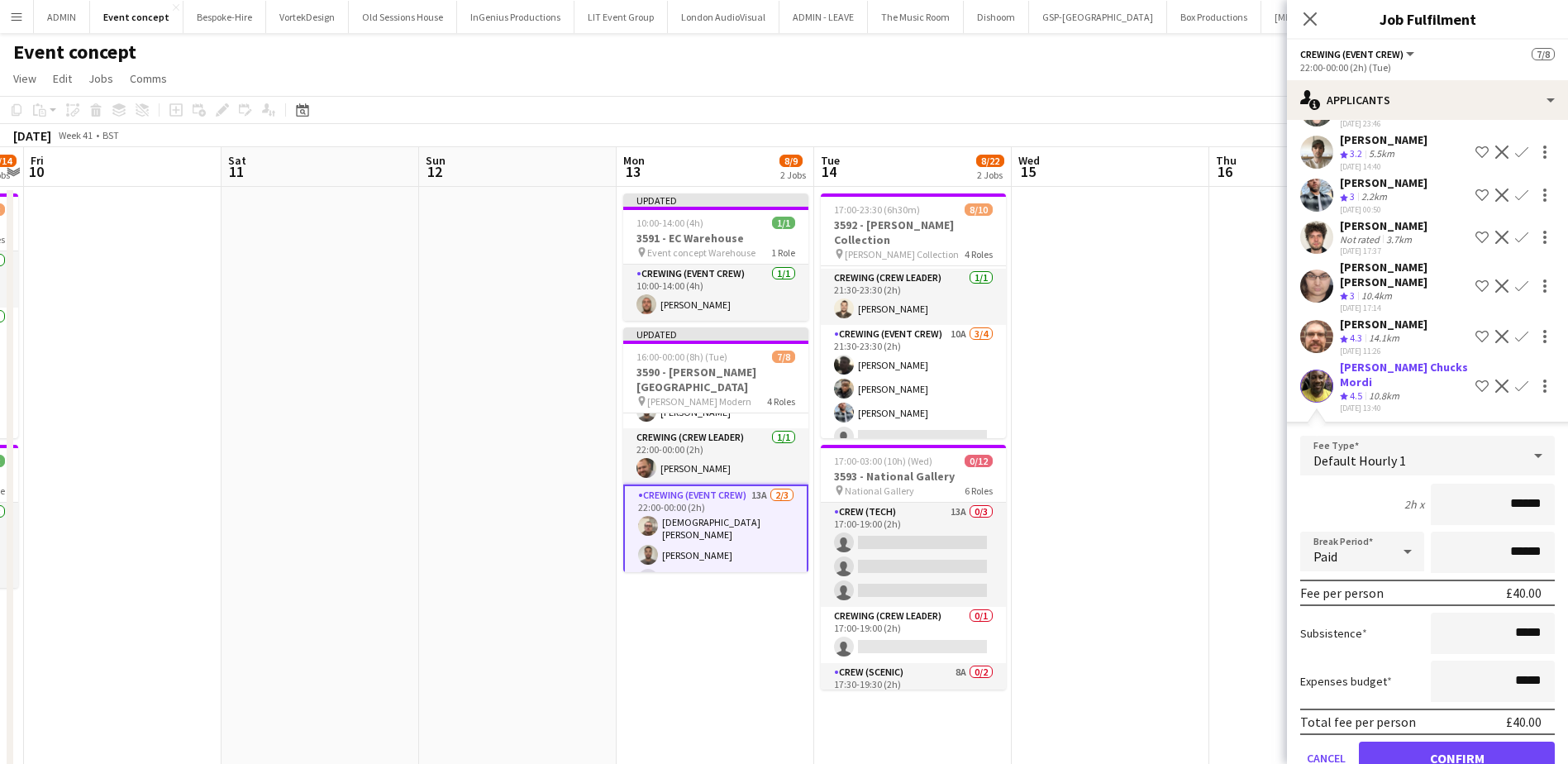
scroll to position [193, 0]
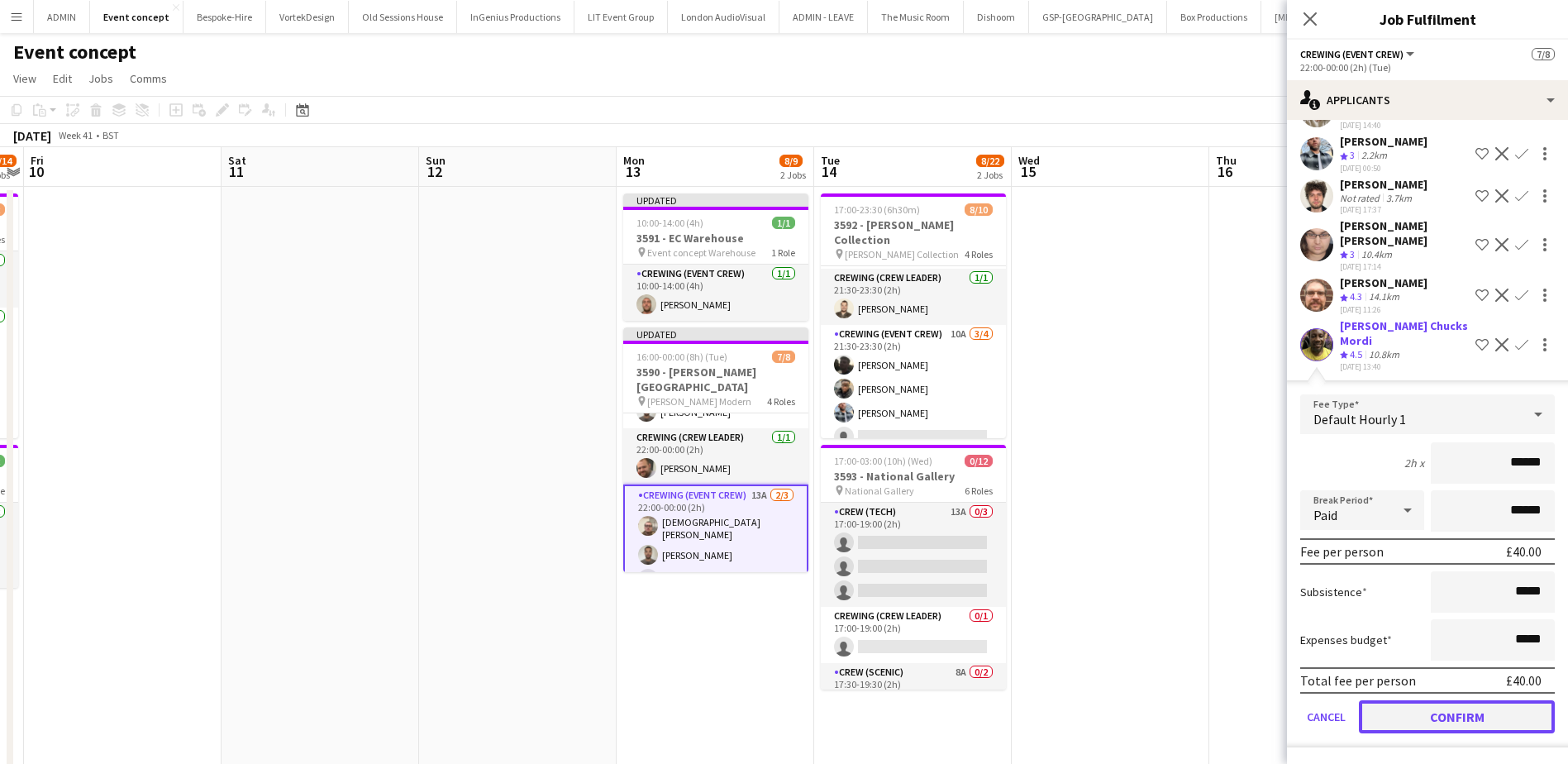
click at [1448, 714] on button "Confirm" at bounding box center [1456, 716] width 195 height 33
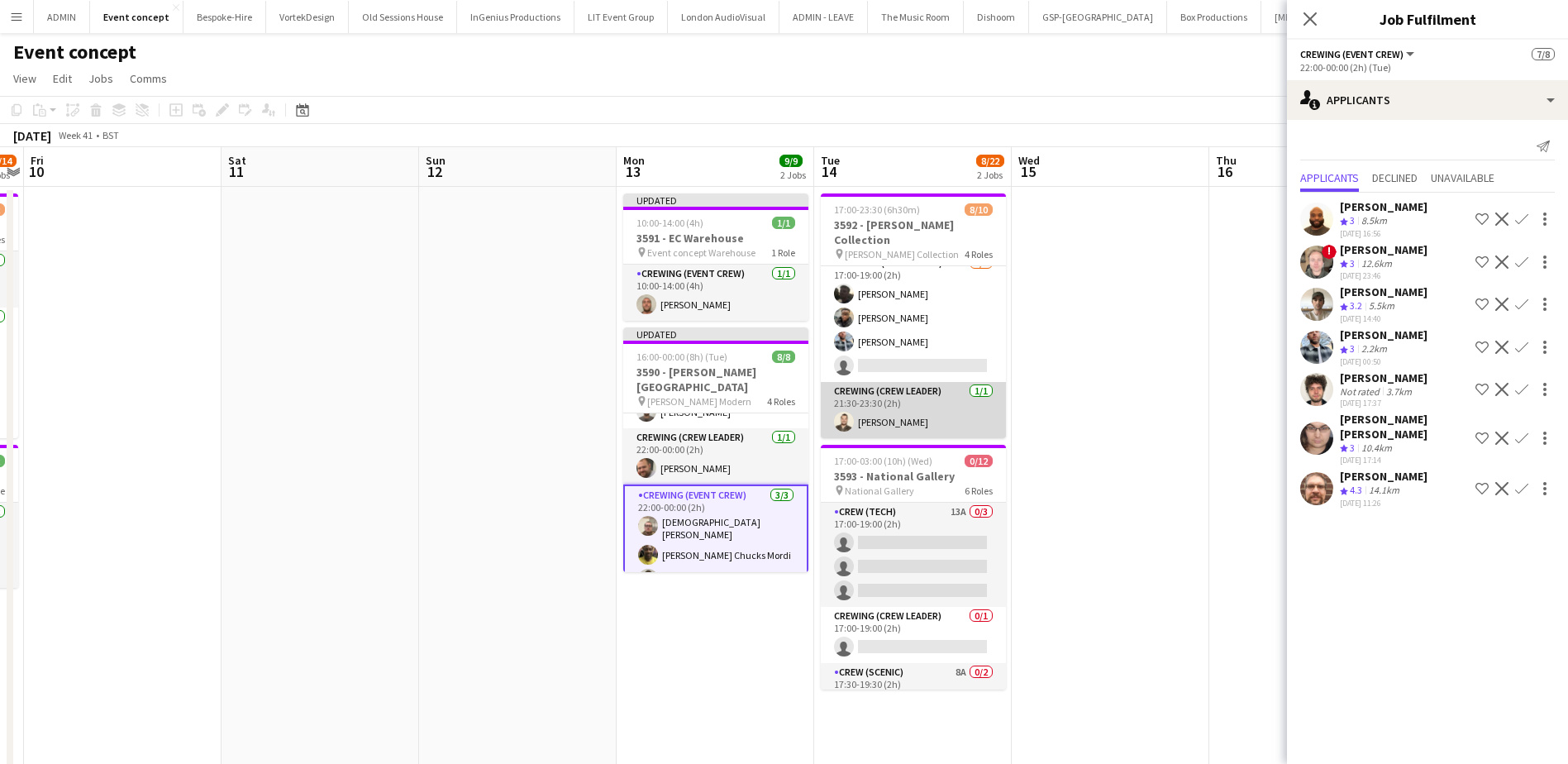
scroll to position [17, 0]
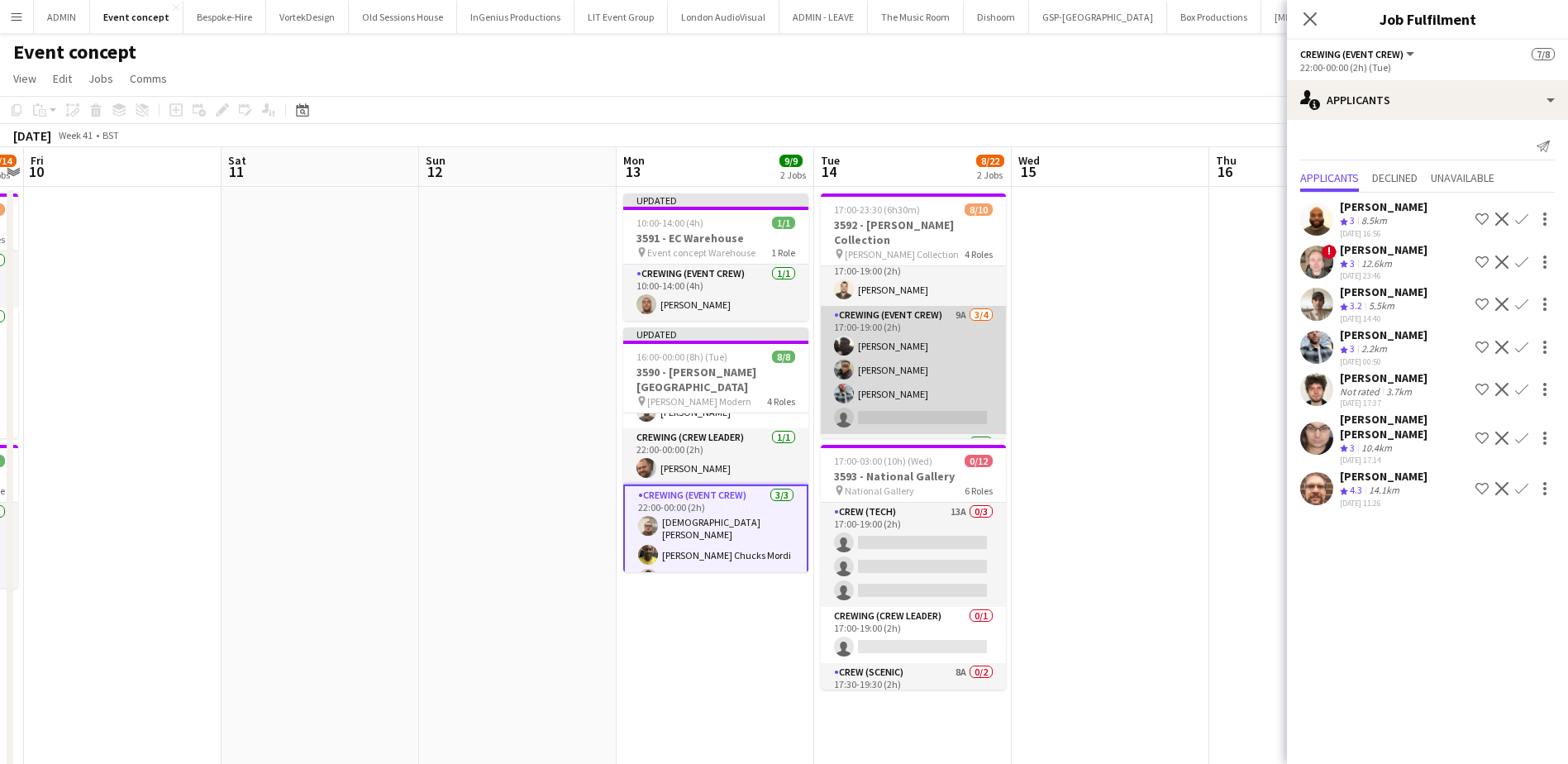
click at [936, 371] on app-card-role "Crewing (Event Crew) 9A 3/4 17:00-19:00 (2h) Louie Applin Samuel Kusimo Kieran …" at bounding box center [913, 370] width 185 height 128
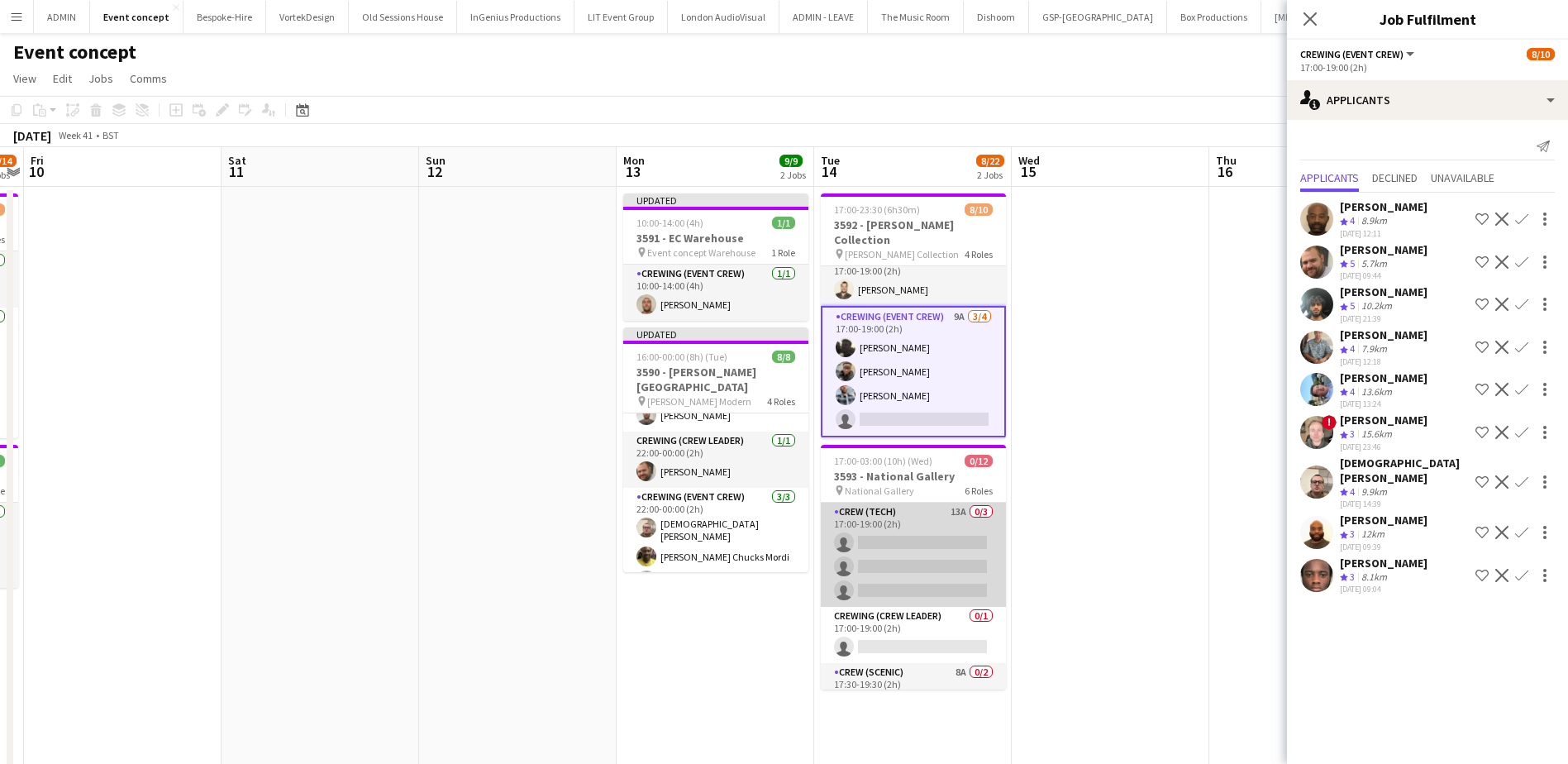
click at [919, 553] on app-card-role "Crew (Tech) 13A 0/3 17:00-19:00 (2h) single-neutral-actions single-neutral-acti…" at bounding box center [913, 554] width 185 height 104
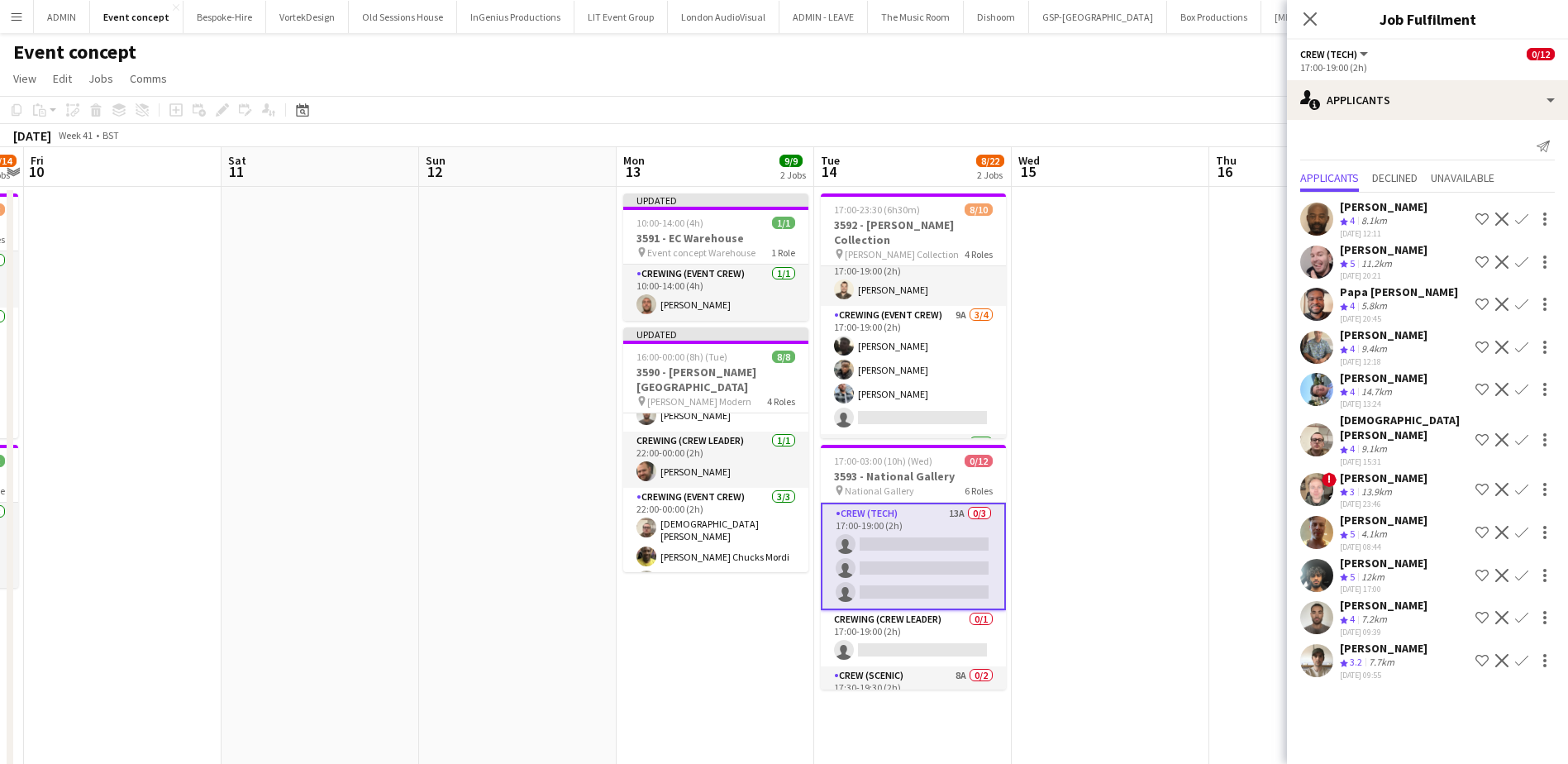
click at [1150, 393] on app-date-cell at bounding box center [1110, 579] width 197 height 786
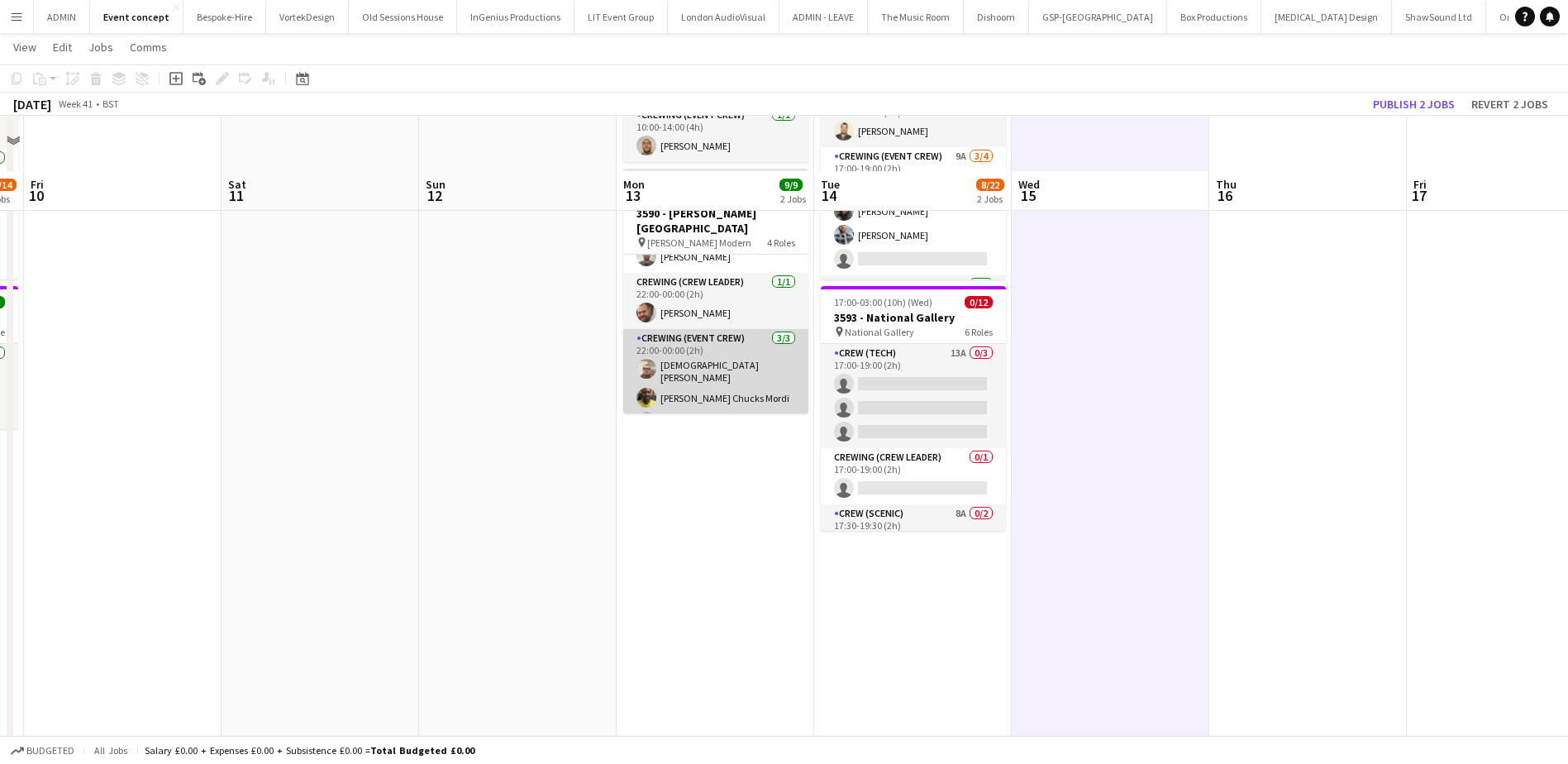
scroll to position [236, 0]
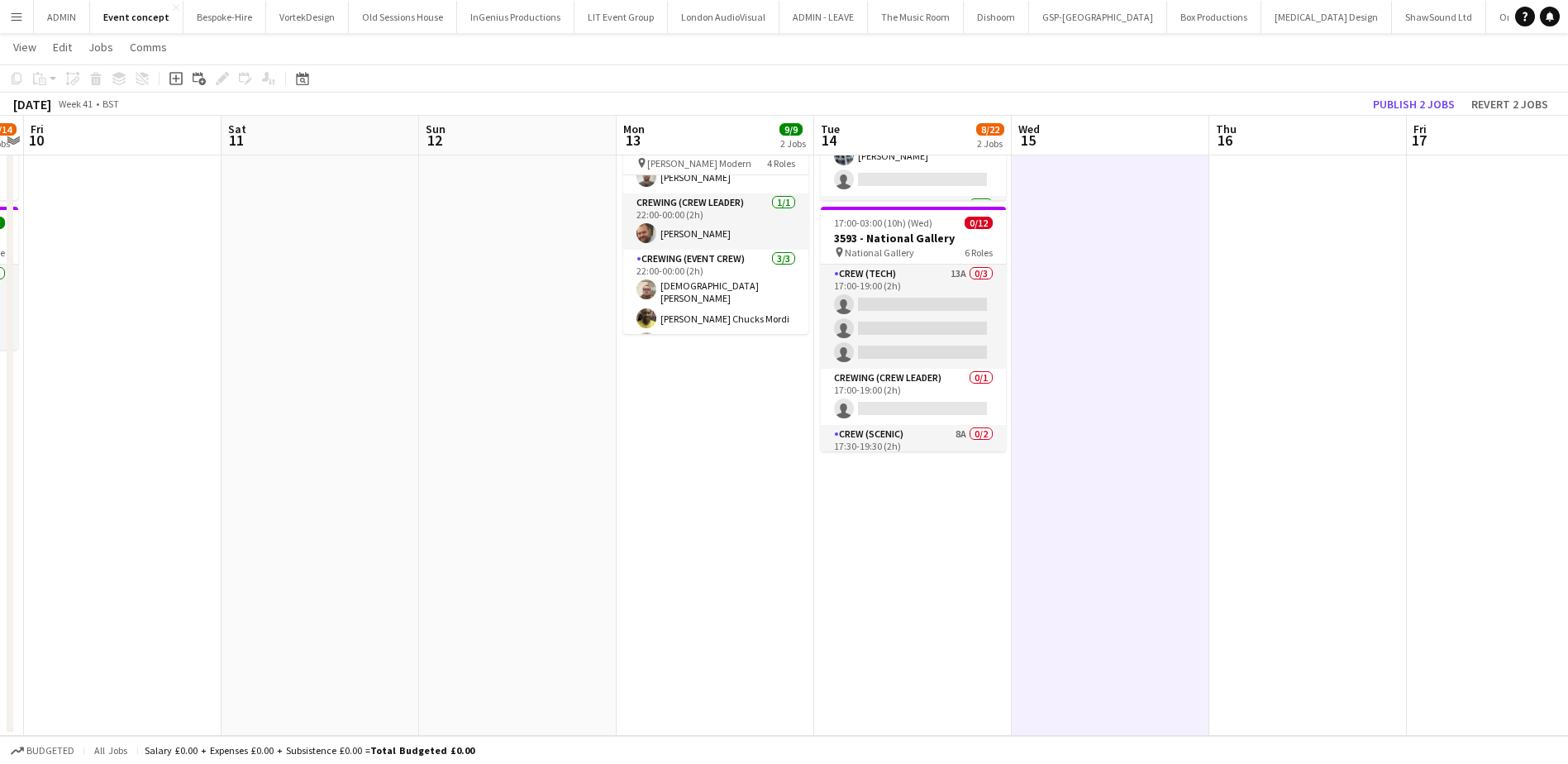
click at [604, 339] on app-date-cell at bounding box center [517, 341] width 197 height 786
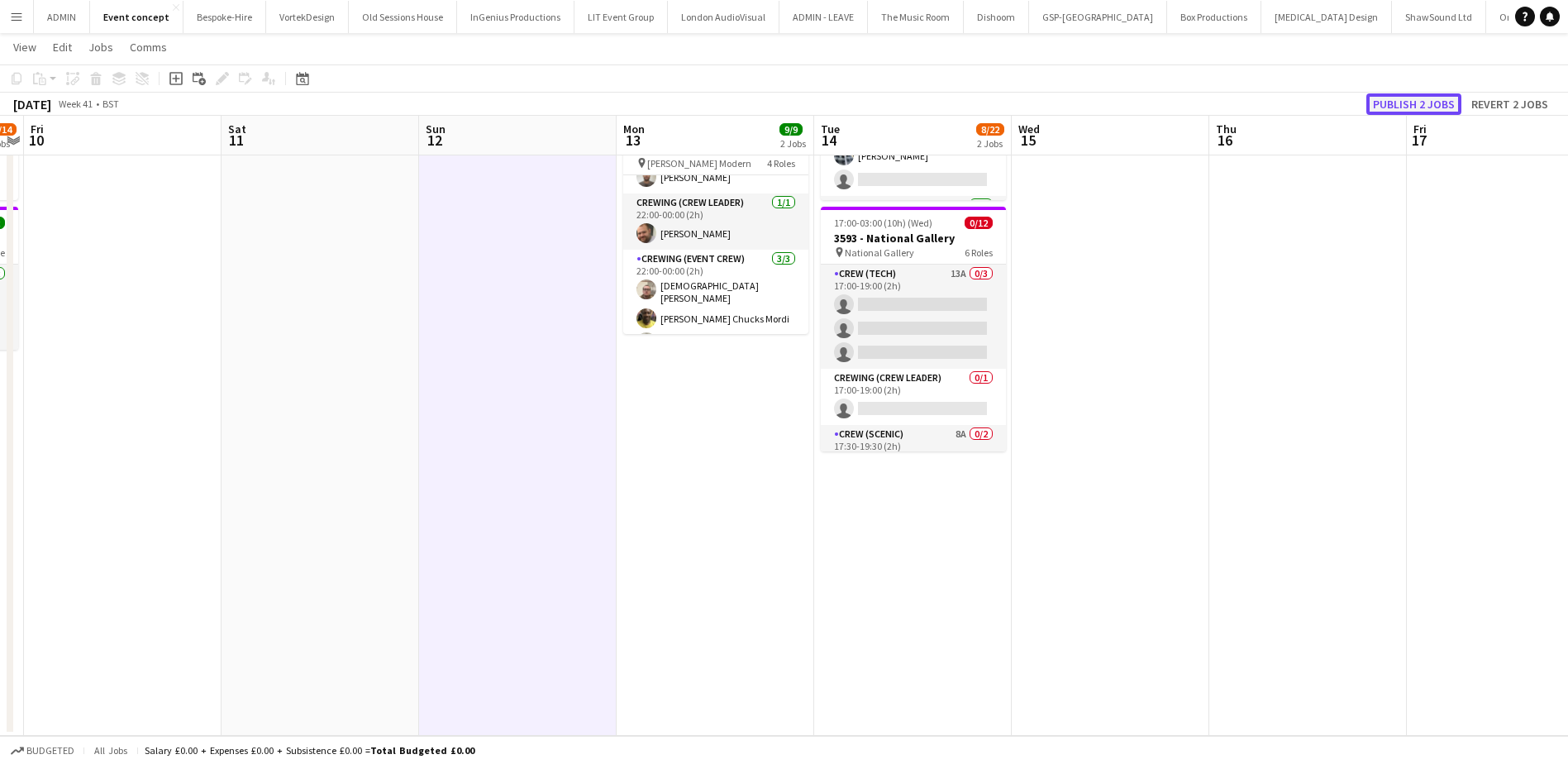
click at [1448, 98] on button "Publish 2 jobs" at bounding box center [1413, 104] width 95 height 21
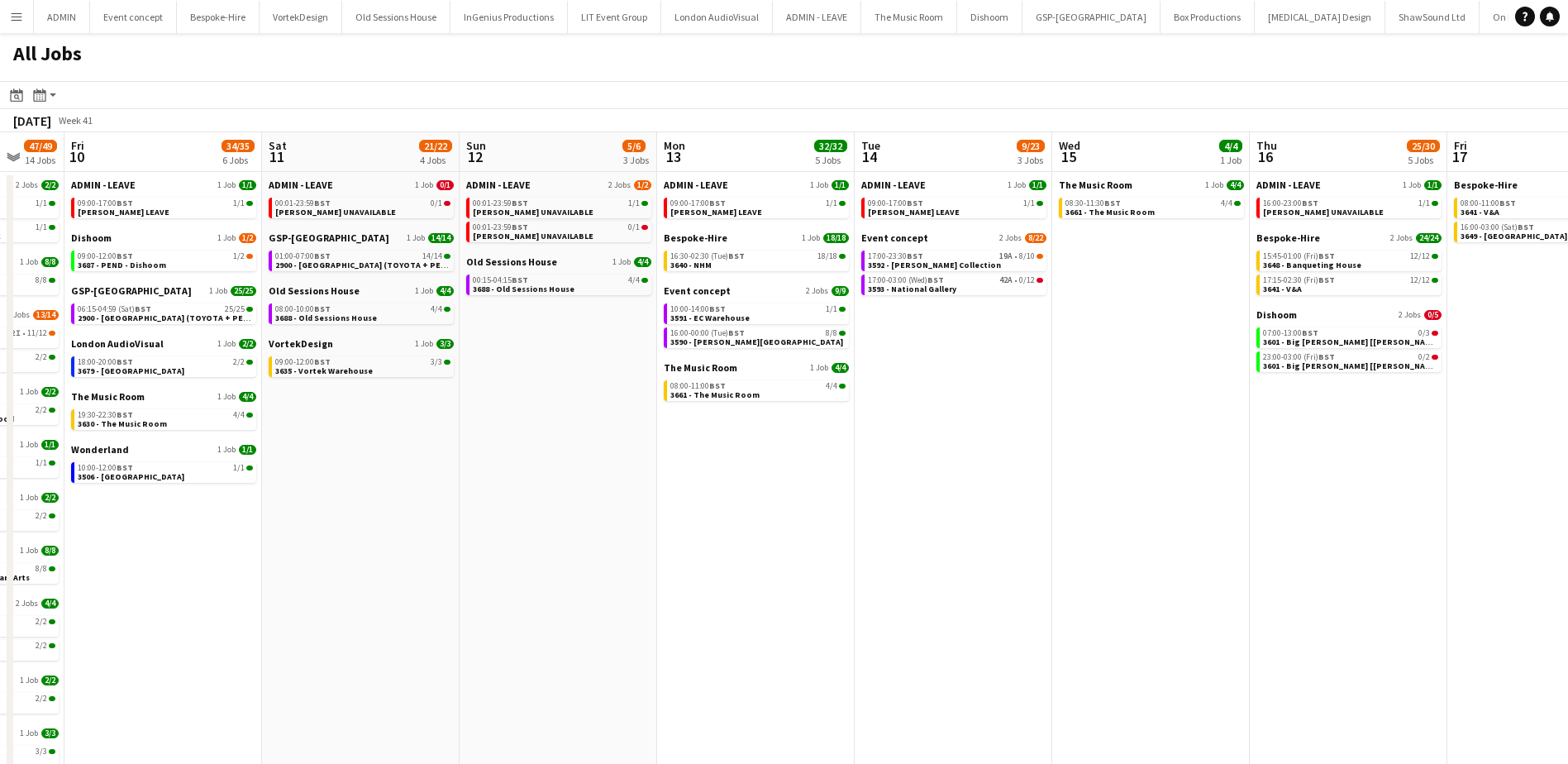
scroll to position [0, 530]
drag, startPoint x: 1172, startPoint y: 500, endPoint x: 643, endPoint y: 483, distance: 529.3
click at [643, 483] on app-calendar-viewport "Tue 7 23/25 8 Jobs Wed 8 87/90 12 Jobs Thu 9 47/49 14 Jobs Fri 10 34/35 6 Jobs …" at bounding box center [784, 501] width 1568 height 737
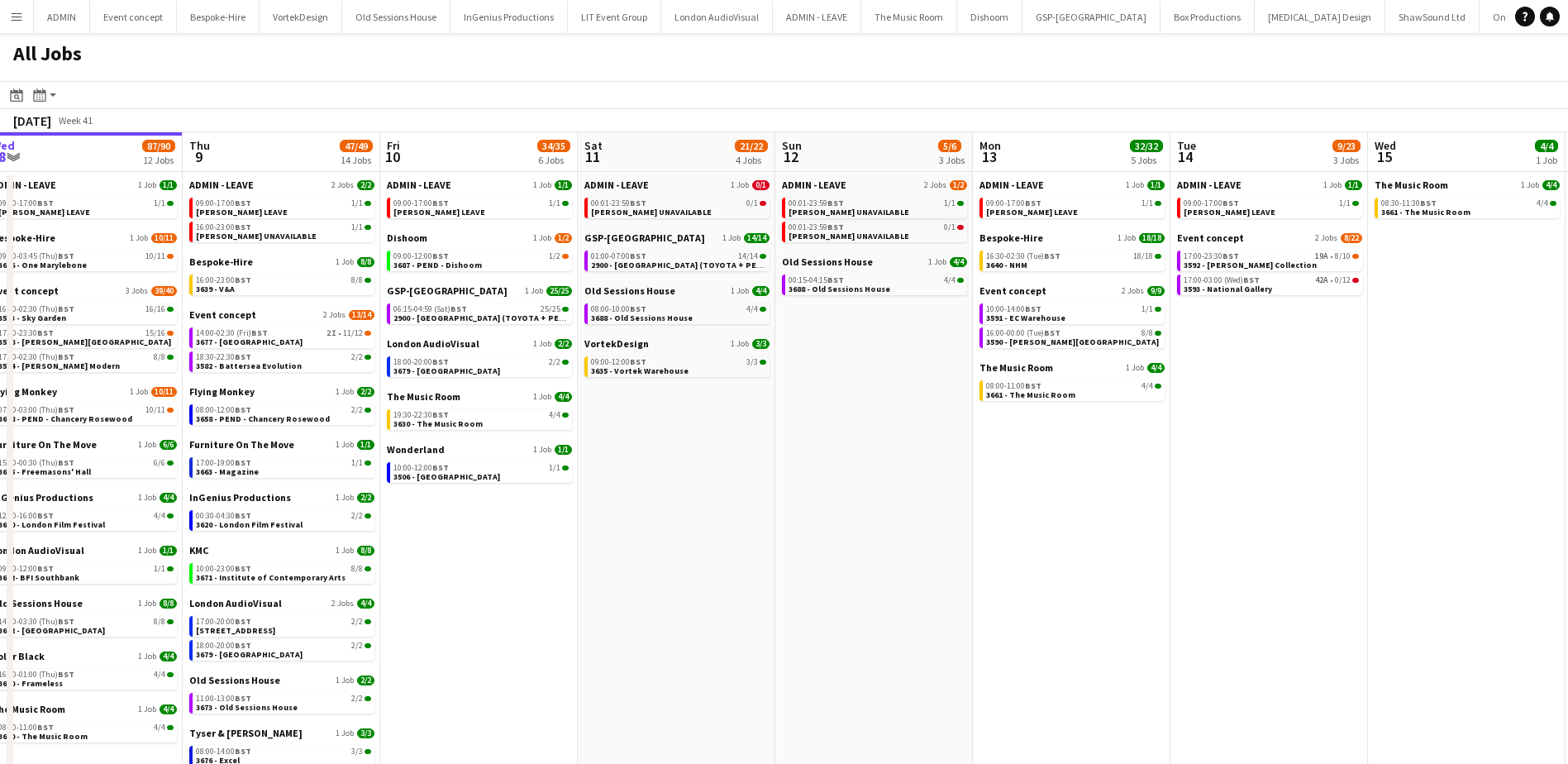
drag, startPoint x: 471, startPoint y: 577, endPoint x: 695, endPoint y: 554, distance: 225.2
click at [721, 580] on app-calendar-viewport "Mon 6 25/25 9 Jobs Tue 7 23/25 8 Jobs Wed 8 87/90 12 Jobs Thu 9 47/49 14 Jobs F…" at bounding box center [784, 501] width 1568 height 737
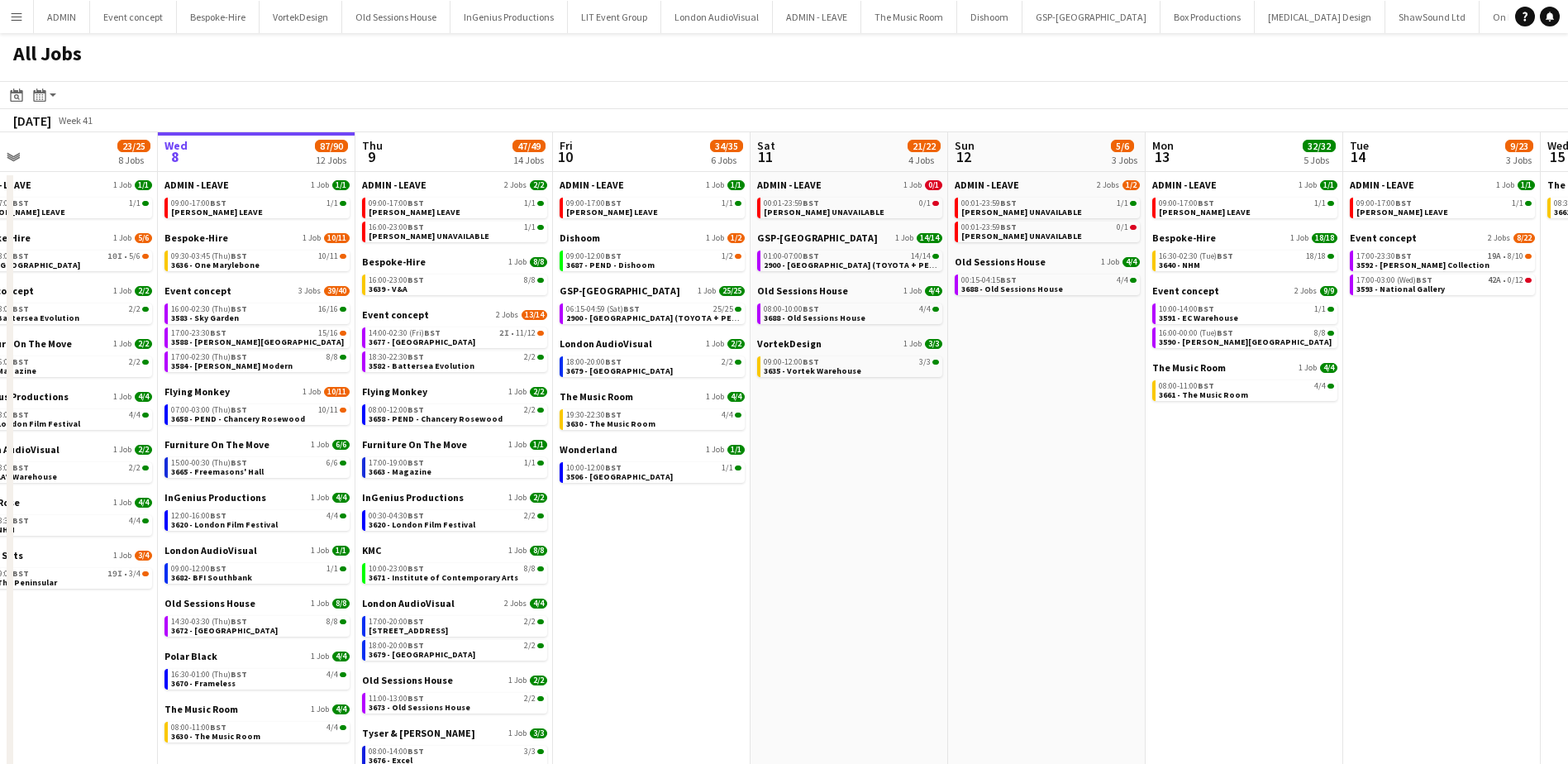
scroll to position [0, 432]
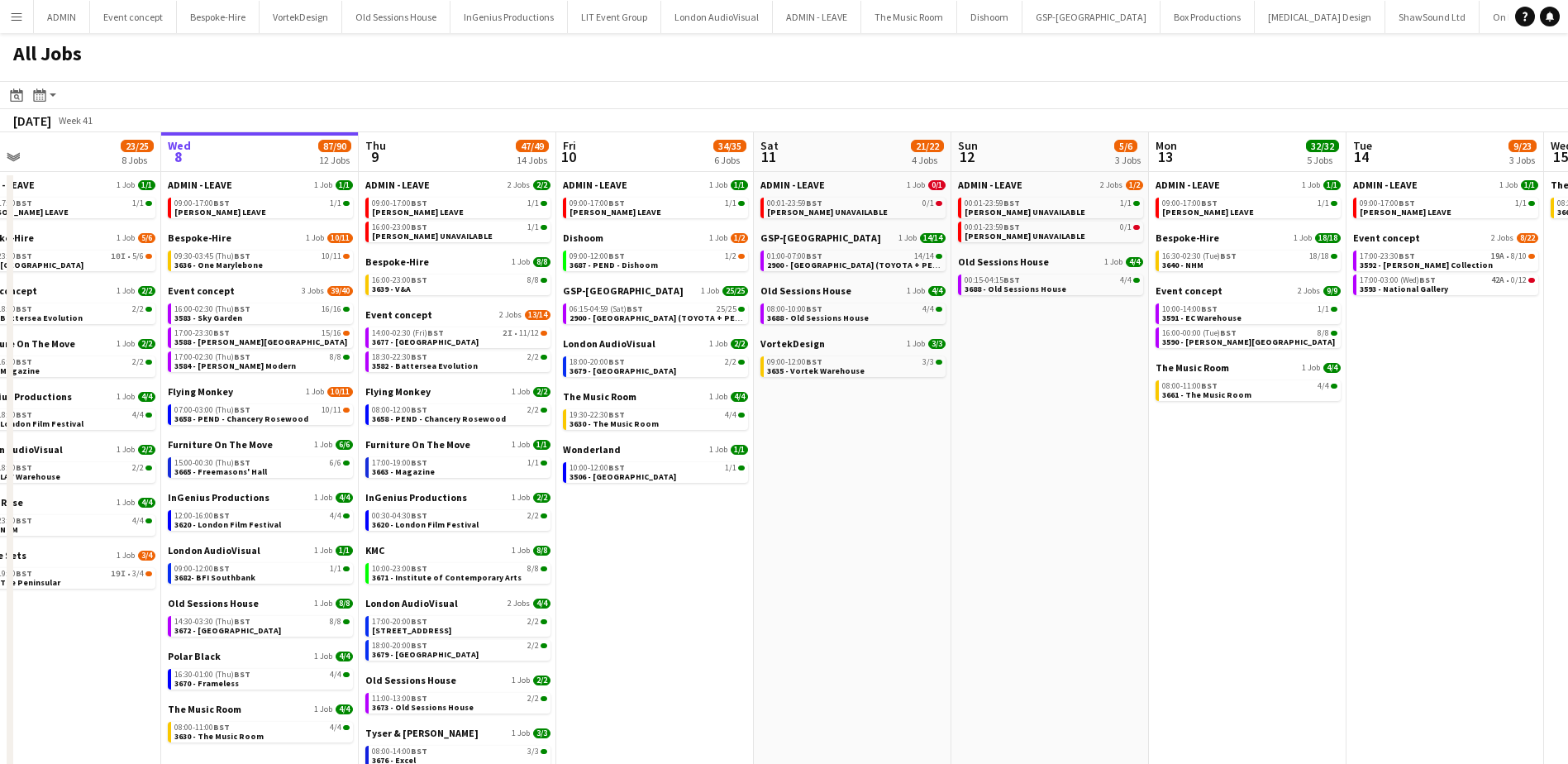
drag, startPoint x: 648, startPoint y: 571, endPoint x: 824, endPoint y: 566, distance: 176.1
click at [824, 566] on app-calendar-viewport "Sun 5 26/26 7 Jobs Mon 6 25/25 9 Jobs Tue 7 23/25 8 Jobs Wed 8 87/90 12 Jobs Th…" at bounding box center [784, 501] width 1568 height 737
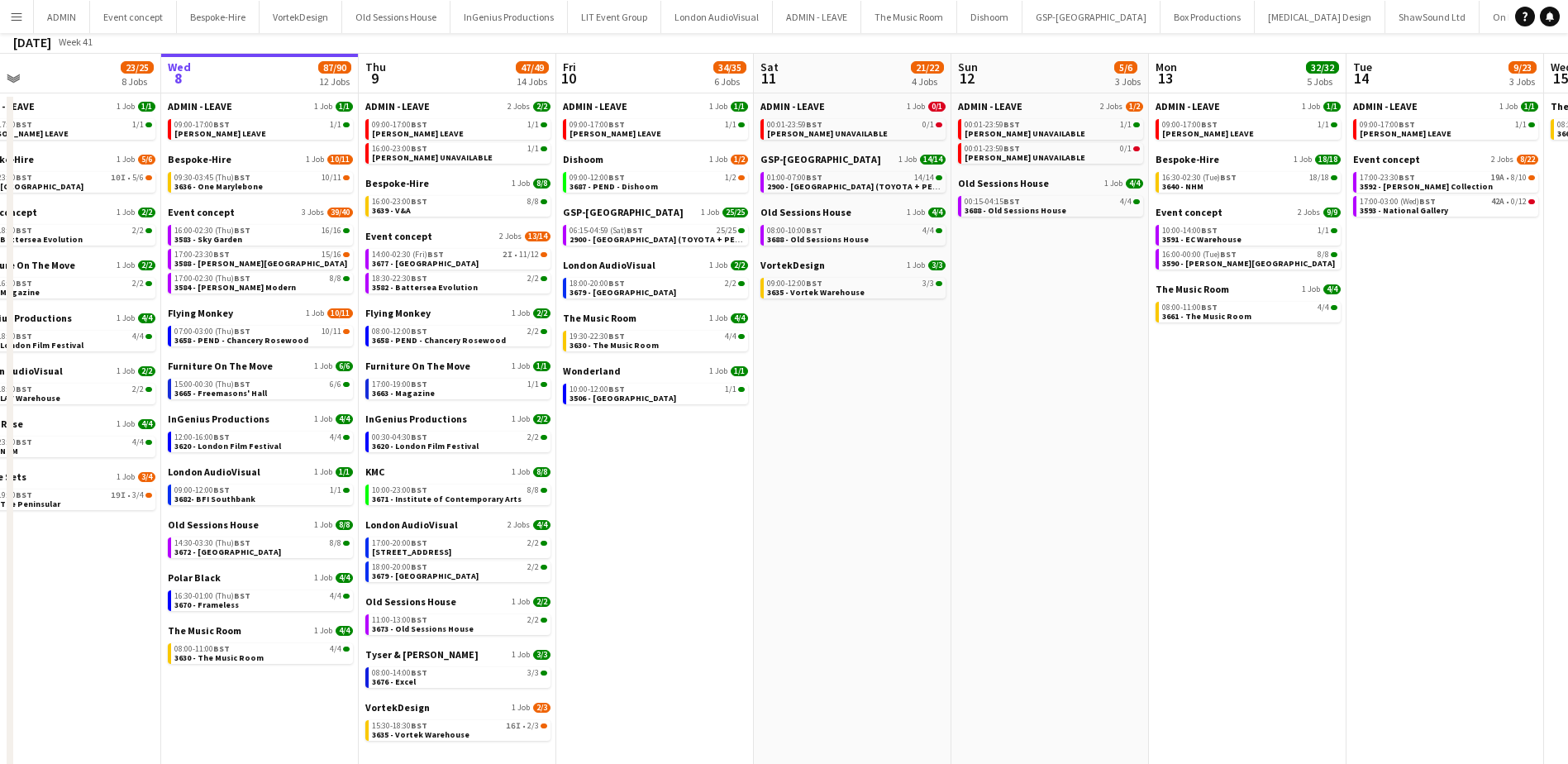
scroll to position [83, 0]
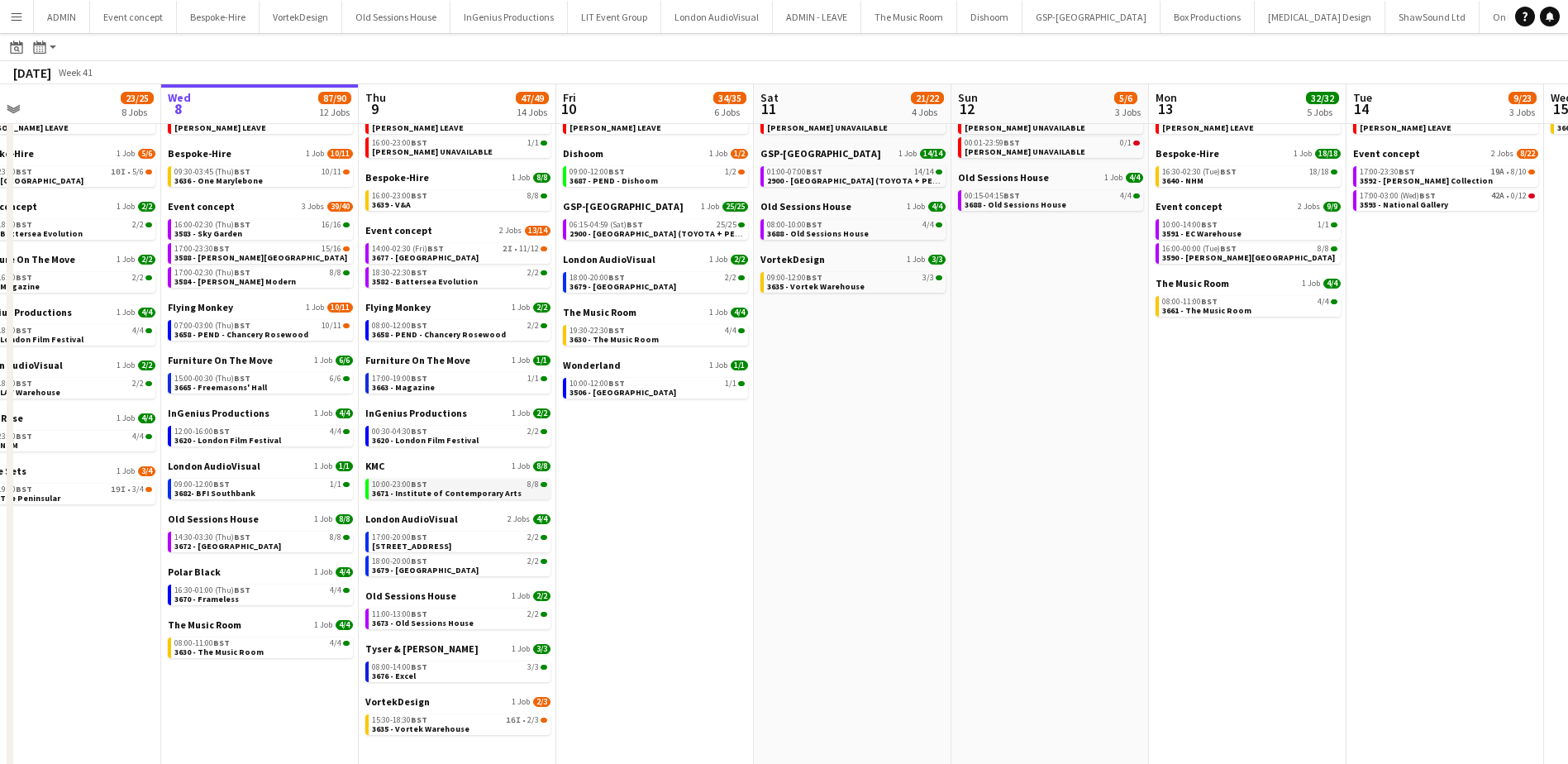
click at [477, 488] on span "3671 - Institute of Contemporary Arts" at bounding box center [447, 493] width 150 height 11
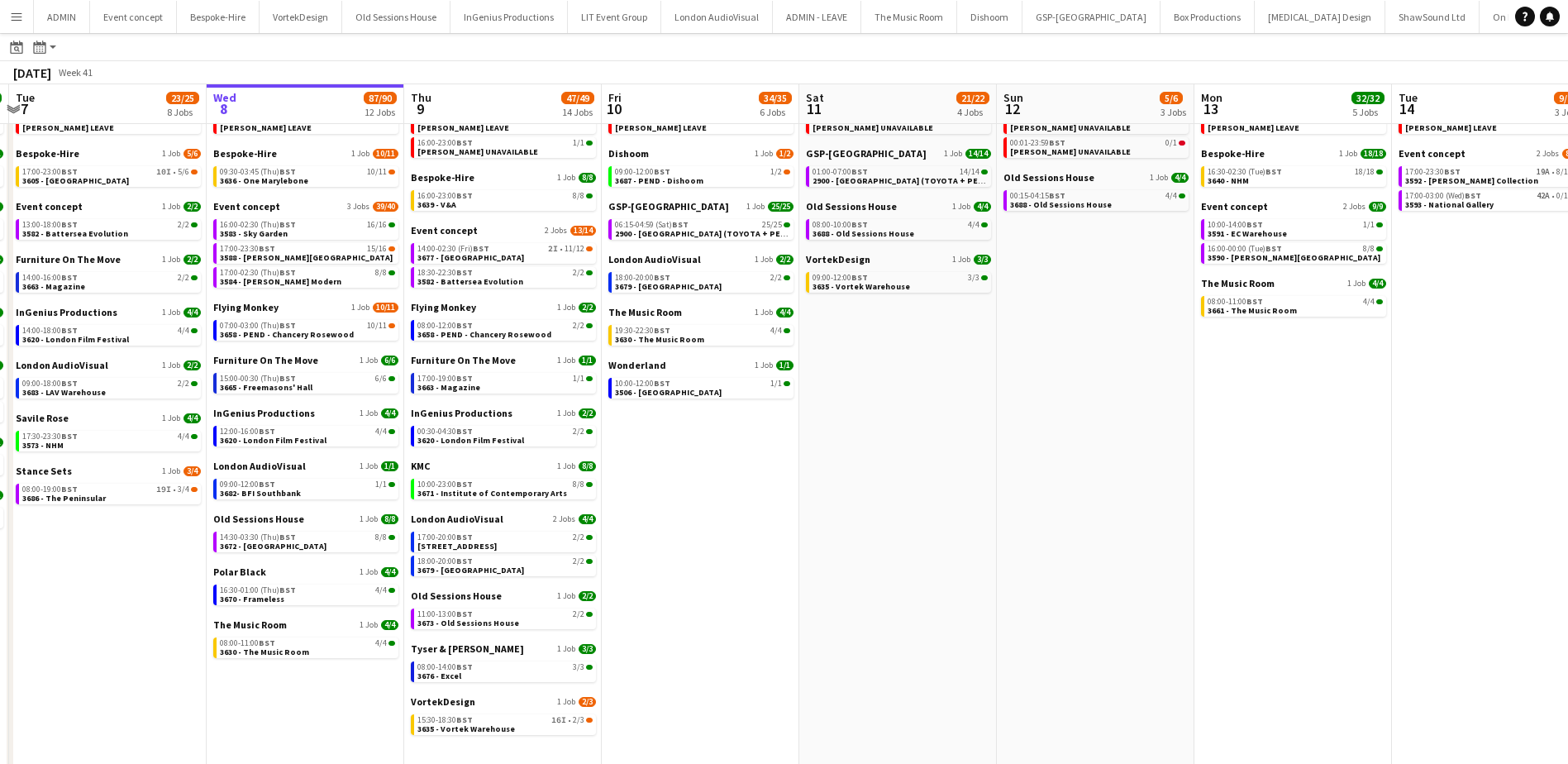
scroll to position [0, 385]
drag, startPoint x: 666, startPoint y: 460, endPoint x: 713, endPoint y: 460, distance: 47.0
click at [713, 460] on app-calendar-viewport "Sun 5 26/26 7 Jobs Mon 6 25/25 9 Jobs Tue 7 23/25 8 Jobs Wed 8 87/90 12 Jobs Th…" at bounding box center [784, 391] width 1568 height 786
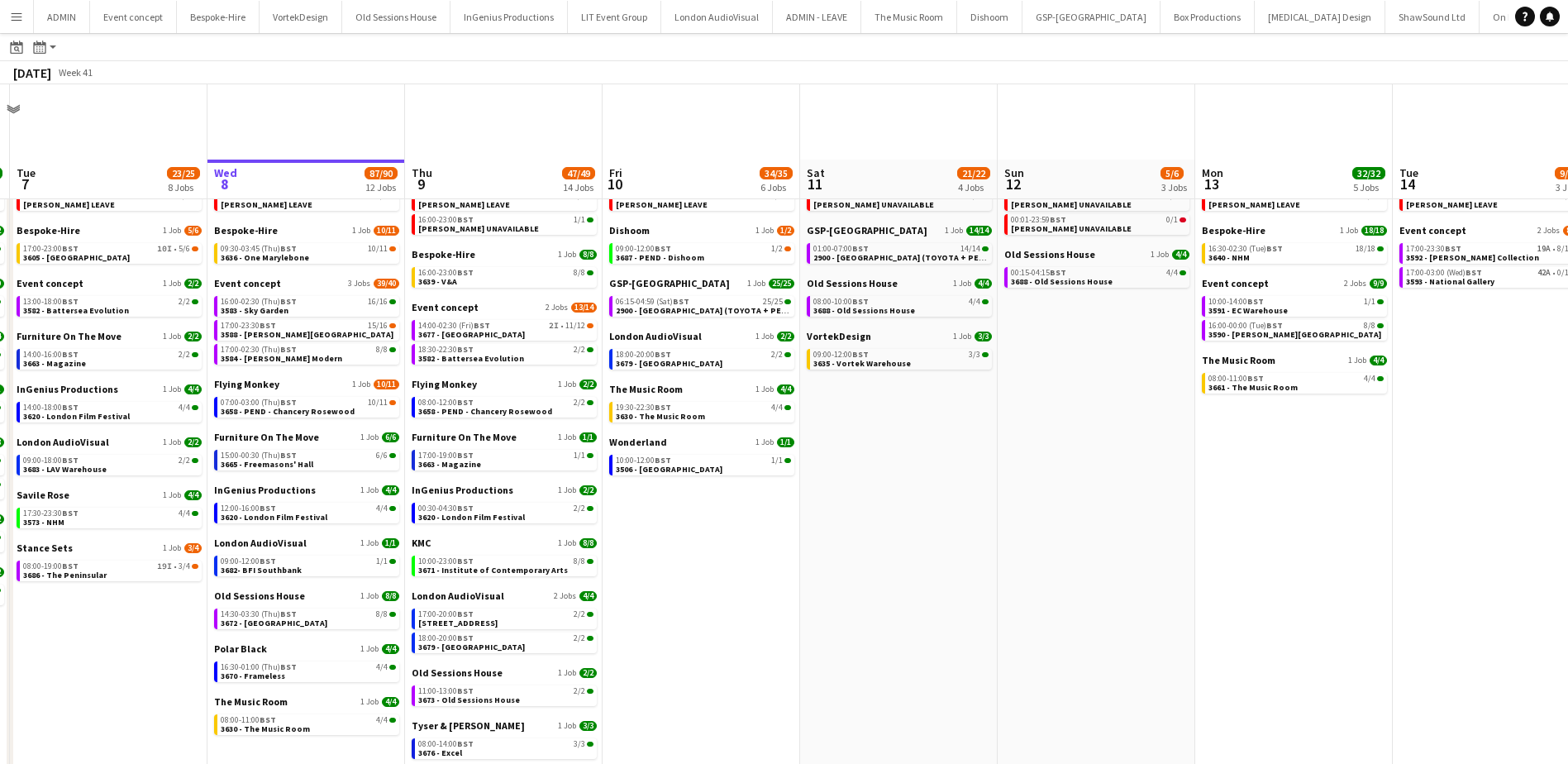
scroll to position [0, 0]
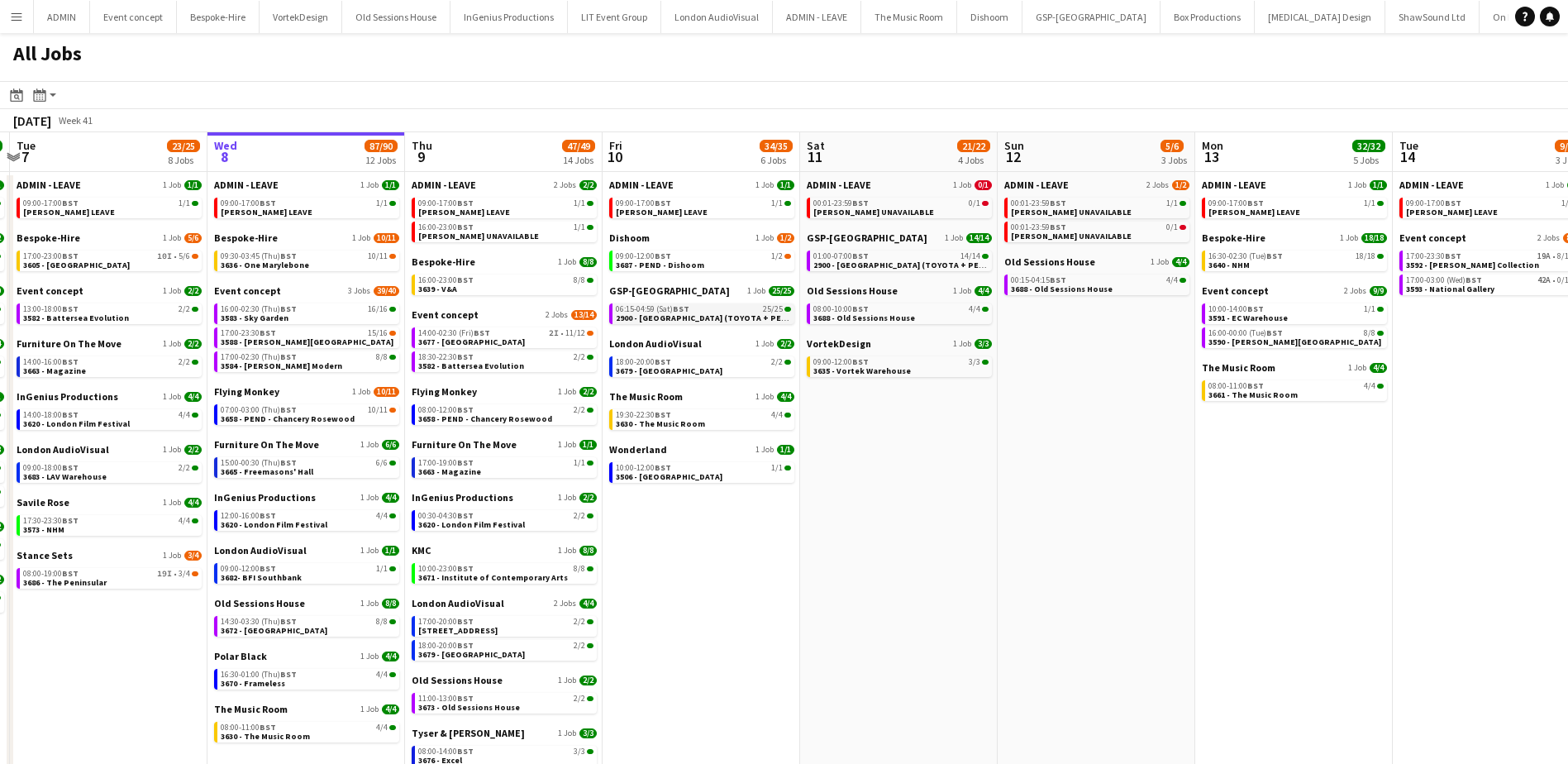
click at [673, 321] on span "2900 - [GEOGRAPHIC_DATA] (TOYOTA + PEUGEOT)" at bounding box center [714, 317] width 197 height 11
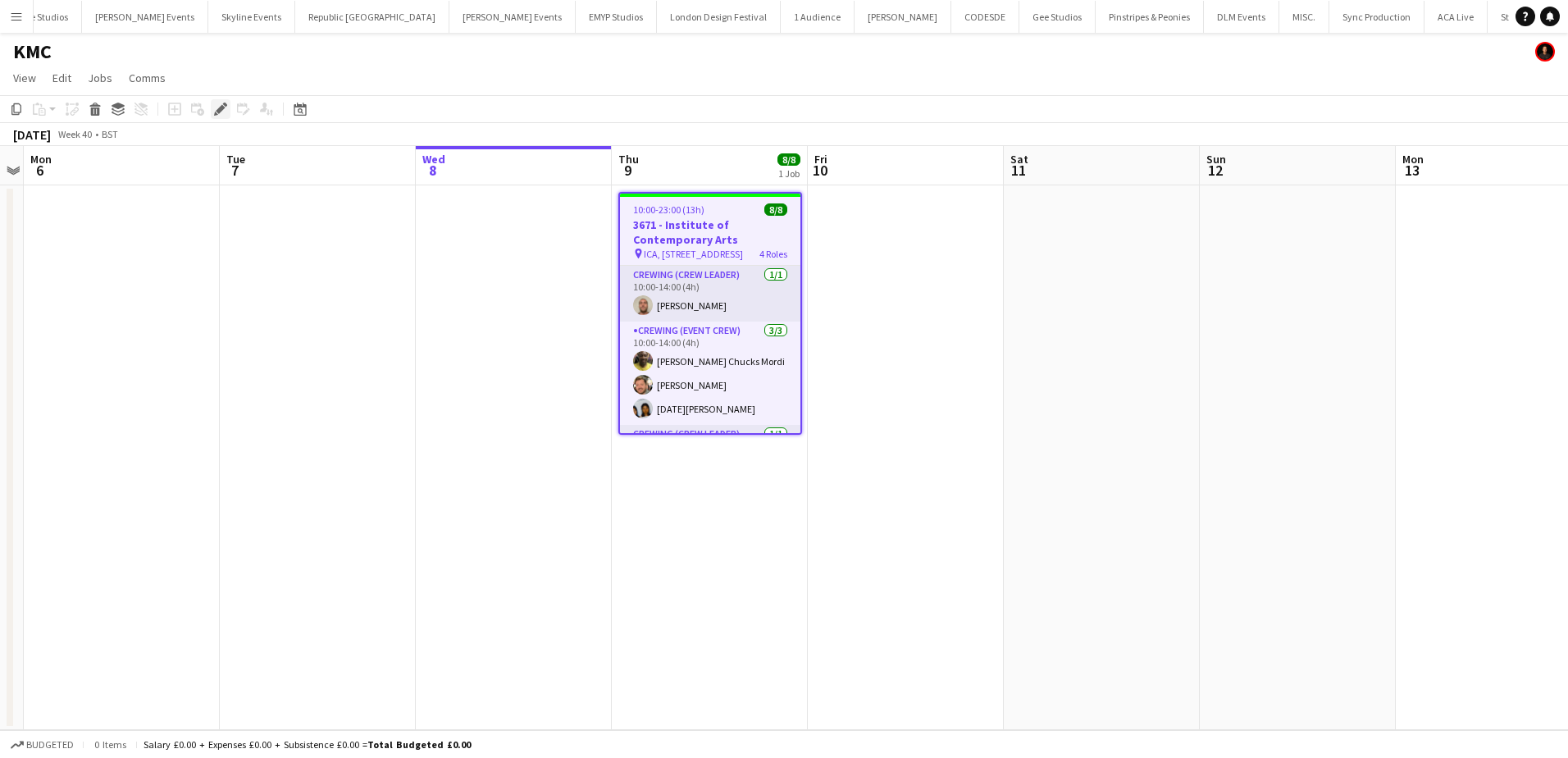
click at [226, 105] on icon at bounding box center [225, 104] width 4 height 4
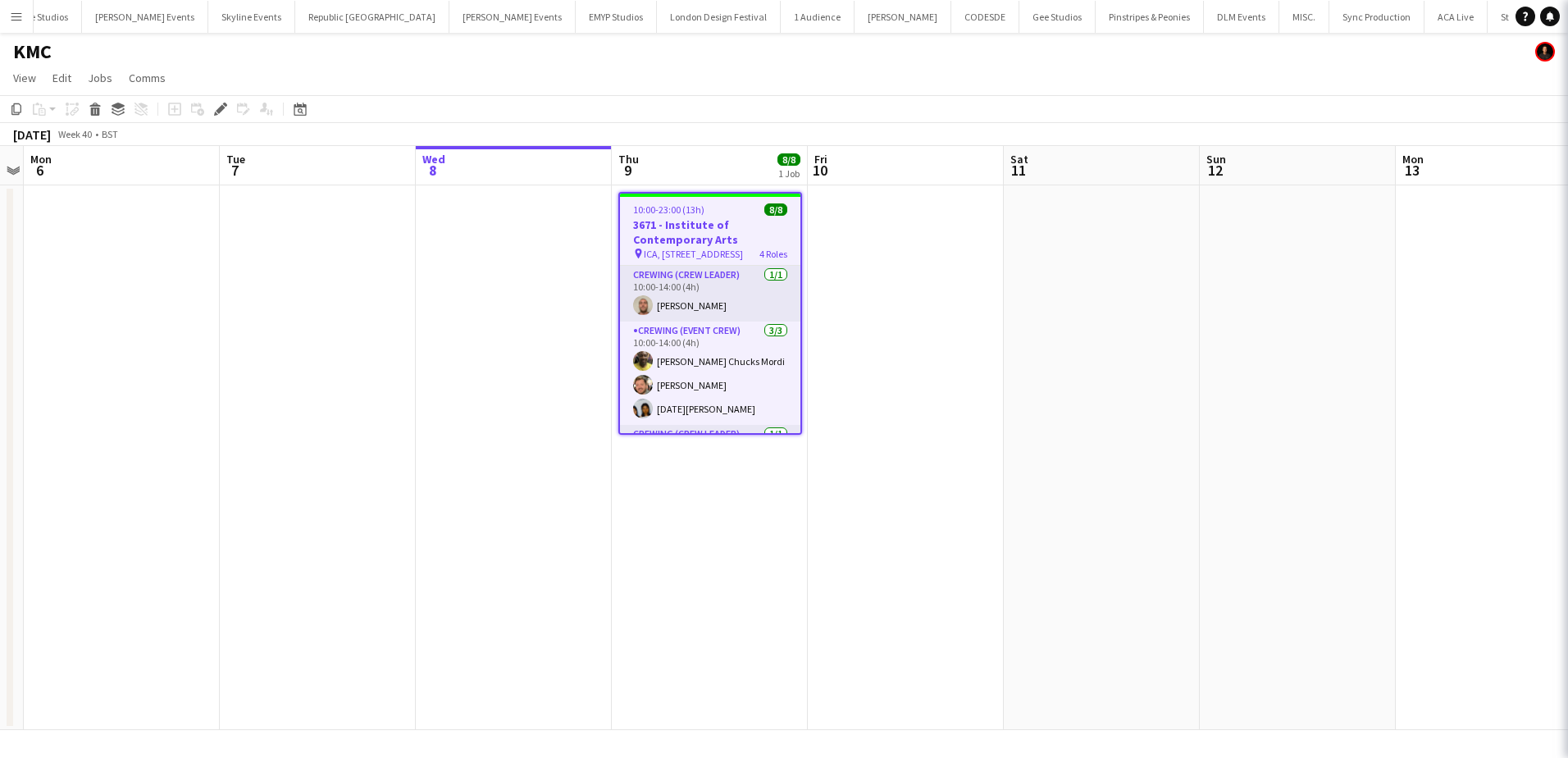
type input "**********"
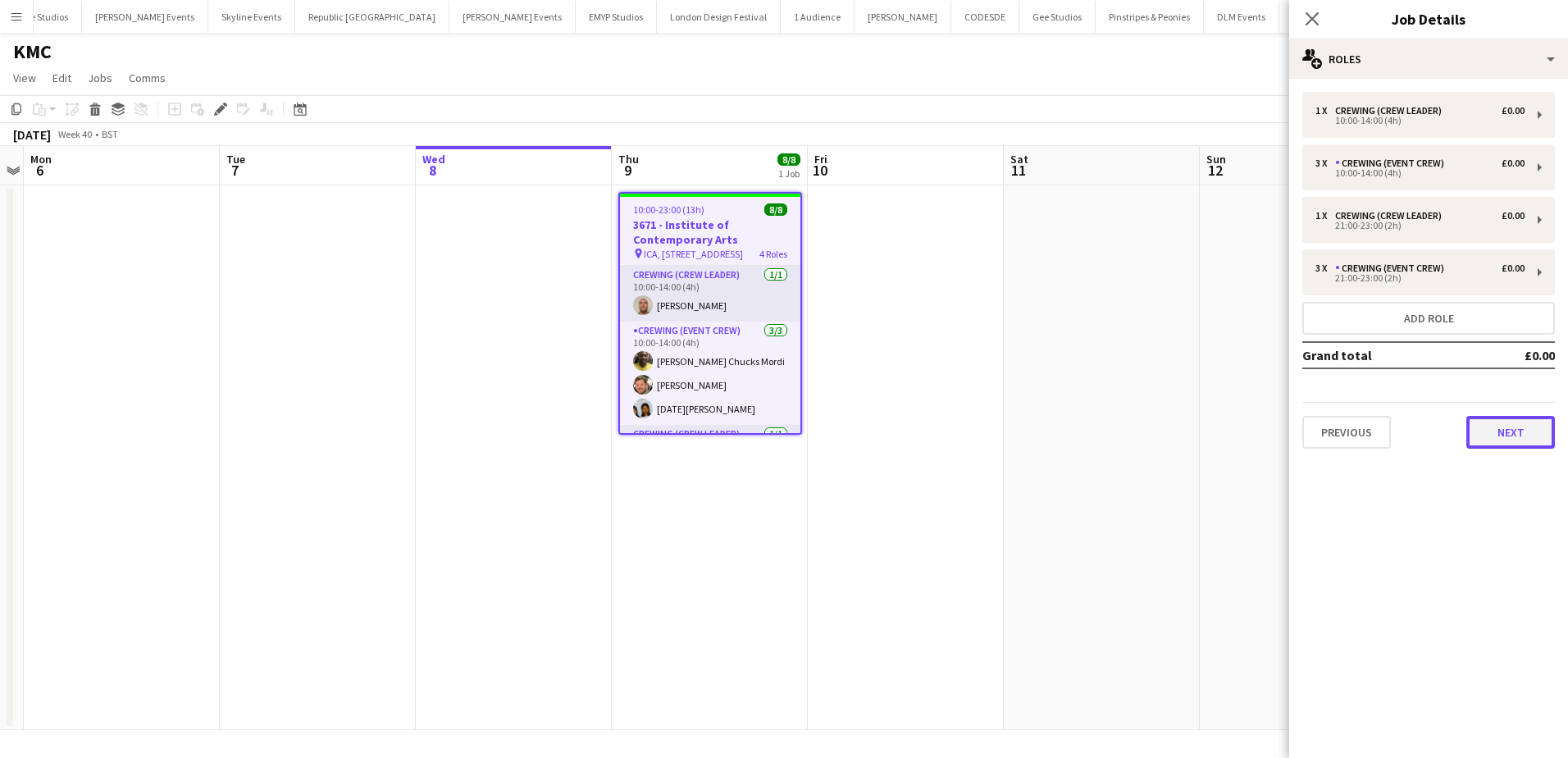
click at [1486, 431] on button "Next" at bounding box center [1510, 432] width 89 height 33
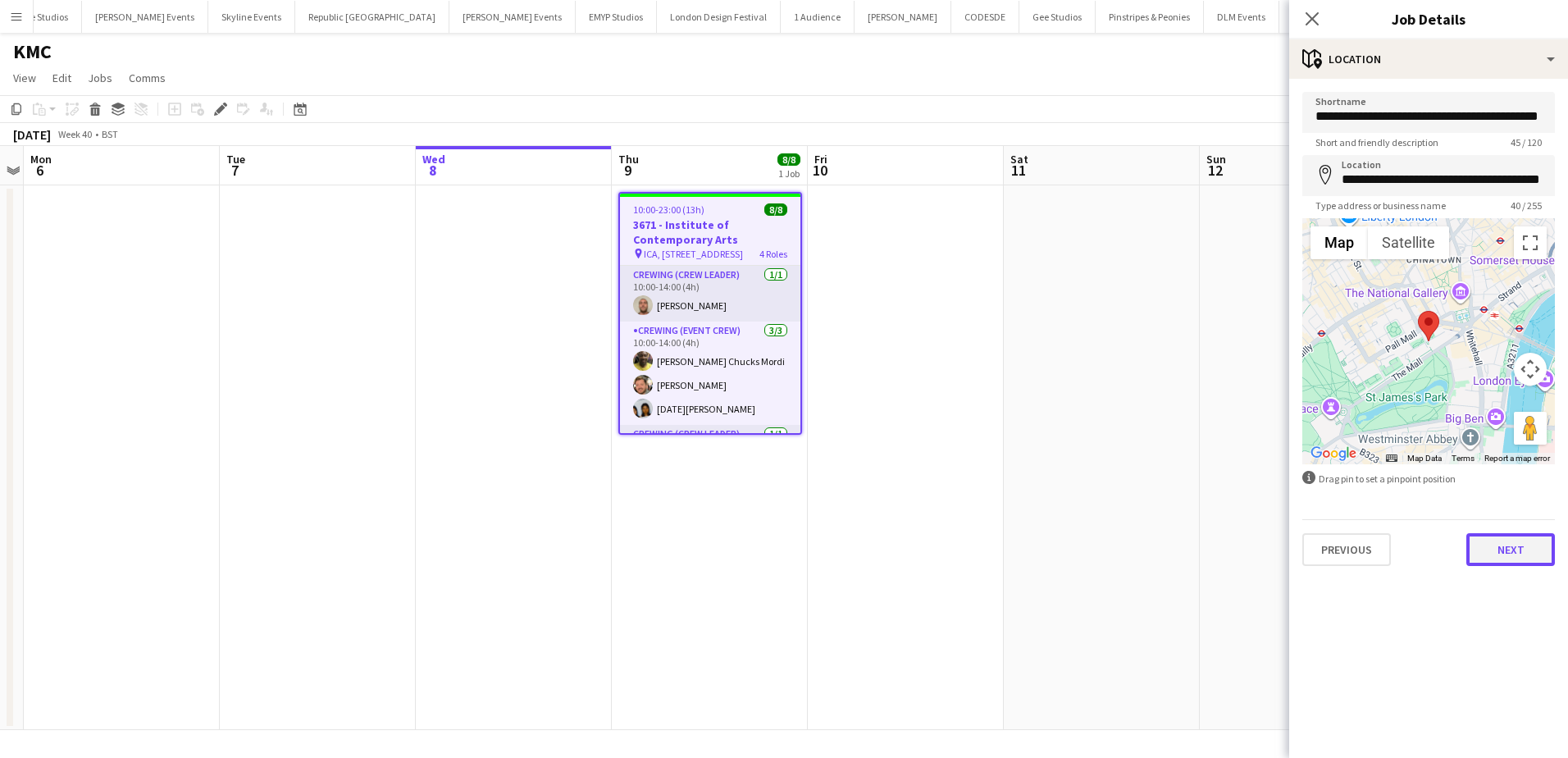
click at [1512, 556] on button "Next" at bounding box center [1510, 550] width 89 height 33
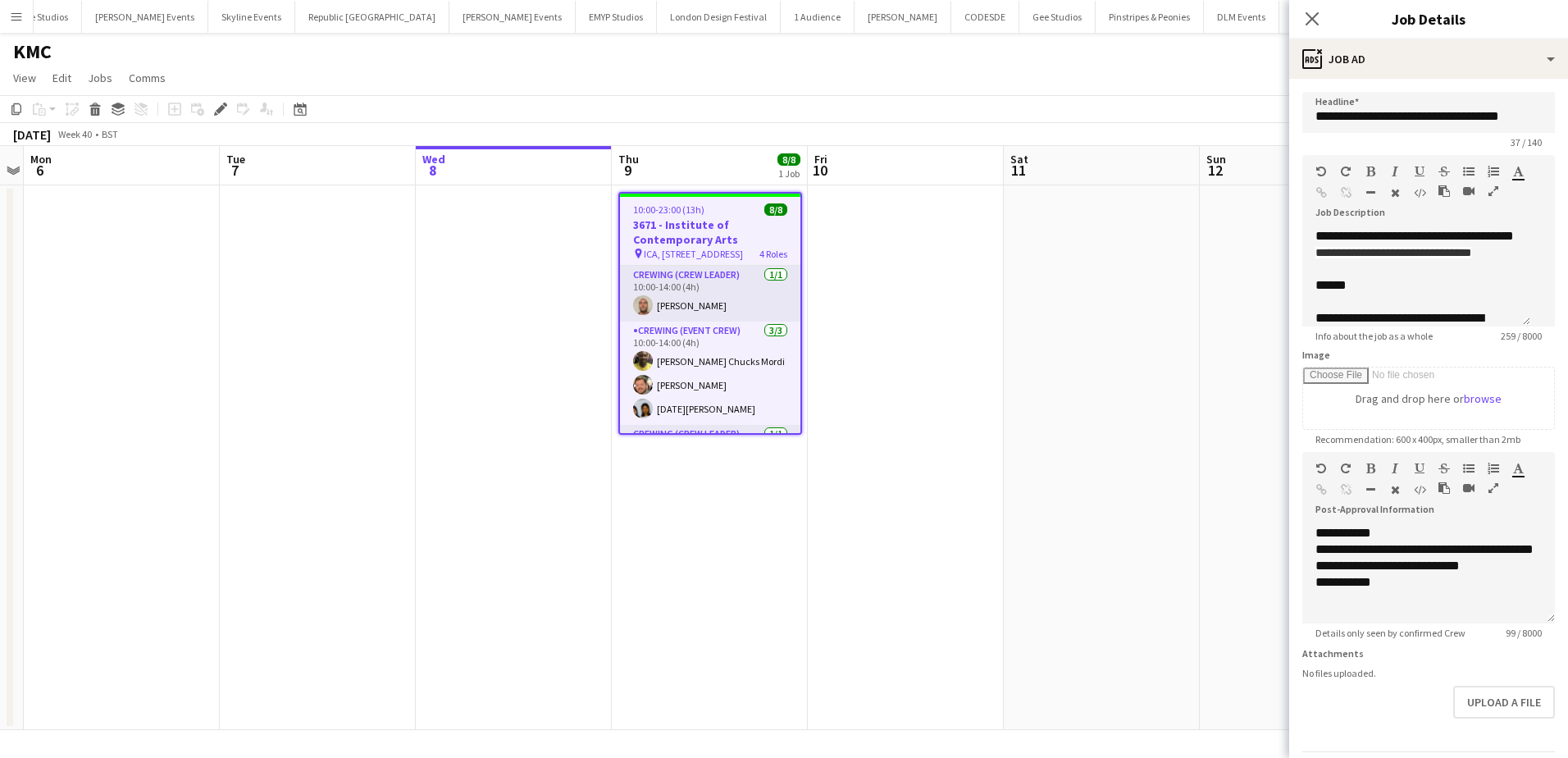
drag, startPoint x: 223, startPoint y: 106, endPoint x: 247, endPoint y: 111, distance: 24.5
click at [223, 106] on icon at bounding box center [220, 109] width 9 height 9
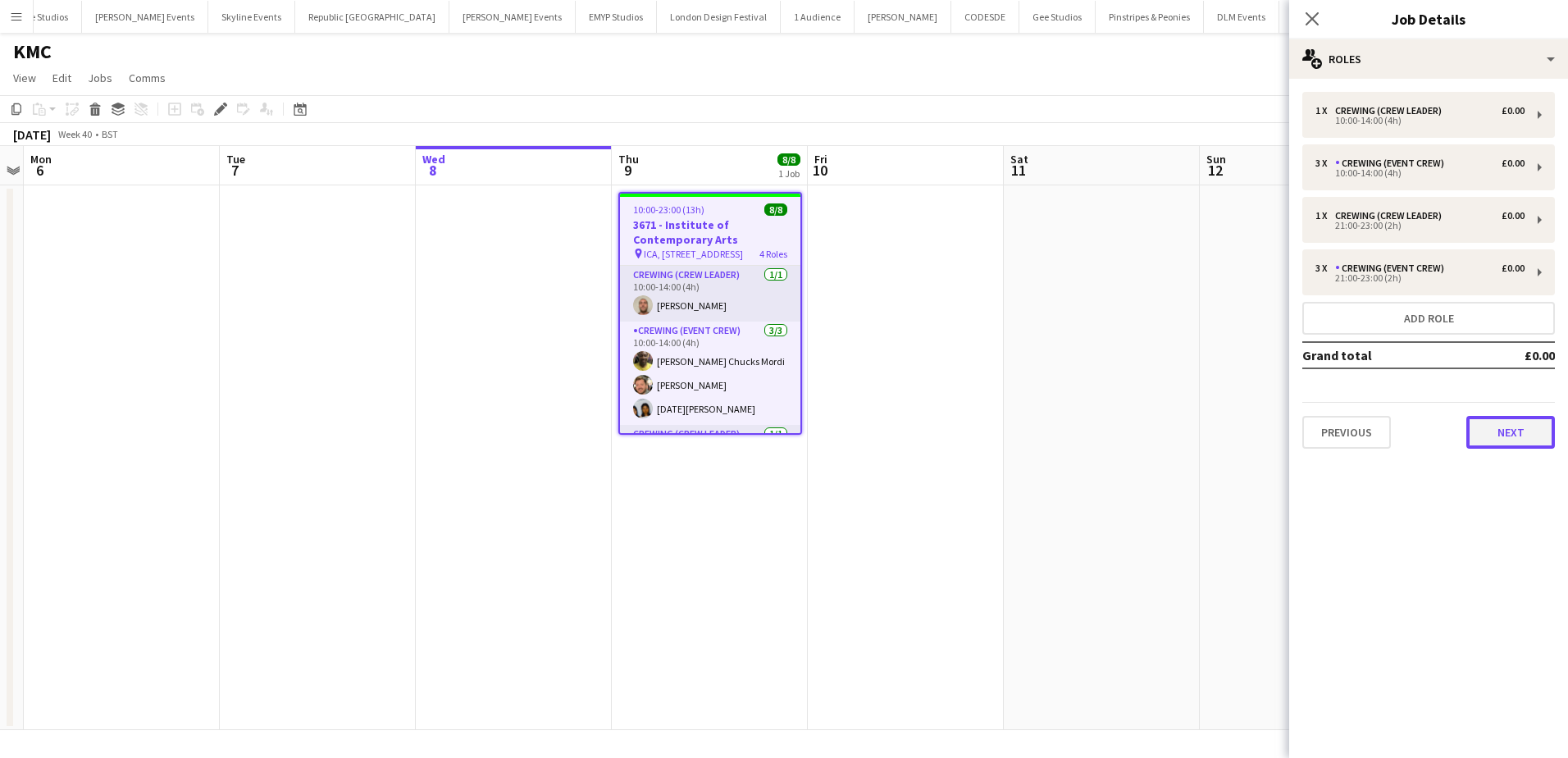
click at [1492, 421] on button "Next" at bounding box center [1510, 432] width 89 height 33
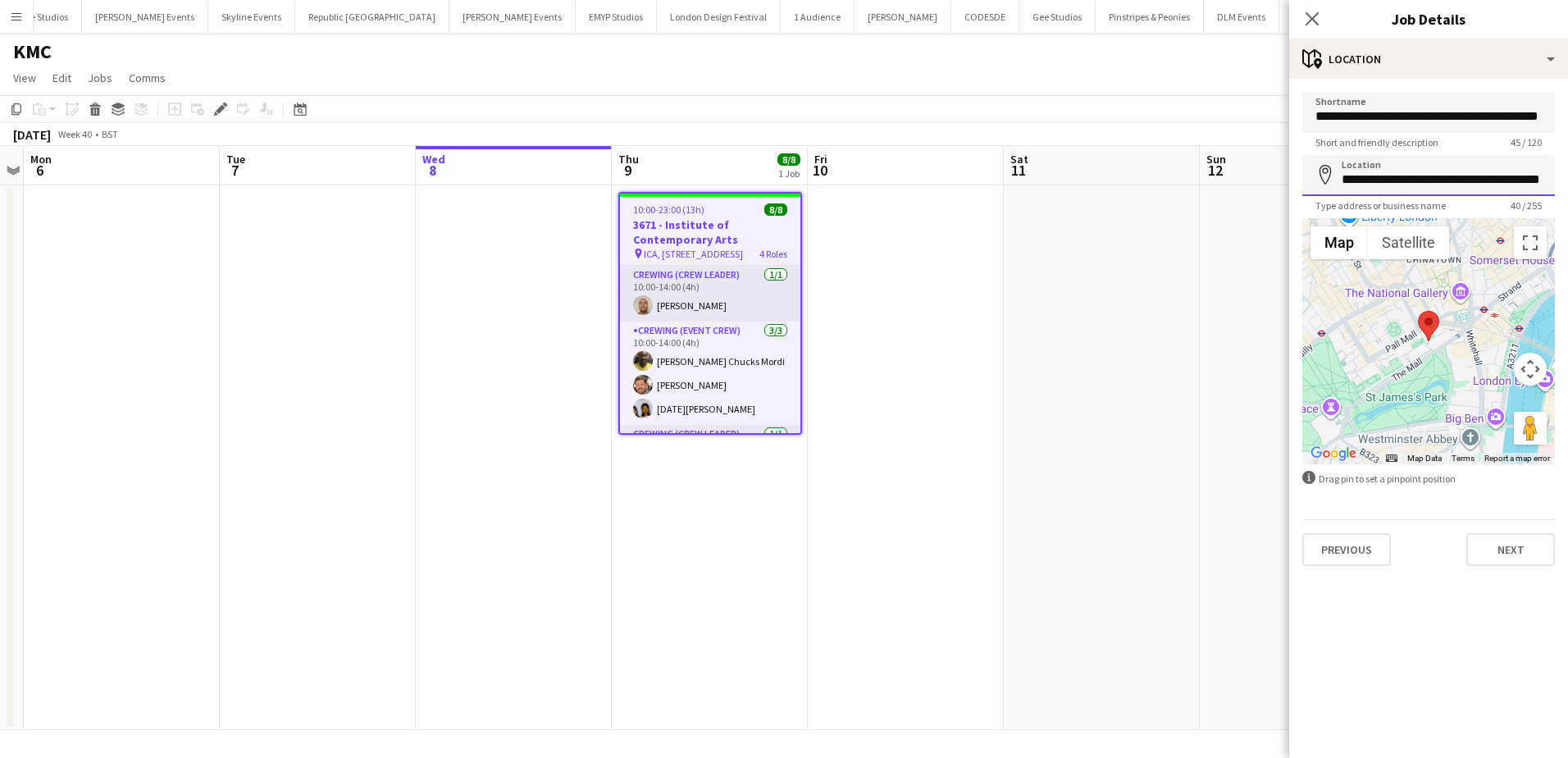
click at [1400, 184] on input "**********" at bounding box center [1428, 176] width 253 height 41
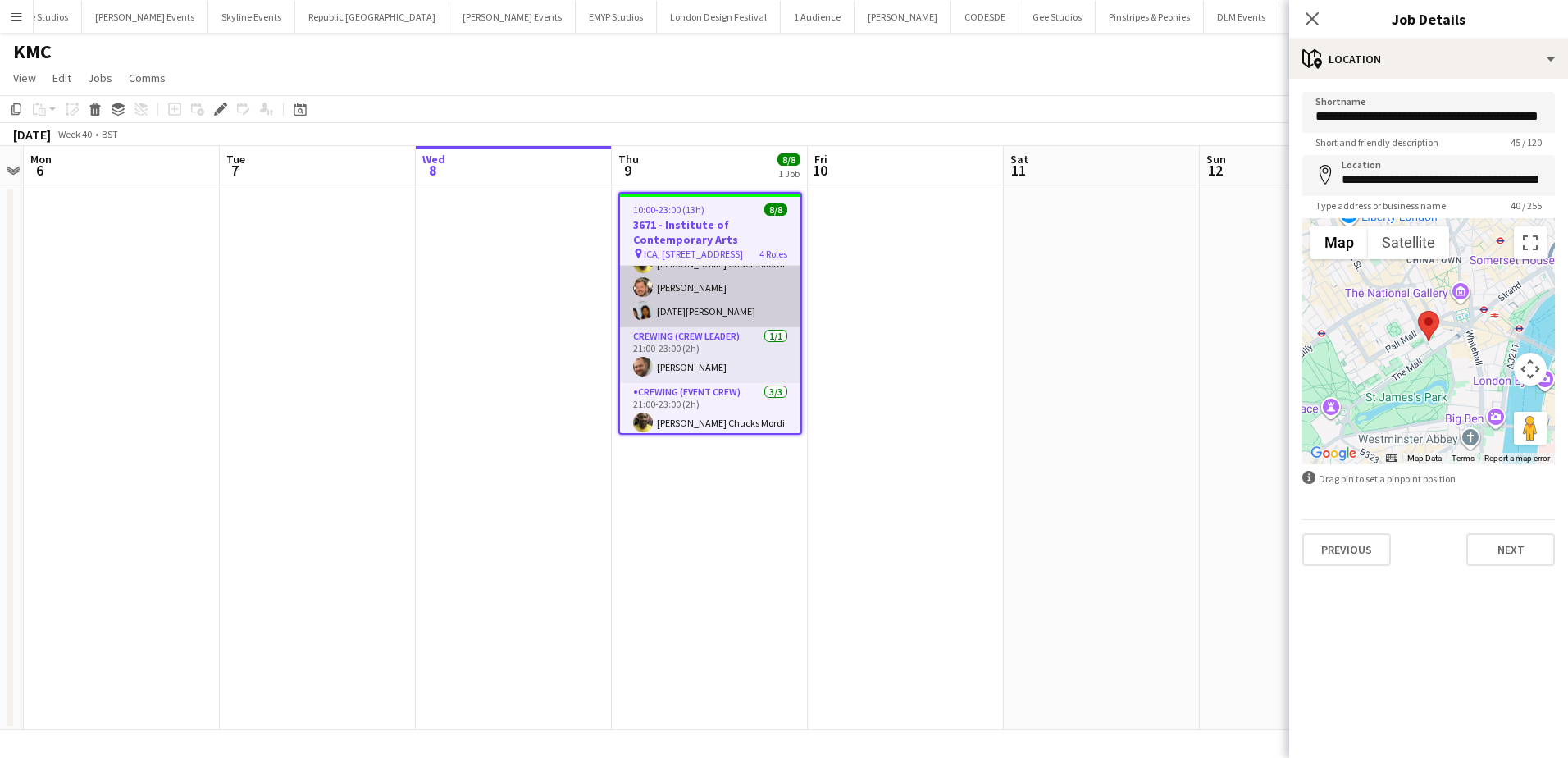
scroll to position [150, 0]
drag, startPoint x: 718, startPoint y: 307, endPoint x: 767, endPoint y: 289, distance: 52.2
click at [718, 307] on app-card-role "Crewing (Crew Leader) 1/1 21:00-23:00 (2h) Ben Turner" at bounding box center [710, 302] width 180 height 56
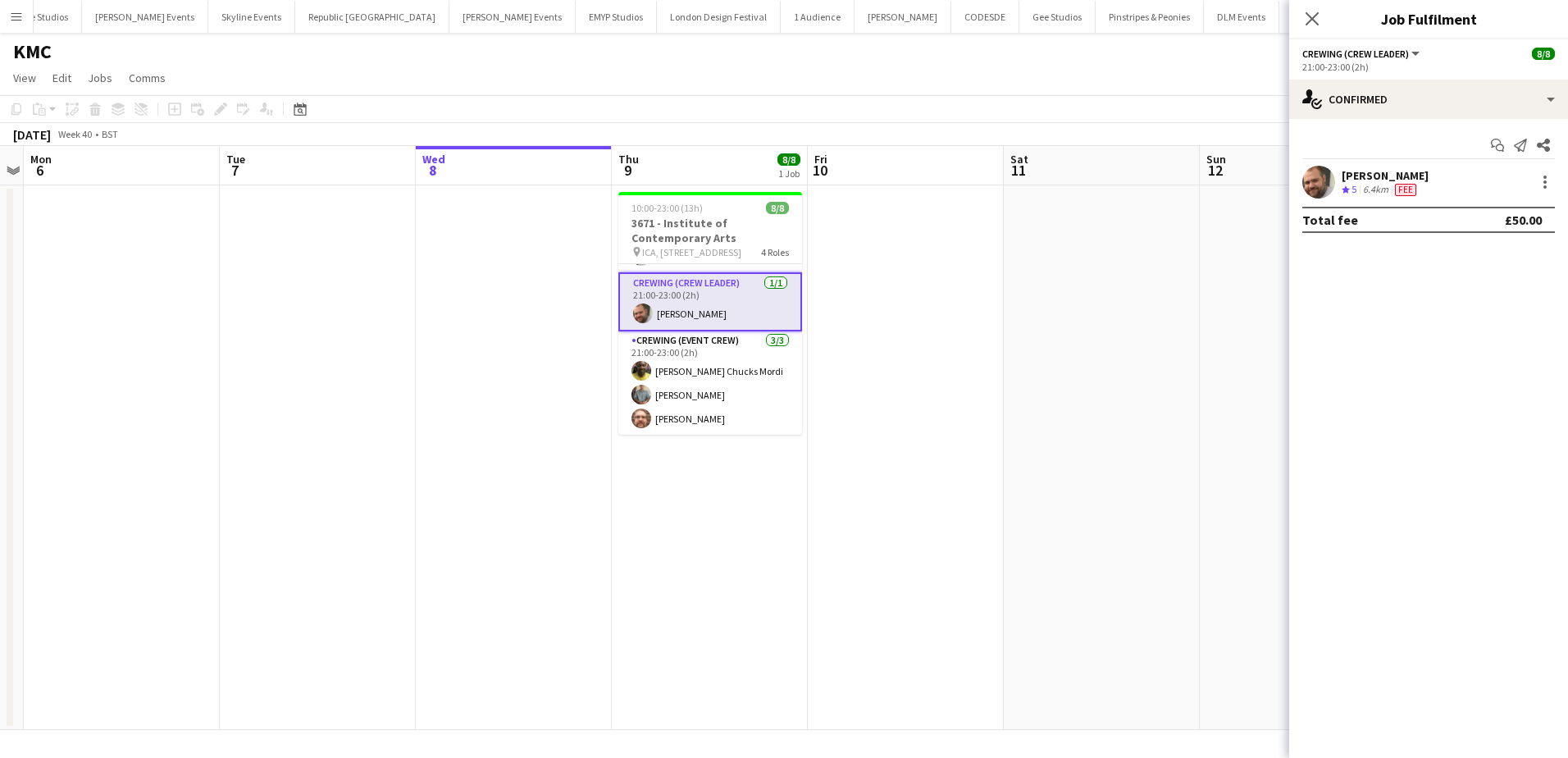
click at [1333, 198] on div at bounding box center [1318, 182] width 33 height 33
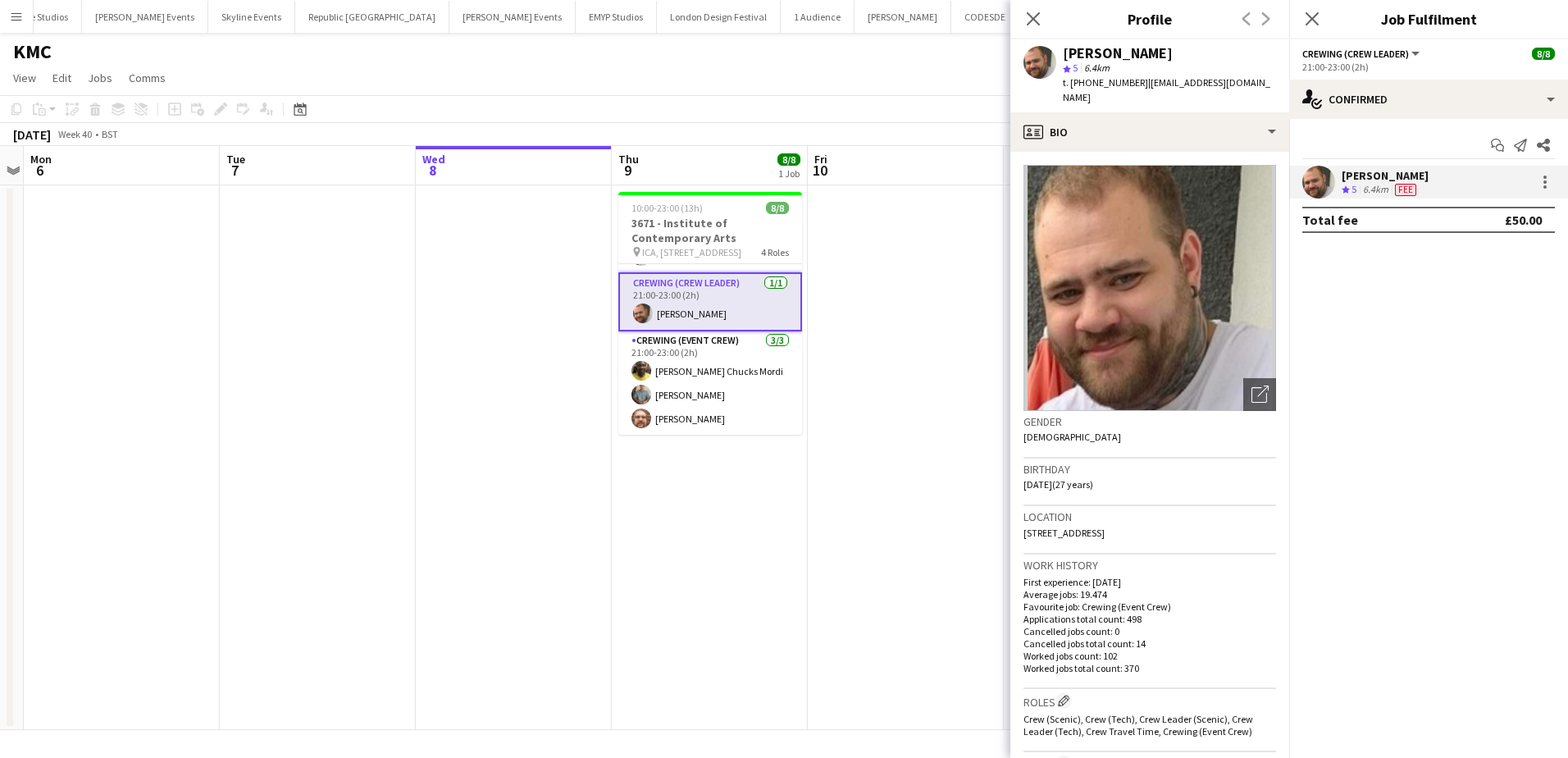
click at [1095, 81] on span "t. +447907802000" at bounding box center [1105, 82] width 85 height 13
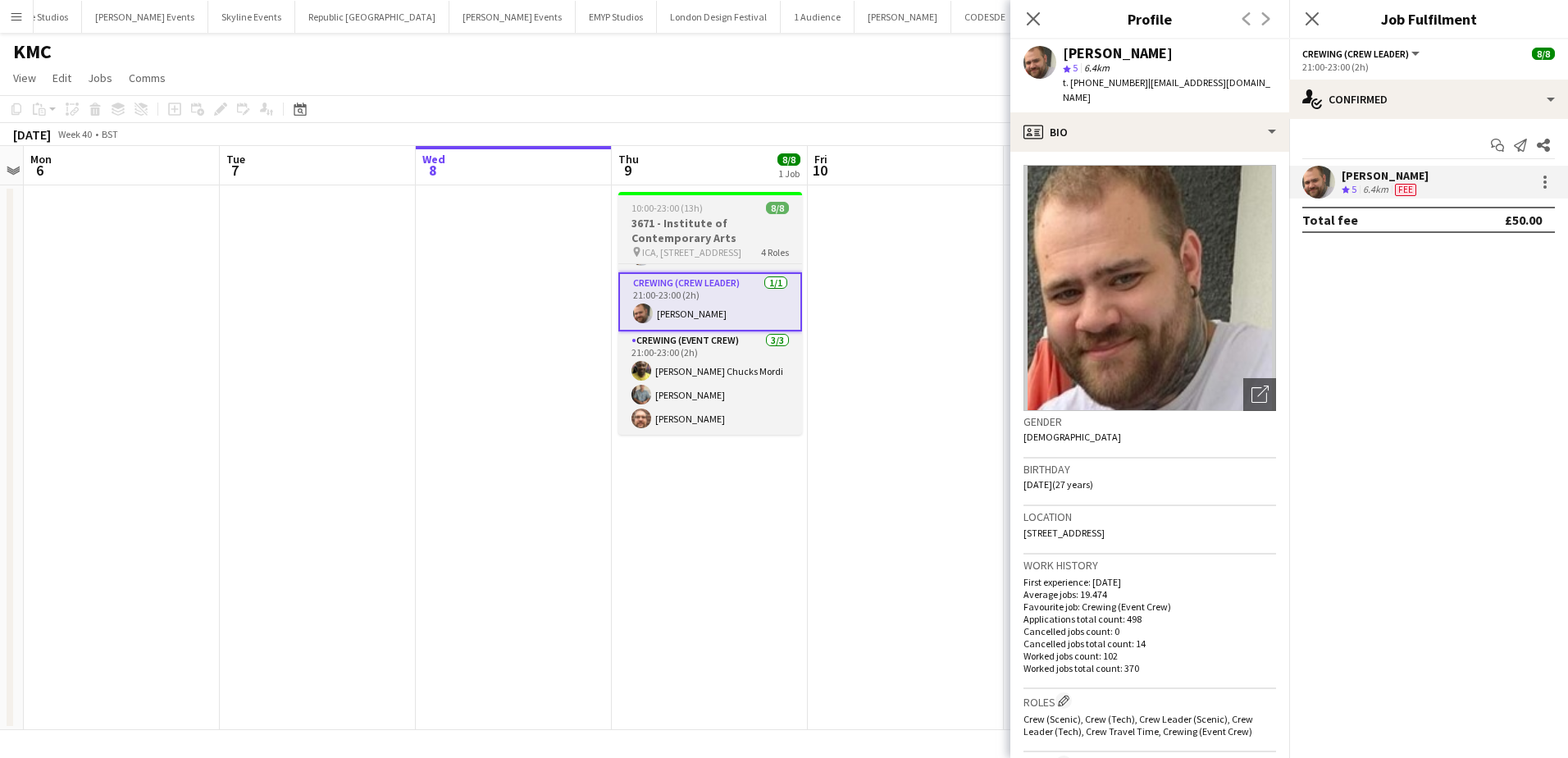
copy span "447907802000"
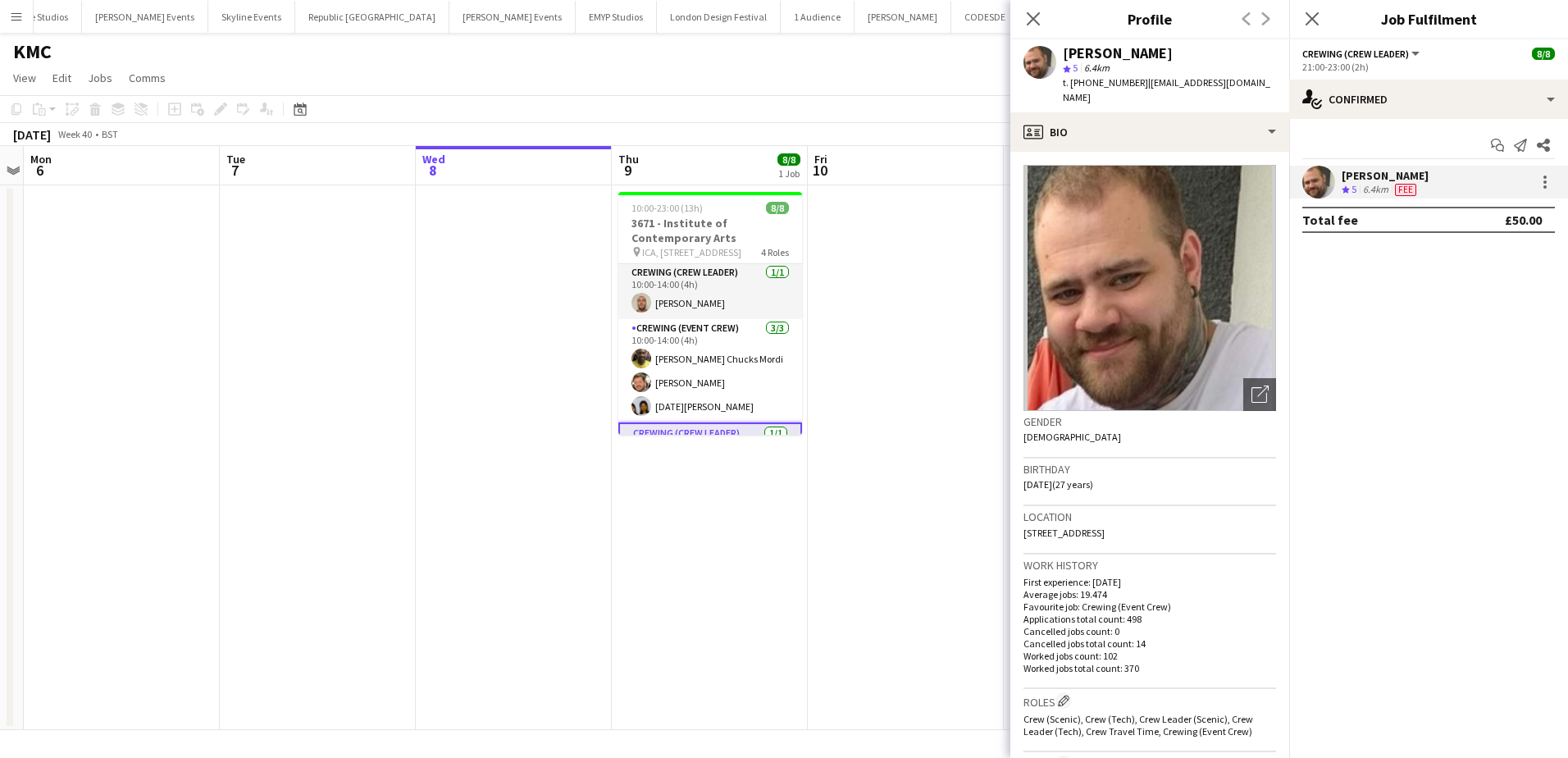
scroll to position [0, 0]
click at [702, 310] on app-card-role "Crewing (Crew Leader) 1/1 10:00-14:00 (4h) Stephen Lyle" at bounding box center [710, 292] width 183 height 56
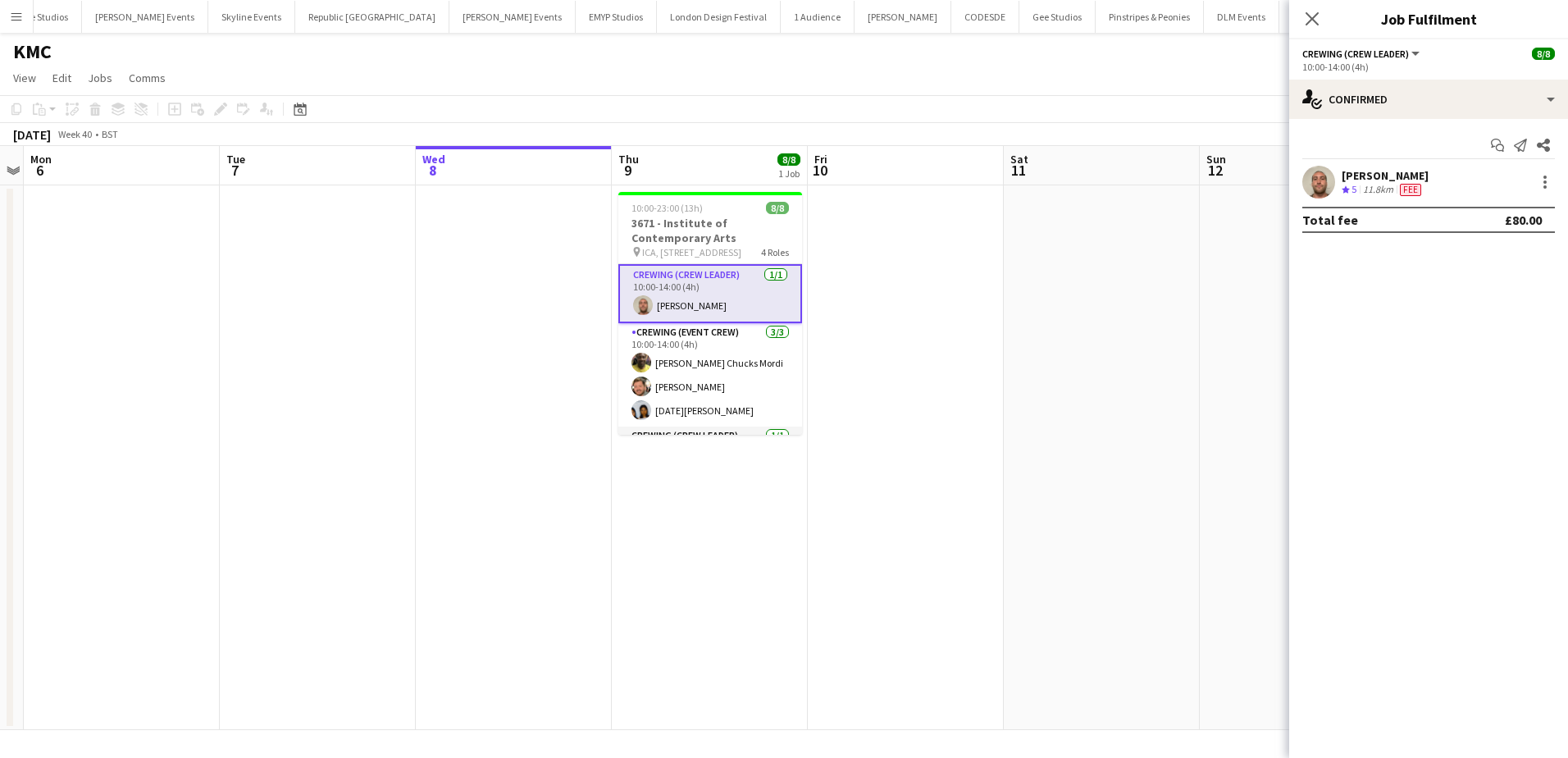
click at [1402, 184] on span "Fee" at bounding box center [1410, 189] width 21 height 13
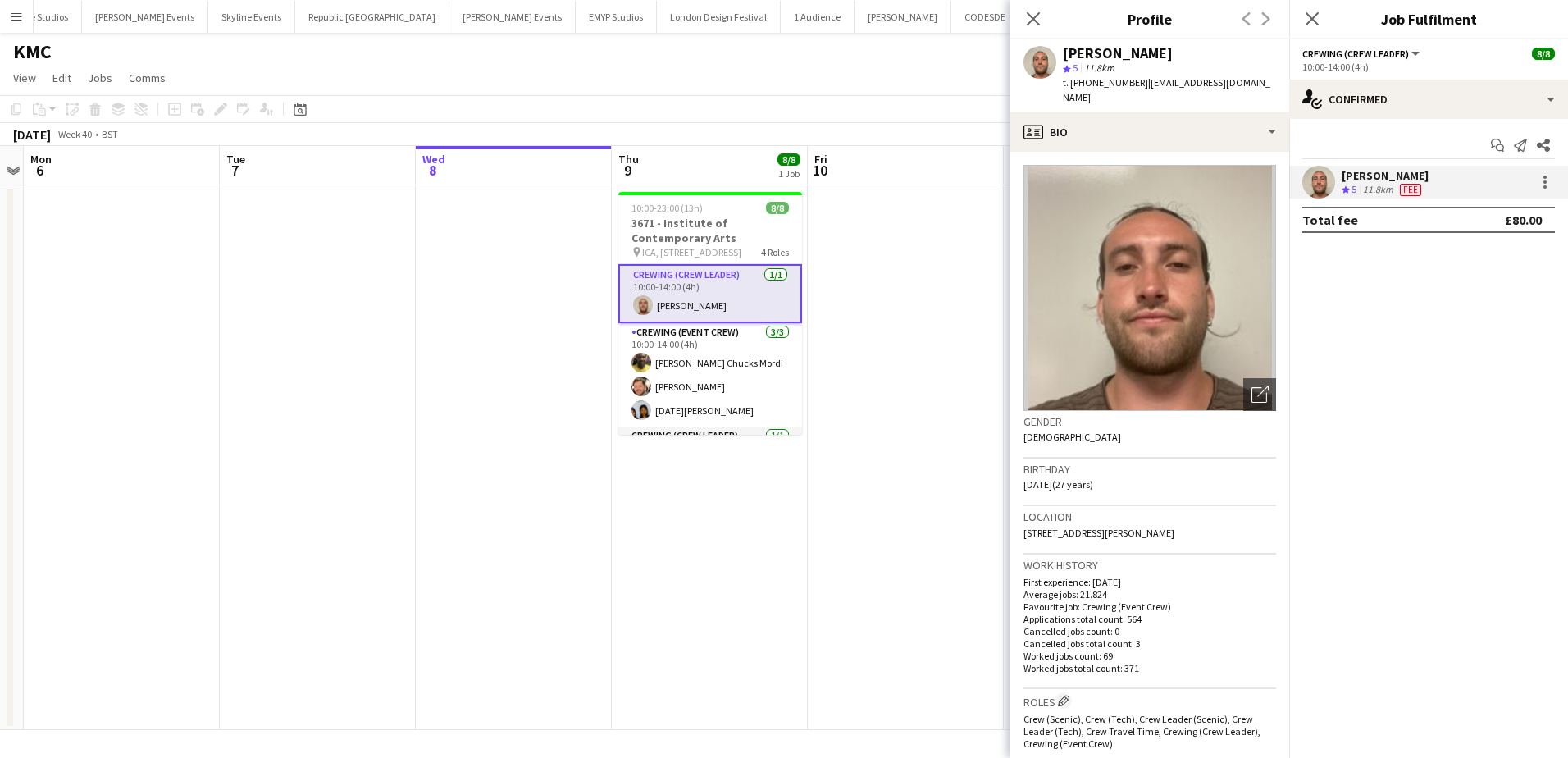
click at [1105, 76] on span "t. +447711562684" at bounding box center [1105, 82] width 85 height 13
click at [1104, 81] on span "t. +447711562684" at bounding box center [1105, 82] width 85 height 13
copy span "447711562684"
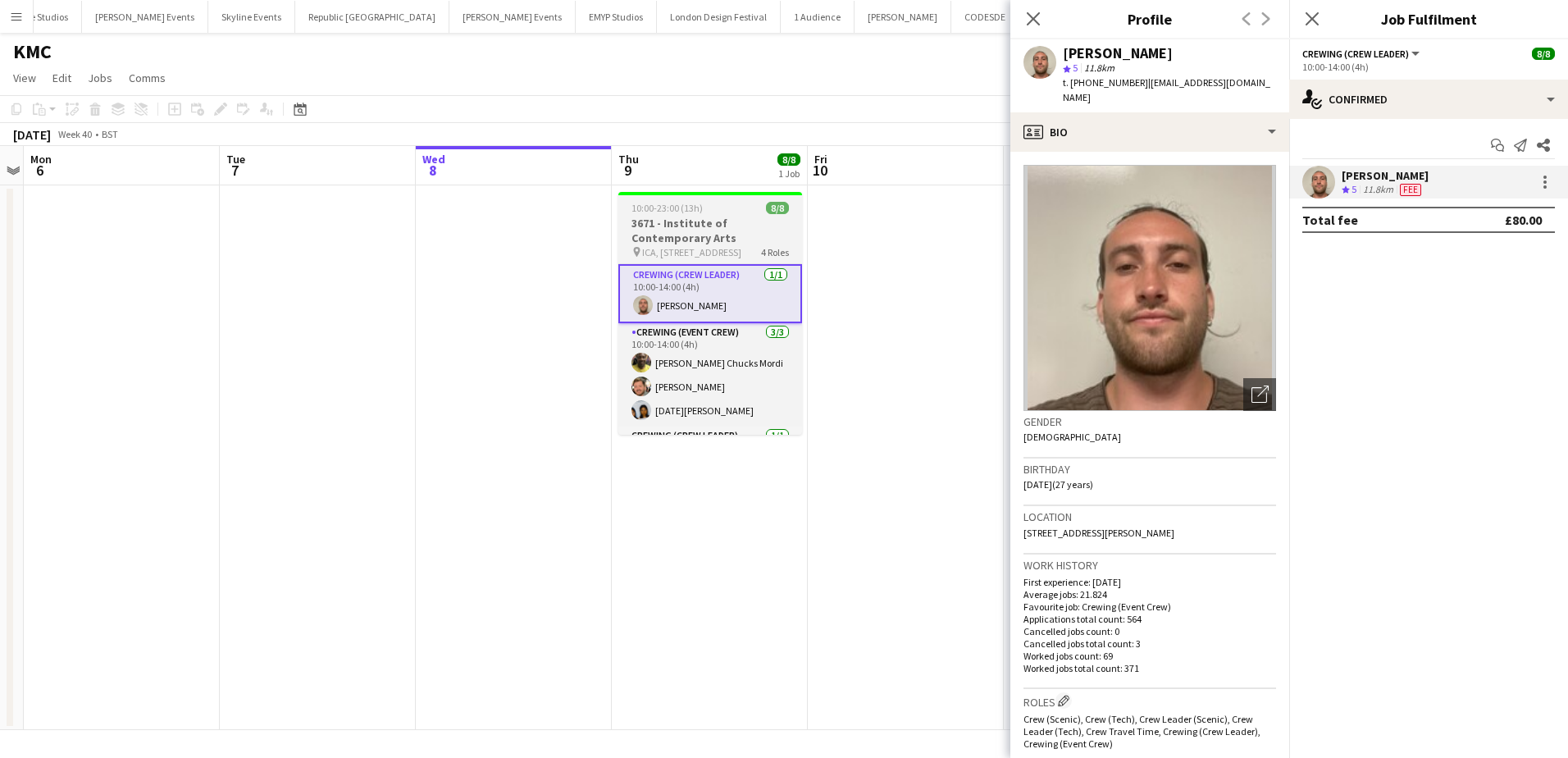
click at [729, 227] on h3 "3671 - Institute of Contemporary Arts" at bounding box center [710, 230] width 183 height 30
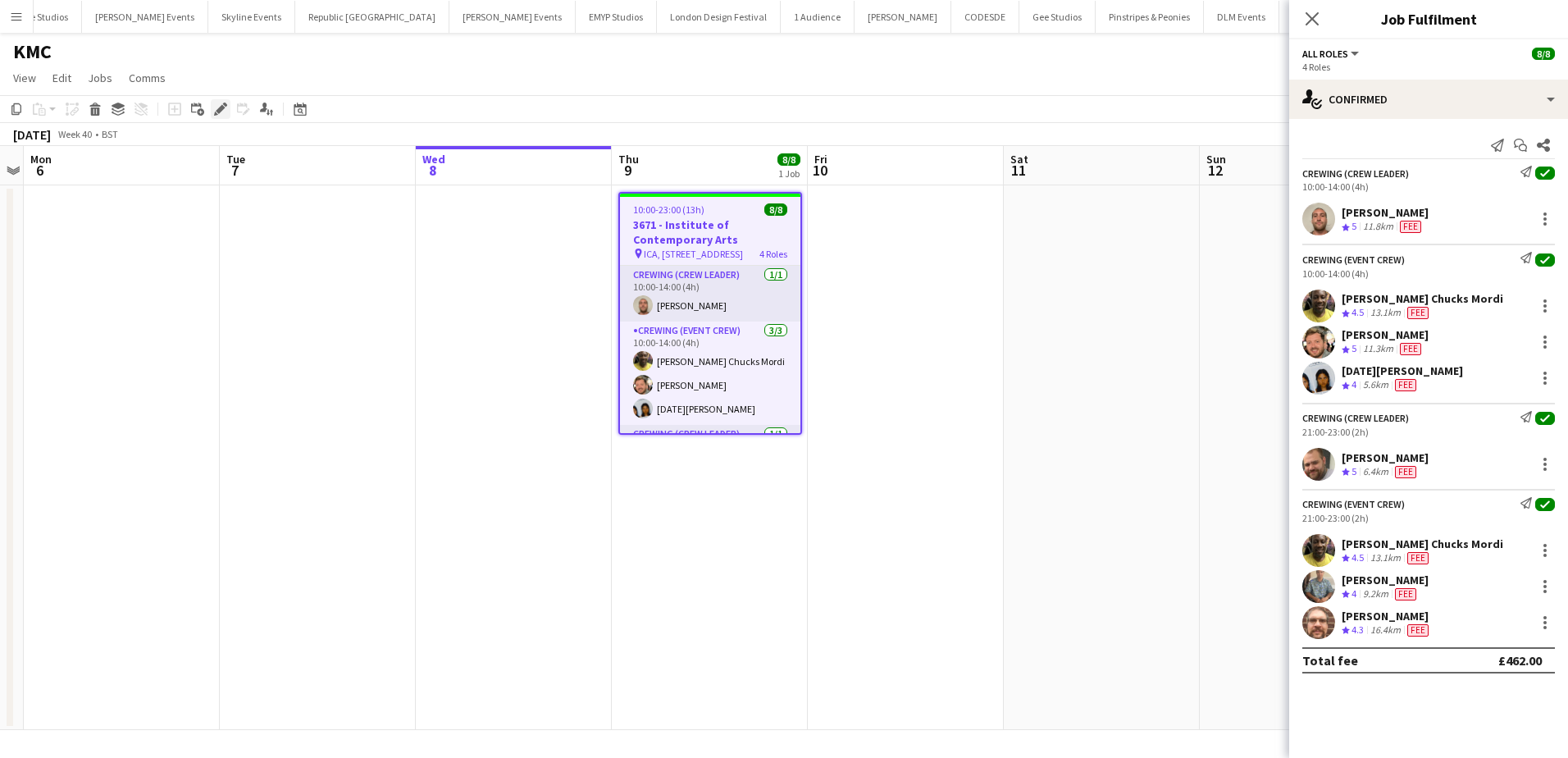
click at [217, 109] on icon "Edit" at bounding box center [221, 109] width 14 height 14
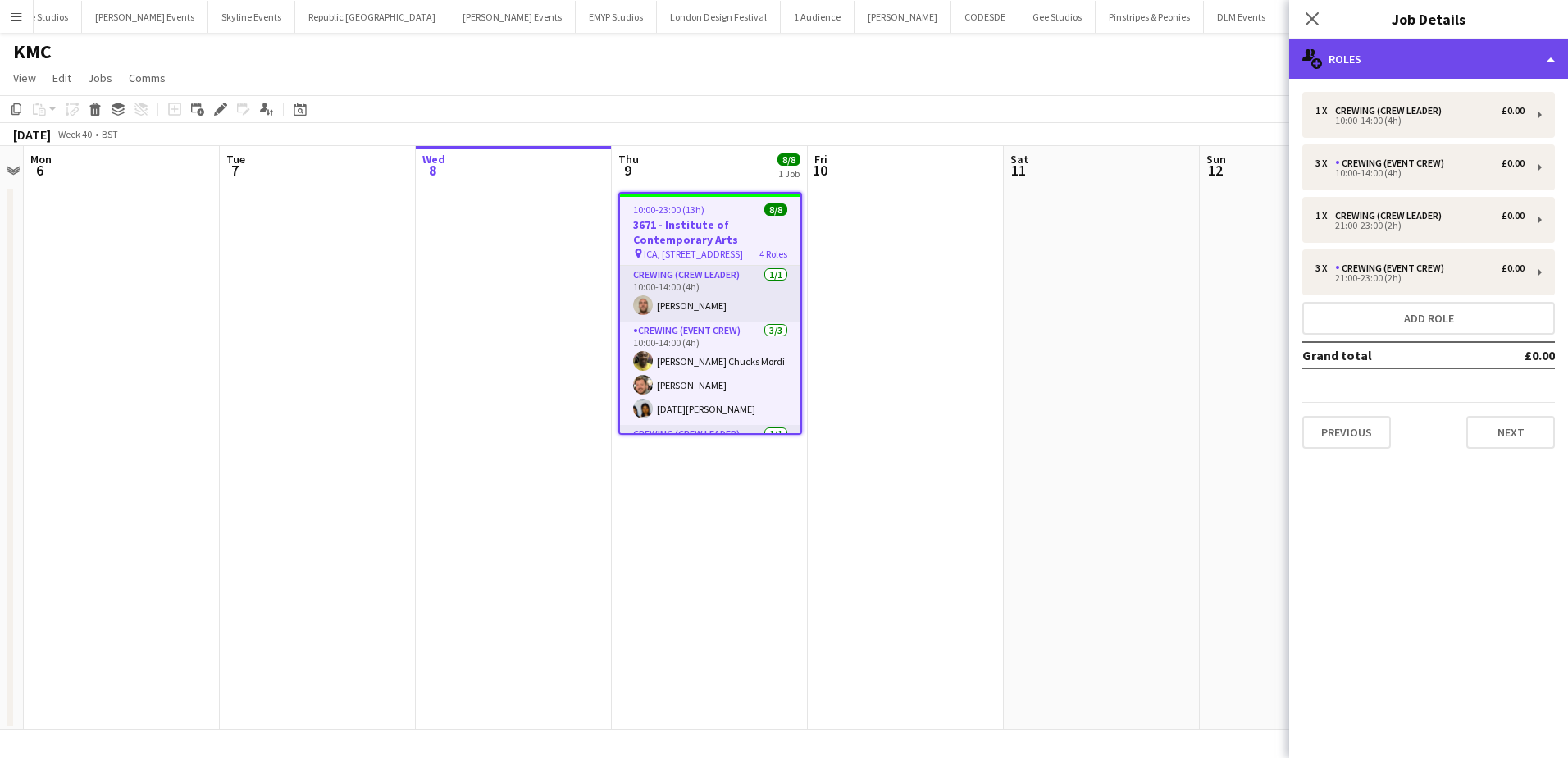
click at [1529, 60] on div "multiple-users-add Roles" at bounding box center [1427, 59] width 279 height 40
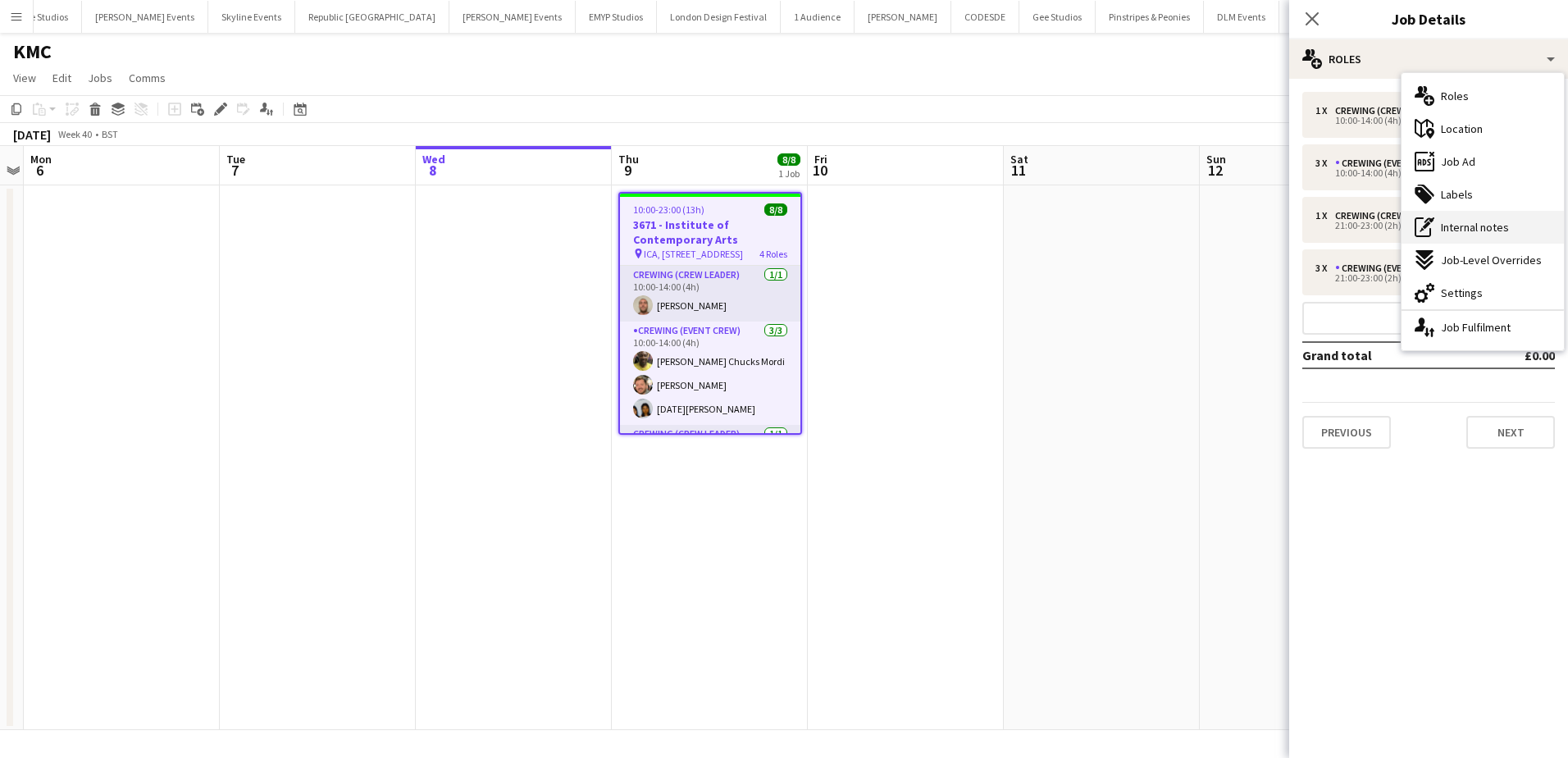
click at [1474, 231] on span "Internal notes" at bounding box center [1474, 227] width 68 height 14
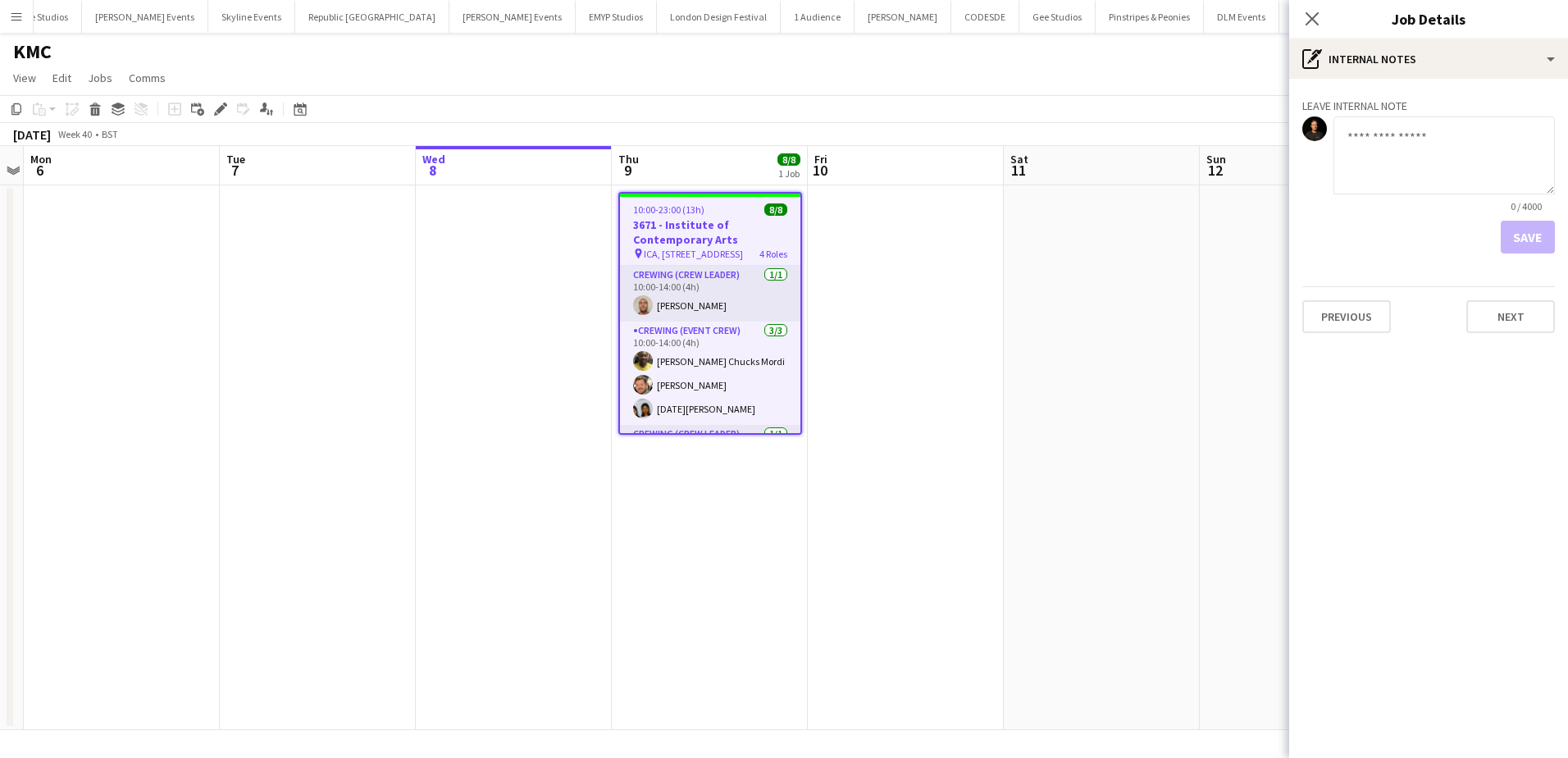
click at [1411, 165] on textarea at bounding box center [1444, 155] width 222 height 78
paste textarea "**********"
type textarea "**********"
click at [1518, 229] on button "Save" at bounding box center [1527, 237] width 54 height 33
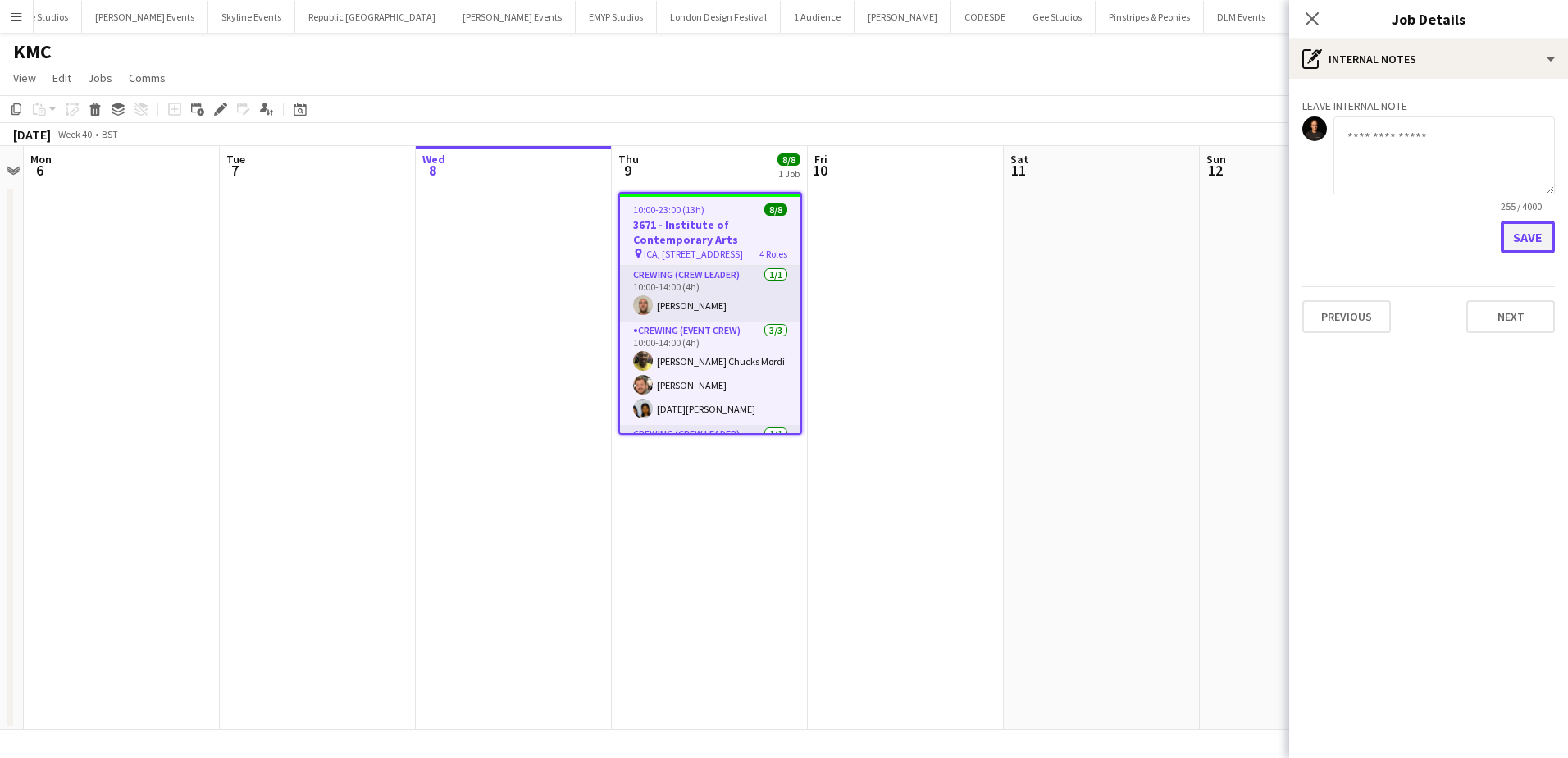
scroll to position [0, 0]
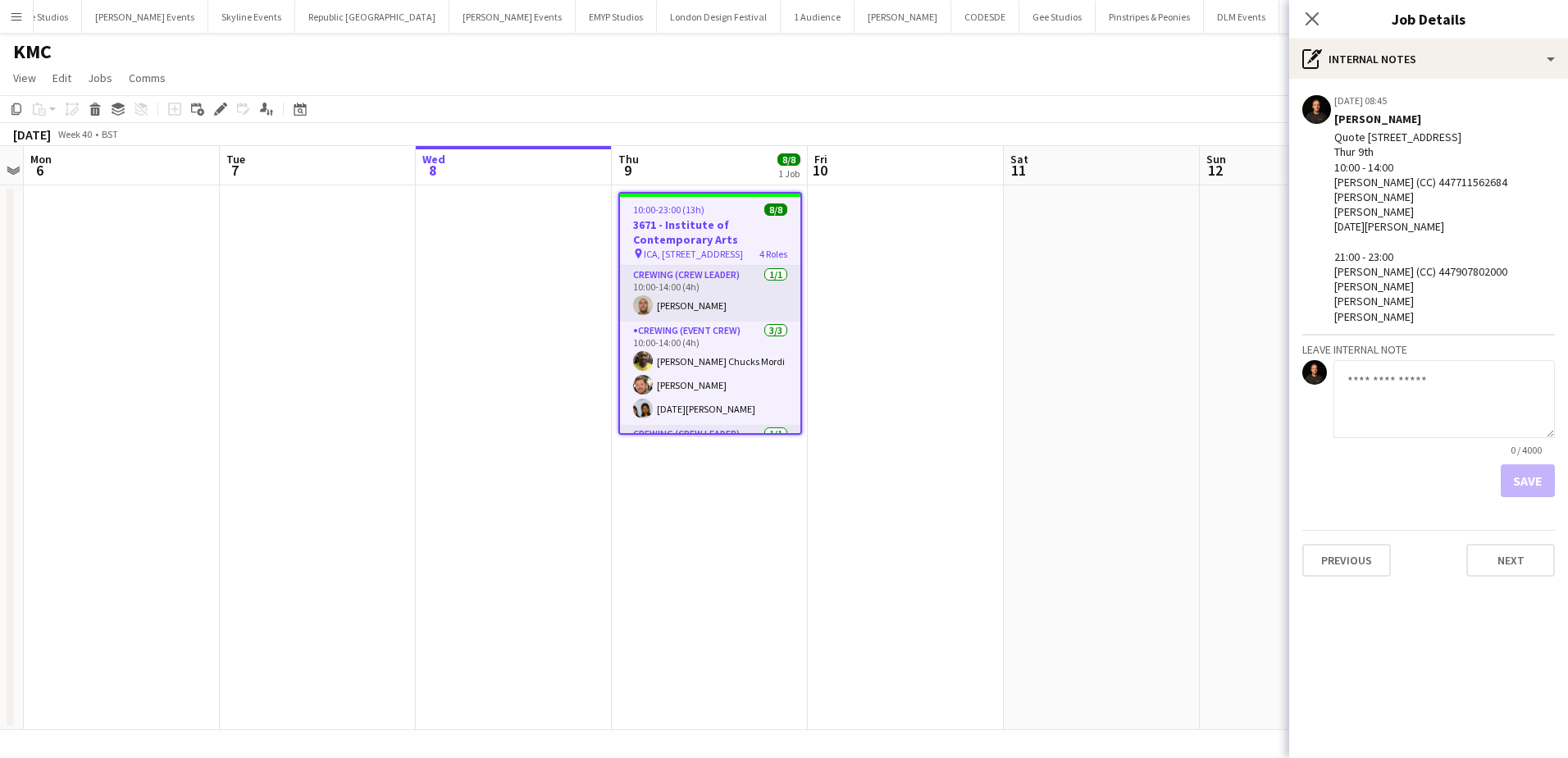
click at [1067, 282] on app-date-cell at bounding box center [1101, 457] width 196 height 545
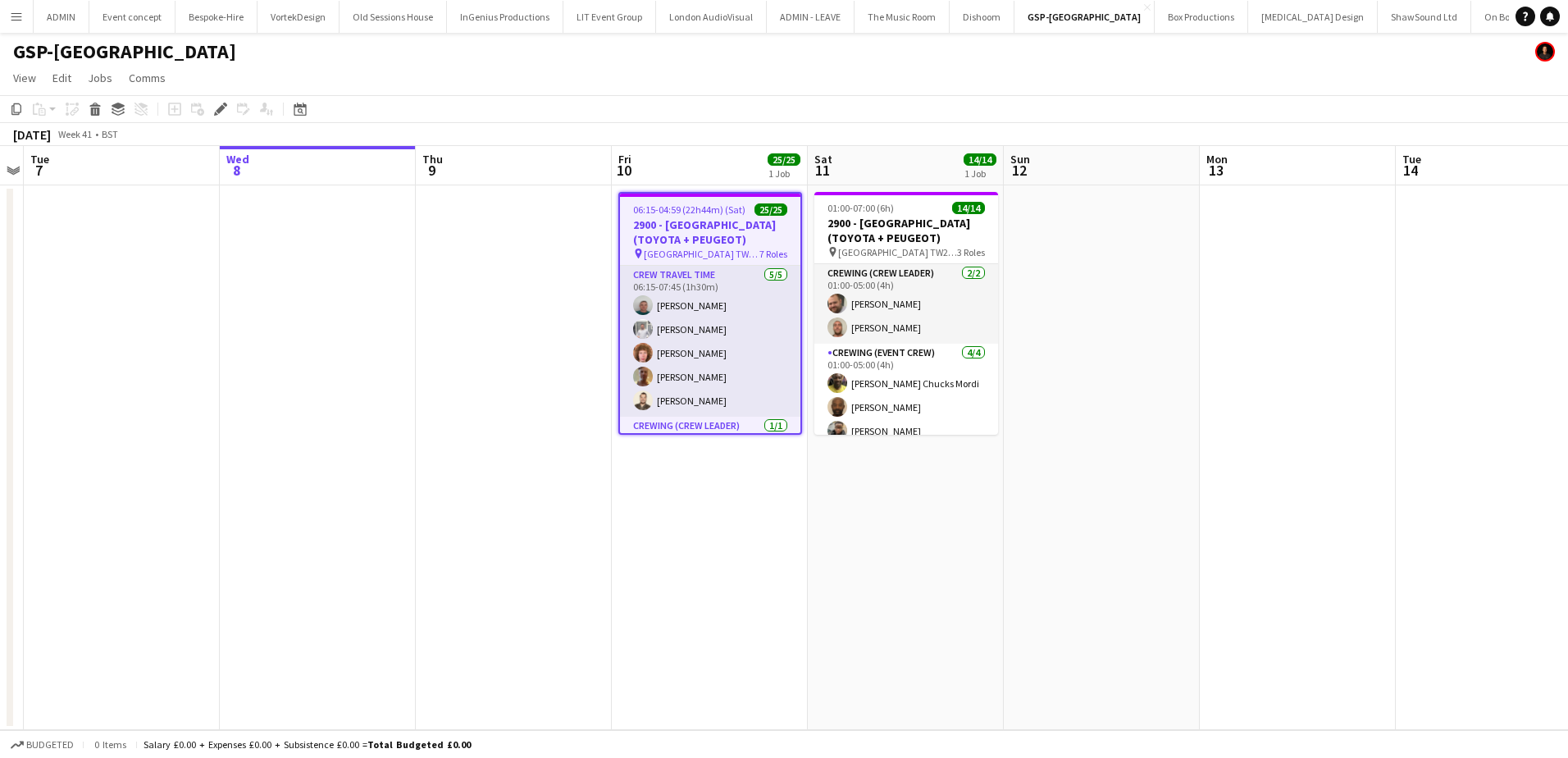
click at [387, 287] on app-date-cell at bounding box center [317, 457] width 196 height 545
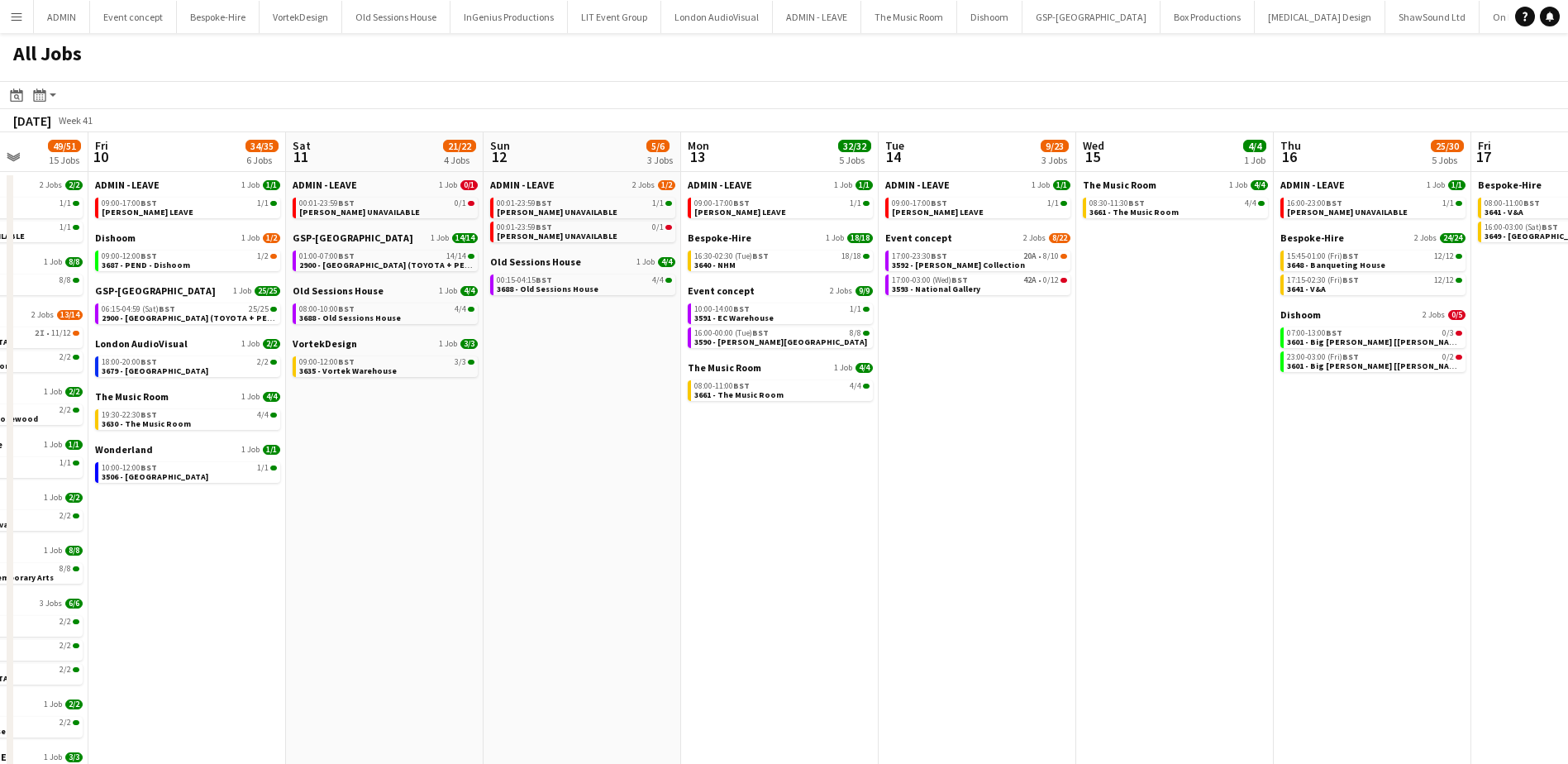
drag, startPoint x: 927, startPoint y: 500, endPoint x: 427, endPoint y: 492, distance: 500.1
click at [423, 492] on app-calendar-viewport "Tue 7 23/25 8 Jobs Wed 8 87/90 12 Jobs Thu 9 49/51 15 Jobs Fri 10 34/35 6 Jobs …" at bounding box center [784, 512] width 1568 height 760
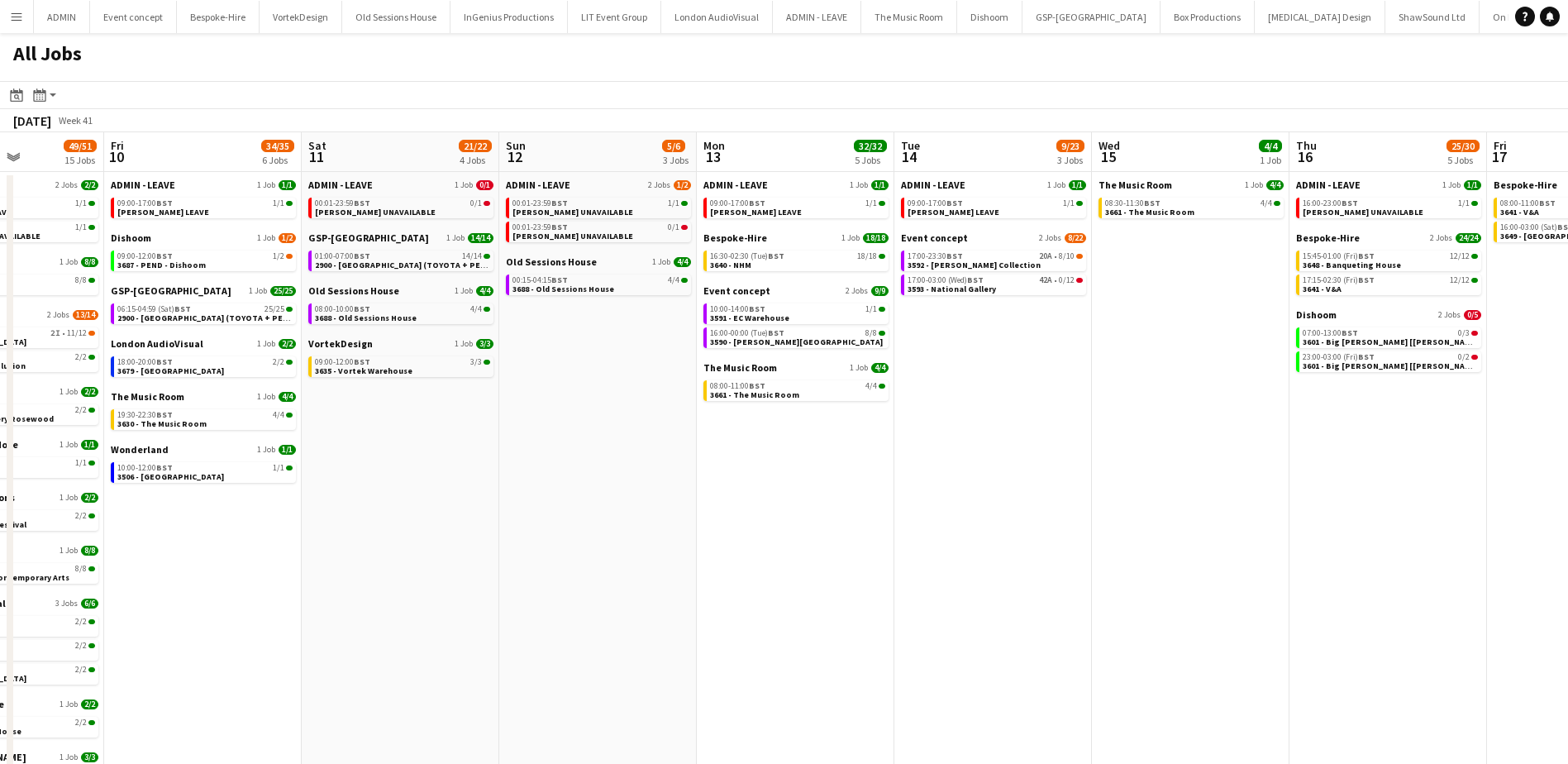
scroll to position [0, 493]
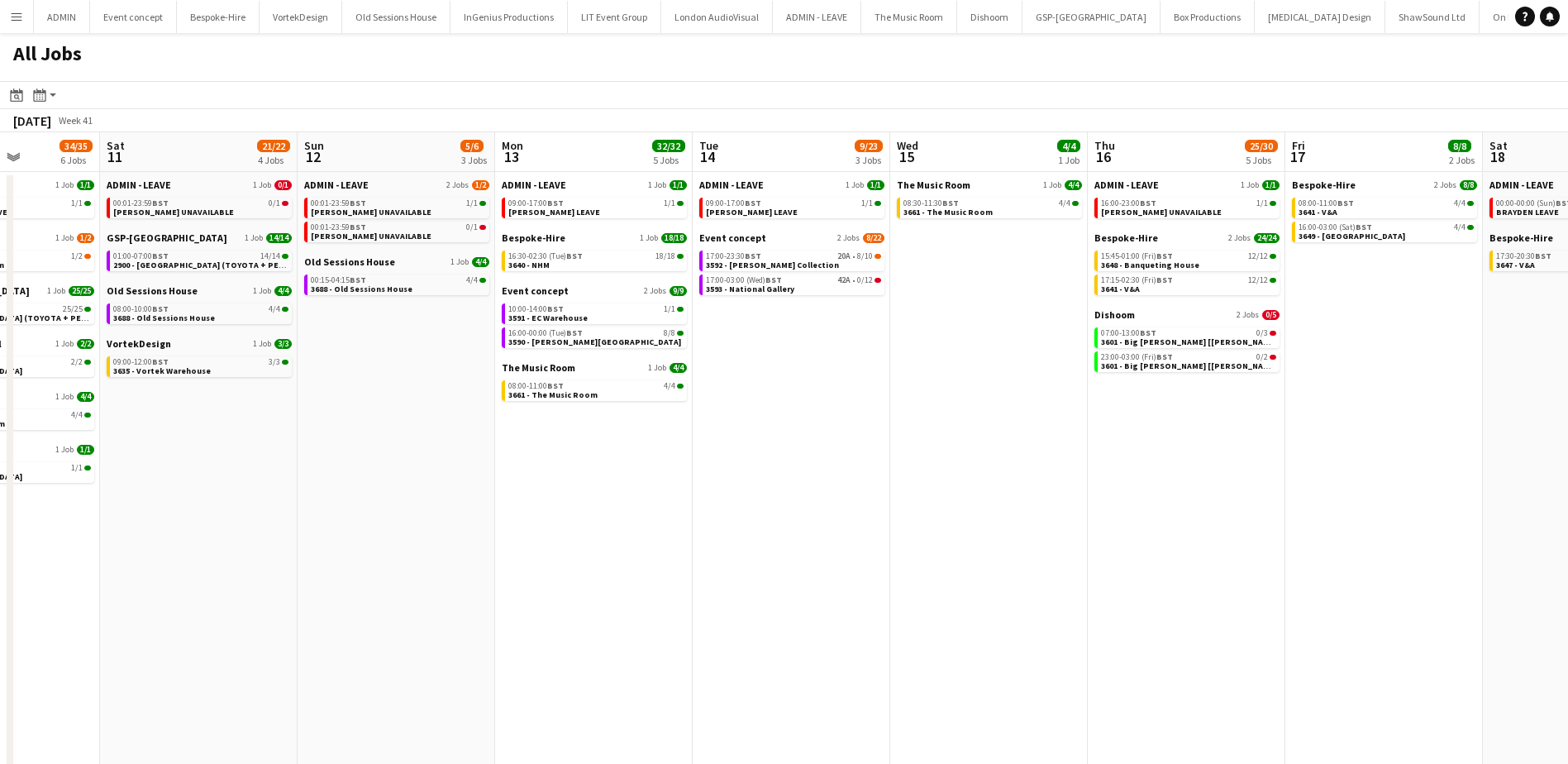
drag, startPoint x: 1042, startPoint y: 509, endPoint x: 856, endPoint y: 504, distance: 186.1
click at [856, 504] on app-calendar-viewport "Wed 8 87/90 12 Jobs Thu 9 49/51 15 Jobs Fri 10 34/35 6 Jobs Sat 11 21/22 4 Jobs…" at bounding box center [784, 512] width 1568 height 760
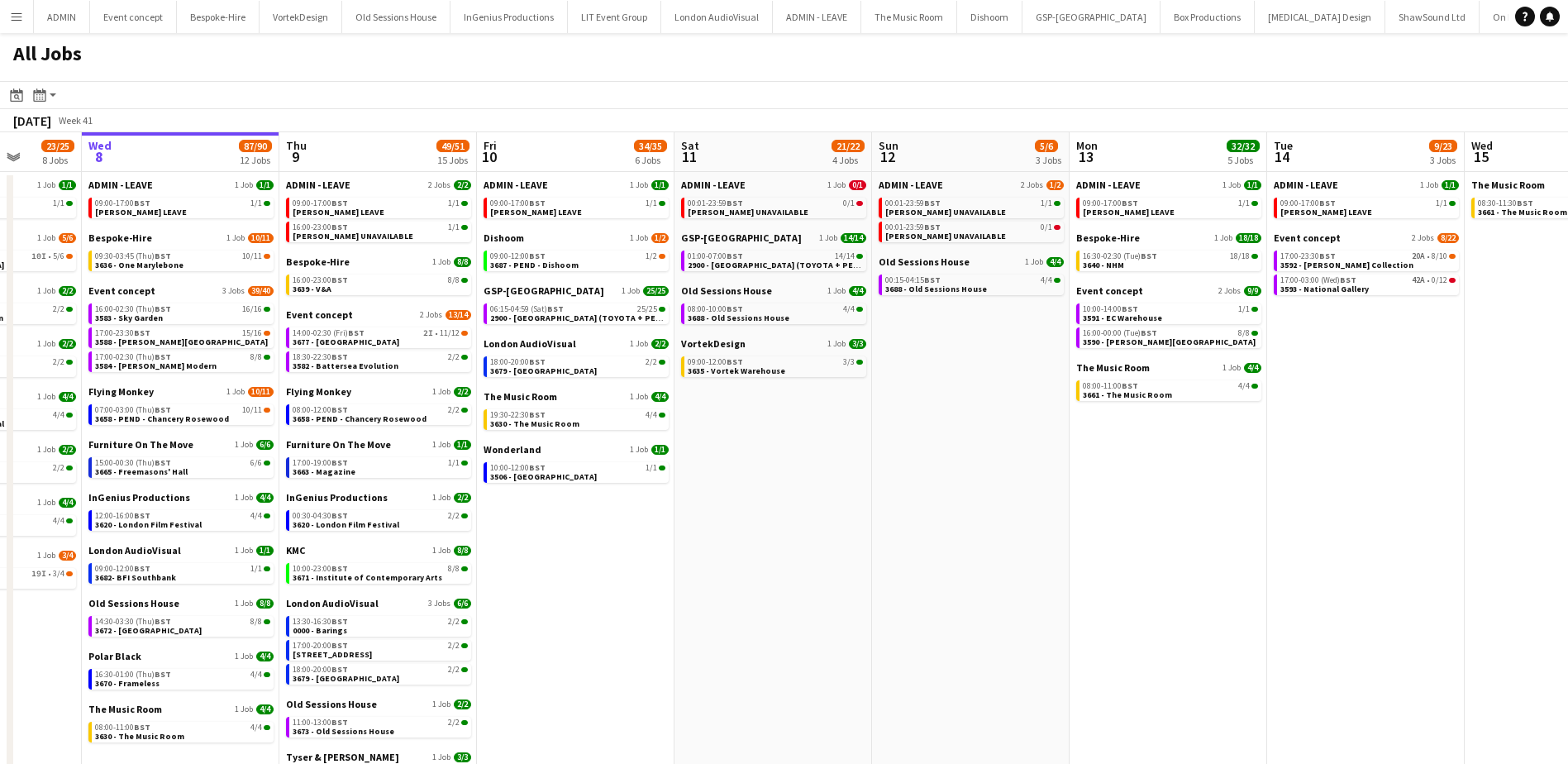
scroll to position [0, 446]
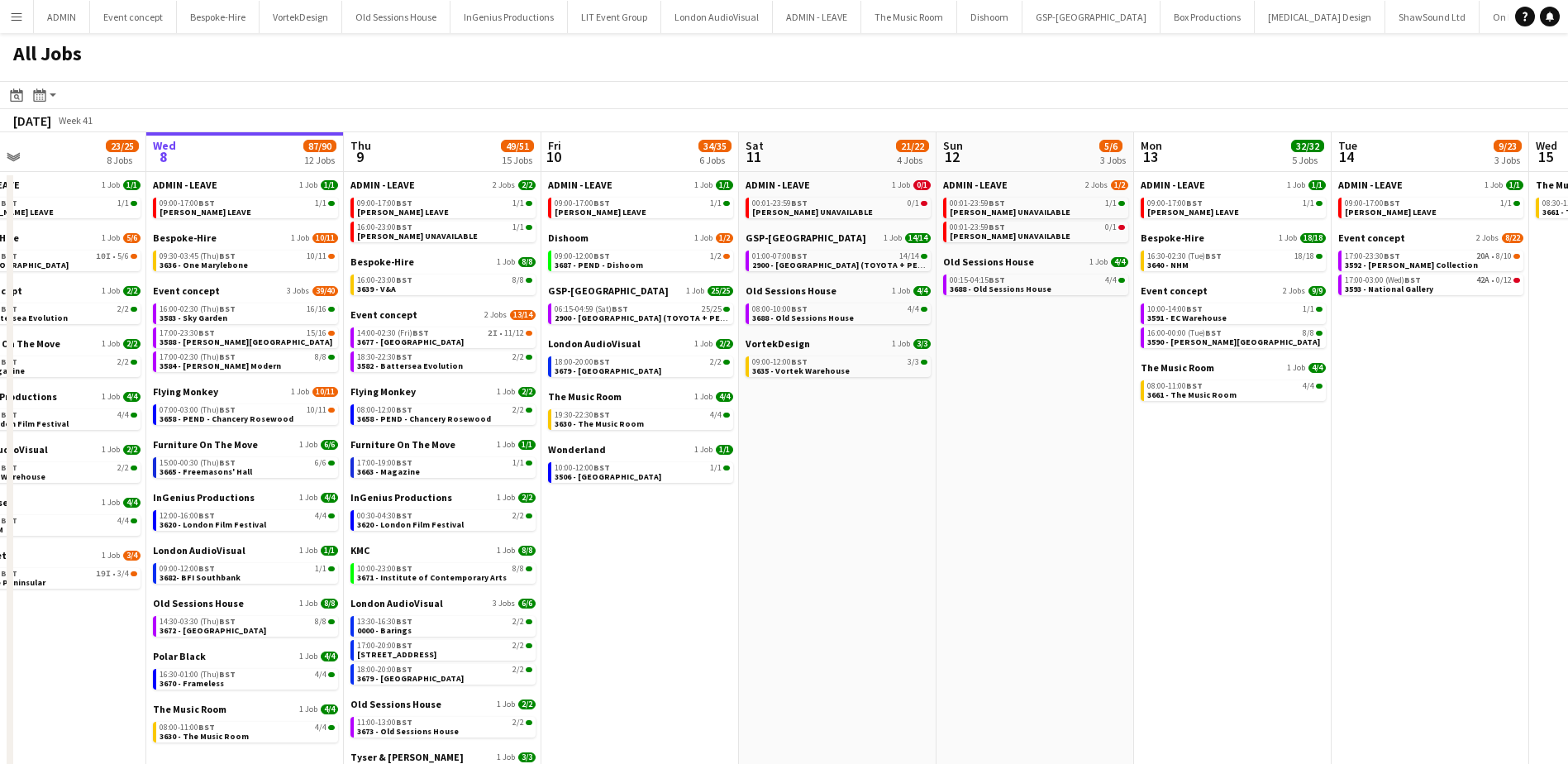
drag, startPoint x: 432, startPoint y: 519, endPoint x: 1070, endPoint y: 533, distance: 638.2
click at [1070, 533] on app-calendar-viewport "Sun 5 26/26 7 Jobs Mon 6 25/25 9 Jobs Tue 7 23/25 8 Jobs Wed 8 87/90 12 Jobs Th…" at bounding box center [784, 512] width 1568 height 760
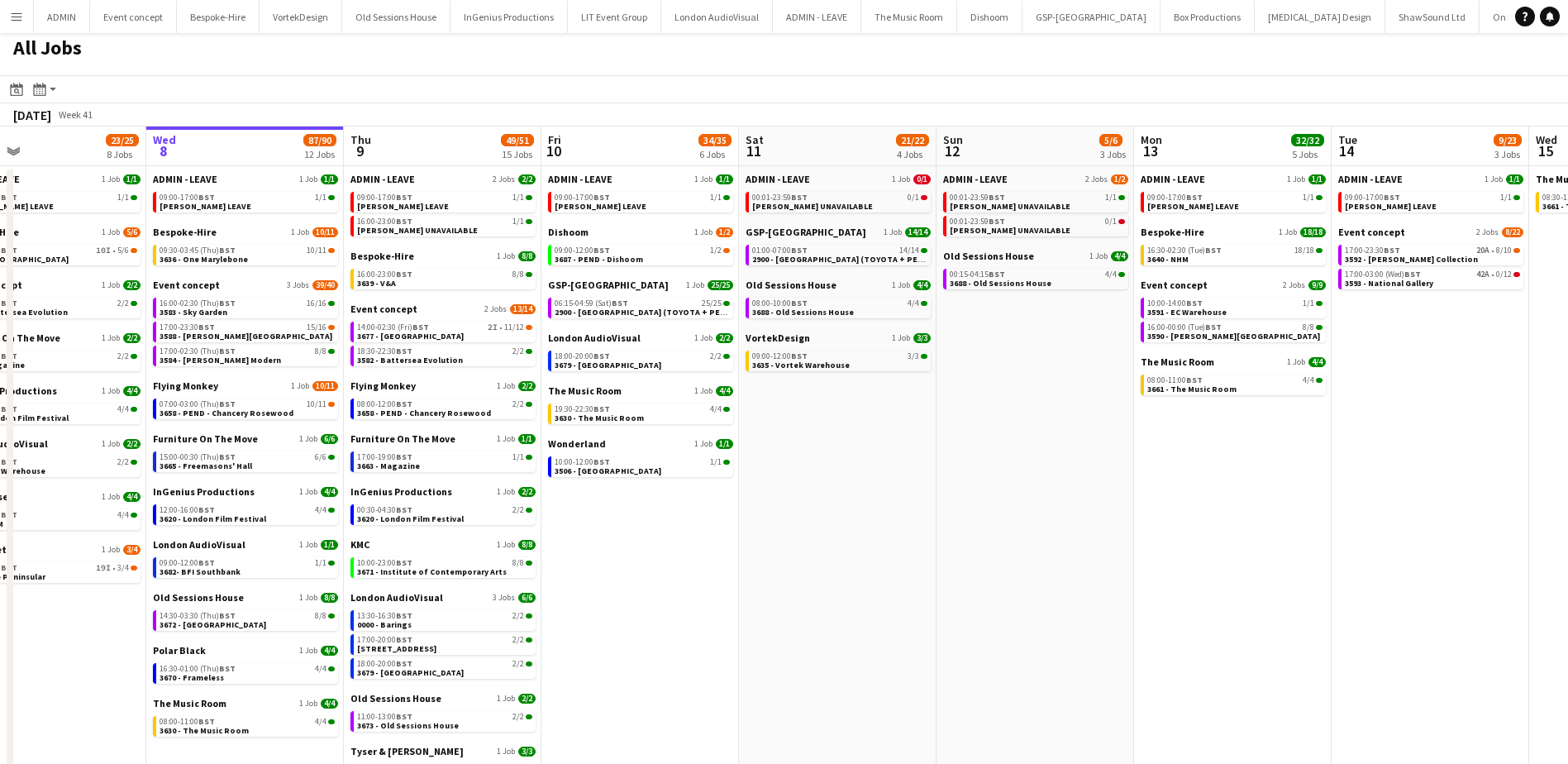
scroll to position [0, 0]
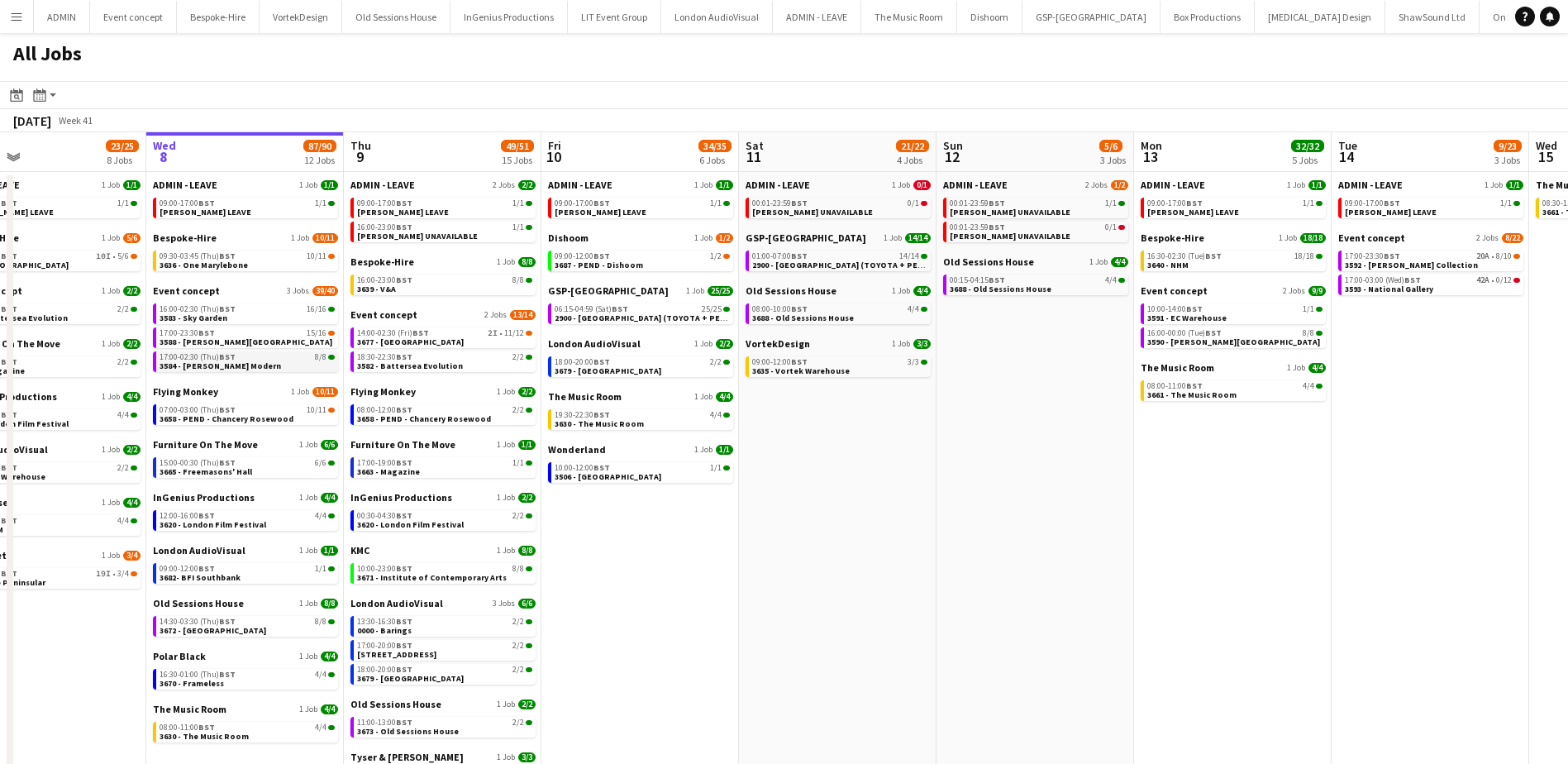
click at [234, 358] on span "BST" at bounding box center [226, 356] width 17 height 11
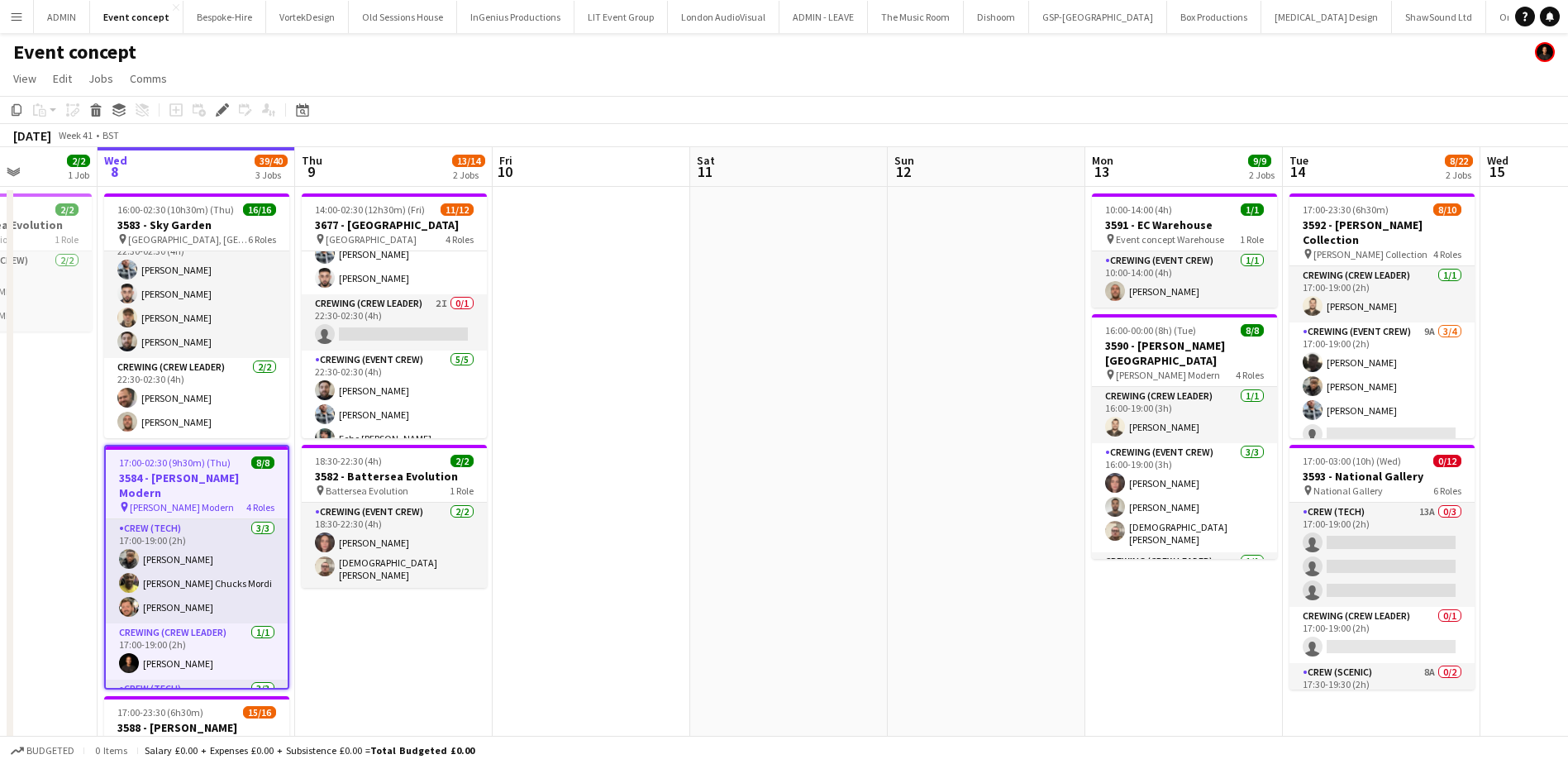
scroll to position [0, 560]
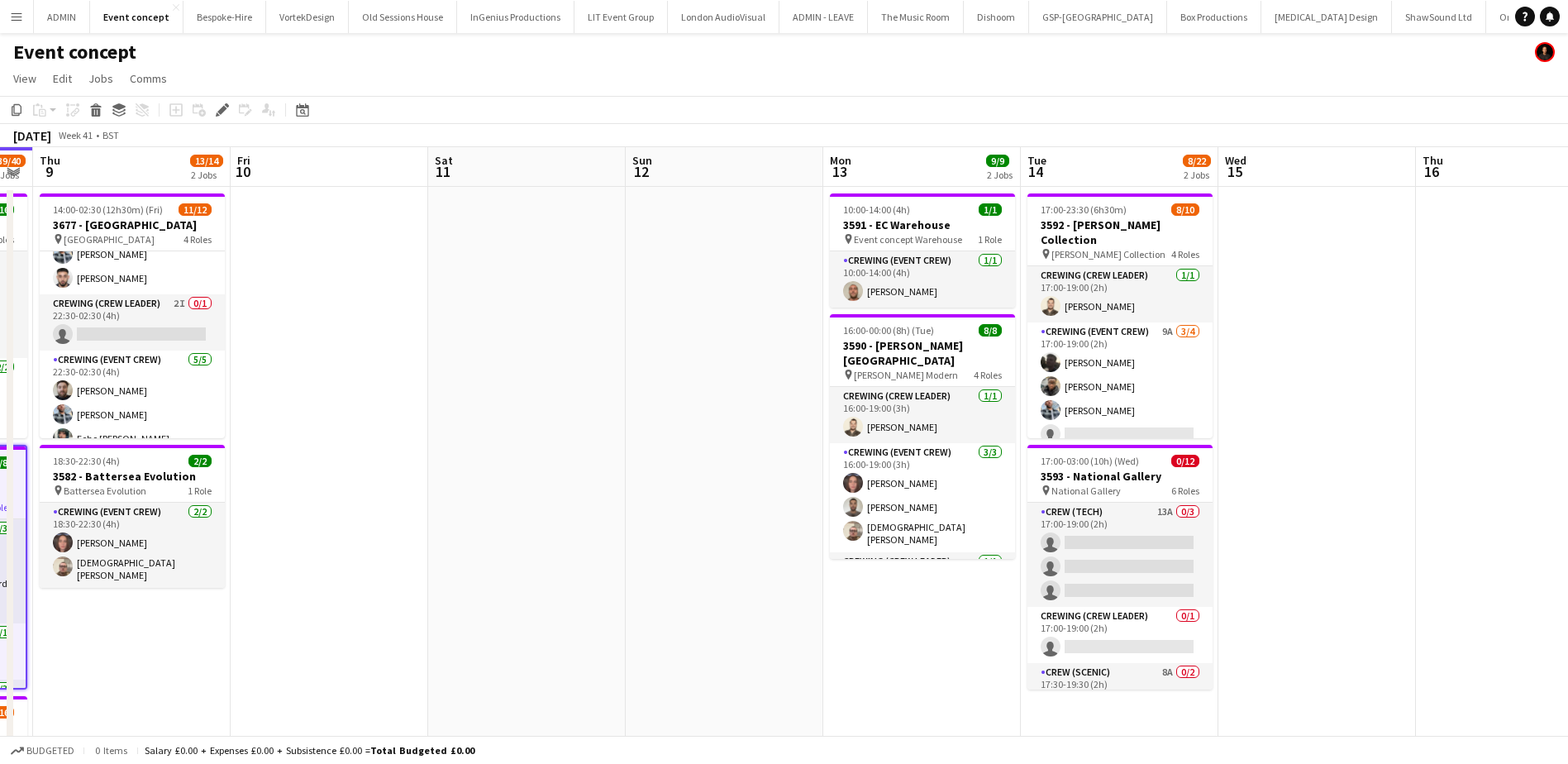
drag, startPoint x: 1225, startPoint y: 429, endPoint x: 471, endPoint y: 432, distance: 754.0
click at [471, 432] on app-calendar-viewport "Mon 6 10/10 1 Job Tue 7 2/2 1 Job Wed 8 39/40 3 Jobs Thu 9 13/14 2 Jobs Fri 10 …" at bounding box center [784, 560] width 1568 height 826
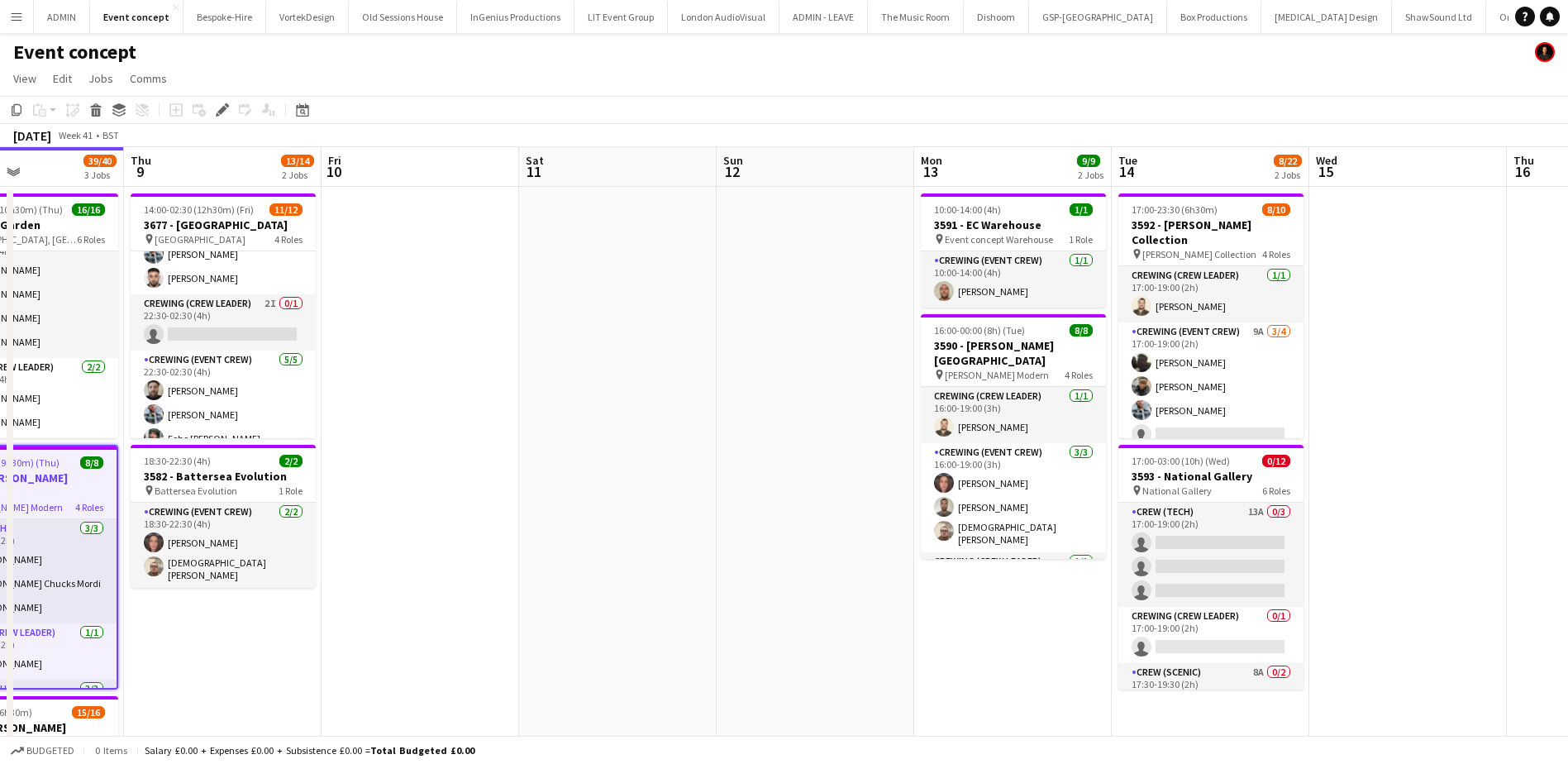
scroll to position [0, 477]
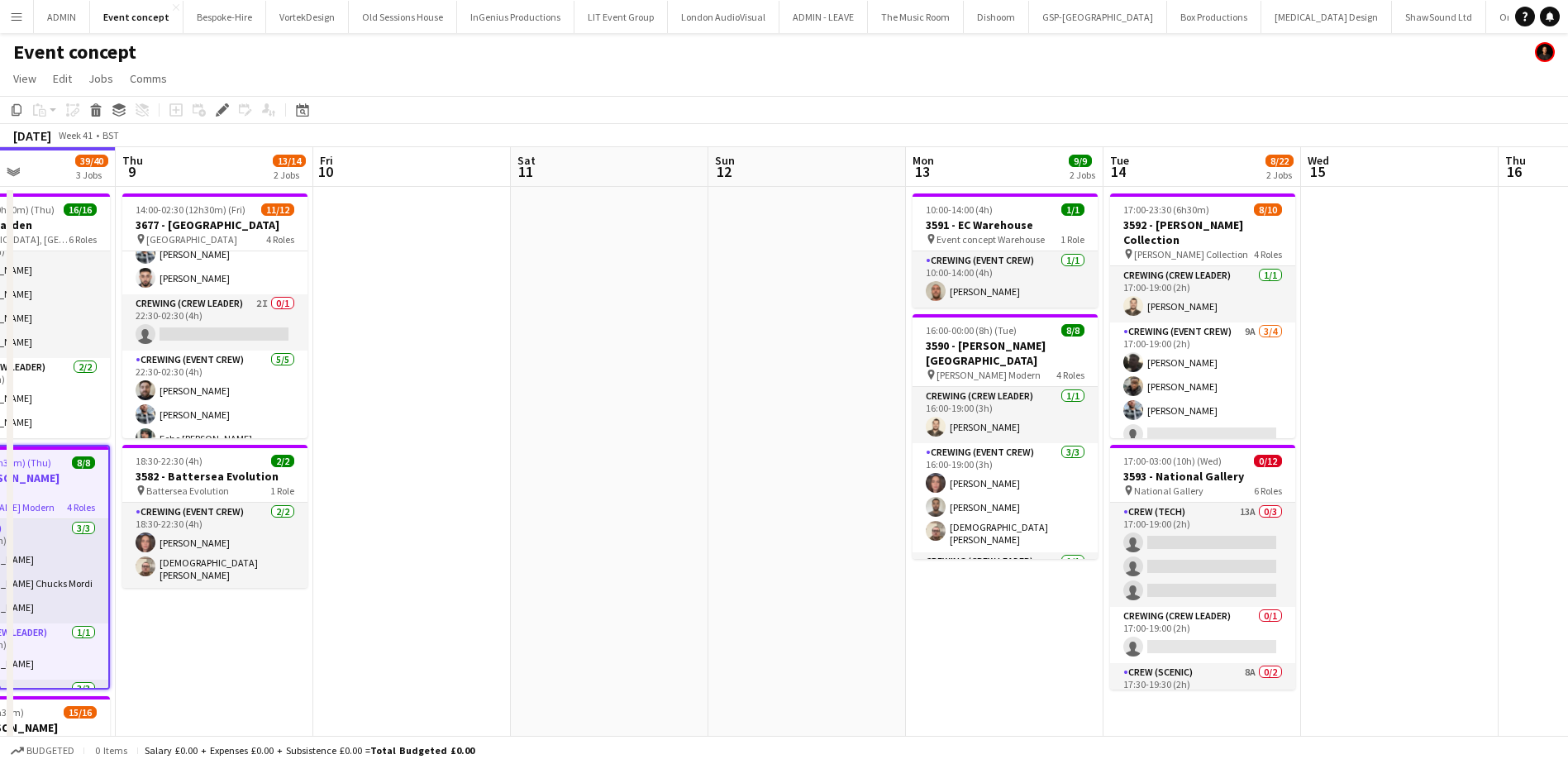
drag, startPoint x: 477, startPoint y: 451, endPoint x: 758, endPoint y: 454, distance: 281.0
click at [758, 454] on app-calendar-viewport "Mon 6 10/10 1 Job Tue 7 2/2 1 Job Wed 8 39/40 3 Jobs Thu 9 13/14 2 Jobs Fri 10 …" at bounding box center [784, 560] width 1568 height 826
